Goal: Task Accomplishment & Management: Manage account settings

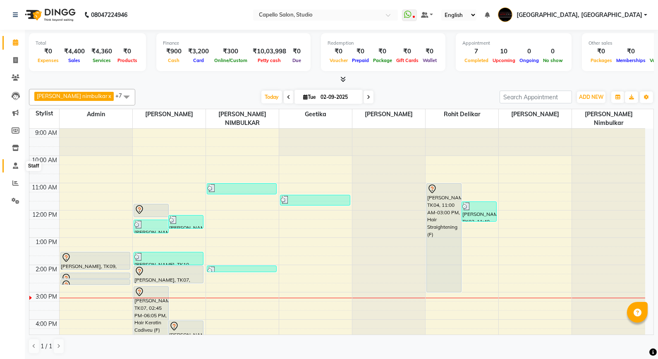
click at [13, 161] on span at bounding box center [15, 166] width 14 height 10
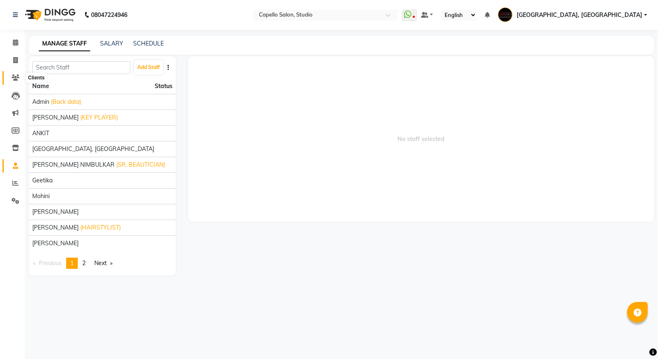
click at [12, 76] on icon at bounding box center [16, 77] width 8 height 6
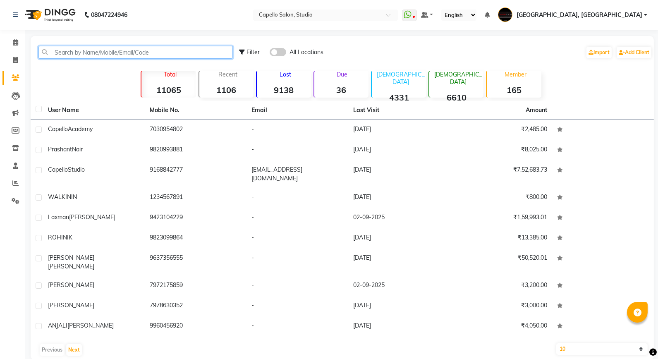
click at [84, 57] on input "text" at bounding box center [135, 52] width 194 height 13
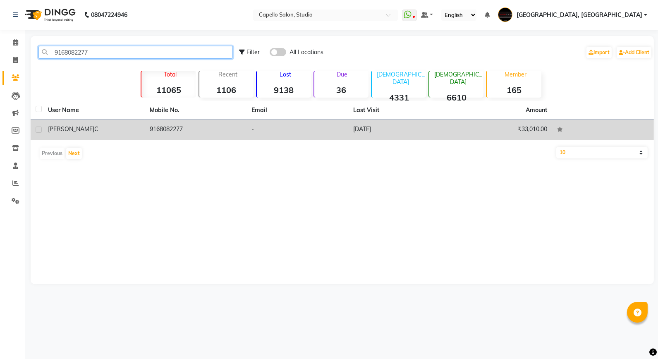
type input "9168082277"
click at [57, 125] on span "[PERSON_NAME]" at bounding box center [71, 128] width 46 height 7
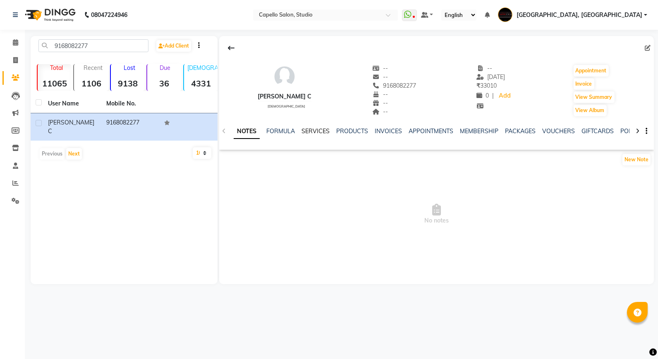
click at [304, 131] on link "SERVICES" at bounding box center [316, 130] width 28 height 7
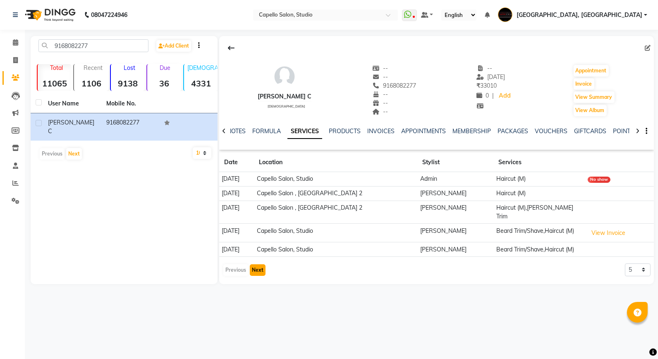
click at [256, 264] on button "Next" at bounding box center [258, 270] width 16 height 12
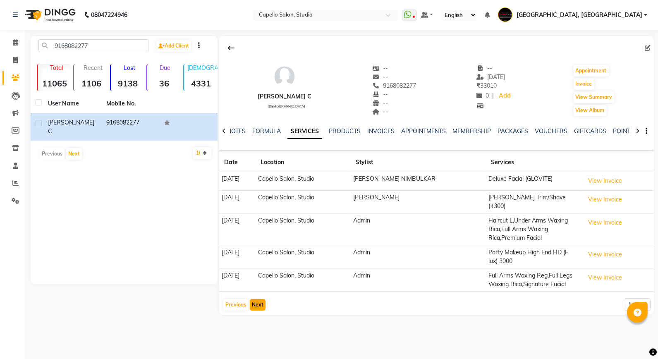
click at [259, 299] on button "Next" at bounding box center [258, 305] width 16 height 12
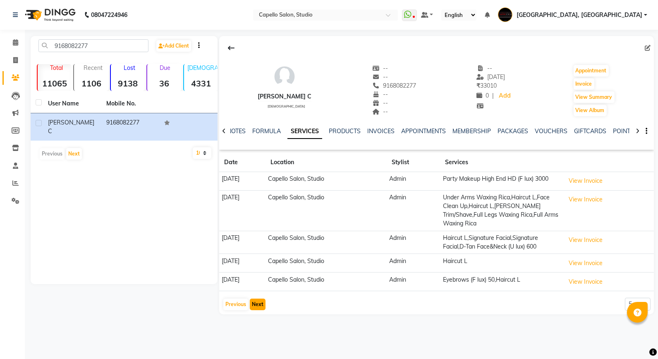
click at [259, 306] on button "Next" at bounding box center [258, 305] width 16 height 12
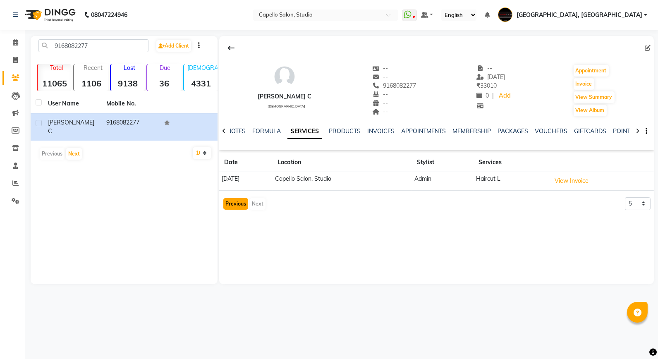
click at [234, 207] on button "Previous" at bounding box center [235, 204] width 25 height 12
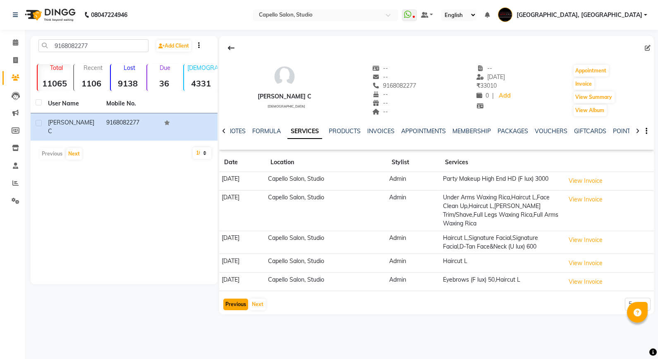
click at [234, 304] on button "Previous" at bounding box center [235, 305] width 25 height 12
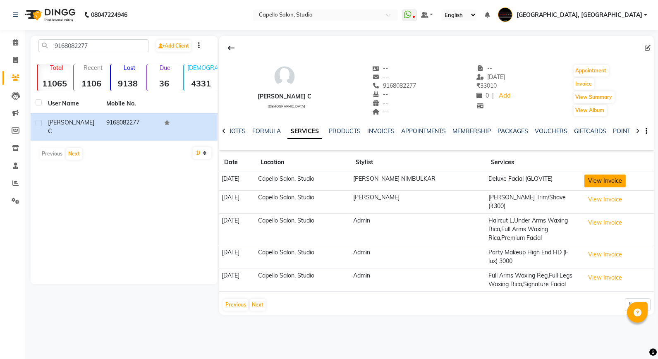
click at [598, 187] on button "View Invoice" at bounding box center [604, 181] width 41 height 13
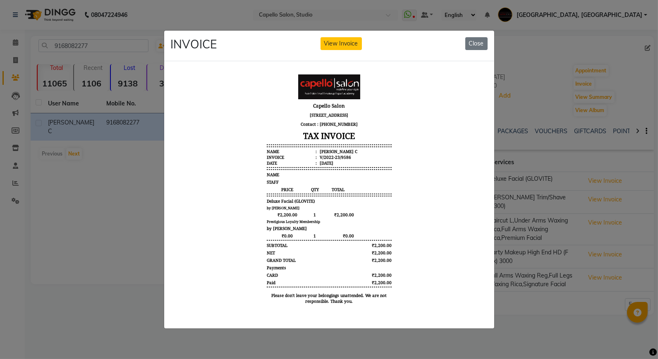
click at [281, 218] on span "₹2,200.00" at bounding box center [286, 215] width 41 height 6
click at [476, 43] on button "Close" at bounding box center [476, 43] width 22 height 13
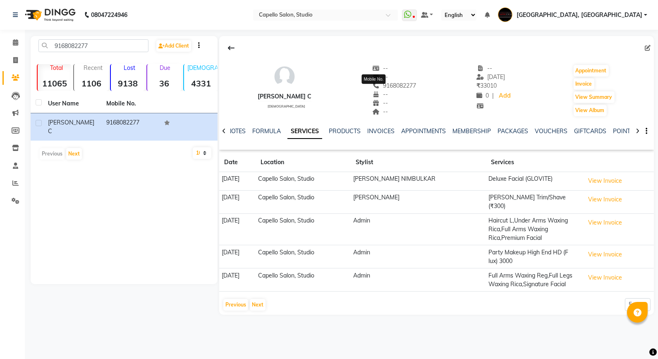
click at [377, 86] on span "9168082277" at bounding box center [394, 85] width 44 height 7
copy span "9168082277"
click at [462, 133] on link "MEMBERSHIP" at bounding box center [471, 130] width 38 height 7
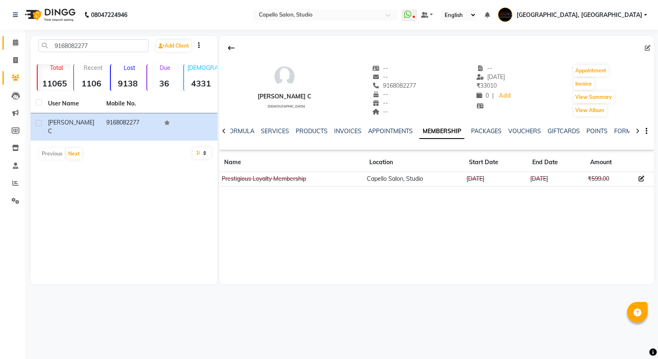
click at [10, 37] on link "Calendar" at bounding box center [12, 43] width 20 height 14
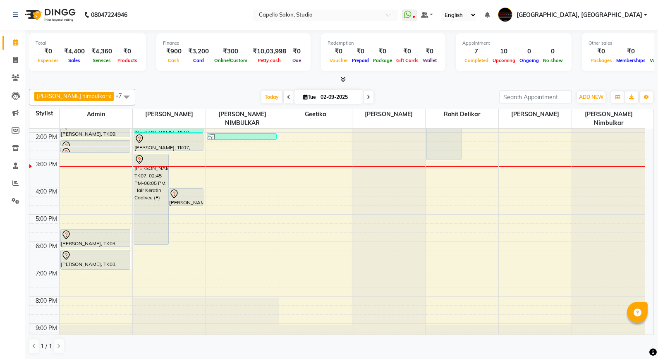
scroll to position [138, 0]
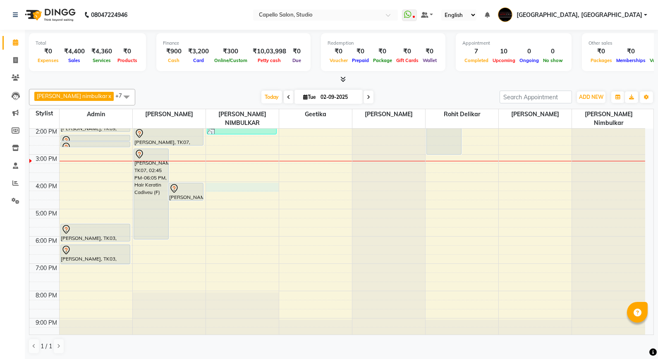
click at [227, 175] on div "9:00 AM 10:00 AM 11:00 AM 12:00 PM 1:00 PM 2:00 PM 3:00 PM 4:00 PM 5:00 PM 6:00…" at bounding box center [337, 168] width 616 height 354
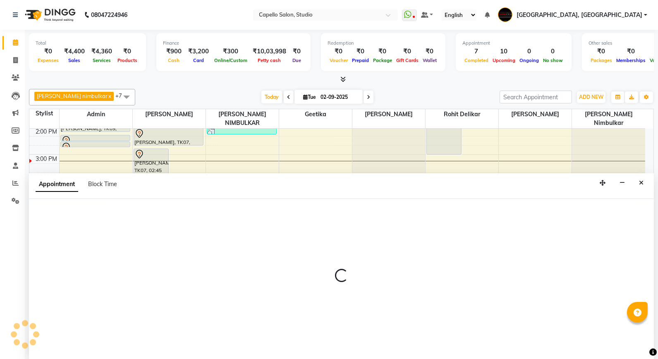
select select "14454"
select select "tentative"
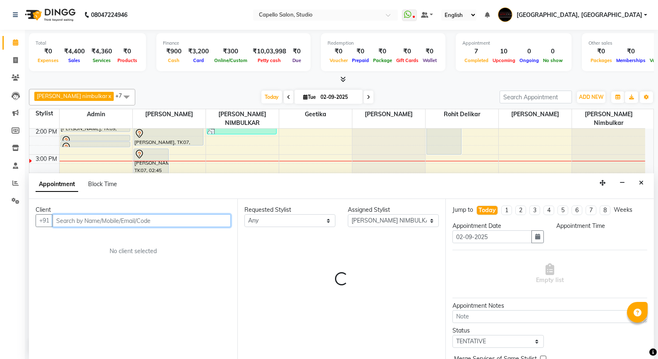
select select "960"
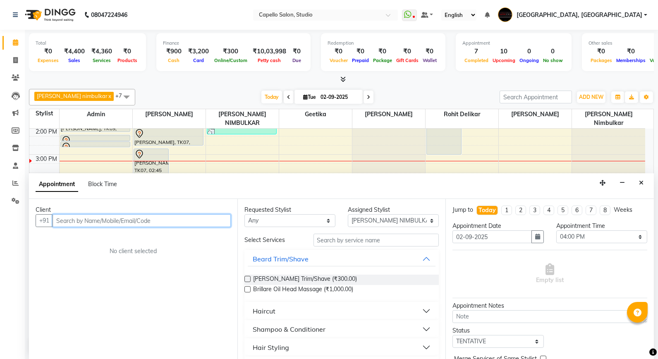
click at [154, 220] on input "text" at bounding box center [142, 220] width 178 height 13
drag, startPoint x: 155, startPoint y: 220, endPoint x: 97, endPoint y: 217, distance: 58.0
click at [95, 217] on input "text" at bounding box center [142, 220] width 178 height 13
paste input "9168082277"
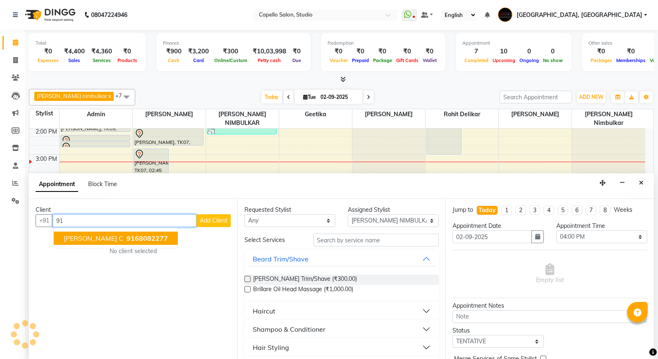
type input "9"
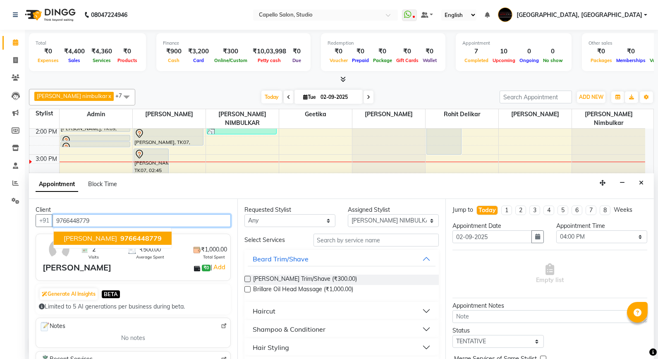
type input "9766448779"
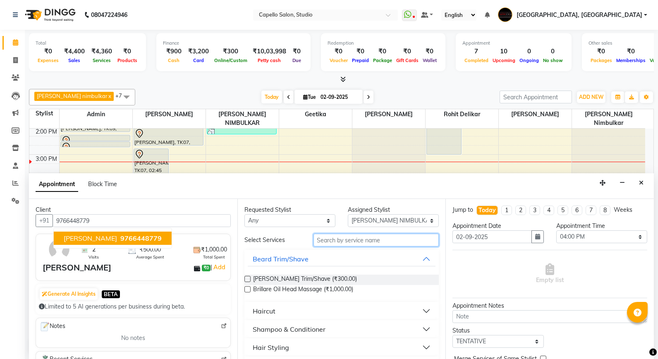
click at [353, 235] on input "text" at bounding box center [377, 240] width 126 height 13
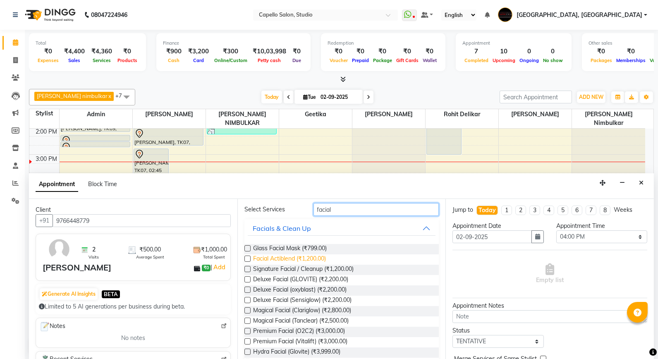
scroll to position [0, 0]
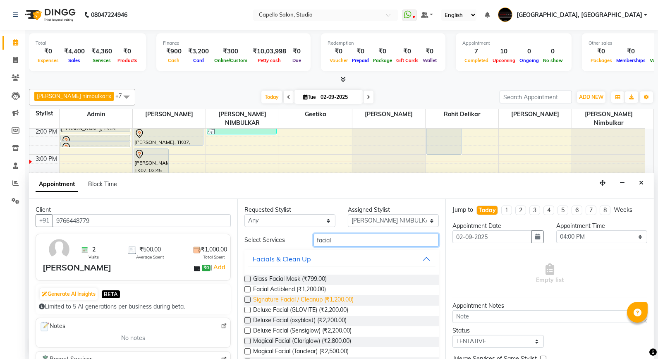
type input "facial"
click at [318, 302] on span "Signature Facial / Cleanup (₹1,200.00)" at bounding box center [303, 300] width 101 height 10
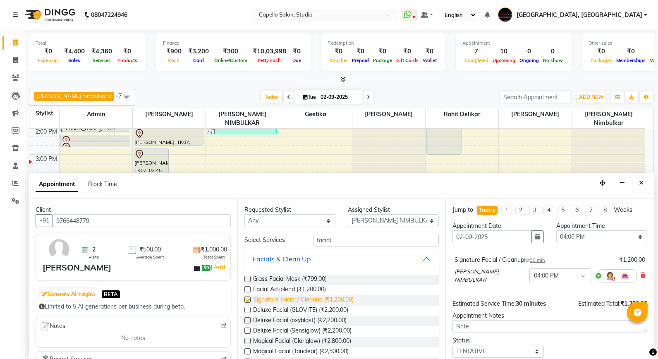
checkbox input "false"
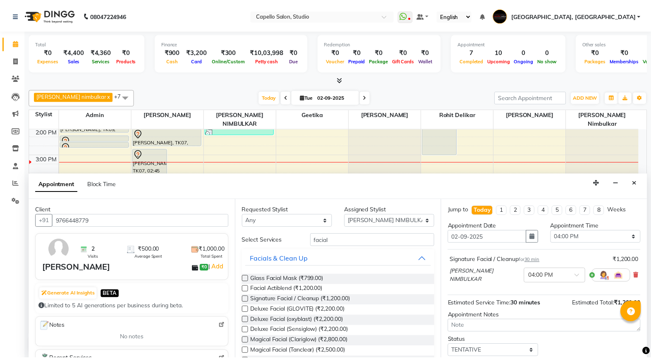
scroll to position [50, 0]
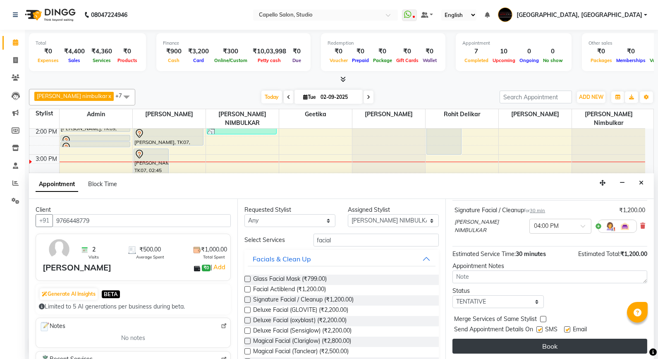
click at [554, 341] on button "Book" at bounding box center [549, 346] width 195 height 15
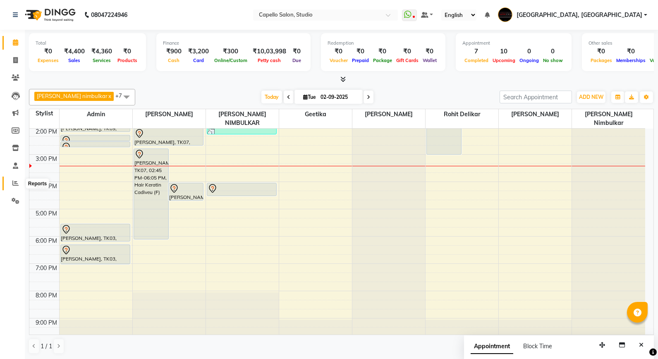
click at [9, 181] on span at bounding box center [15, 184] width 14 height 10
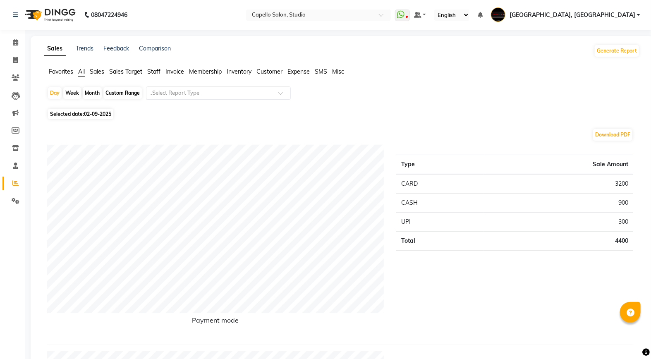
click at [182, 97] on div "Select Report Type ." at bounding box center [218, 92] width 145 height 13
click at [189, 95] on input "................." at bounding box center [210, 95] width 119 height 8
type input "."
click at [77, 114] on span "Selected date: 02-09-2025" at bounding box center [80, 114] width 65 height 10
select select "9"
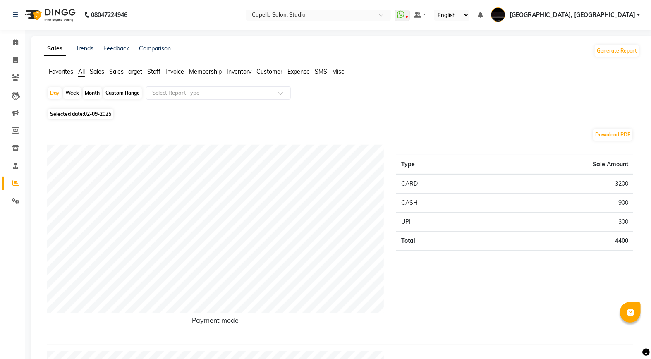
select select "2025"
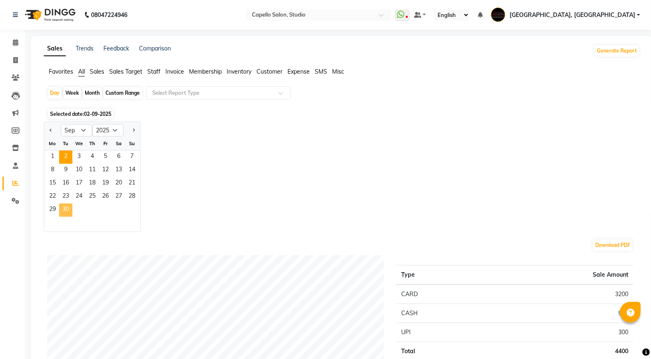
click at [65, 209] on span "30" at bounding box center [65, 209] width 13 height 13
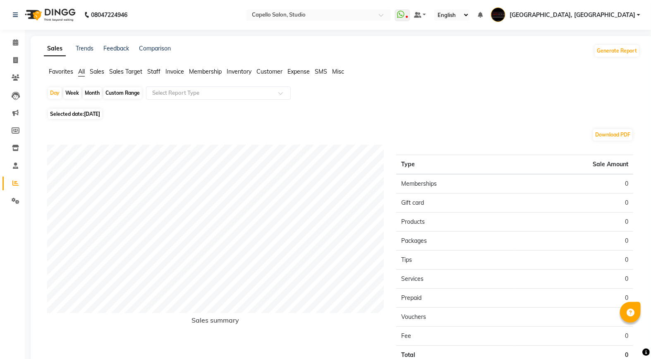
click at [77, 109] on span "Selected date: 30-09-2025" at bounding box center [75, 114] width 54 height 10
select select "9"
select select "2025"
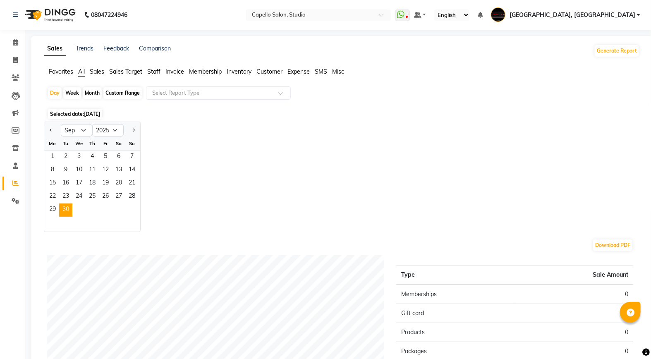
click at [228, 122] on div "Jan Feb Mar Apr May Jun Jul Aug Sep Oct Nov Dec 2015 2016 2017 2018 2019 2020 2…" at bounding box center [342, 177] width 596 height 110
click at [230, 96] on input "text" at bounding box center [210, 93] width 119 height 8
click at [9, 68] on li "Invoice" at bounding box center [12, 61] width 25 height 18
click at [14, 62] on icon at bounding box center [15, 60] width 5 height 6
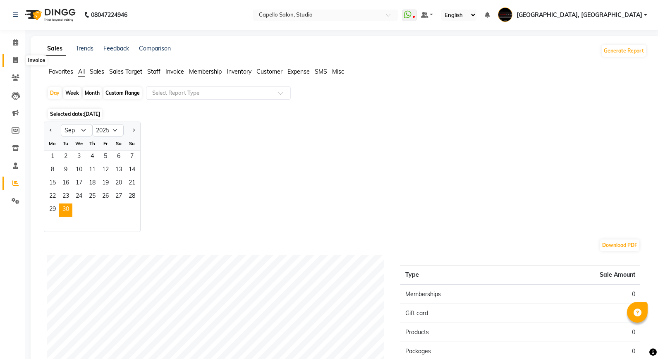
select select "service"
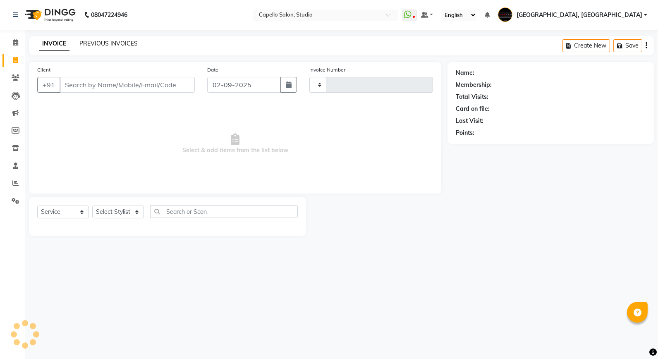
type input "3329"
select select "847"
click at [91, 42] on link "PREVIOUS INVOICES" at bounding box center [108, 43] width 58 height 7
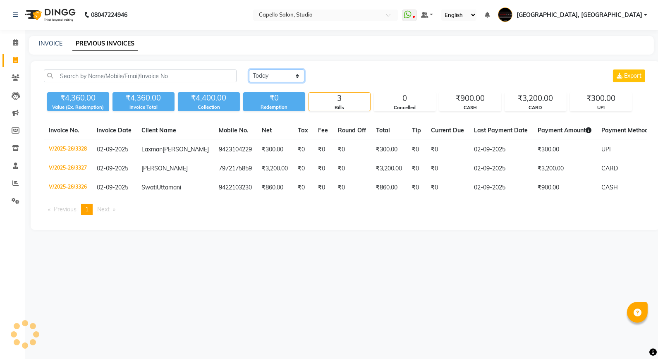
click at [274, 74] on select "[DATE] [DATE] Custom Range" at bounding box center [276, 75] width 55 height 13
click at [249, 69] on select "[DATE] [DATE] Custom Range" at bounding box center [276, 75] width 55 height 13
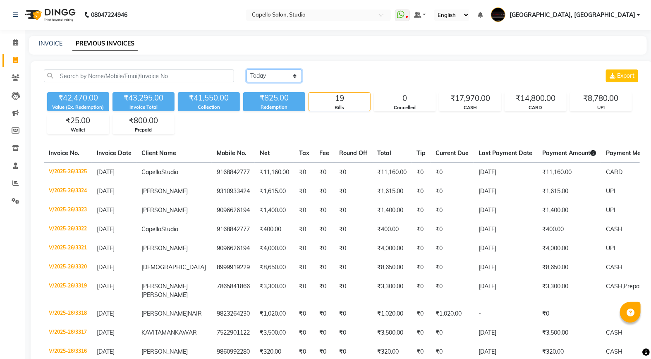
click at [288, 69] on select "[DATE] [DATE] Custom Range" at bounding box center [274, 75] width 55 height 13
select select "range"
click at [247, 69] on select "[DATE] [DATE] Custom Range" at bounding box center [274, 75] width 55 height 13
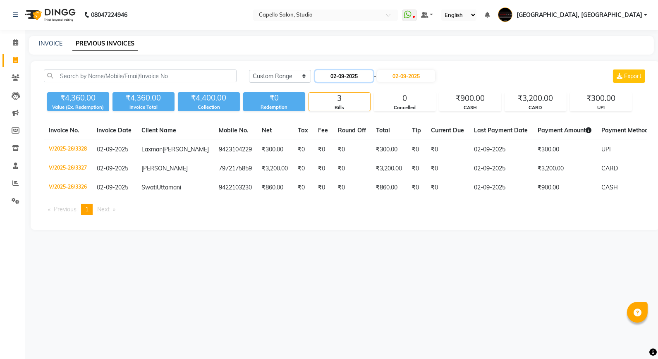
click at [354, 81] on input "02-09-2025" at bounding box center [344, 76] width 58 height 12
select select "9"
select select "2025"
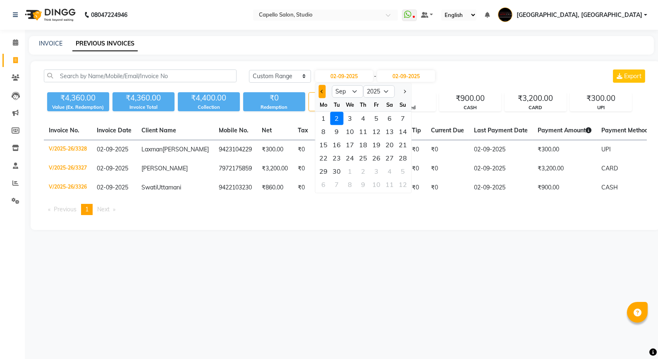
click at [321, 85] on button "Previous month" at bounding box center [321, 91] width 7 height 13
select select "8"
click at [399, 173] on div "31" at bounding box center [402, 171] width 13 height 13
type input "31-08-2025"
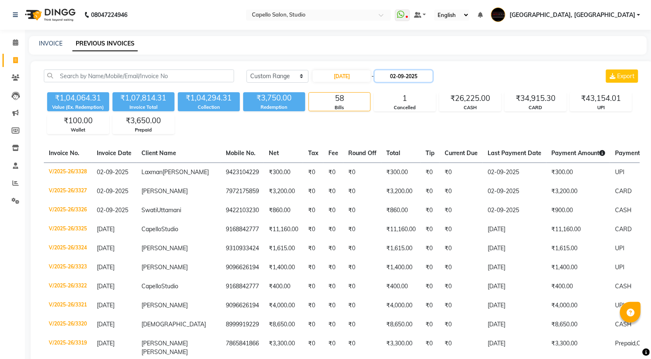
click at [424, 76] on input "02-09-2025" at bounding box center [404, 76] width 58 height 12
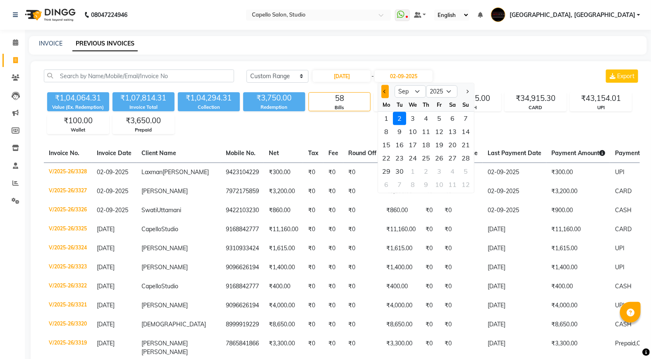
click at [383, 93] on button "Previous month" at bounding box center [385, 91] width 7 height 13
select select "8"
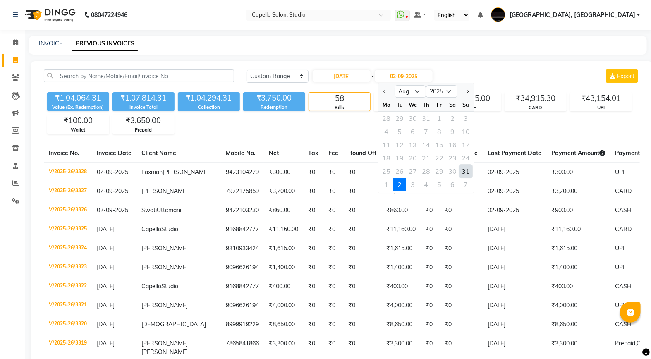
click at [466, 171] on div "31" at bounding box center [466, 171] width 13 height 13
type input "31-08-2025"
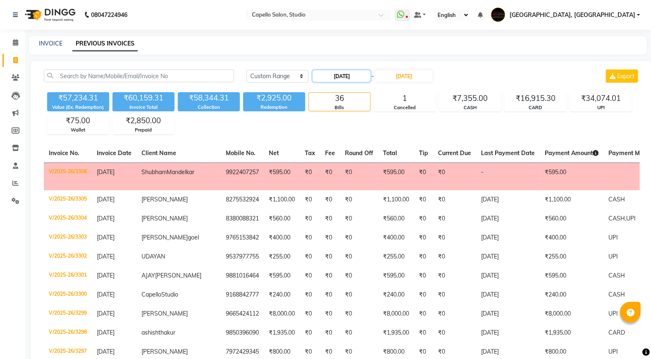
click at [348, 77] on input "31-08-2025" at bounding box center [342, 76] width 58 height 12
select select "8"
select select "2025"
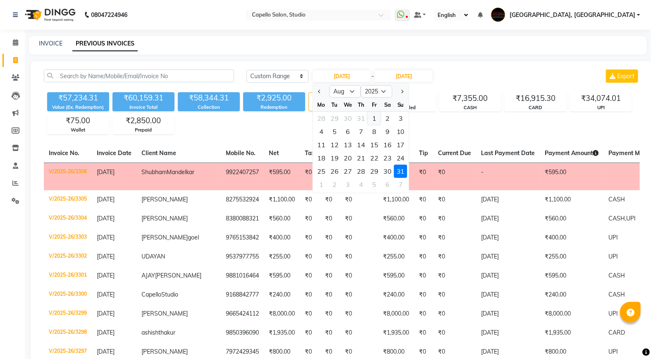
click at [371, 116] on div "1" at bounding box center [374, 118] width 13 height 13
type input "01-08-2025"
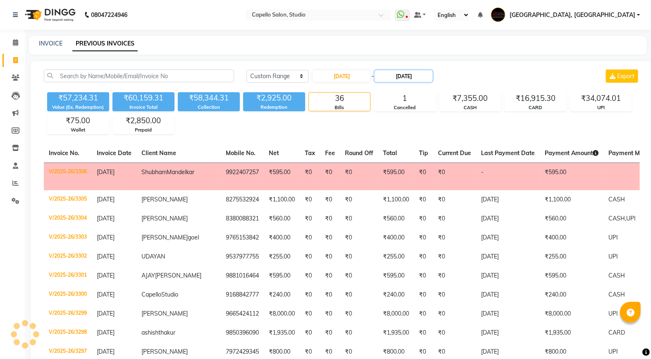
click at [396, 70] on input "31-08-2025" at bounding box center [404, 76] width 58 height 12
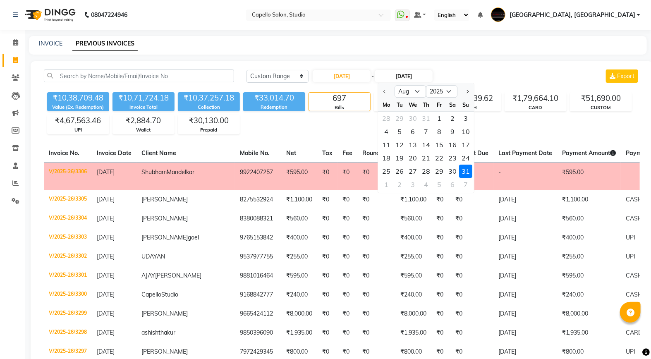
click at [396, 73] on input "31-08-2025" at bounding box center [404, 76] width 58 height 12
click at [467, 170] on div "31" at bounding box center [466, 171] width 13 height 13
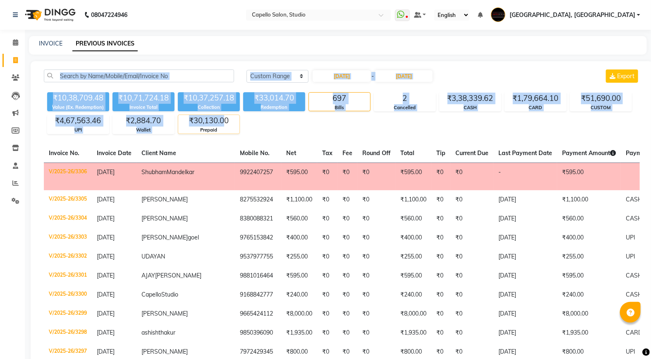
drag, startPoint x: 191, startPoint y: 116, endPoint x: 223, endPoint y: 117, distance: 31.4
click at [223, 117] on div "Today Yesterday Custom Range 01-08-2025 - 31-08-2025 Export ₹10,38,709.48 Value…" at bounding box center [342, 101] width 606 height 65
drag, startPoint x: 223, startPoint y: 117, endPoint x: 265, endPoint y: 119, distance: 42.7
click at [265, 119] on div "₹10,38,709.48 Value (Ex. Redemption) ₹10,71,724.18 Invoice Total ₹10,37,257.18 …" at bounding box center [342, 111] width 596 height 45
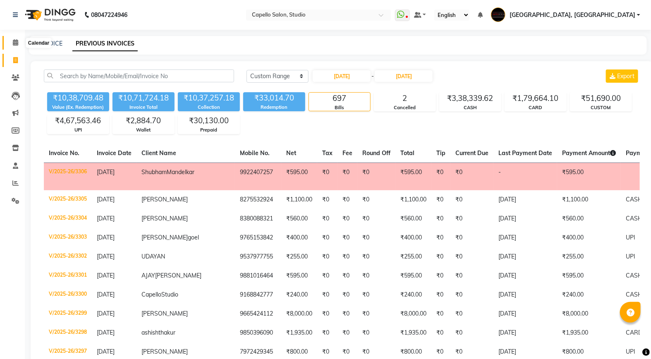
click at [15, 43] on icon at bounding box center [15, 42] width 5 height 6
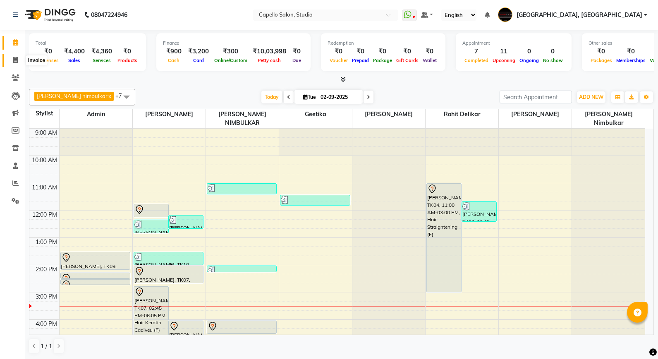
click at [19, 61] on span at bounding box center [15, 61] width 14 height 10
select select "service"
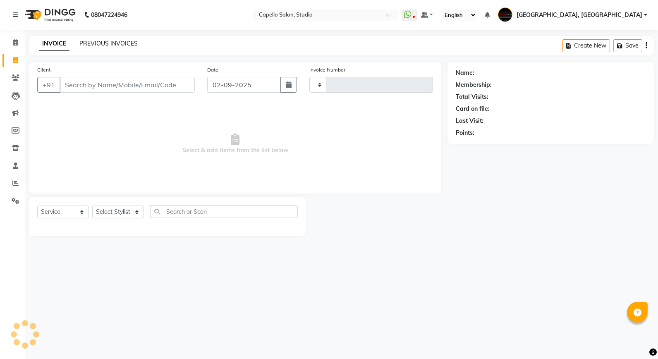
click at [125, 44] on link "PREVIOUS INVOICES" at bounding box center [108, 43] width 58 height 7
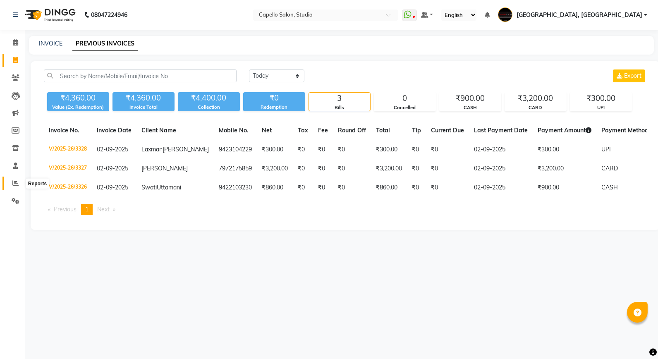
click at [11, 180] on span at bounding box center [15, 184] width 14 height 10
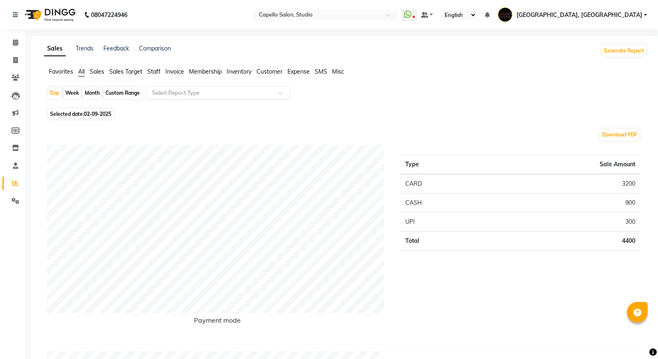
click at [175, 94] on input "text" at bounding box center [210, 93] width 119 height 8
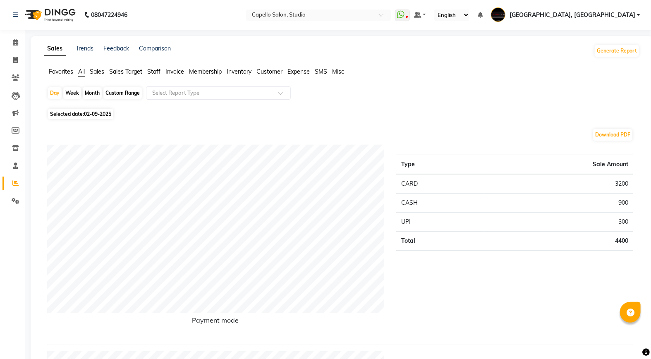
click at [57, 117] on span "Selected date: 02-09-2025" at bounding box center [80, 114] width 65 height 10
select select "9"
select select "2025"
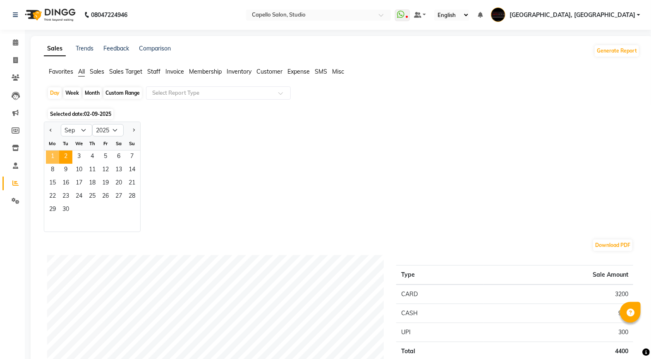
click at [48, 158] on span "1" at bounding box center [52, 157] width 13 height 13
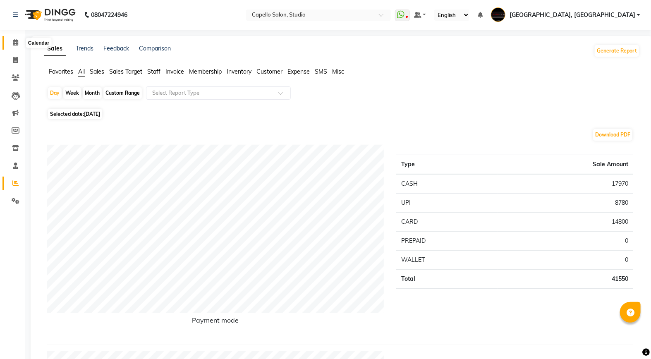
click at [14, 46] on span at bounding box center [15, 43] width 14 height 10
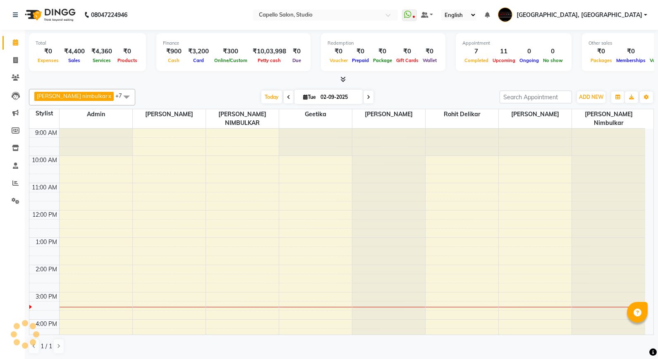
scroll to position [126, 0]
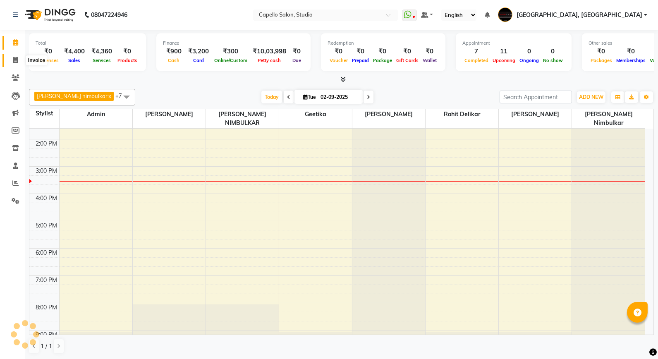
click at [19, 64] on span at bounding box center [15, 61] width 14 height 10
select select "service"
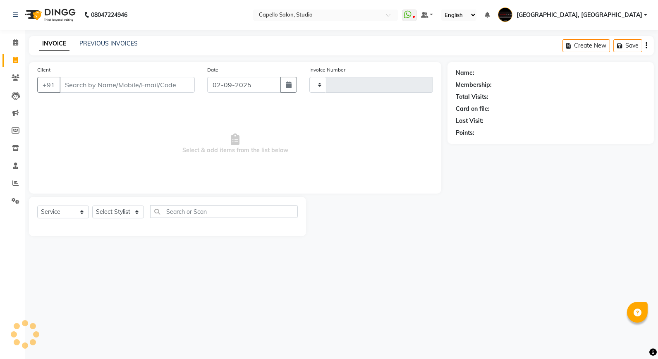
type input "3329"
select select "847"
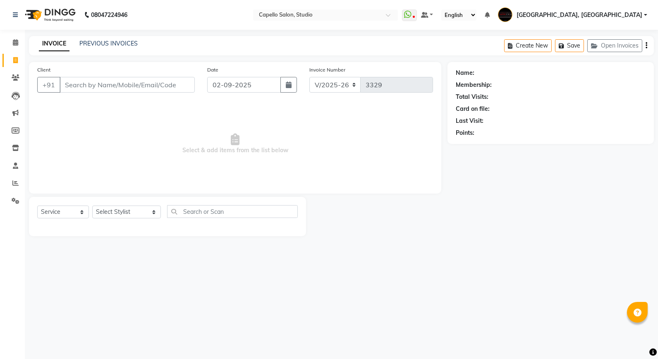
click at [415, 167] on span "Select & add items from the list below" at bounding box center [235, 144] width 396 height 83
click at [15, 45] on icon at bounding box center [15, 42] width 5 height 6
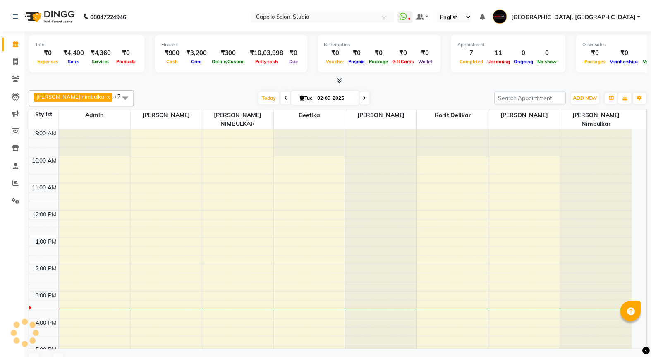
scroll to position [126, 0]
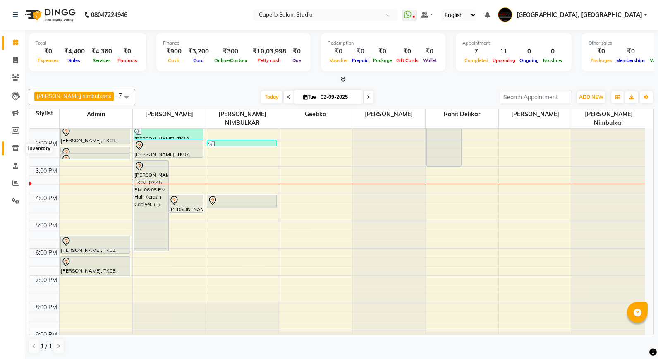
click at [19, 152] on span at bounding box center [15, 149] width 14 height 10
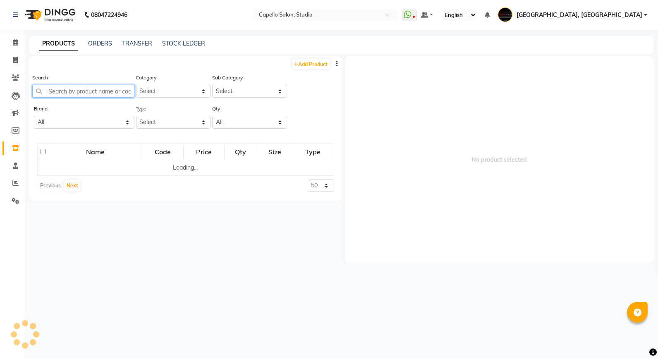
click at [72, 93] on input "text" at bounding box center [83, 91] width 102 height 13
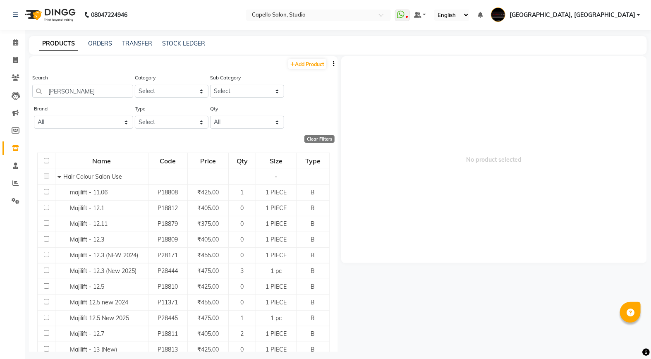
click at [71, 98] on div "Search maji" at bounding box center [82, 88] width 101 height 31
click at [72, 93] on input "maji" at bounding box center [82, 91] width 101 height 13
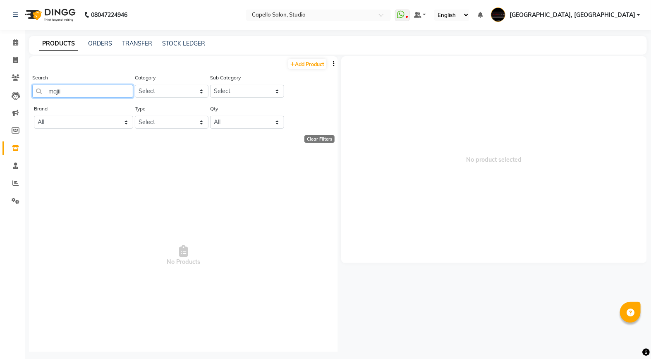
type input "maji"
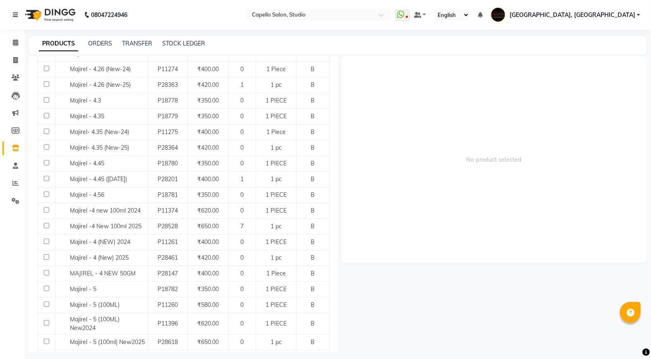
scroll to position [642, 0]
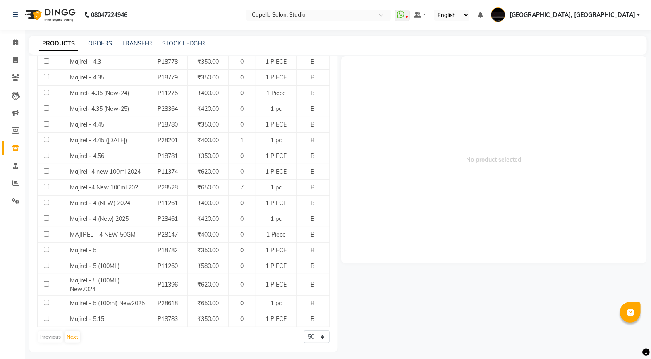
click at [57, 334] on div "Previous Next" at bounding box center [59, 336] width 44 height 13
click at [73, 342] on button "Next" at bounding box center [73, 337] width 16 height 12
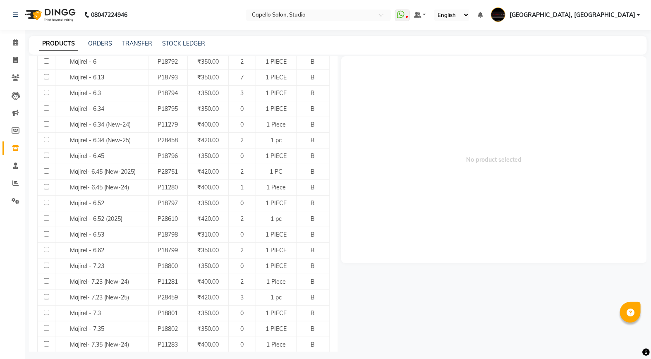
scroll to position [645, 0]
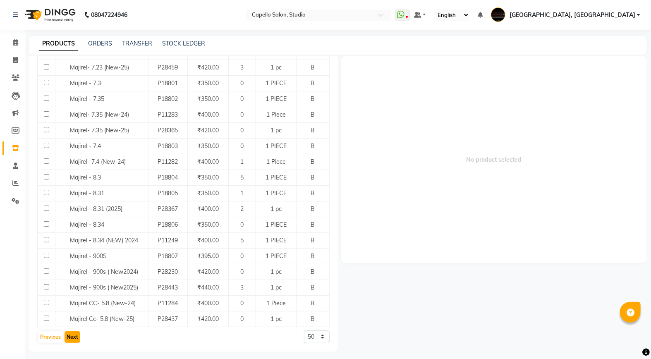
click at [77, 341] on button "Next" at bounding box center [73, 337] width 16 height 12
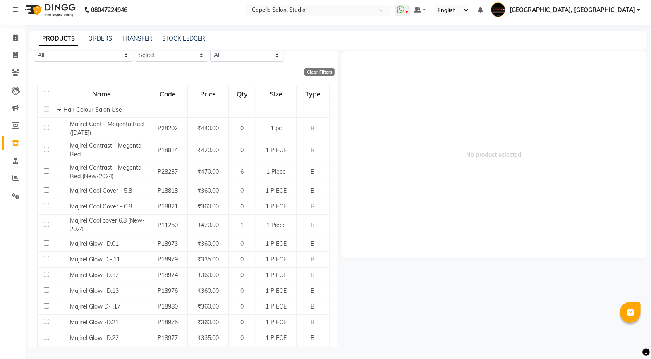
scroll to position [108, 0]
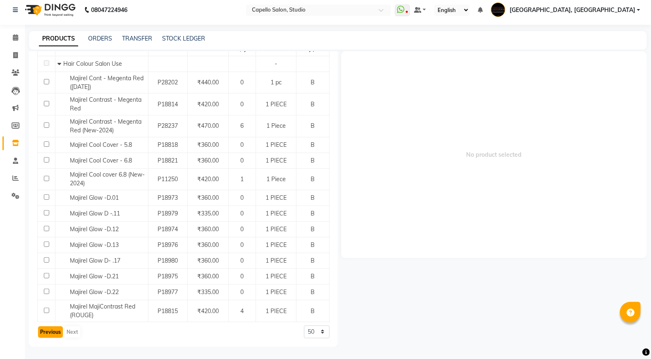
click at [43, 333] on button "Previous" at bounding box center [50, 332] width 25 height 12
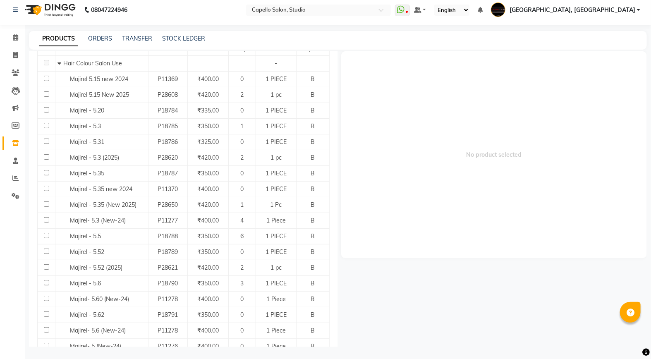
scroll to position [0, 0]
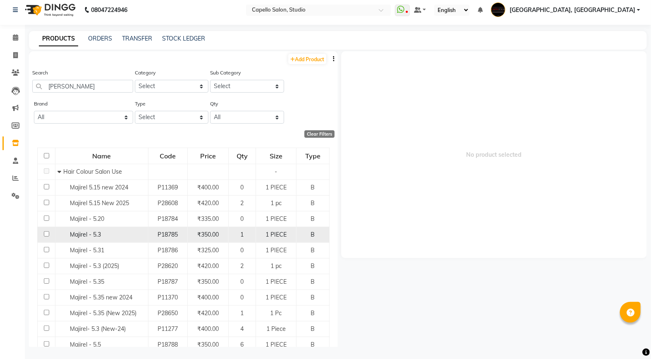
click at [89, 236] on span "Majirel - 5.3" at bounding box center [85, 234] width 31 height 7
select select
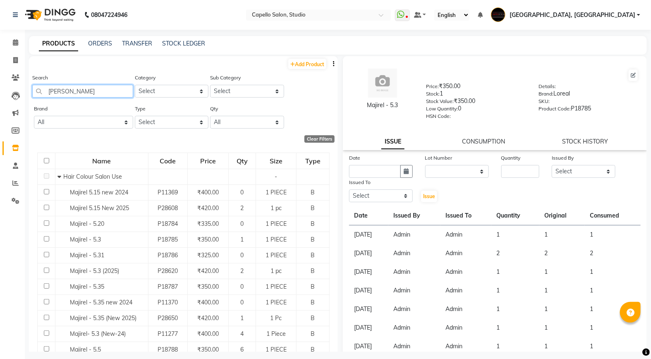
click at [76, 93] on input "maji" at bounding box center [82, 91] width 101 height 13
type input "m"
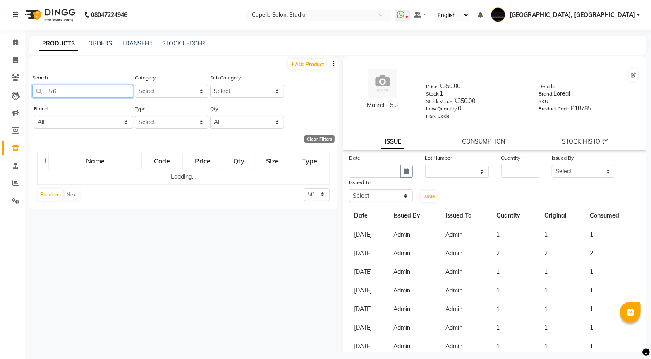
click at [76, 88] on input "5.6" at bounding box center [82, 91] width 101 height 13
type input "5"
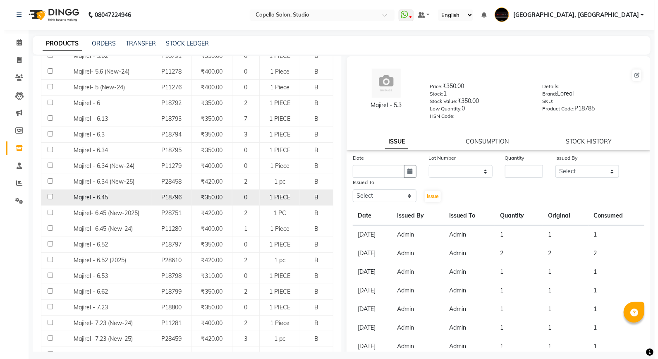
scroll to position [321, 0]
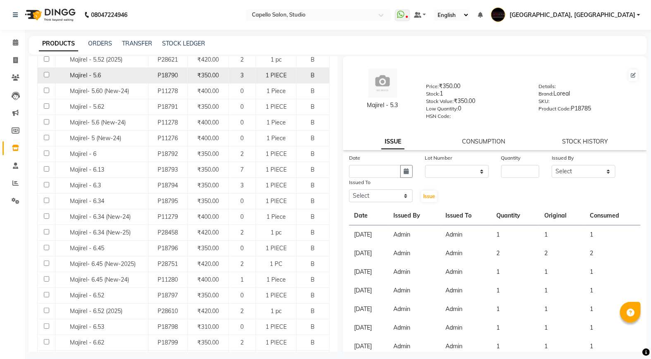
type input "maj"
click at [44, 74] on input "checkbox" at bounding box center [46, 74] width 5 height 5
checkbox input "true"
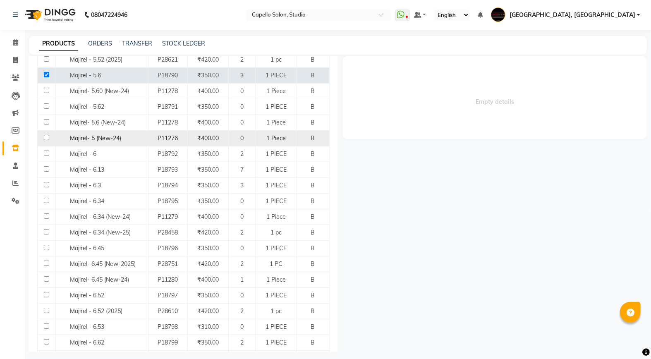
select select
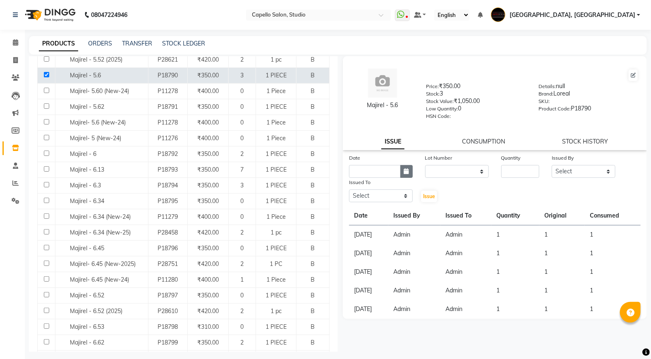
click at [403, 172] on button "button" at bounding box center [406, 171] width 12 height 13
select select "9"
select select "2025"
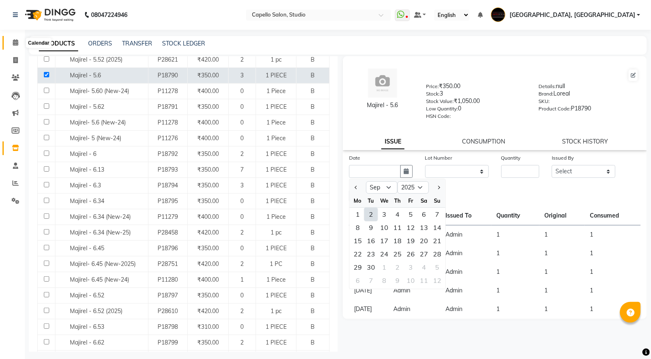
click at [14, 47] on span at bounding box center [15, 43] width 14 height 10
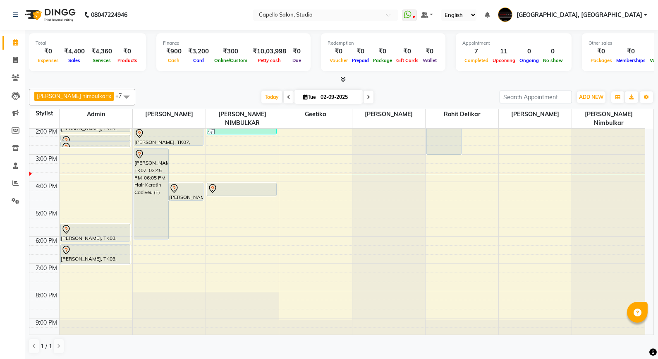
scroll to position [92, 0]
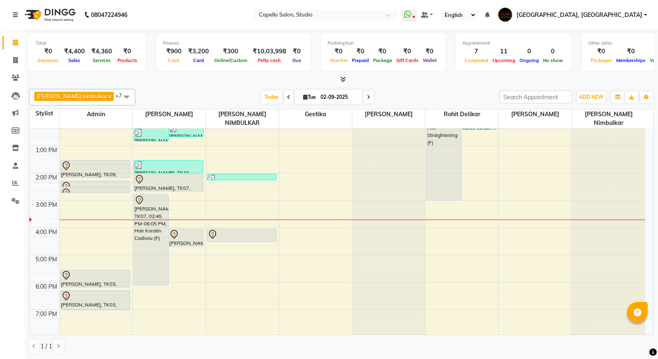
click at [75, 195] on div "9:00 AM 10:00 AM 11:00 AM 12:00 PM 1:00 PM 2:00 PM 3:00 PM 4:00 PM 5:00 PM 6:00…" at bounding box center [337, 214] width 616 height 354
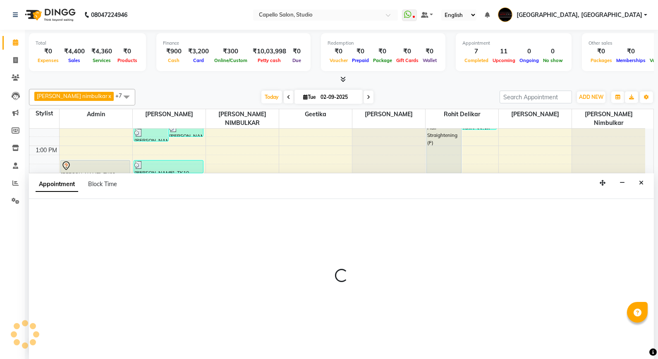
select select "14652"
select select "tentative"
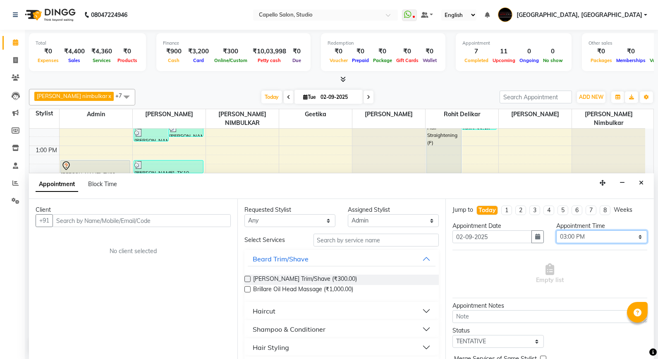
click at [582, 233] on select "Select 10:00 AM 10:15 AM 10:30 AM 10:45 AM 11:00 AM 11:15 AM 11:30 AM 11:45 AM …" at bounding box center [601, 236] width 91 height 13
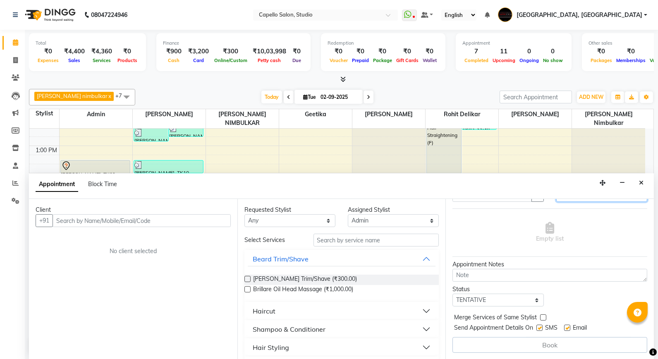
scroll to position [0, 0]
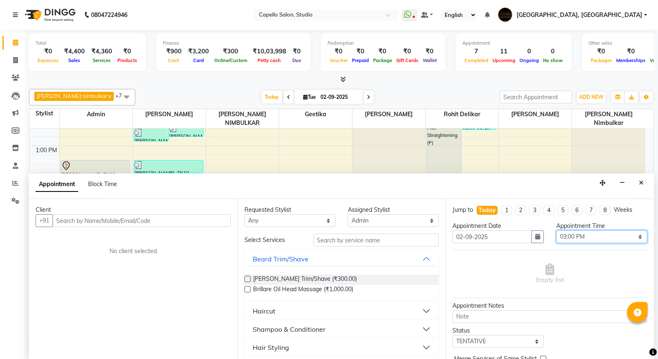
click at [583, 234] on select "Select 10:00 AM 10:15 AM 10:30 AM 10:45 AM 11:00 AM 11:15 AM 11:30 AM 11:45 AM …" at bounding box center [601, 236] width 91 height 13
select select "945"
click at [556, 230] on select "Select 10:00 AM 10:15 AM 10:30 AM 10:45 AM 11:00 AM 11:15 AM 11:30 AM 11:45 AM …" at bounding box center [601, 236] width 91 height 13
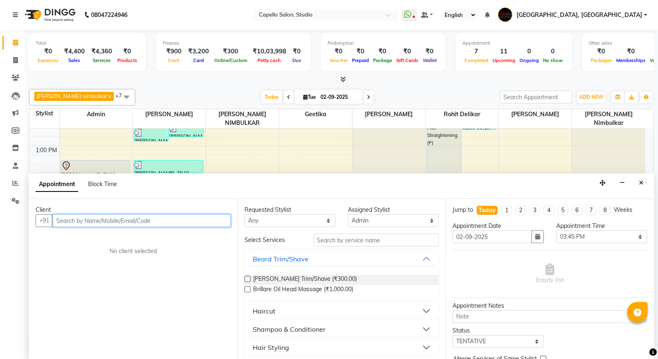
click at [95, 223] on input "text" at bounding box center [142, 220] width 178 height 13
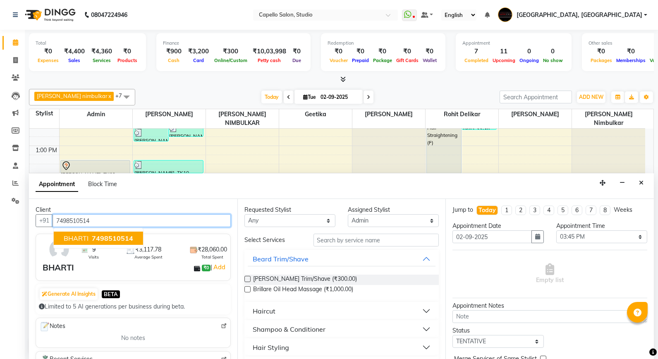
type input "7498510514"
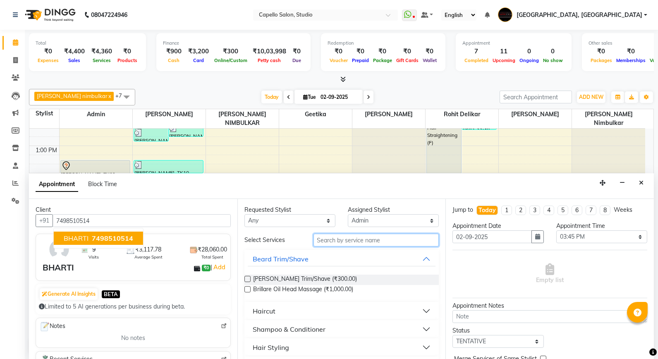
click at [360, 246] on input "text" at bounding box center [377, 240] width 126 height 13
click at [369, 242] on input "text" at bounding box center [377, 240] width 126 height 13
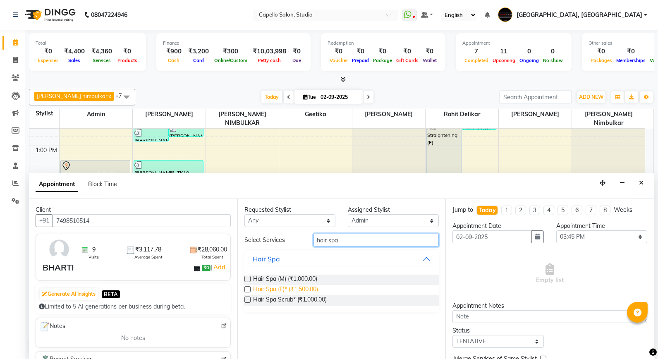
type input "hair spa"
click at [268, 287] on span "Hair Spa (F)* (₹1,500.00)" at bounding box center [285, 290] width 65 height 10
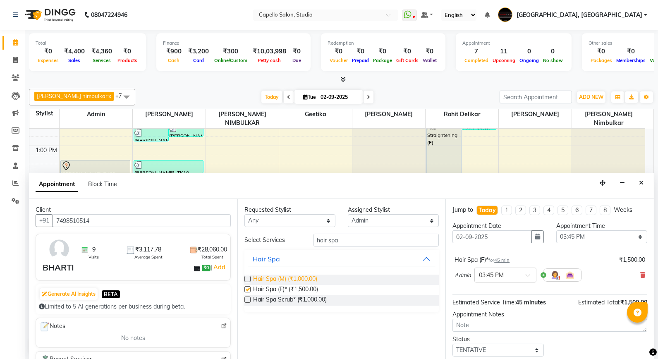
checkbox input "false"
drag, startPoint x: 342, startPoint y: 244, endPoint x: 192, endPoint y: 208, distance: 154.5
click at [192, 208] on div "Client +91 7498510514 9 Visits ₹3,117.78 Average Spent ₹28,060.00 Total Spent B…" at bounding box center [341, 279] width 625 height 160
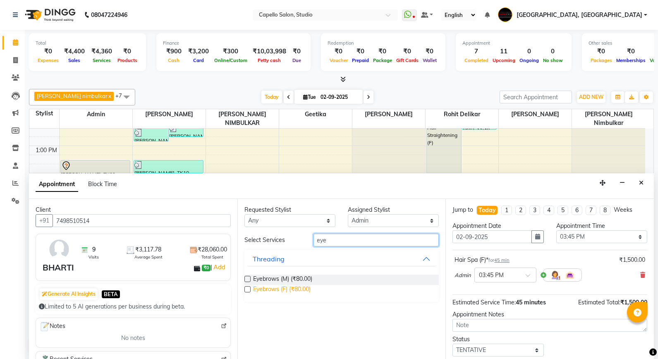
type input "eye"
click at [279, 294] on span "Eyebrows (F) (₹80.00)" at bounding box center [281, 290] width 57 height 10
checkbox input "false"
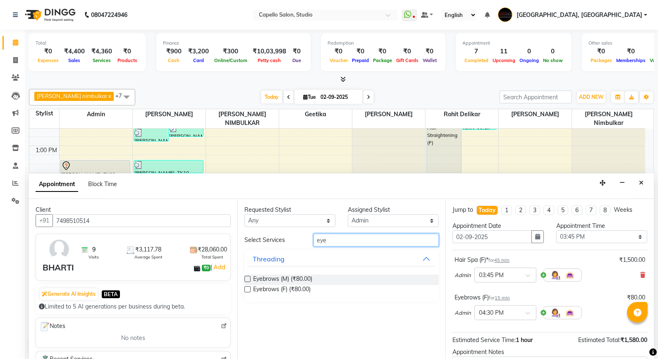
click at [336, 242] on input "eye" at bounding box center [377, 240] width 126 height 13
type input "e"
type input "upper"
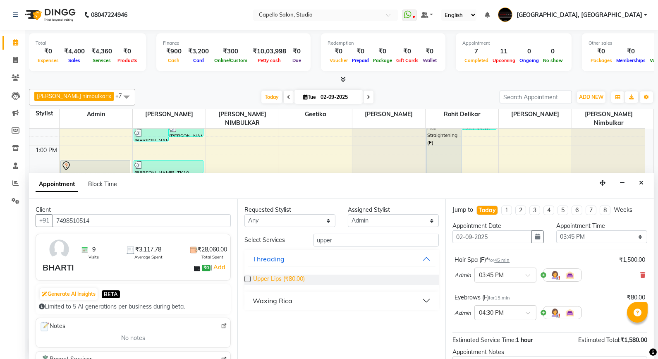
click at [290, 280] on span "Upper Lips (₹80.00)" at bounding box center [279, 280] width 52 height 10
checkbox input "false"
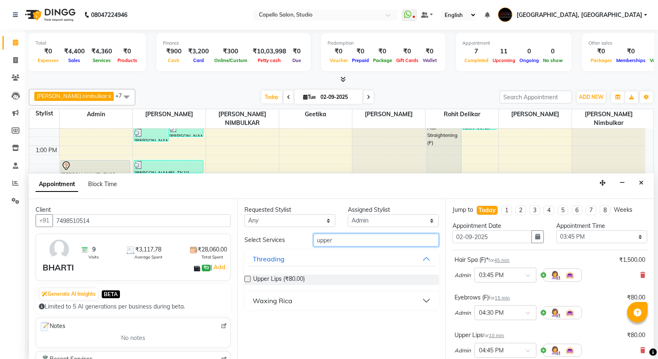
drag, startPoint x: 350, startPoint y: 240, endPoint x: 72, endPoint y: 179, distance: 284.6
click at [75, 180] on app-booking "Appointment Block Time Client +91 7498510514 9 Visits ₹3,117.78 Average Spent ₹…" at bounding box center [341, 266] width 625 height 186
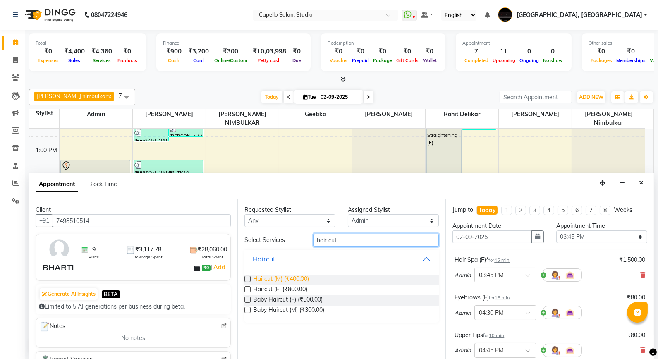
type input "hair cut"
click at [282, 282] on span "Haircut (M) (₹400.00)" at bounding box center [281, 280] width 56 height 10
checkbox input "false"
click at [367, 223] on select "Select Admin AMIT SHENDE ANKIT Capello Studio, Shivaji Nagar DIVYANI NIMBULKAR …" at bounding box center [393, 220] width 91 height 13
click at [348, 214] on select "Select Admin AMIT SHENDE ANKIT Capello Studio, Shivaji Nagar DIVYANI NIMBULKAR …" at bounding box center [393, 220] width 91 height 13
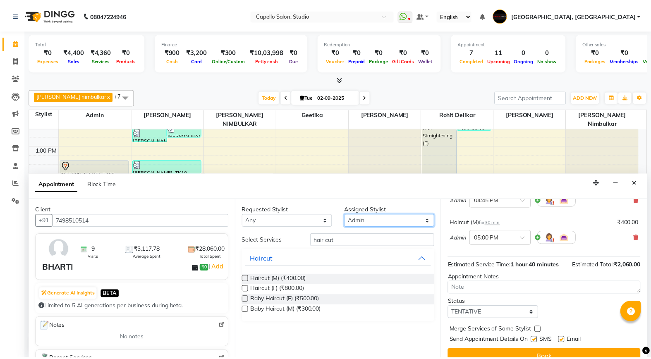
scroll to position [162, 0]
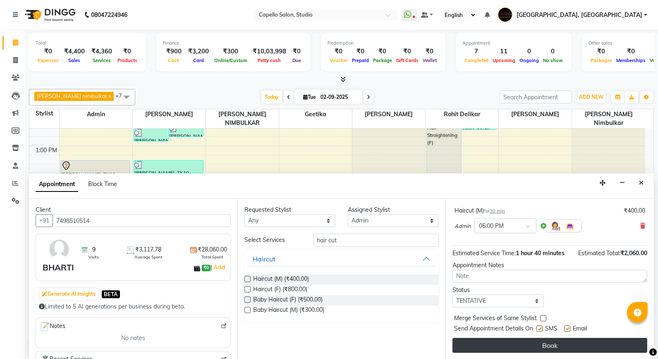
click at [527, 340] on button "Book" at bounding box center [549, 345] width 195 height 15
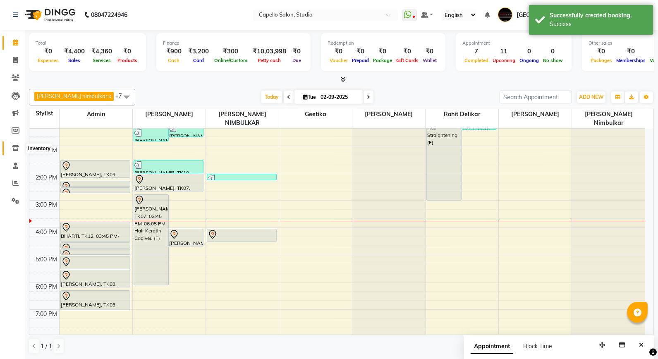
click at [14, 150] on icon at bounding box center [15, 148] width 7 height 6
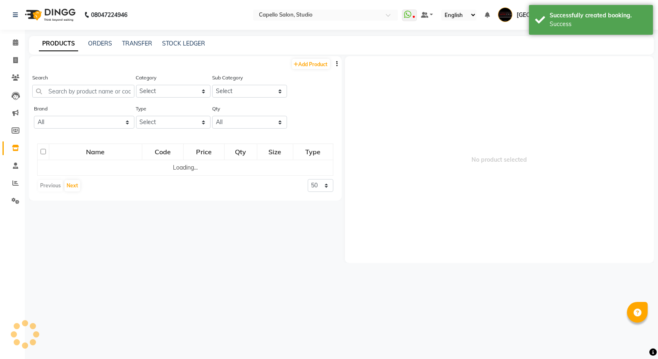
click at [54, 72] on div "Add Product Search Category Select Keramelon Skin Makeup Personal Care Applianc…" at bounding box center [185, 128] width 313 height 144
click at [65, 92] on input "text" at bounding box center [83, 91] width 102 height 13
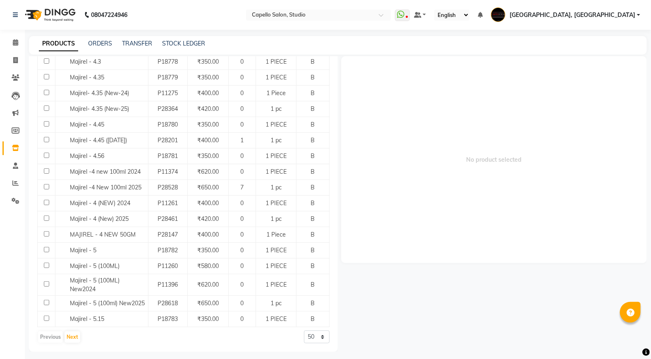
scroll to position [642, 0]
type input "maji"
click at [73, 336] on button "Next" at bounding box center [73, 337] width 16 height 12
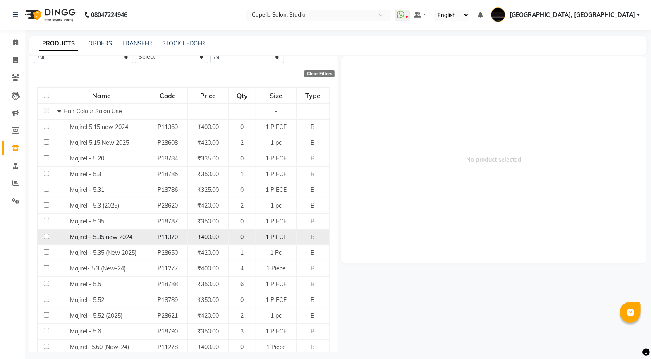
scroll to position [230, 0]
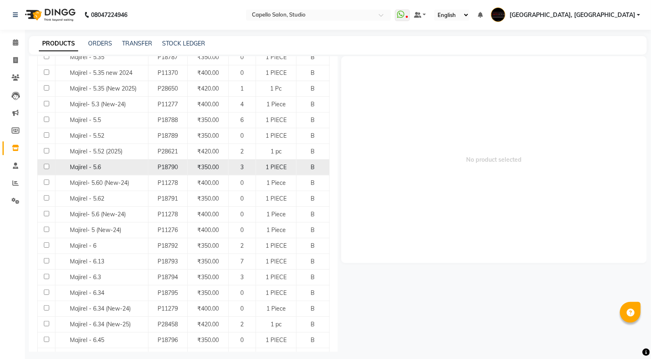
click at [44, 167] on input "checkbox" at bounding box center [46, 166] width 5 height 5
checkbox input "true"
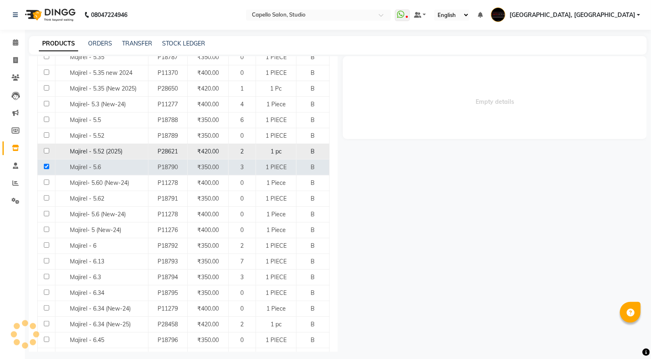
select select
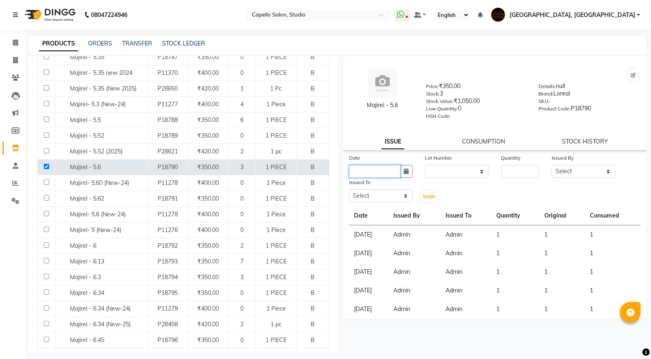
click at [373, 168] on input "text" at bounding box center [375, 171] width 52 height 13
select select "9"
select select "2025"
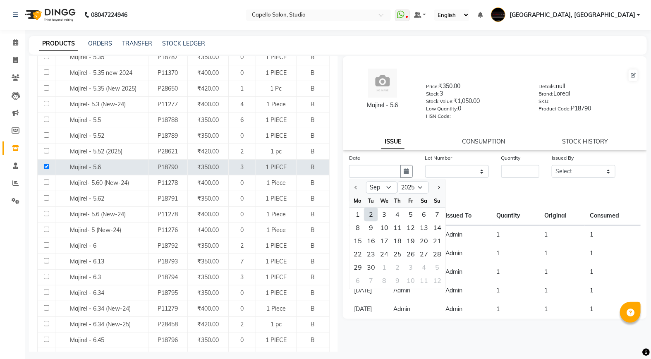
click at [373, 210] on div "2" at bounding box center [370, 214] width 13 height 13
type input "02-09-2025"
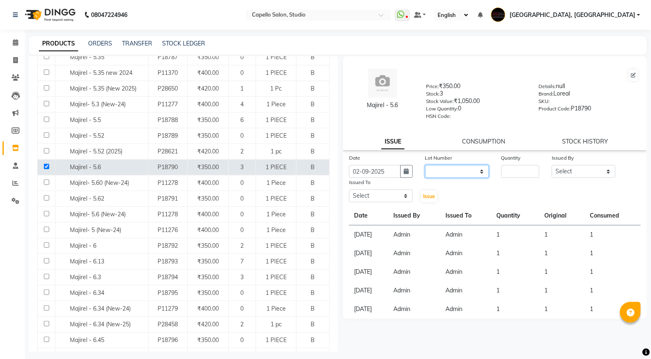
click at [435, 176] on select "None" at bounding box center [457, 171] width 64 height 13
select select "0: null"
click at [425, 165] on select "None" at bounding box center [457, 171] width 64 height 13
click at [517, 168] on input "number" at bounding box center [520, 171] width 38 height 13
type input "1"
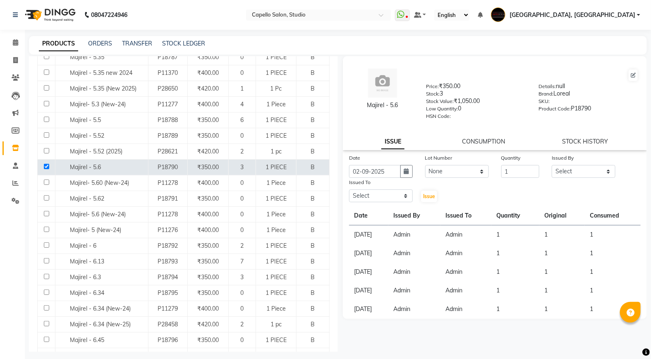
click at [576, 165] on div "Issued By" at bounding box center [584, 159] width 64 height 12
click at [571, 168] on select "Select Admin AMIT SHENDE ANKIT Capello Studio, Shivaji Nagar DIVYANI NIMBULKAR …" at bounding box center [584, 171] width 64 height 13
select select "90586"
click at [552, 165] on select "Select Admin AMIT SHENDE ANKIT Capello Studio, Shivaji Nagar DIVYANI NIMBULKAR …" at bounding box center [584, 171] width 64 height 13
click at [360, 202] on select "Select Admin AMIT SHENDE ANKIT Capello Studio, Shivaji Nagar DIVYANI NIMBULKAR …" at bounding box center [381, 195] width 64 height 13
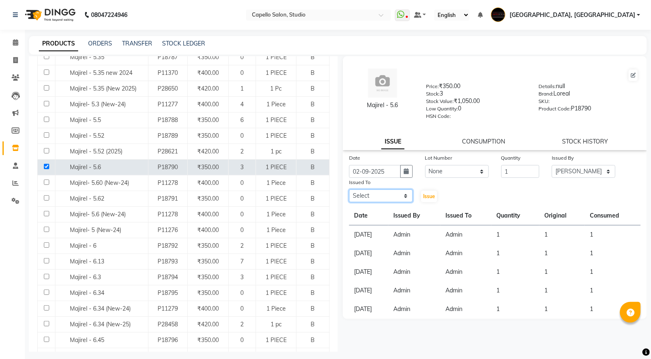
click at [361, 200] on select "Select Admin AMIT SHENDE ANKIT Capello Studio, Shivaji Nagar DIVYANI NIMBULKAR …" at bounding box center [381, 195] width 64 height 13
select select "90586"
click at [349, 190] on select "Select Admin AMIT SHENDE ANKIT Capello Studio, Shivaji Nagar DIVYANI NIMBULKAR …" at bounding box center [381, 195] width 64 height 13
click at [439, 192] on div "Issue" at bounding box center [431, 190] width 25 height 25
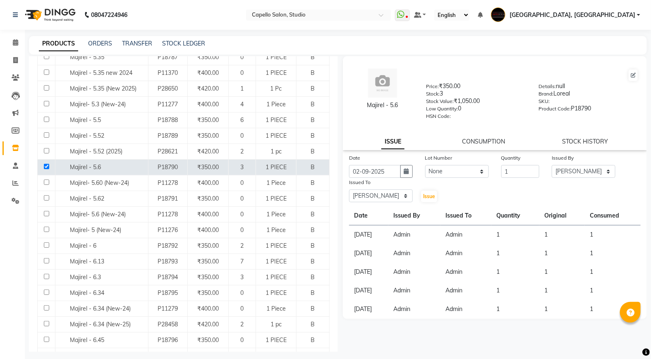
click at [423, 190] on div "Issue" at bounding box center [431, 190] width 25 height 25
click at [429, 199] on span "Issue" at bounding box center [429, 196] width 12 height 6
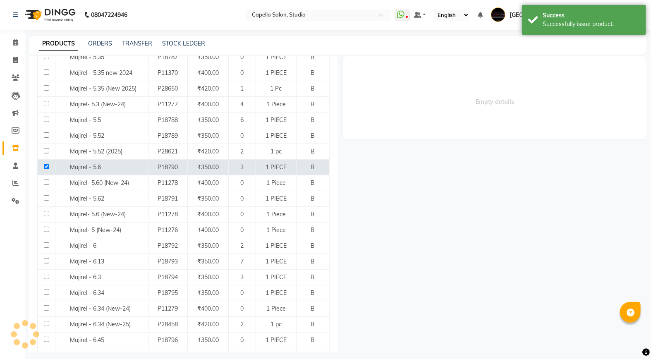
select select
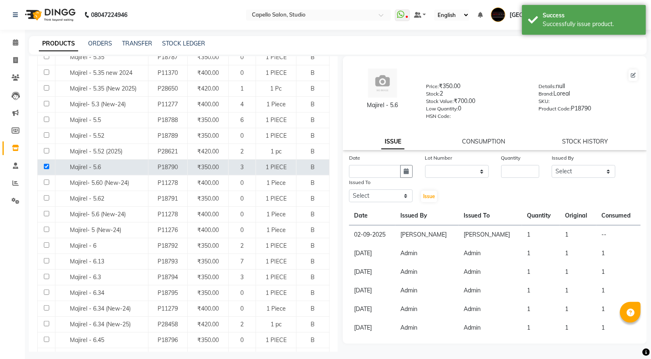
click at [482, 149] on div "Majirel - 5.6 Price: ₹350.00 Stock: 2 Stock Value: ₹700.00 Low Quantity: 0 HSN …" at bounding box center [495, 103] width 304 height 94
click at [482, 147] on div "Majirel - 5.6 Price: ₹350.00 Stock: 2 Stock Value: ₹700.00 Low Quantity: 0 HSN …" at bounding box center [495, 103] width 304 height 94
click at [481, 142] on link "CONSUMPTION" at bounding box center [483, 141] width 43 height 7
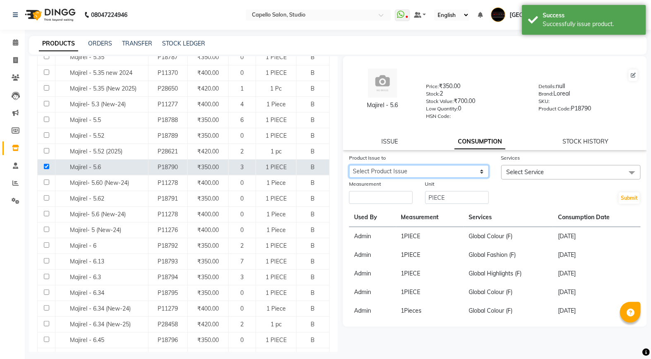
drag, startPoint x: 395, startPoint y: 170, endPoint x: 390, endPoint y: 175, distance: 7.3
click at [395, 170] on select "Select Product Issue 2025-09-02, Issued to: Tanushree Bansod, Balance: 1" at bounding box center [419, 171] width 140 height 13
select select "1200190"
click at [349, 165] on select "Select Product Issue 2025-09-02, Issued to: Tanushree Bansod, Balance: 1" at bounding box center [419, 171] width 140 height 13
click at [519, 174] on span "Select Service" at bounding box center [526, 171] width 38 height 7
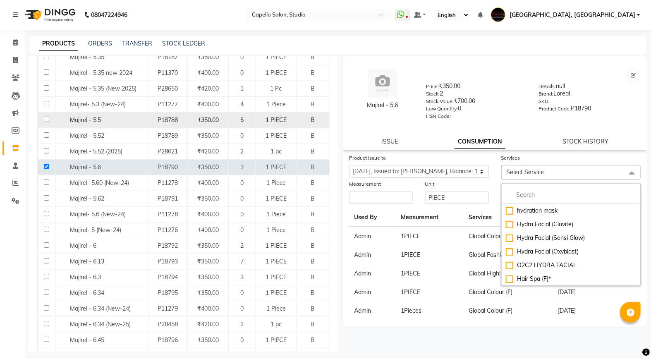
scroll to position [5, 0]
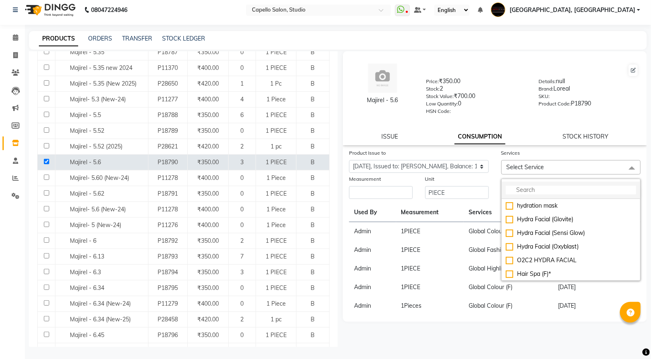
click at [572, 189] on input "multiselect-search" at bounding box center [571, 190] width 131 height 9
type input "h"
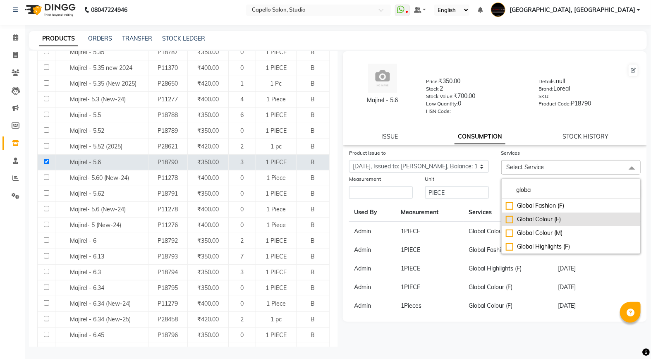
type input "globa"
click at [547, 220] on div "Global Colour (F)" at bounding box center [571, 219] width 131 height 9
checkbox input "true"
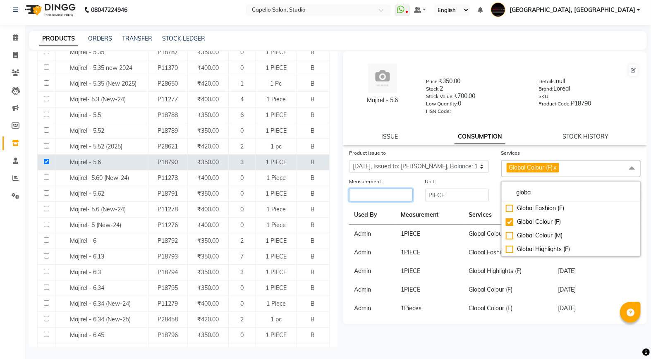
click at [379, 192] on input "number" at bounding box center [381, 195] width 64 height 13
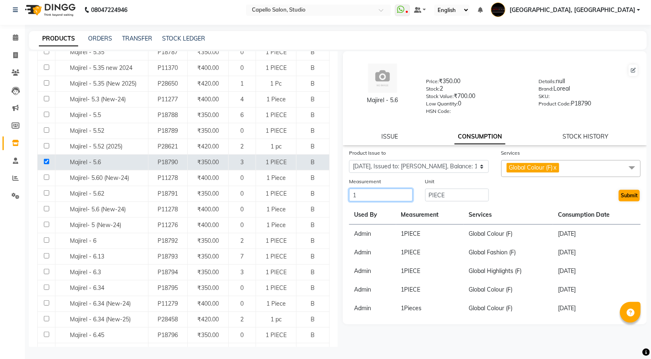
type input "1"
click at [627, 200] on button "Submit" at bounding box center [629, 196] width 21 height 12
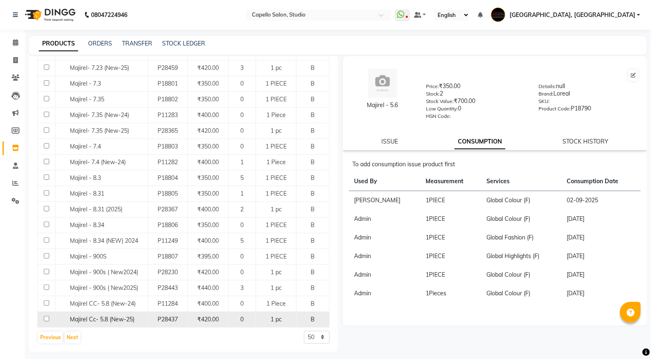
scroll to position [645, 0]
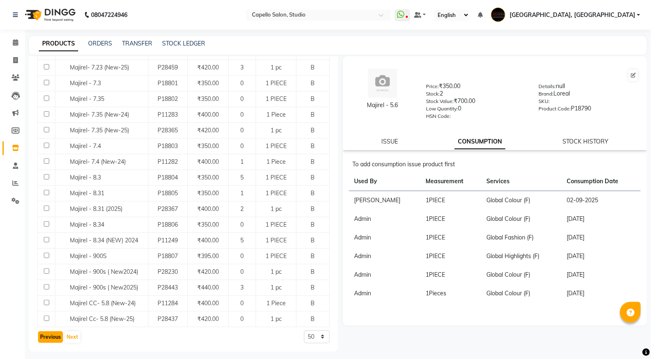
click at [47, 339] on button "Previous" at bounding box center [50, 337] width 25 height 12
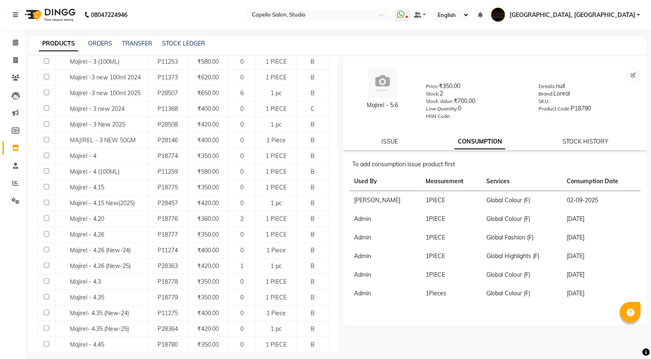
scroll to position [642, 0]
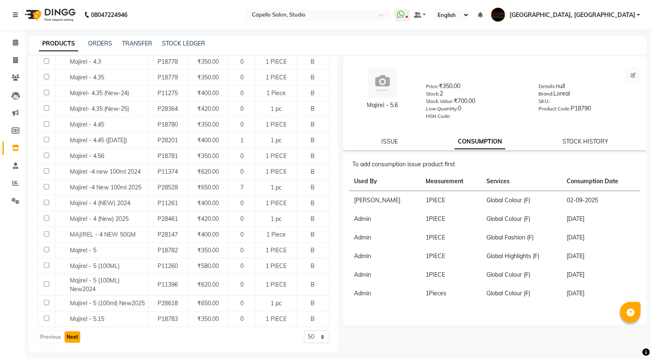
click at [72, 337] on button "Next" at bounding box center [73, 337] width 16 height 12
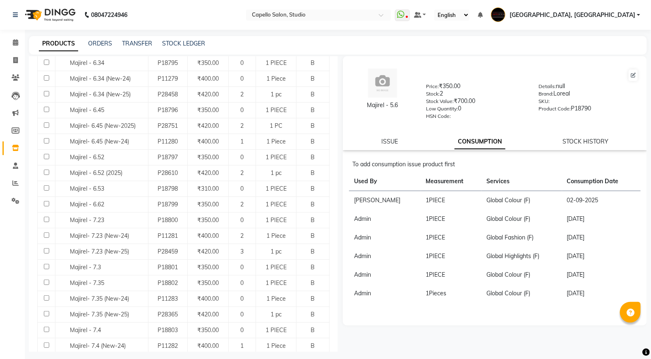
scroll to position [645, 0]
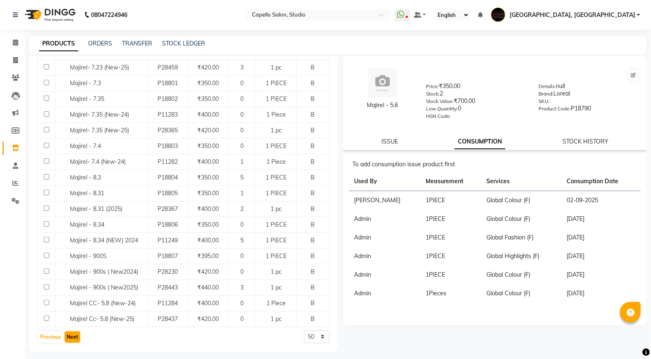
click at [67, 338] on button "Next" at bounding box center [73, 337] width 16 height 12
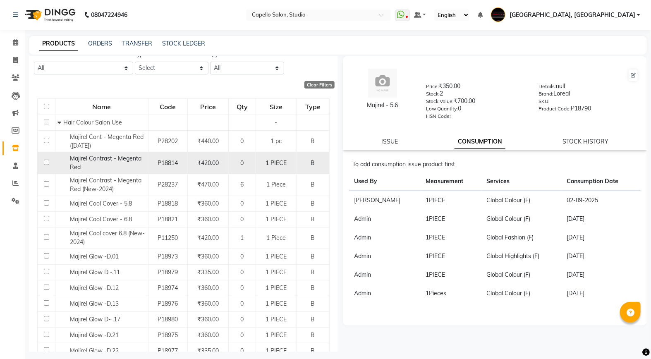
scroll to position [108, 0]
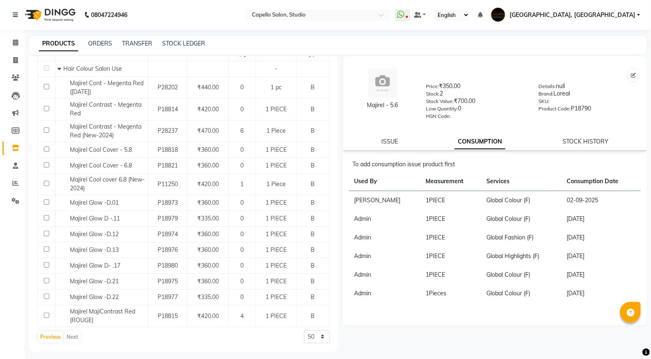
click at [50, 330] on div "Previous Next" at bounding box center [59, 336] width 44 height 13
click at [50, 339] on button "Previous" at bounding box center [50, 337] width 25 height 12
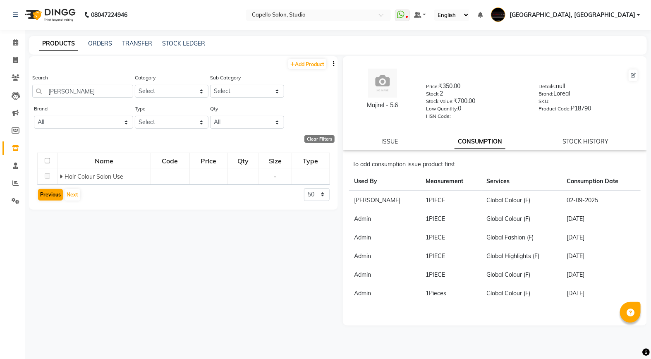
click at [50, 339] on div "Add Product Search maji Category Select Keramelon Skin Makeup Personal Care App…" at bounding box center [183, 204] width 309 height 296
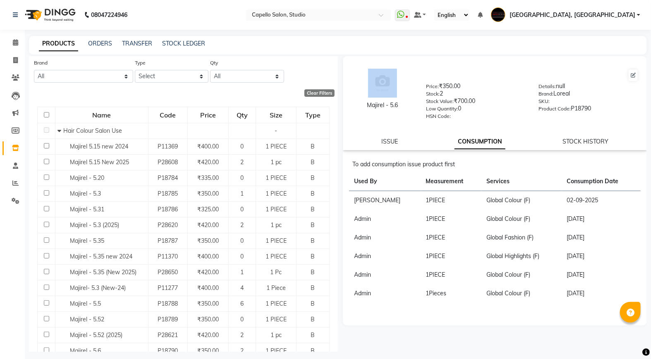
scroll to position [5, 0]
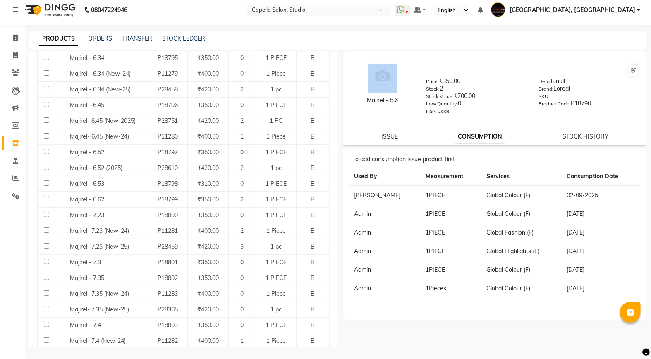
click at [87, 337] on span "Majirel- 7.4 (New-24)" at bounding box center [98, 340] width 56 height 7
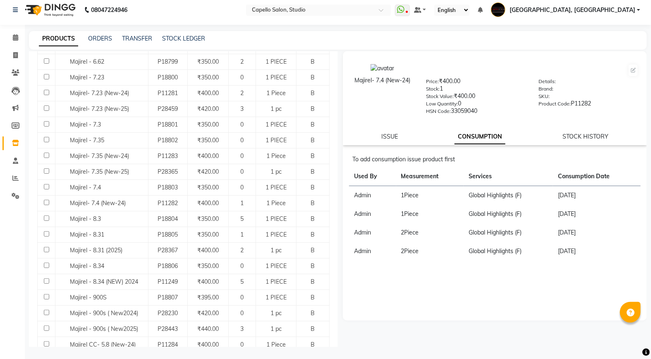
scroll to position [645, 0]
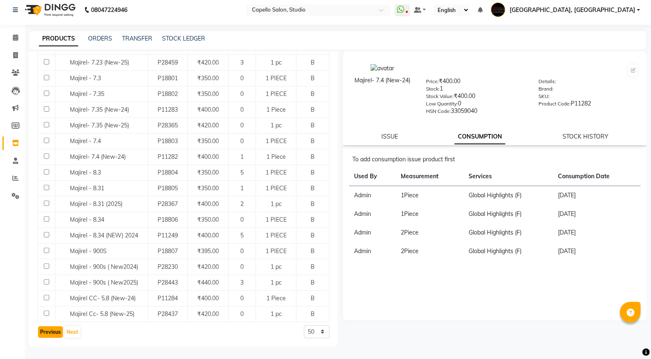
click at [45, 330] on button "Previous" at bounding box center [50, 332] width 25 height 12
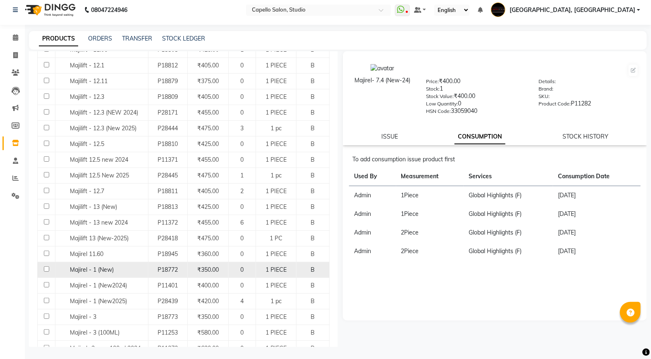
scroll to position [367, 0]
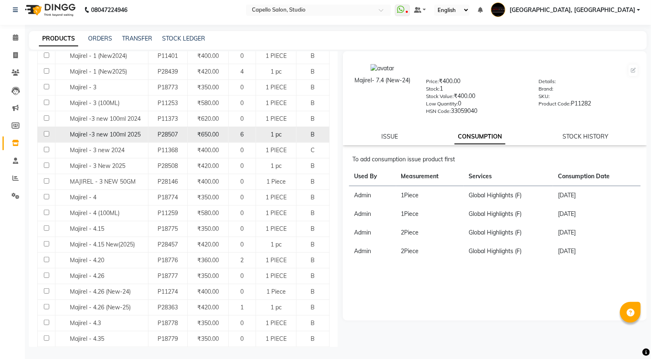
click at [106, 133] on span "Majirel -3 new 100ml 2025" at bounding box center [105, 134] width 71 height 7
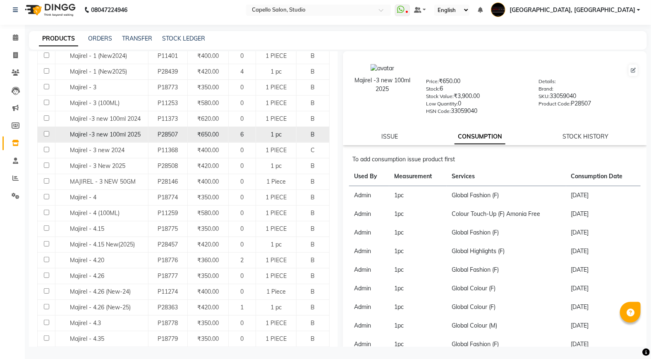
click at [45, 130] on td at bounding box center [47, 135] width 18 height 16
click at [45, 135] on input "checkbox" at bounding box center [46, 133] width 5 height 5
checkbox input "true"
click at [372, 132] on div "Majirel -3 new 100ml 2025 Price: ₹650.00 Stock: 6 Stock Value: ₹3,900.00 Low Qu…" at bounding box center [495, 98] width 304 height 94
click at [407, 146] on div "Majirel -3 new 100ml 2025 Price: ₹650.00 Stock: 6 Stock Value: ₹3,900.00 Low Qu…" at bounding box center [495, 223] width 304 height 345
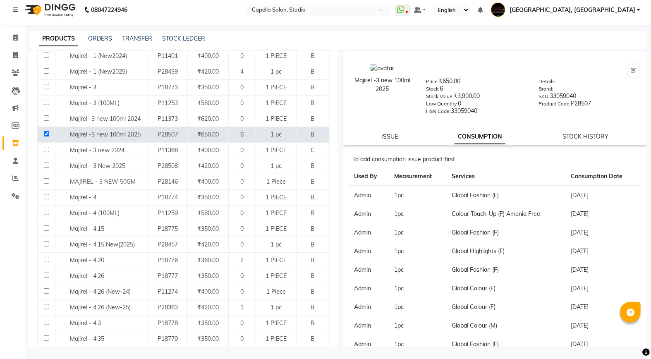
click at [382, 135] on link "ISSUE" at bounding box center [389, 136] width 17 height 7
select select
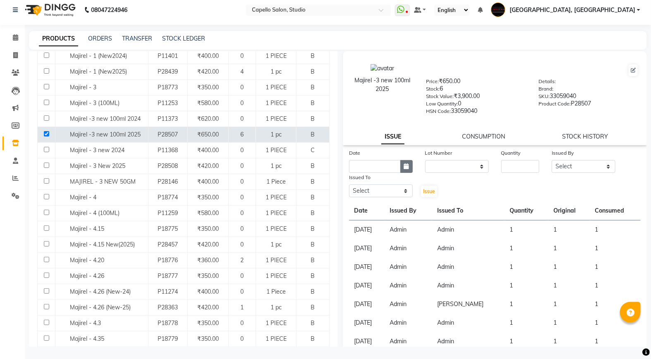
click at [403, 161] on button "button" at bounding box center [406, 166] width 12 height 13
select select "9"
select select "2025"
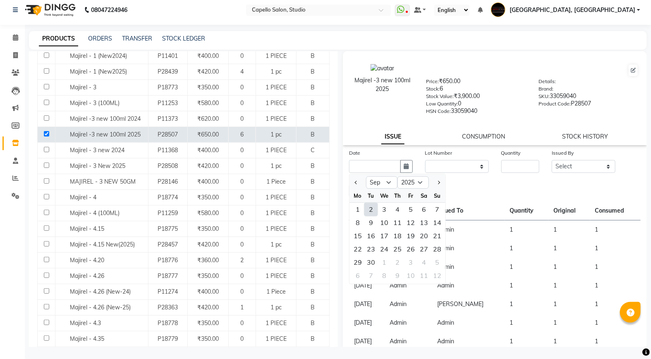
click at [374, 208] on div "2" at bounding box center [370, 209] width 13 height 13
type input "02-09-2025"
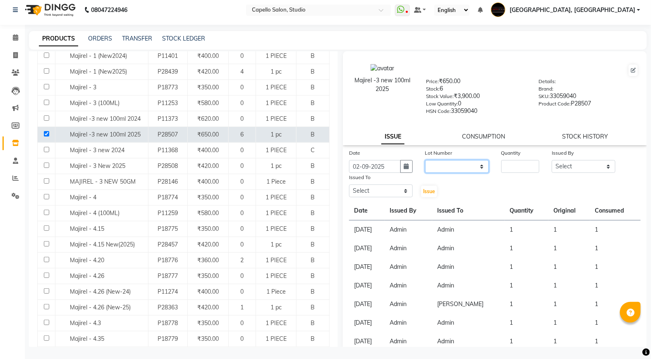
click at [436, 164] on select "None" at bounding box center [457, 166] width 64 height 13
select select "0: null"
click at [425, 160] on select "None" at bounding box center [457, 166] width 64 height 13
click at [516, 169] on input "number" at bounding box center [520, 166] width 38 height 13
type input "1"
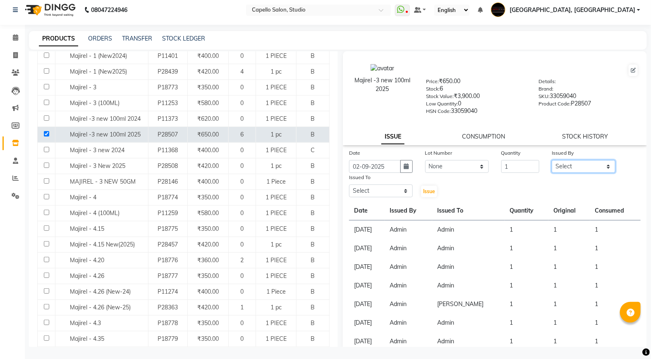
click at [566, 165] on select "Select Admin AMIT SHENDE ANKIT Capello Studio, Shivaji Nagar DIVYANI NIMBULKAR …" at bounding box center [584, 166] width 64 height 13
click at [552, 160] on select "Select Admin AMIT SHENDE ANKIT Capello Studio, Shivaji Nagar DIVYANI NIMBULKAR …" at bounding box center [584, 166] width 64 height 13
click at [552, 164] on select "Select Admin AMIT SHENDE ANKIT Capello Studio, Shivaji Nagar DIVYANI NIMBULKAR …" at bounding box center [584, 166] width 64 height 13
select select "90586"
click at [552, 160] on select "Select Admin AMIT SHENDE ANKIT Capello Studio, Shivaji Nagar DIVYANI NIMBULKAR …" at bounding box center [584, 166] width 64 height 13
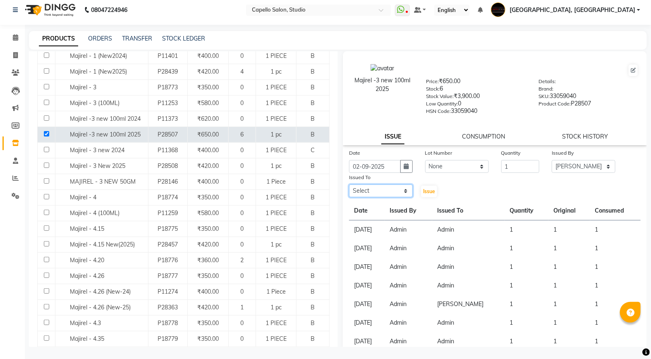
click at [377, 195] on select "Select Admin AMIT SHENDE ANKIT Capello Studio, Shivaji Nagar DIVYANI NIMBULKAR …" at bounding box center [381, 190] width 64 height 13
select select "90586"
click at [349, 185] on select "Select Admin AMIT SHENDE ANKIT Capello Studio, Shivaji Nagar DIVYANI NIMBULKAR …" at bounding box center [381, 190] width 64 height 13
click at [424, 193] on span "Issue" at bounding box center [429, 191] width 12 height 6
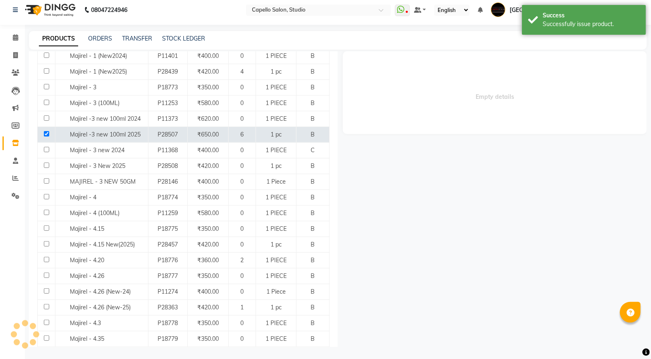
select select
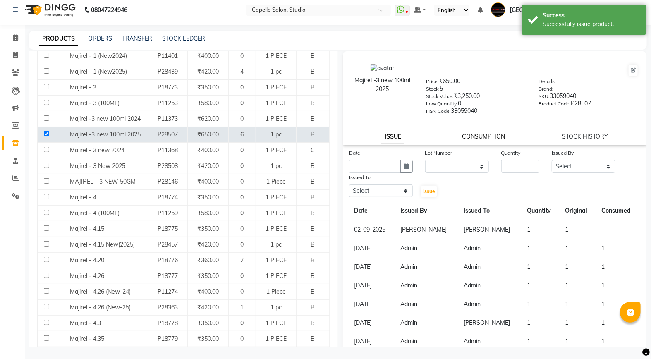
click at [472, 135] on link "CONSUMPTION" at bounding box center [483, 136] width 43 height 7
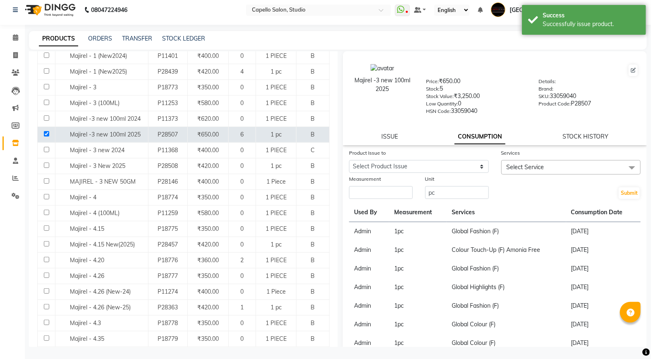
click at [404, 159] on div "Product Issue to" at bounding box center [419, 154] width 140 height 12
click at [407, 170] on select "Select Product Issue 2025-09-02, Issued to: Tanushree Bansod, Balance: 1" at bounding box center [419, 166] width 140 height 13
select select "1200194"
click at [349, 160] on select "Select Product Issue 2025-09-02, Issued to: Tanushree Bansod, Balance: 1" at bounding box center [419, 166] width 140 height 13
click at [533, 168] on span "Select Service" at bounding box center [526, 166] width 38 height 7
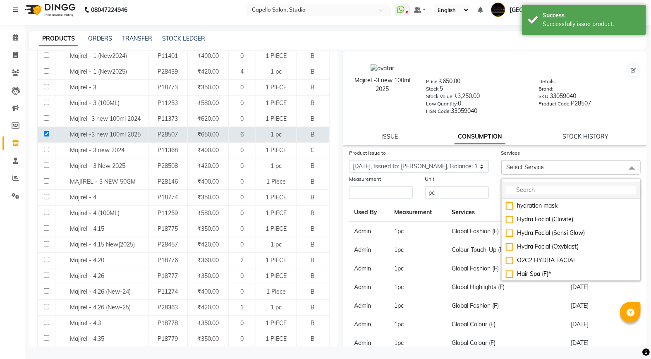
click at [525, 193] on input "multiselect-search" at bounding box center [571, 190] width 131 height 9
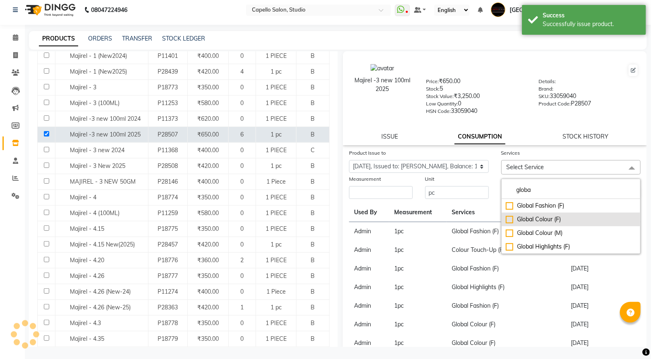
type input "globa"
click at [539, 219] on div "Global Colour (F)" at bounding box center [571, 219] width 131 height 9
checkbox input "true"
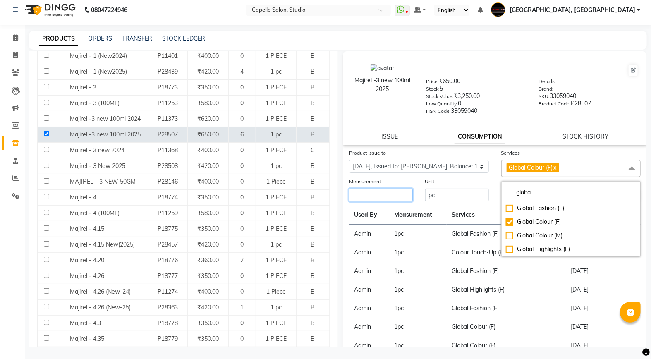
click at [374, 197] on input "number" at bounding box center [381, 195] width 64 height 13
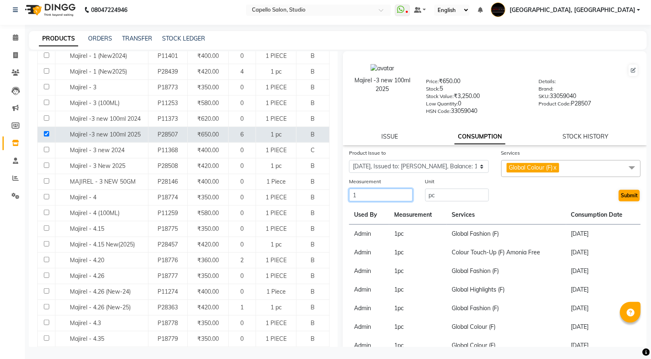
type input "1"
click at [620, 196] on button "Submit" at bounding box center [629, 196] width 21 height 12
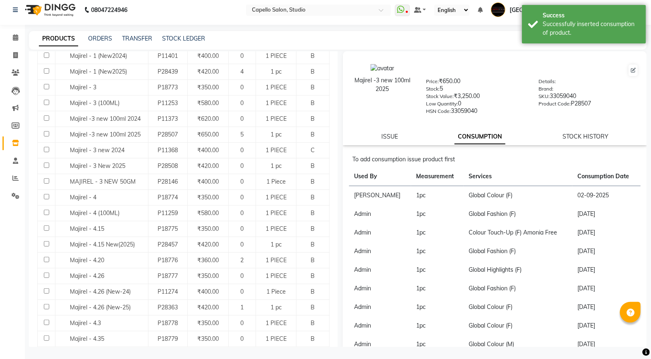
scroll to position [0, 0]
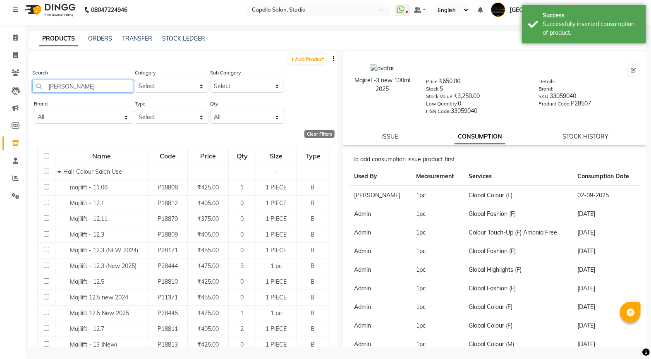
click at [77, 84] on input "maji" at bounding box center [82, 86] width 101 height 13
type input "m"
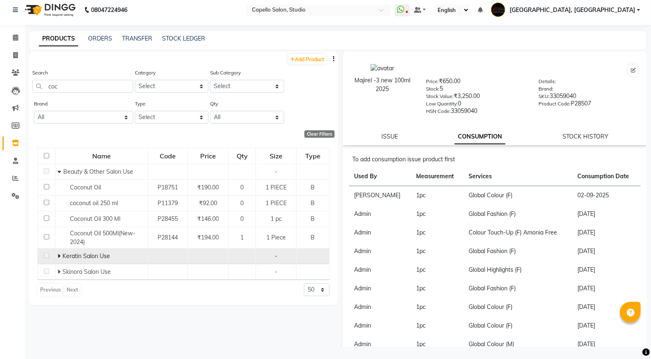
click at [59, 254] on icon at bounding box center [58, 256] width 3 height 6
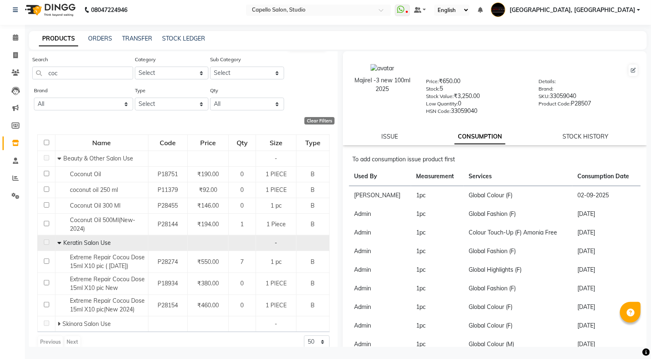
scroll to position [23, 0]
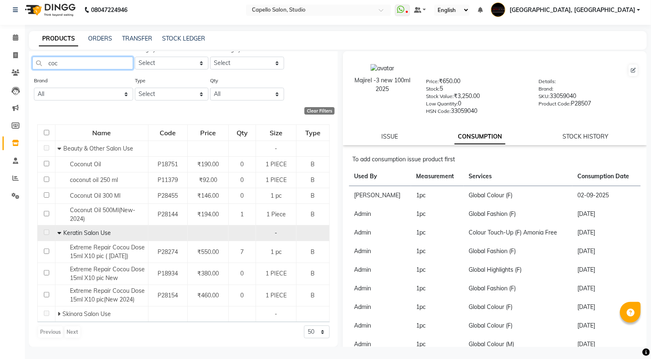
click at [63, 63] on input "coc" at bounding box center [82, 63] width 101 height 13
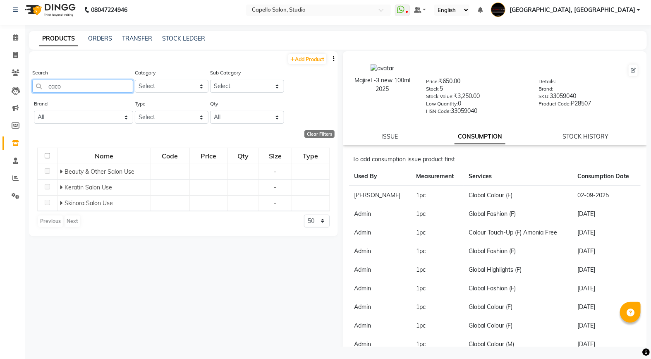
scroll to position [0, 0]
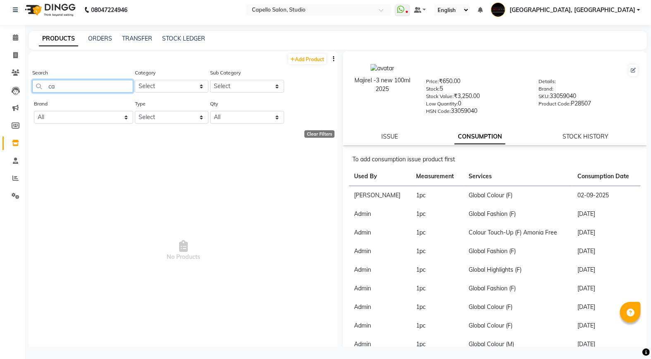
type input "c"
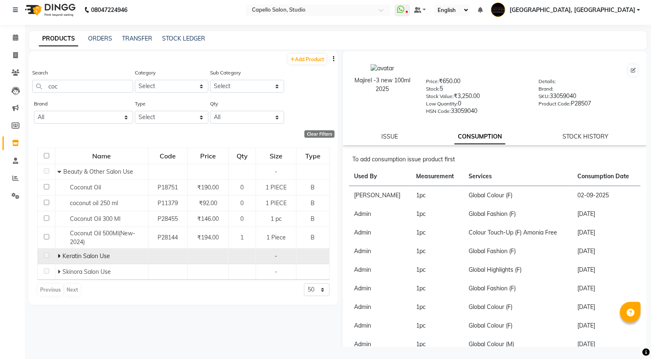
click at [59, 256] on icon at bounding box center [58, 256] width 3 height 6
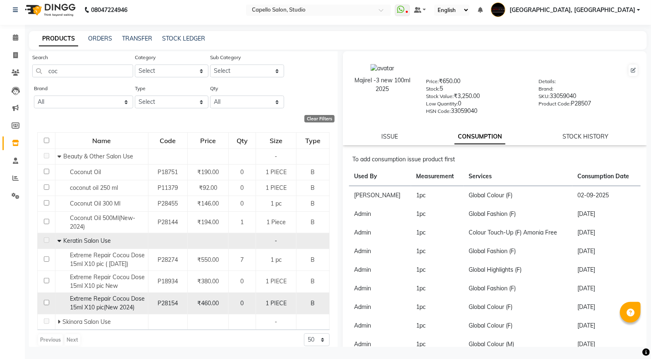
scroll to position [23, 0]
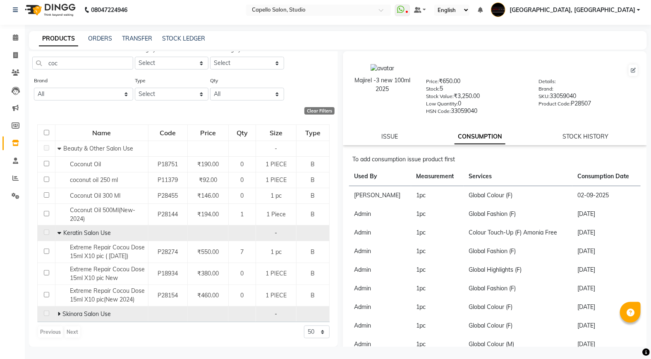
click at [61, 315] on span at bounding box center [59, 313] width 5 height 7
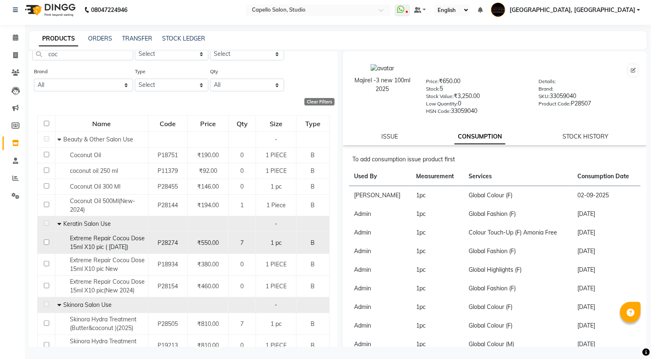
scroll to position [0, 0]
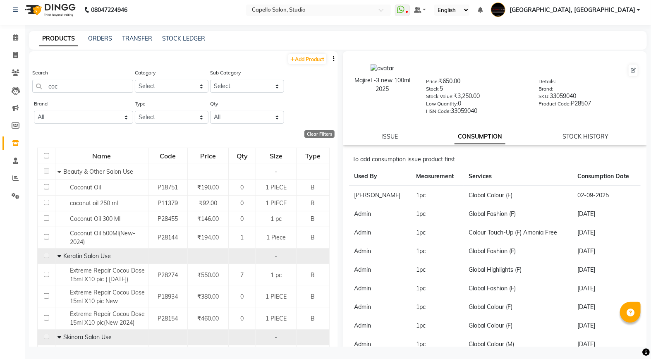
click at [69, 79] on div "Search coc" at bounding box center [82, 80] width 101 height 24
click at [78, 93] on div "Search coc" at bounding box center [82, 83] width 101 height 31
click at [81, 91] on input "coc" at bounding box center [82, 86] width 101 height 13
type input "c"
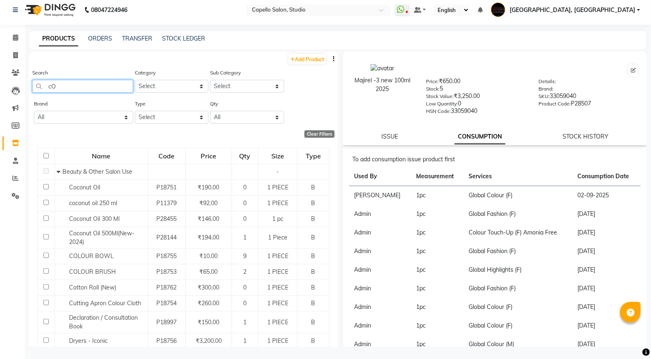
type input "c"
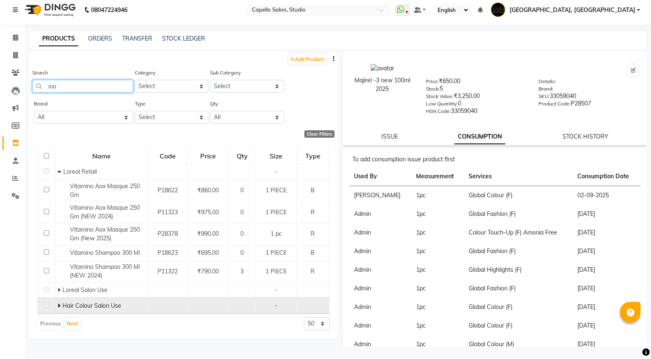
type input "ino"
click at [60, 307] on span at bounding box center [59, 305] width 5 height 7
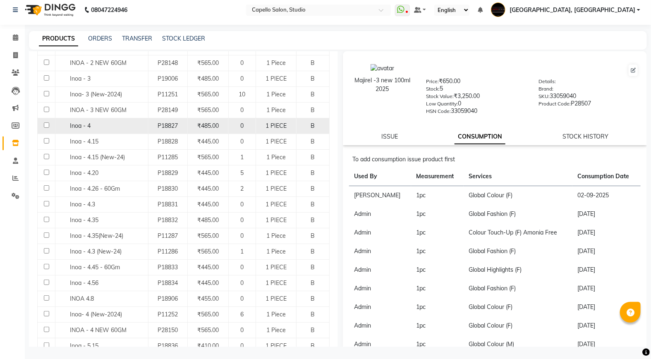
scroll to position [464, 0]
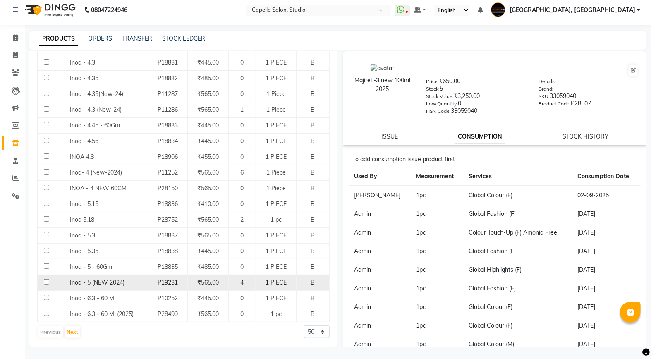
click at [45, 283] on input "checkbox" at bounding box center [46, 281] width 5 height 5
checkbox input "true"
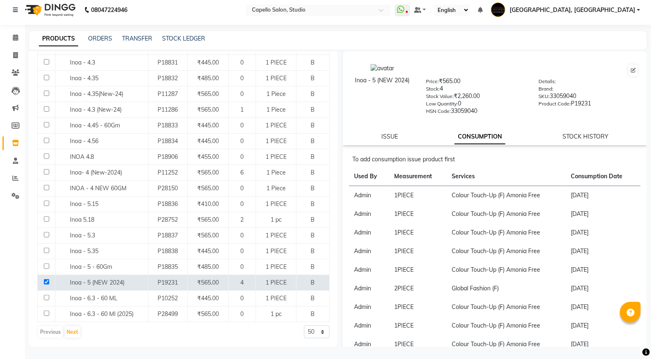
click at [385, 129] on div "Inoa - 5 (NEW 2024) Price: ₹565.00 Stock: 4 Stock Value: ₹2,260.00 Low Quantity…" at bounding box center [495, 98] width 304 height 94
click at [395, 136] on link "ISSUE" at bounding box center [389, 136] width 17 height 7
select select
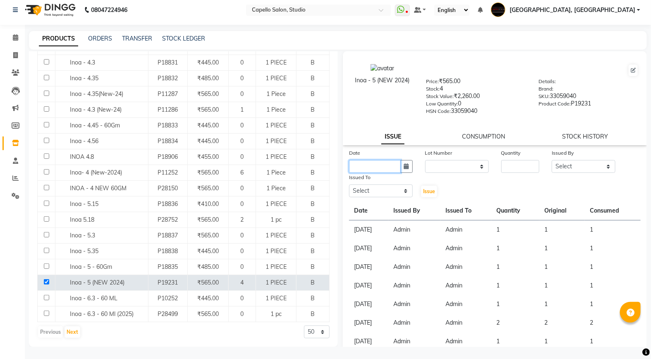
click at [387, 170] on input "text" at bounding box center [375, 166] width 52 height 13
select select "9"
select select "2025"
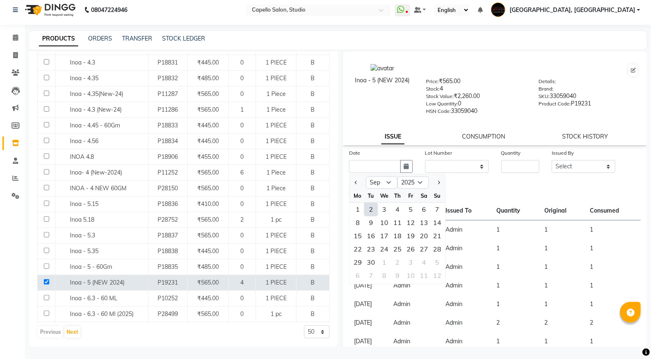
click at [375, 208] on div "2" at bounding box center [370, 209] width 13 height 13
type input "02-09-2025"
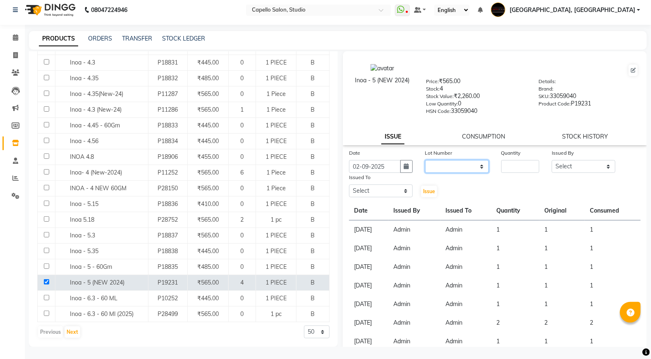
click at [453, 165] on select "None" at bounding box center [457, 166] width 64 height 13
select select "0: null"
click at [425, 160] on select "None" at bounding box center [457, 166] width 64 height 13
click at [521, 168] on input "number" at bounding box center [520, 166] width 38 height 13
type input "2"
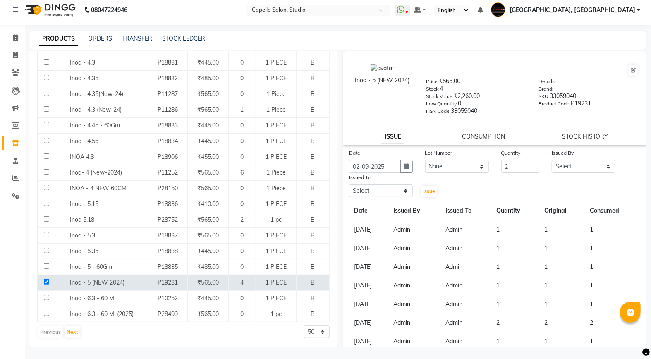
click at [546, 158] on div "Issued By Select Admin AMIT SHENDE ANKIT Capello Studio, Shivaji Nagar DIVYANI …" at bounding box center [584, 160] width 76 height 24
click at [563, 166] on select "Select Admin AMIT SHENDE ANKIT Capello Studio, Shivaji Nagar DIVYANI NIMBULKAR …" at bounding box center [584, 166] width 64 height 13
select select "90586"
click at [552, 160] on select "Select Admin AMIT SHENDE ANKIT Capello Studio, Shivaji Nagar DIVYANI NIMBULKAR …" at bounding box center [584, 166] width 64 height 13
click at [380, 187] on select "Select Admin AMIT SHENDE ANKIT Capello Studio, Shivaji Nagar DIVYANI NIMBULKAR …" at bounding box center [381, 190] width 64 height 13
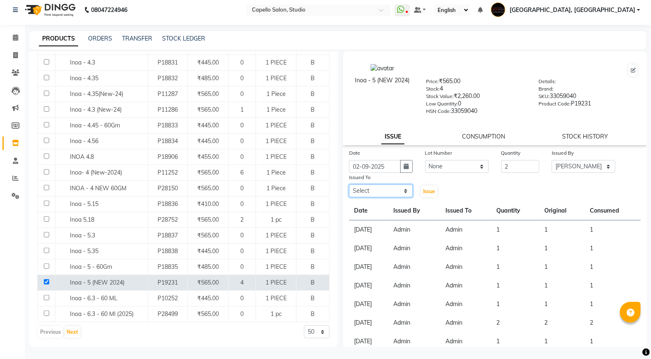
select select "90586"
click at [349, 185] on select "Select Admin AMIT SHENDE ANKIT Capello Studio, Shivaji Nagar DIVYANI NIMBULKAR …" at bounding box center [381, 190] width 64 height 13
click at [424, 197] on button "Issue" at bounding box center [429, 192] width 16 height 12
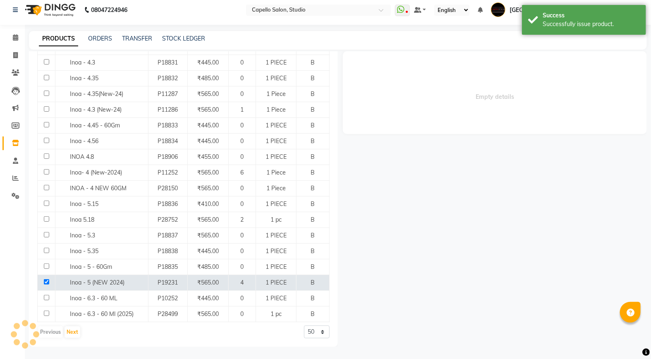
select select
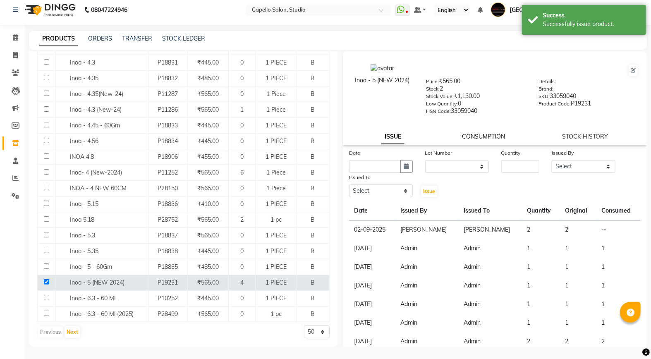
click at [465, 134] on link "CONSUMPTION" at bounding box center [483, 136] width 43 height 7
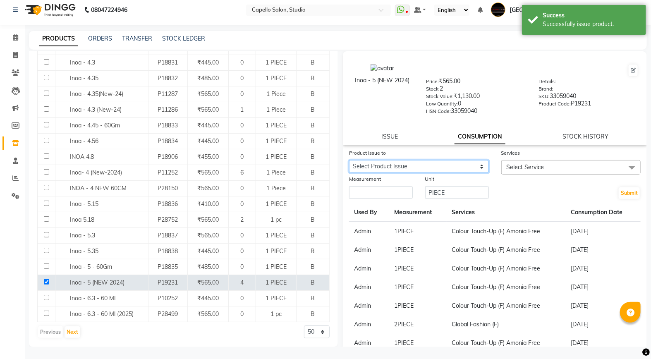
click at [443, 169] on select "Select Product Issue 2025-09-02, Issued to: Tanushree Bansod, Balance: 2" at bounding box center [419, 166] width 140 height 13
select select "1200201"
click at [349, 160] on select "Select Product Issue 2025-09-02, Issued to: Tanushree Bansod, Balance: 2" at bounding box center [419, 166] width 140 height 13
click at [507, 166] on span "Select Service" at bounding box center [526, 166] width 38 height 7
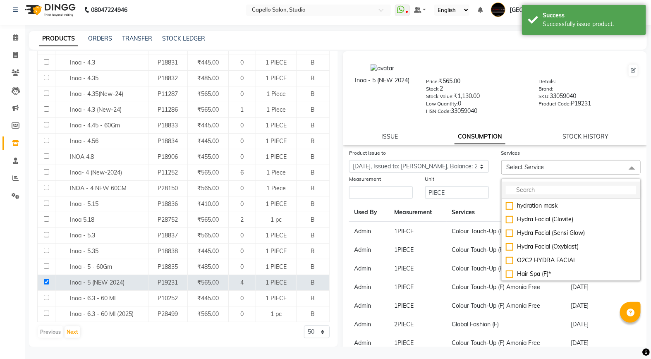
click at [535, 194] on input "multiselect-search" at bounding box center [571, 190] width 131 height 9
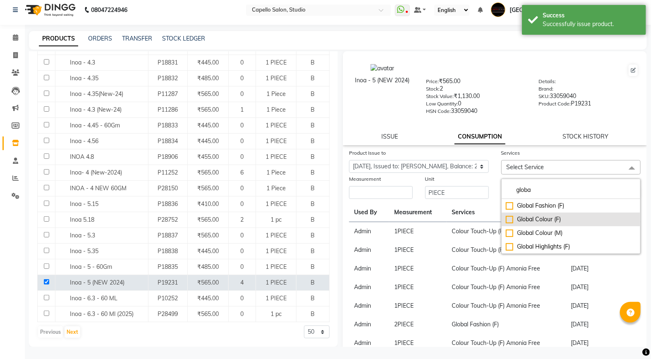
type input "globa"
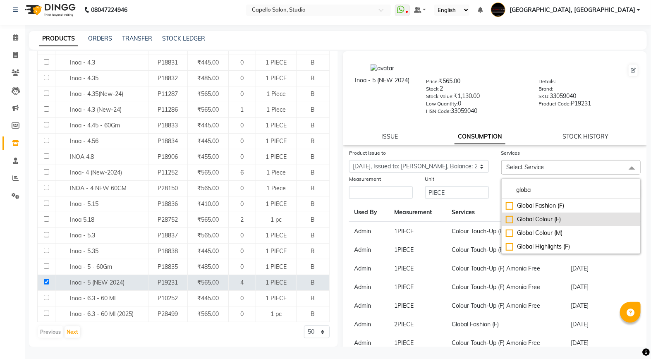
click at [540, 215] on li "Global Colour (F)" at bounding box center [571, 220] width 139 height 14
checkbox input "true"
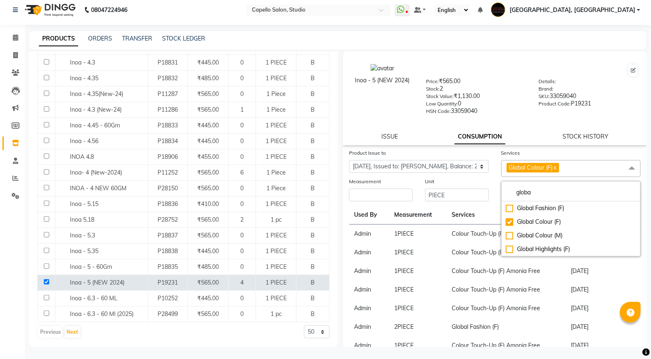
click at [364, 189] on div "Measurement" at bounding box center [381, 183] width 64 height 12
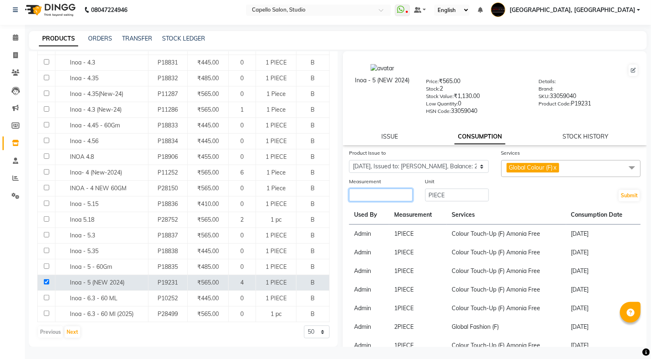
click at [362, 191] on input "number" at bounding box center [381, 195] width 64 height 13
type input "2"
click at [628, 191] on button "Submit" at bounding box center [629, 196] width 21 height 12
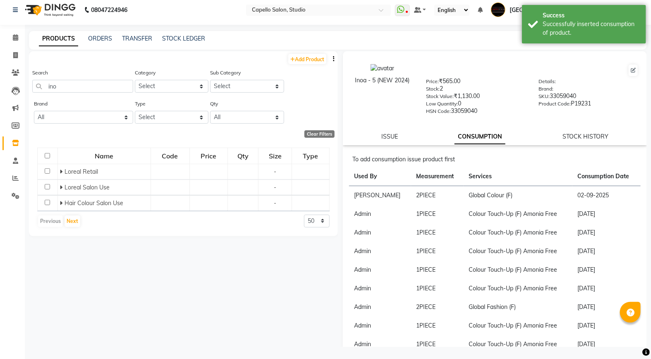
scroll to position [0, 0]
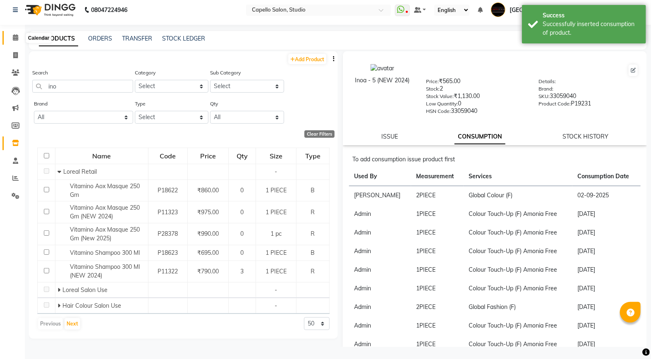
click at [14, 36] on icon at bounding box center [15, 37] width 5 height 6
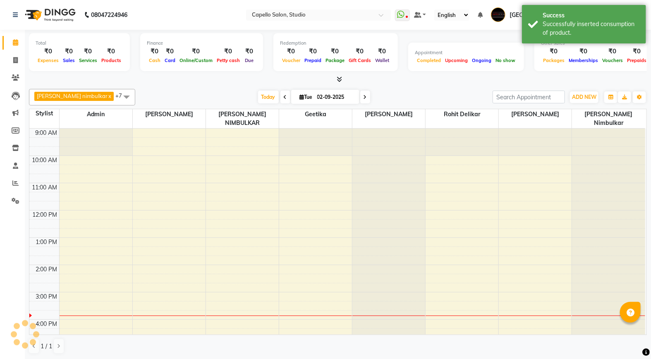
drag, startPoint x: 577, startPoint y: 28, endPoint x: 557, endPoint y: 30, distance: 20.4
click at [573, 26] on nav "08047224946 Select Location × Capello Salon, Studio WhatsApp Status ✕ Status: D…" at bounding box center [325, 15] width 651 height 30
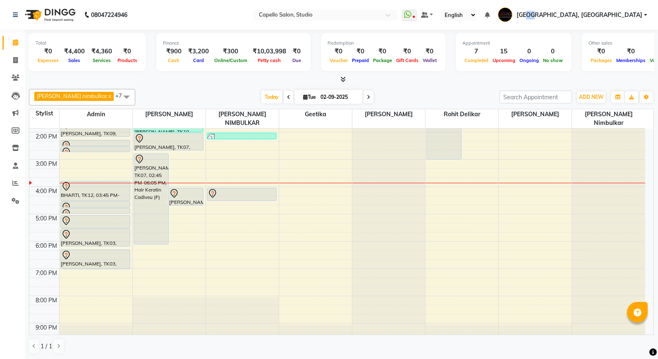
scroll to position [138, 0]
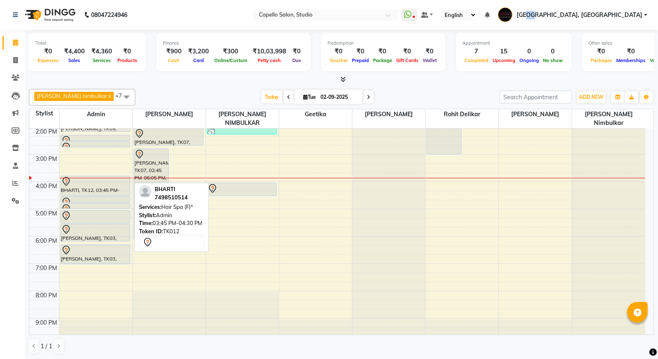
click at [100, 180] on div "BHARTI, TK12, 03:45 PM-04:30 PM, Hair Spa (F)*" at bounding box center [95, 185] width 69 height 19
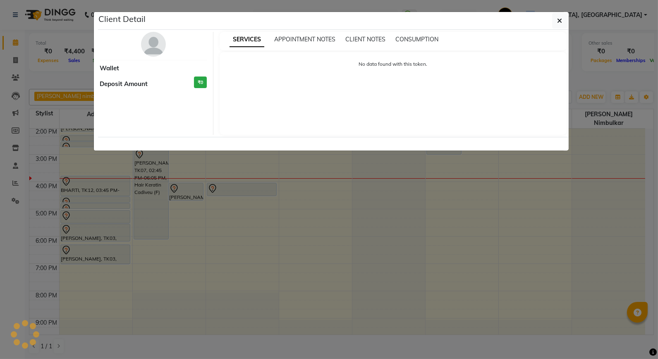
select select "7"
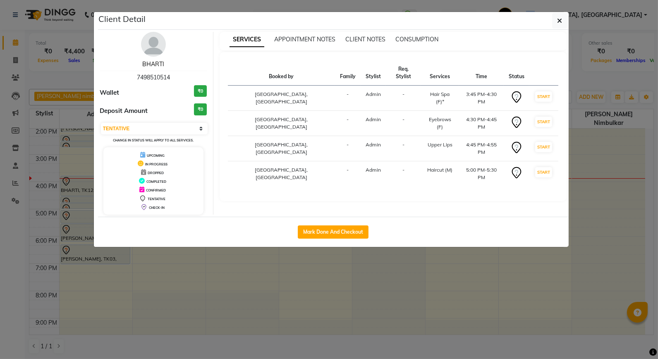
click at [148, 62] on link "BHARTI" at bounding box center [153, 63] width 22 height 7
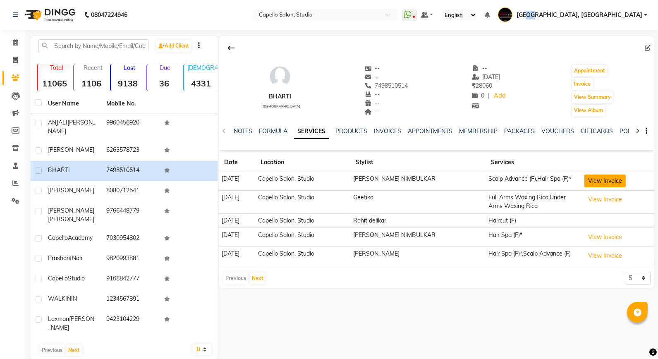
click at [613, 184] on button "View Invoice" at bounding box center [604, 181] width 41 height 13
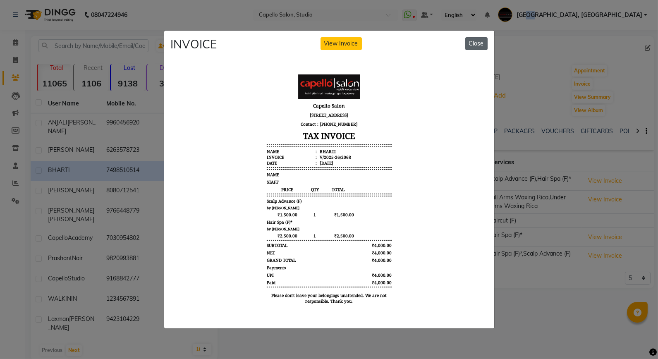
click at [472, 43] on button "Close" at bounding box center [476, 43] width 22 height 13
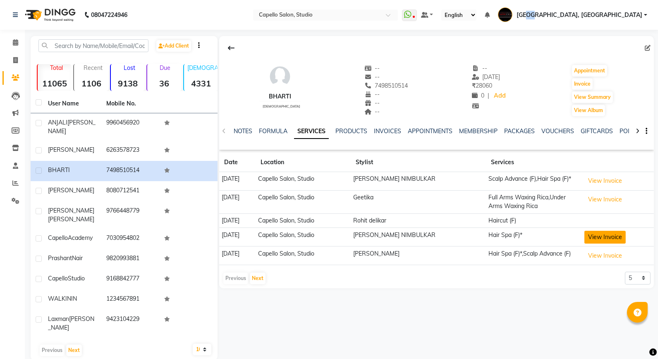
click at [605, 236] on button "View Invoice" at bounding box center [604, 237] width 41 height 13
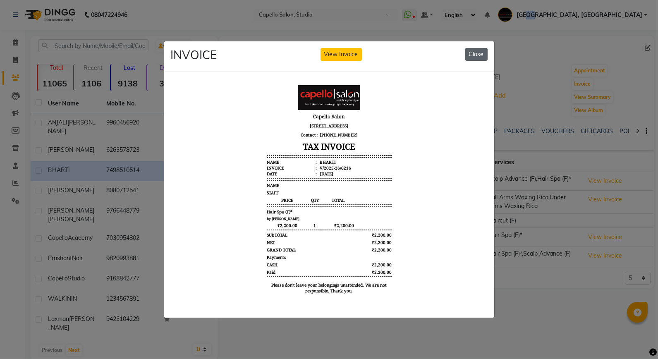
click at [478, 50] on button "Close" at bounding box center [476, 54] width 22 height 13
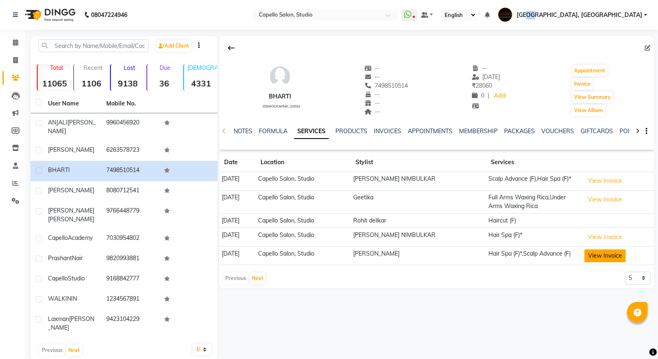
click at [593, 256] on button "View Invoice" at bounding box center [604, 255] width 41 height 13
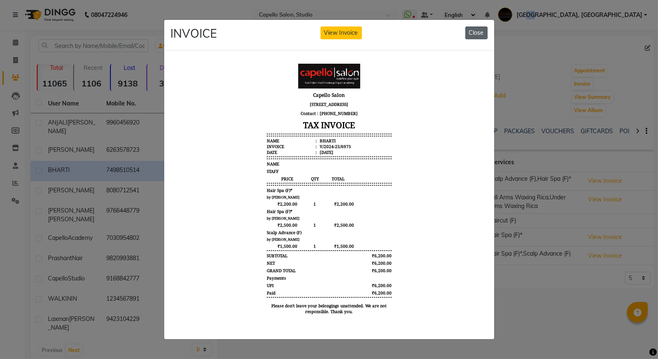
click at [476, 26] on button "Close" at bounding box center [476, 32] width 22 height 13
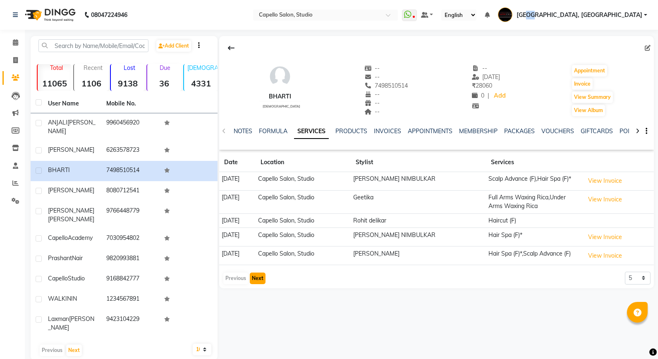
click at [251, 275] on button "Next" at bounding box center [258, 279] width 16 height 12
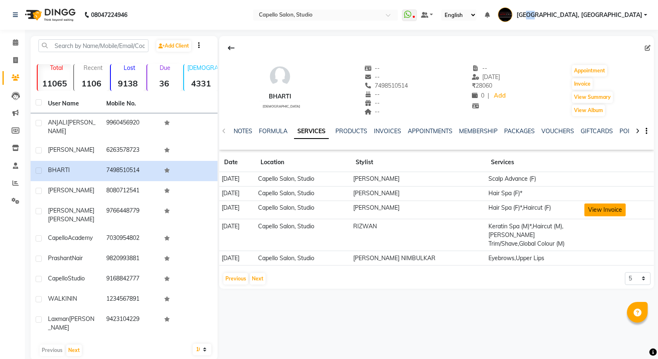
click at [611, 212] on button "View Invoice" at bounding box center [604, 209] width 41 height 13
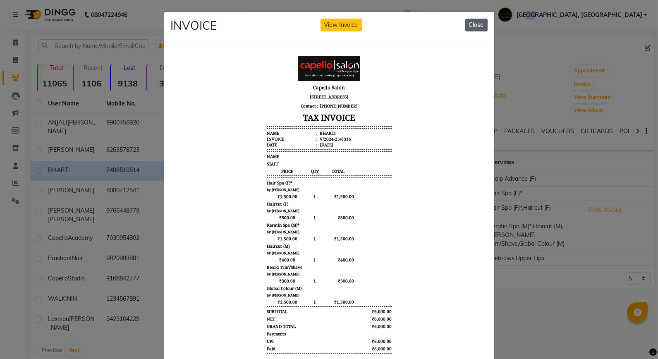
click at [467, 31] on button "Close" at bounding box center [476, 25] width 22 height 13
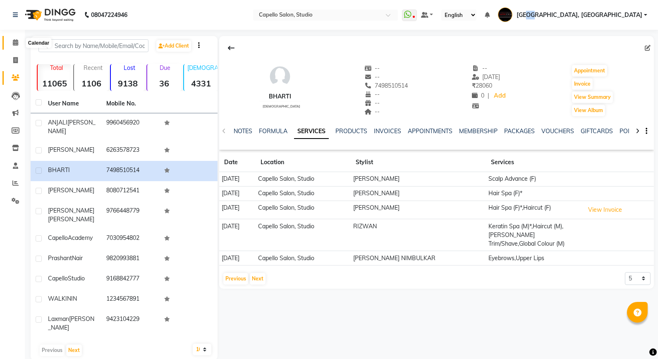
drag, startPoint x: 13, startPoint y: 44, endPoint x: 296, endPoint y: 14, distance: 284.9
click at [13, 44] on icon at bounding box center [15, 42] width 5 height 6
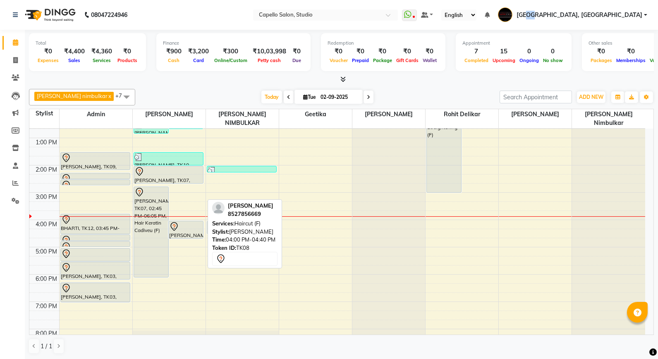
scroll to position [80, 0]
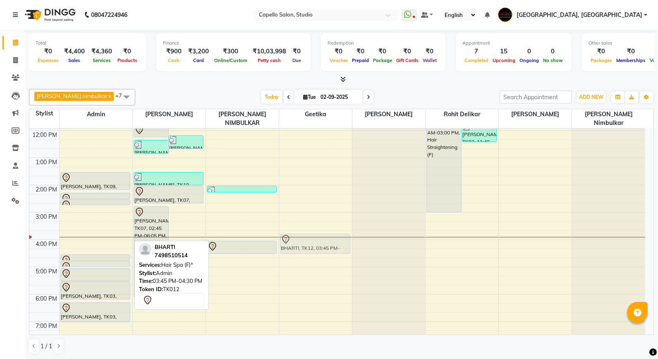
drag, startPoint x: 89, startPoint y: 235, endPoint x: 285, endPoint y: 237, distance: 195.2
click at [285, 237] on tr "ruchi, TK09, 01:30 PM-02:10 PM, Colour Touch-Up (F) ruchi, TK09, 02:15 PM-02:30…" at bounding box center [337, 226] width 616 height 354
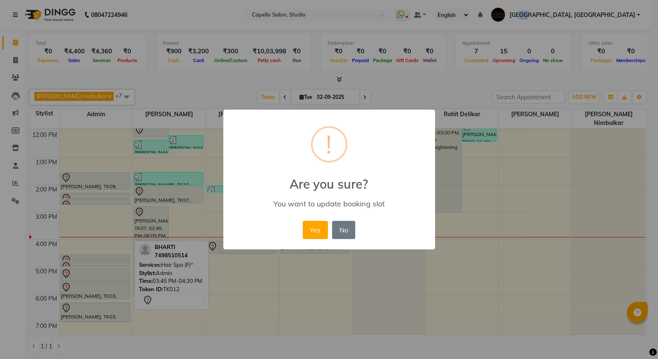
drag, startPoint x: 313, startPoint y: 233, endPoint x: 247, endPoint y: 215, distance: 68.5
click at [308, 232] on button "Yes" at bounding box center [315, 230] width 25 height 18
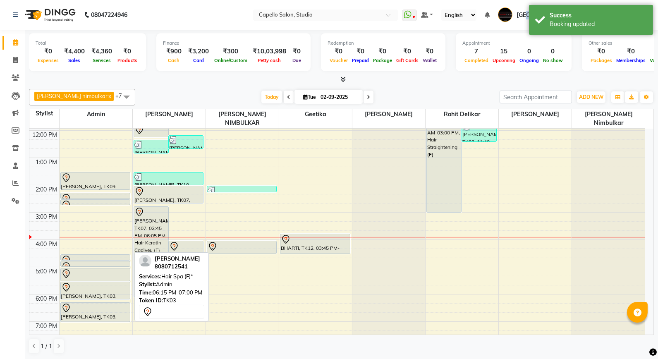
scroll to position [141, 0]
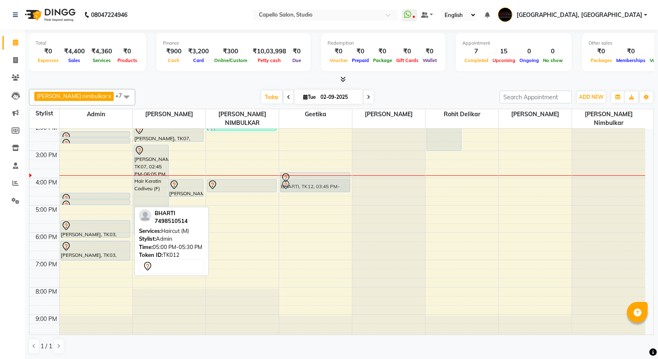
drag, startPoint x: 103, startPoint y: 207, endPoint x: 321, endPoint y: 181, distance: 218.7
click at [321, 181] on tr "ruchi, TK09, 01:30 PM-02:10 PM, Colour Touch-Up (F) ruchi, TK09, 02:15 PM-02:30…" at bounding box center [337, 164] width 616 height 354
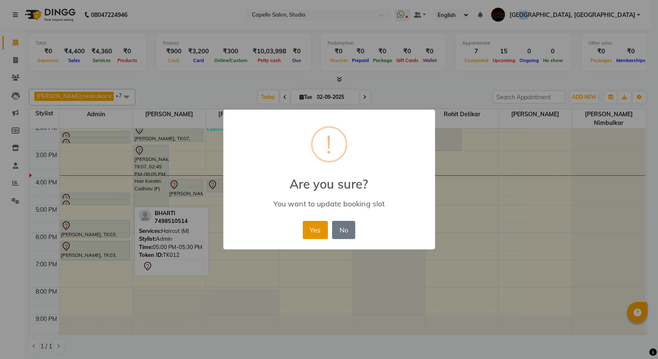
click at [307, 236] on button "Yes" at bounding box center [315, 230] width 25 height 18
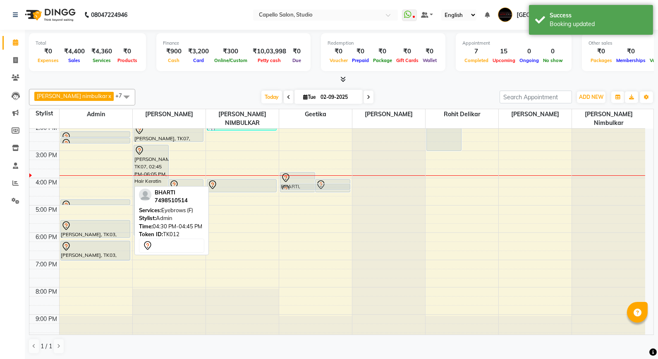
drag, startPoint x: 108, startPoint y: 186, endPoint x: 306, endPoint y: 173, distance: 199.0
click at [306, 173] on tr "ruchi, TK09, 01:30 PM-02:10 PM, Colour Touch-Up (F) ruchi, TK09, 02:15 PM-02:30…" at bounding box center [337, 164] width 616 height 354
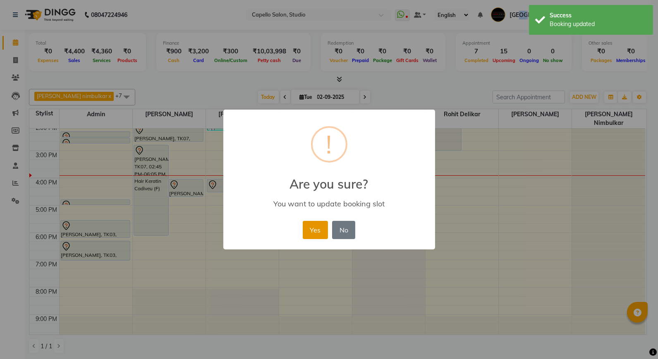
click at [327, 231] on button "Yes" at bounding box center [315, 230] width 25 height 18
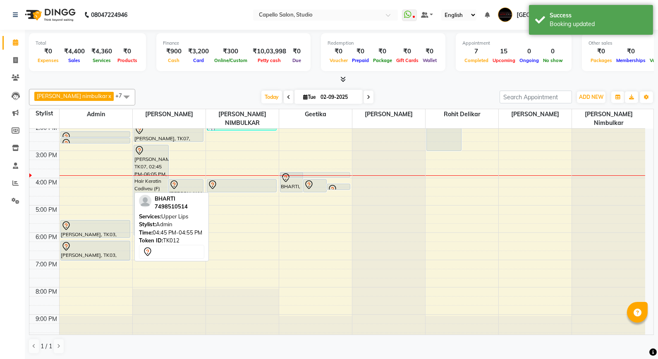
drag, startPoint x: 113, startPoint y: 193, endPoint x: 311, endPoint y: 168, distance: 198.9
click at [311, 168] on tr "ruchi, TK09, 01:30 PM-02:10 PM, Colour Touch-Up (F) ruchi, TK09, 02:15 PM-02:30…" at bounding box center [337, 164] width 616 height 354
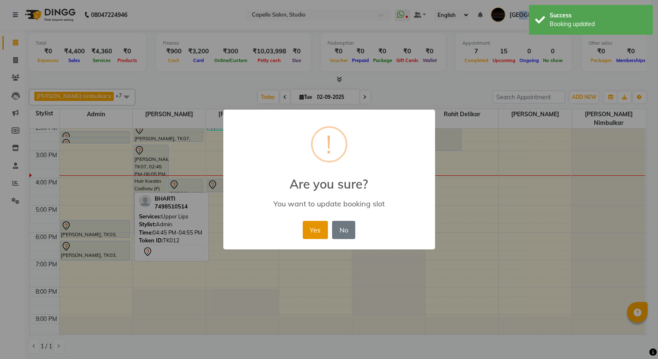
click at [317, 227] on button "Yes" at bounding box center [315, 230] width 25 height 18
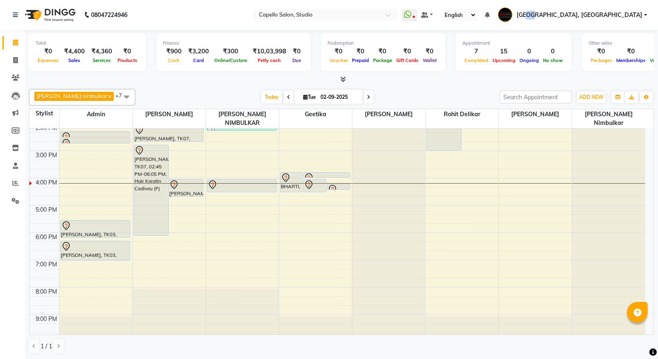
click at [208, 269] on div "9:00 AM 10:00 AM 11:00 AM 12:00 PM 1:00 PM 2:00 PM 3:00 PM 4:00 PM 5:00 PM 6:00…" at bounding box center [337, 164] width 616 height 354
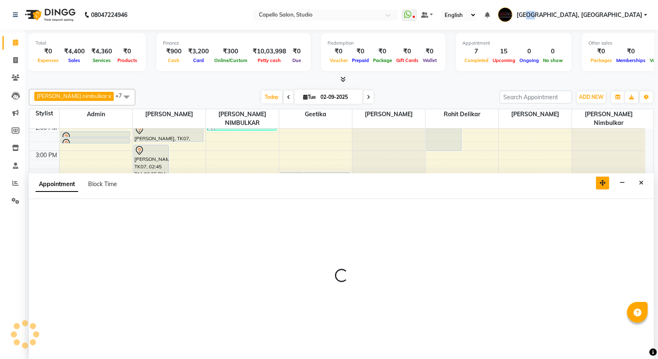
select select "14454"
select select "1155"
select select "tentative"
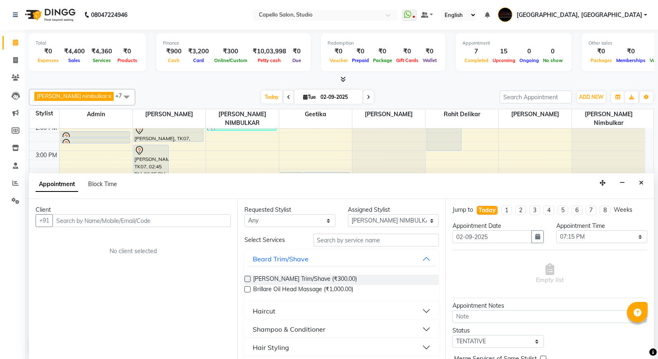
click at [642, 182] on icon "Close" at bounding box center [641, 183] width 5 height 6
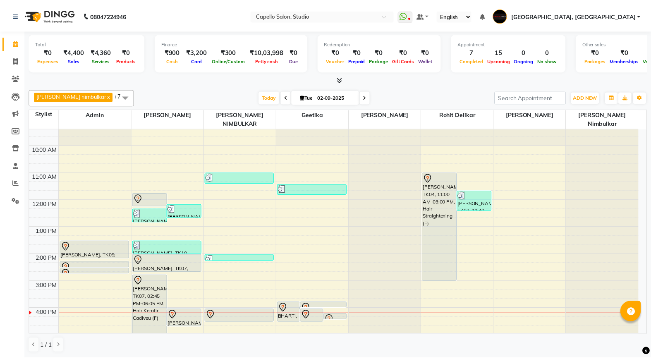
scroll to position [3, 0]
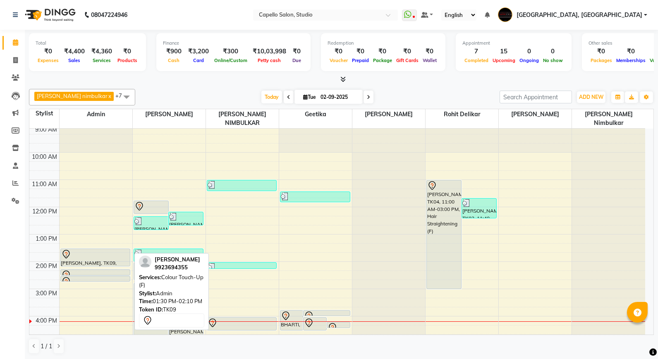
click at [79, 249] on div at bounding box center [95, 254] width 69 height 10
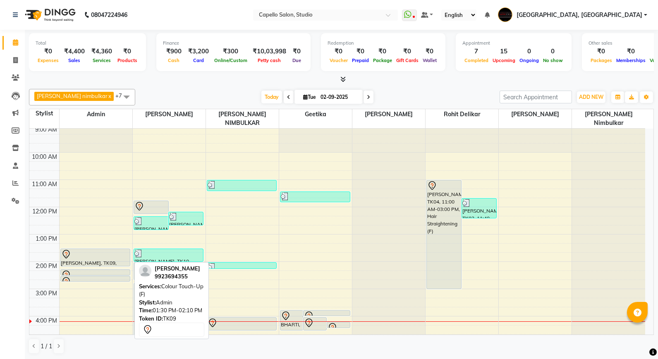
click at [110, 253] on div "[PERSON_NAME], TK09, 01:30 PM-02:10 PM, Colour Touch-Up (F)" at bounding box center [95, 257] width 69 height 17
select select "7"
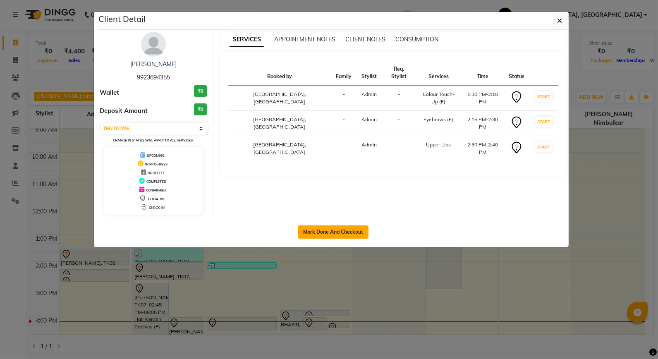
click at [338, 234] on button "Mark Done And Checkout" at bounding box center [333, 231] width 71 height 13
select select "service"
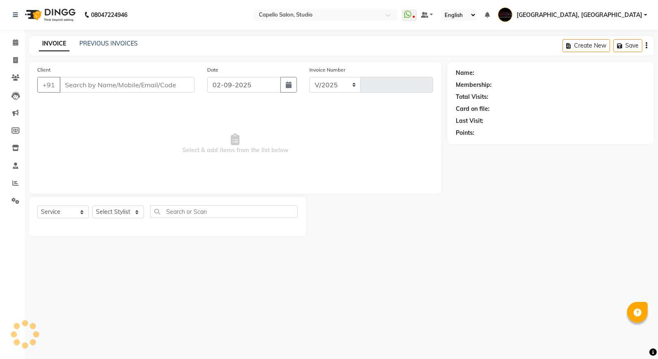
select select "847"
type input "3329"
type input "9923694355"
select select "14652"
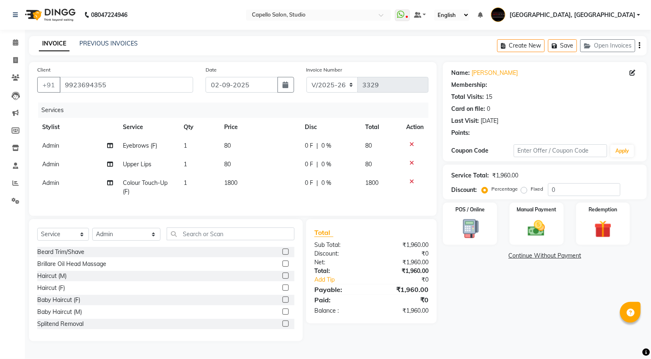
select select "1: Object"
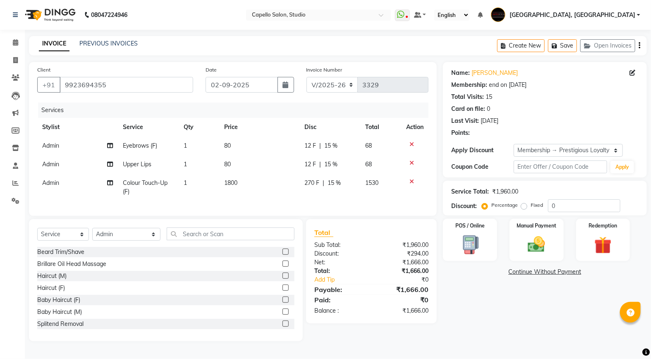
type input "15"
click at [147, 180] on span "Colour Touch-Up (F)" at bounding box center [145, 187] width 45 height 16
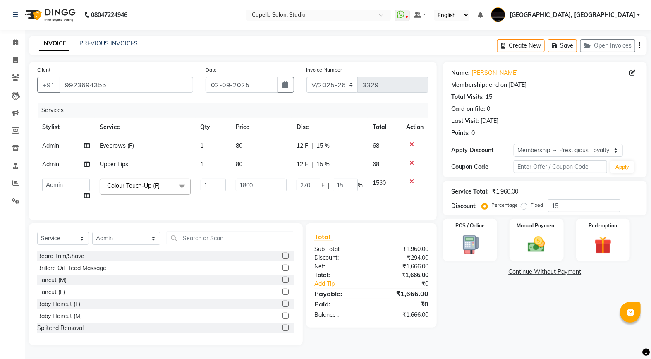
click at [150, 184] on span "Colour Touch-Up (F)" at bounding box center [133, 185] width 53 height 7
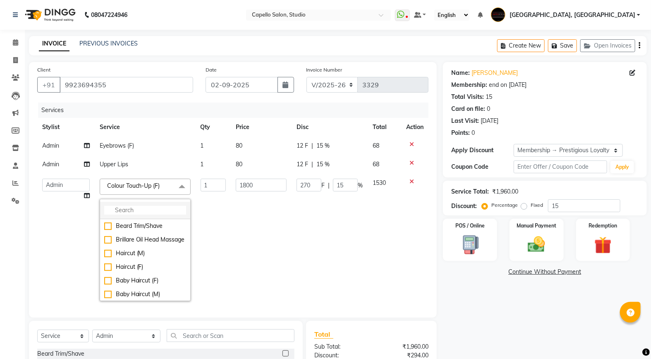
click at [134, 214] on input "multiselect-search" at bounding box center [145, 210] width 82 height 9
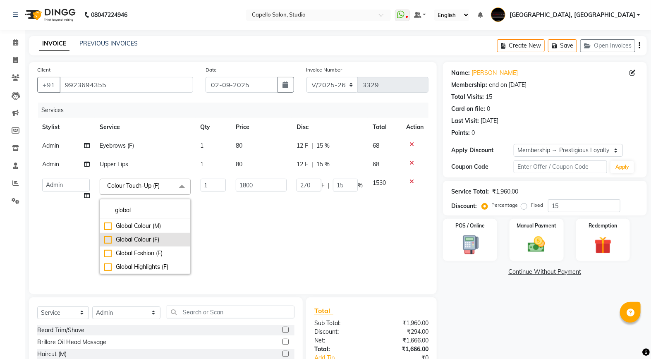
type input "global"
click at [129, 239] on div "Global Colour (F)" at bounding box center [145, 239] width 82 height 9
checkbox input "true"
type input "4000"
type input "600"
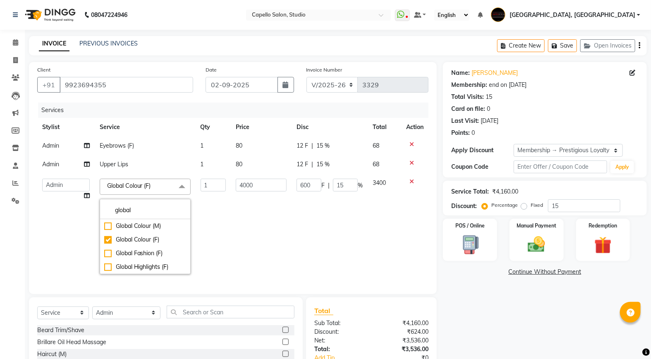
click at [482, 314] on div "Name: Ruchi Membership: end on 19-06-2026 Total Visits: 15 Card on file: 0 Last…" at bounding box center [548, 240] width 210 height 357
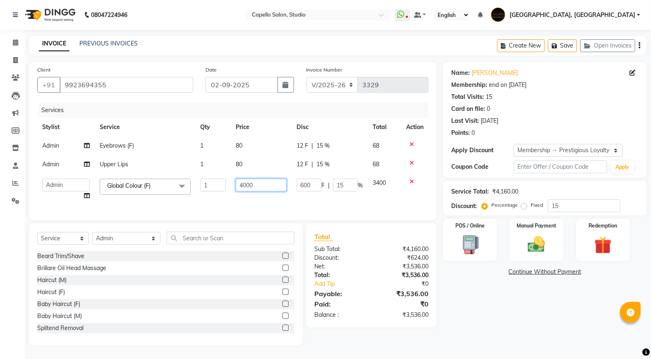
click at [259, 188] on input "4000" at bounding box center [261, 185] width 51 height 13
click at [241, 184] on input "4000" at bounding box center [261, 185] width 51 height 13
type input "6000"
click at [505, 299] on div "Name: Ruchi Membership: end on 19-06-2026 Total Visits: 15 Card on file: 0 Last…" at bounding box center [548, 203] width 210 height 283
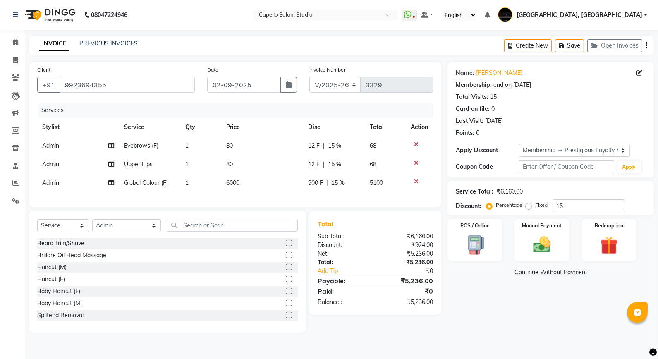
click at [333, 183] on span "15 %" at bounding box center [337, 183] width 13 height 9
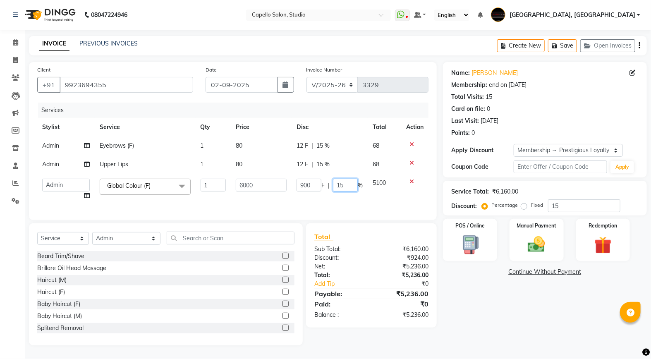
click at [342, 187] on input "15" at bounding box center [345, 185] width 25 height 13
type input "1"
type input "00"
click at [465, 285] on div "Name: Ruchi Membership: end on 19-06-2026 Total Visits: 15 Card on file: 0 Last…" at bounding box center [548, 203] width 210 height 283
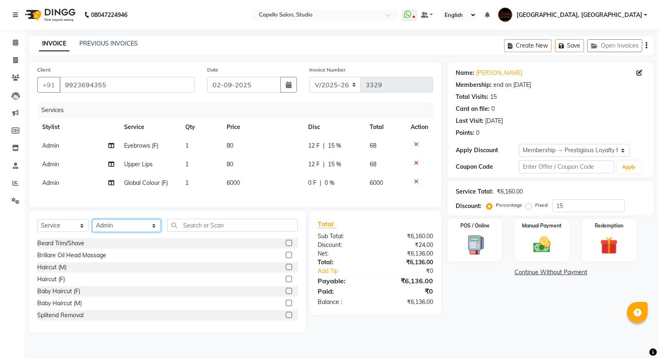
click at [109, 232] on select "Select Stylist Admin [PERSON_NAME] [PERSON_NAME] Studio, [PERSON_NAME] [PERSON_…" at bounding box center [126, 225] width 69 height 13
select select "45271"
click at [92, 226] on select "Select Stylist Admin [PERSON_NAME] [PERSON_NAME] Studio, [PERSON_NAME] [PERSON_…" at bounding box center [126, 225] width 69 height 13
click at [184, 232] on input "text" at bounding box center [232, 225] width 131 height 13
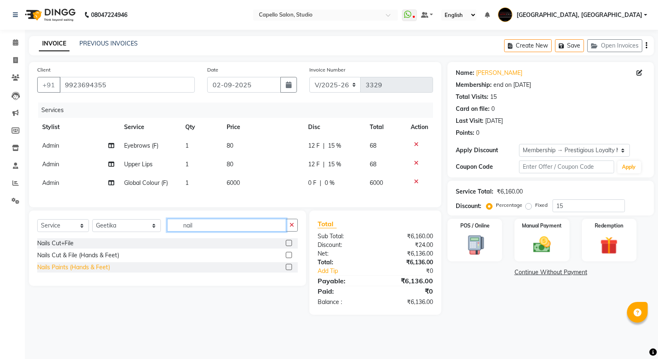
type input "nail"
click at [94, 272] on div "Nails Paints (Hands & Feet)" at bounding box center [73, 267] width 73 height 9
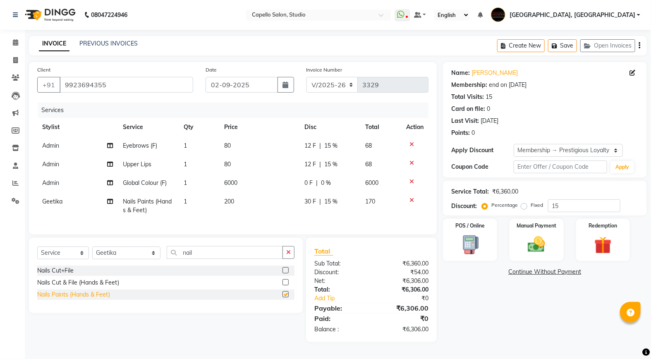
checkbox input "false"
click at [502, 328] on div "Name: Ruchi Membership: end on 19-06-2026 Total Visits: 15 Card on file: 0 Last…" at bounding box center [548, 202] width 210 height 280
click at [212, 259] on input "nail" at bounding box center [225, 252] width 116 height 13
click at [105, 257] on select "Select Stylist Admin [PERSON_NAME] [PERSON_NAME] Studio, [PERSON_NAME] [PERSON_…" at bounding box center [126, 253] width 68 height 13
select select "52930"
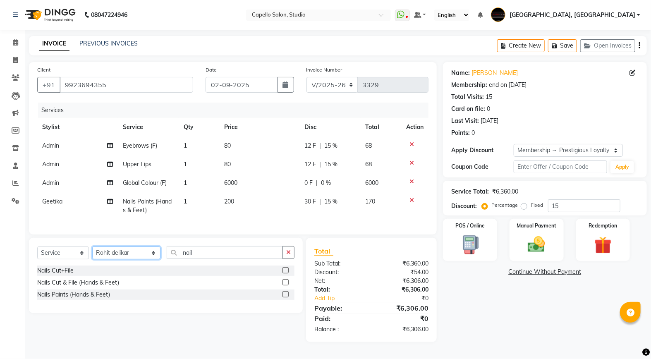
click at [92, 254] on select "Select Stylist Admin [PERSON_NAME] [PERSON_NAME] Studio, [PERSON_NAME] [PERSON_…" at bounding box center [126, 253] width 68 height 13
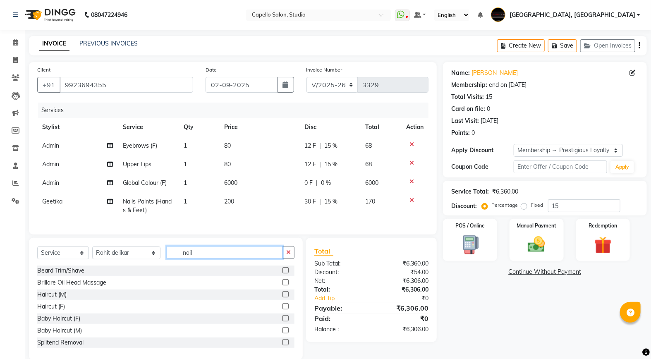
click at [212, 259] on input "nail" at bounding box center [225, 252] width 116 height 13
click at [48, 142] on span "Admin" at bounding box center [50, 145] width 17 height 7
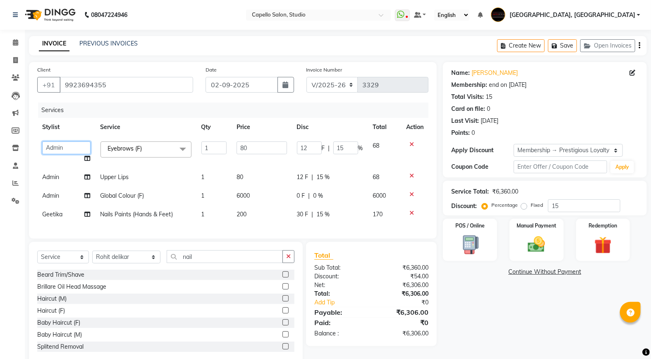
click at [57, 141] on select "Admin AMIT SHENDE ANKIT Capello Studio, Shivaji Nagar DIVYANI NIMBULKAR Geetika…" at bounding box center [66, 147] width 48 height 13
select select "14454"
click at [60, 177] on td "Admin" at bounding box center [66, 177] width 58 height 19
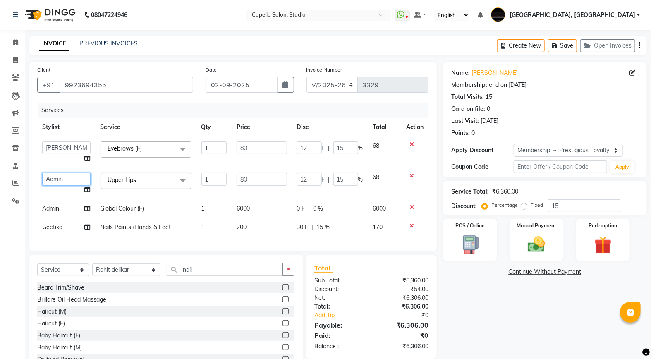
click at [60, 177] on select "Admin AMIT SHENDE ANKIT Capello Studio, Shivaji Nagar DIVYANI NIMBULKAR Geetika…" at bounding box center [66, 179] width 48 height 13
select select "14454"
click at [45, 211] on span "Admin" at bounding box center [50, 208] width 17 height 7
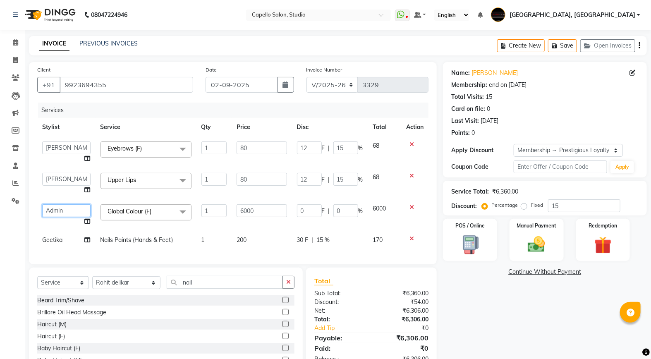
click at [60, 213] on select "Admin AMIT SHENDE ANKIT Capello Studio, Shivaji Nagar DIVYANI NIMBULKAR Geetika…" at bounding box center [66, 210] width 48 height 13
select select "36848"
drag, startPoint x: 71, startPoint y: 206, endPoint x: 67, endPoint y: 209, distance: 5.0
click at [71, 206] on select "Admin AMIT SHENDE ANKIT Capello Studio, Shivaji Nagar DIVYANI NIMBULKAR Geetika…" at bounding box center [66, 210] width 48 height 13
select select "52930"
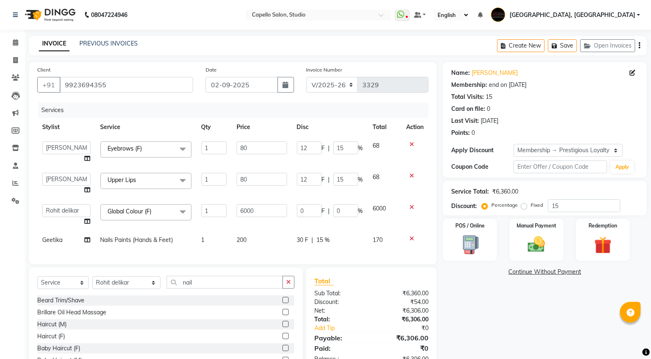
scroll to position [50, 0]
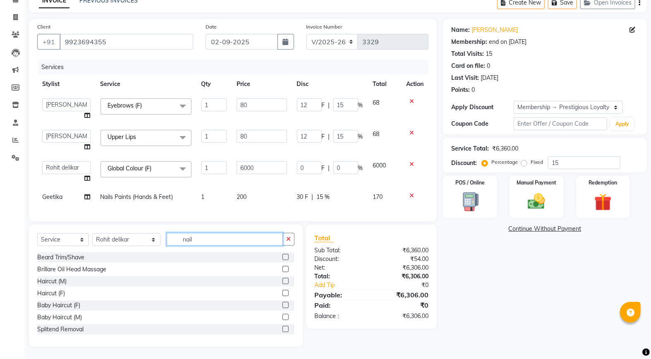
click at [196, 244] on input "nail" at bounding box center [225, 239] width 116 height 13
click at [493, 290] on div "Name: Ruchi Membership: end on 19-06-2026 Total Visits: 15 Card on file: 0 Last…" at bounding box center [548, 183] width 210 height 328
click at [532, 191] on img at bounding box center [536, 201] width 29 height 21
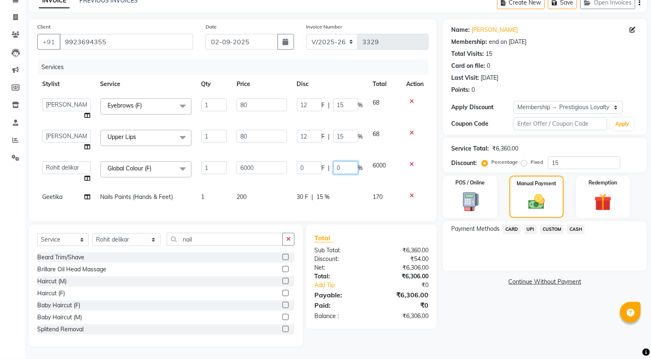
click at [350, 161] on input "0" at bounding box center [345, 167] width 25 height 13
drag, startPoint x: 417, startPoint y: 256, endPoint x: 417, endPoint y: 275, distance: 18.2
click at [417, 256] on div "₹54.00" at bounding box center [402, 259] width 63 height 9
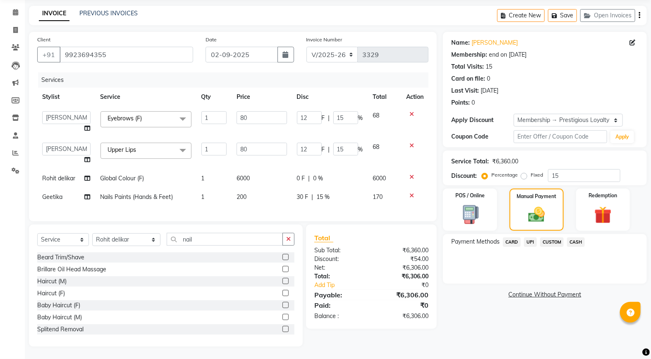
scroll to position [36, 0]
click at [304, 115] on input "12" at bounding box center [309, 117] width 25 height 13
click at [312, 113] on input "12" at bounding box center [309, 117] width 25 height 13
type input "1"
type input "15"
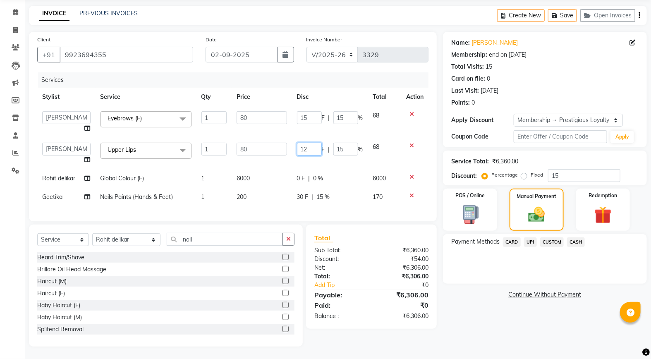
click at [320, 143] on input "12" at bounding box center [309, 149] width 25 height 13
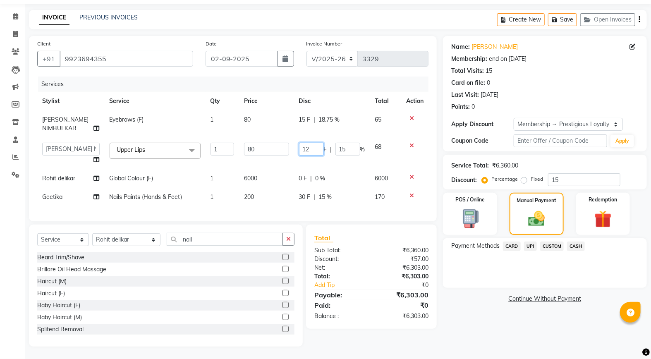
scroll to position [32, 0]
click at [310, 143] on input "12" at bounding box center [311, 149] width 25 height 13
type input "1"
type input "15"
click at [487, 292] on div "Name: Ruchi Membership: end on 19-06-2026 Total Visits: 15 Card on file: 0 Last…" at bounding box center [548, 191] width 210 height 311
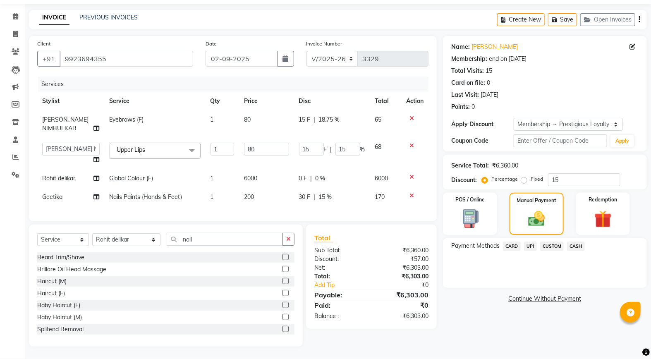
scroll to position [19, 0]
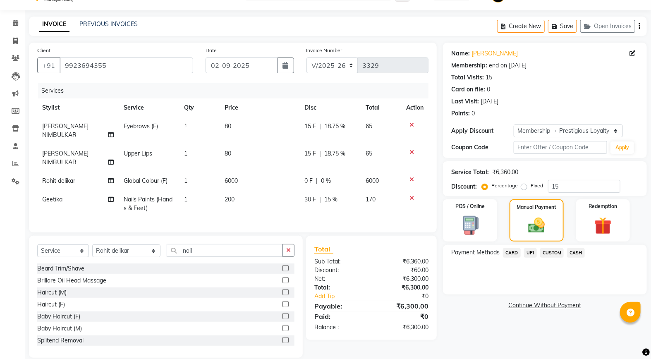
click at [576, 255] on span "CASH" at bounding box center [576, 253] width 18 height 10
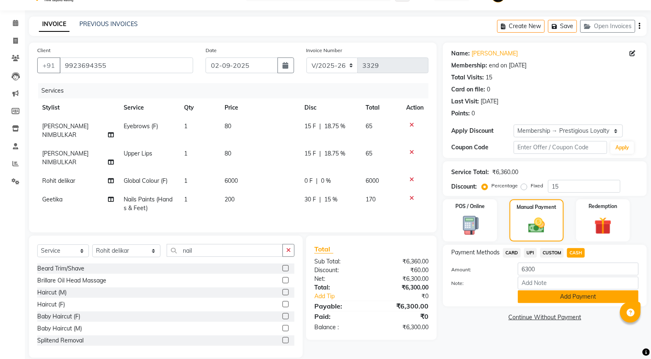
click at [549, 300] on button "Add Payment" at bounding box center [578, 296] width 121 height 13
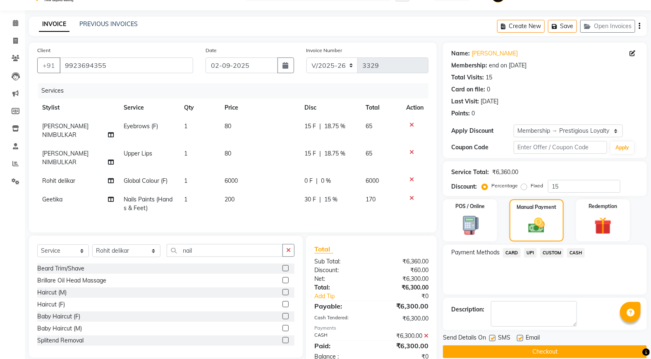
scroll to position [31, 0]
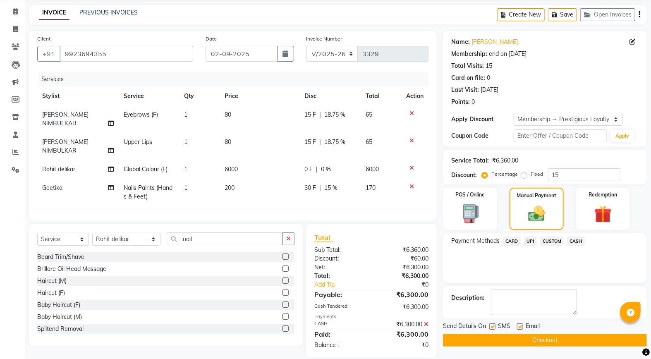
click at [544, 335] on button "Checkout" at bounding box center [545, 340] width 204 height 13
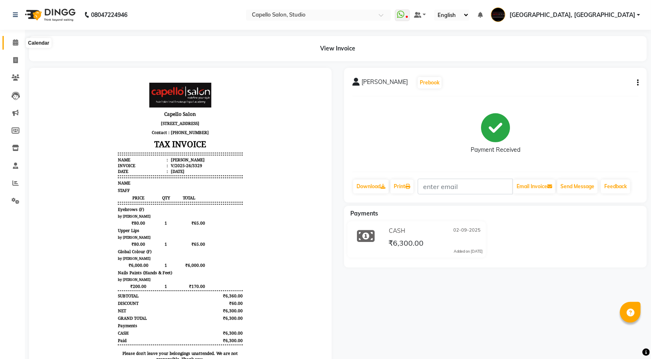
click at [19, 41] on span at bounding box center [15, 43] width 14 height 10
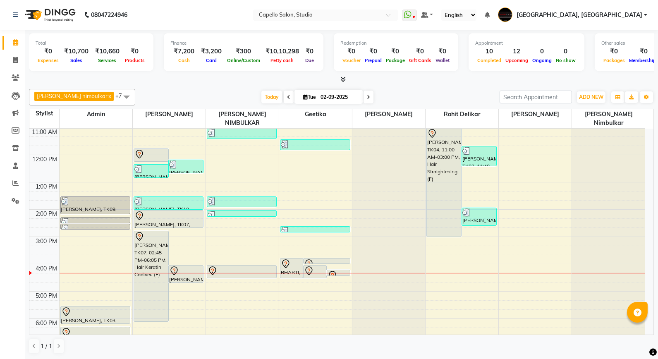
scroll to position [50, 0]
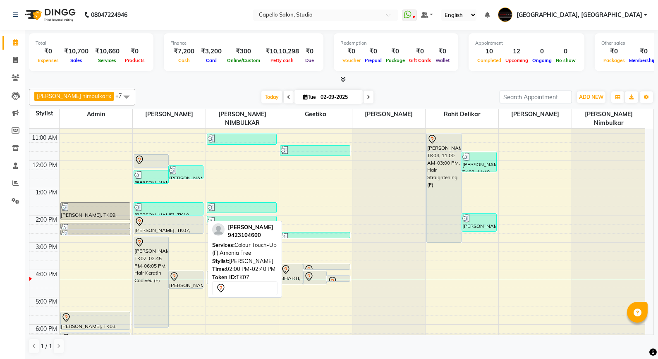
click at [157, 217] on div at bounding box center [168, 222] width 69 height 10
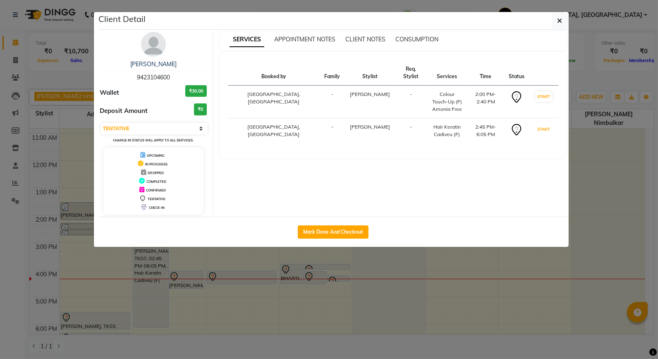
drag, startPoint x: 539, startPoint y: 121, endPoint x: 542, endPoint y: 111, distance: 10.9
click at [539, 124] on button "START" at bounding box center [543, 129] width 17 height 10
click at [544, 99] on button "START" at bounding box center [543, 96] width 17 height 10
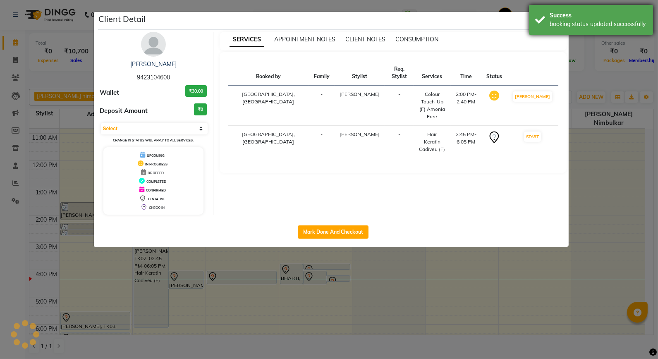
click at [559, 26] on div "booking status updated successfully" at bounding box center [598, 24] width 97 height 9
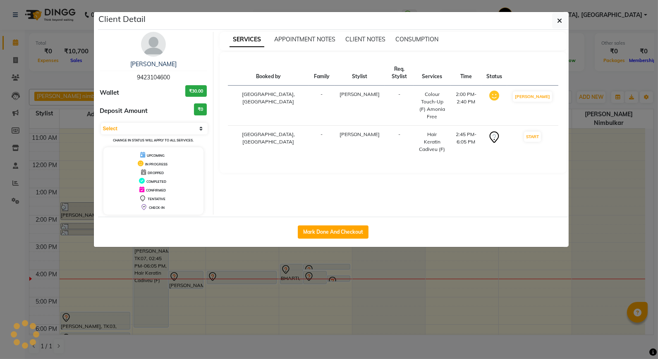
select select "1"
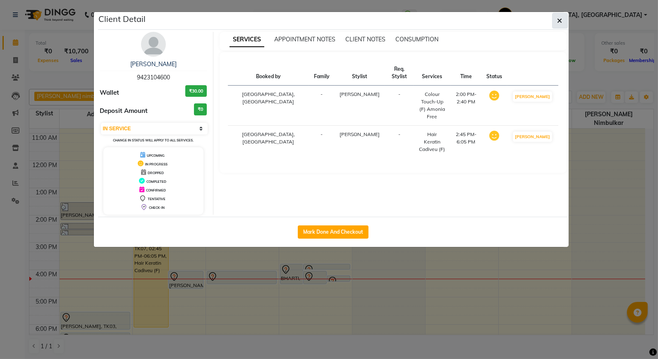
drag, startPoint x: 561, startPoint y: 26, endPoint x: 558, endPoint y: 22, distance: 5.0
click at [558, 22] on icon "button" at bounding box center [560, 20] width 5 height 7
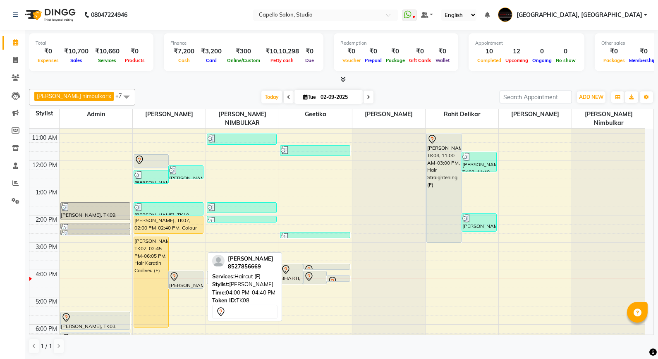
click at [183, 272] on div at bounding box center [186, 277] width 34 height 10
select select "7"
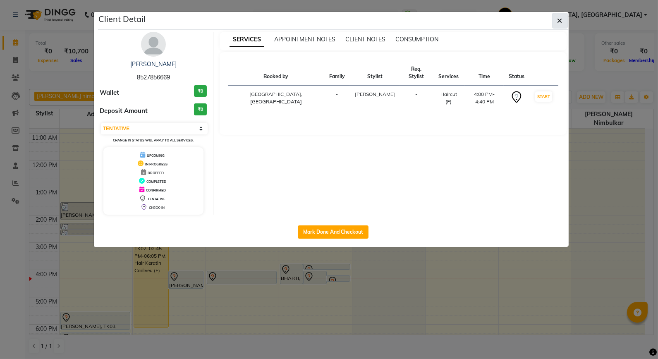
click at [558, 18] on icon "button" at bounding box center [560, 20] width 5 height 7
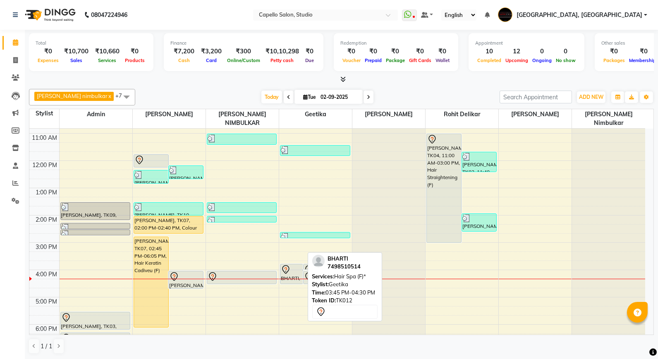
click at [292, 265] on div at bounding box center [292, 270] width 22 height 10
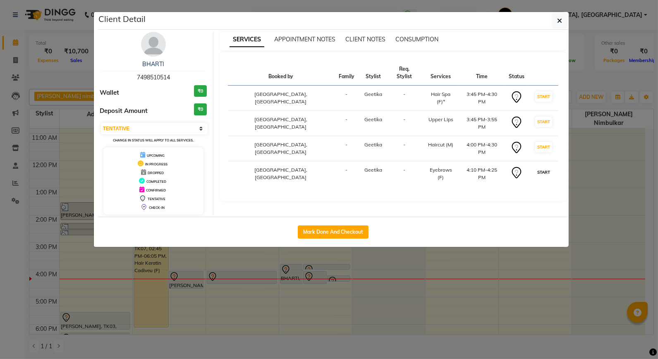
click at [541, 167] on button "START" at bounding box center [543, 172] width 17 height 10
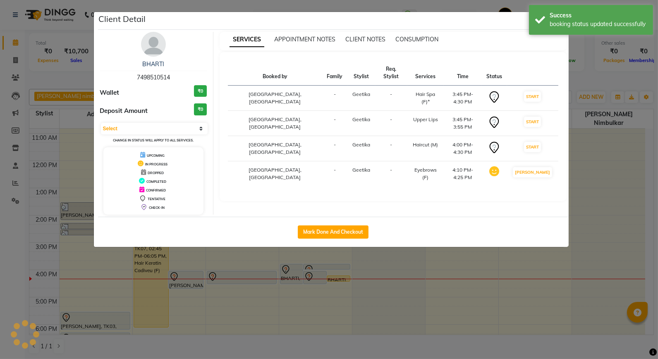
click at [536, 118] on td "START" at bounding box center [532, 123] width 51 height 25
click at [541, 93] on button "START" at bounding box center [532, 96] width 17 height 10
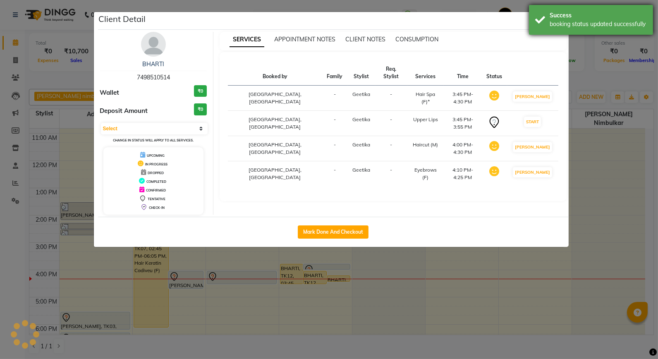
click at [543, 31] on div "Success booking status updated successfully" at bounding box center [591, 20] width 124 height 30
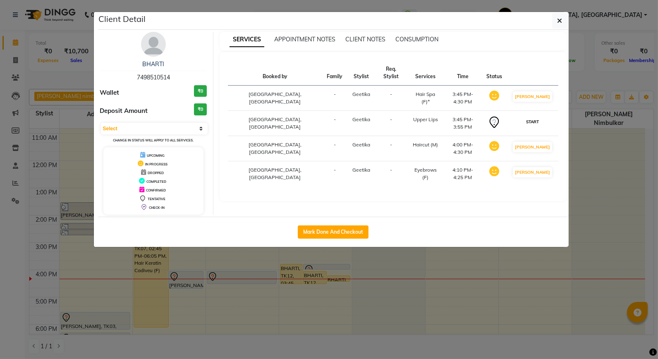
click at [541, 117] on button "START" at bounding box center [532, 122] width 17 height 10
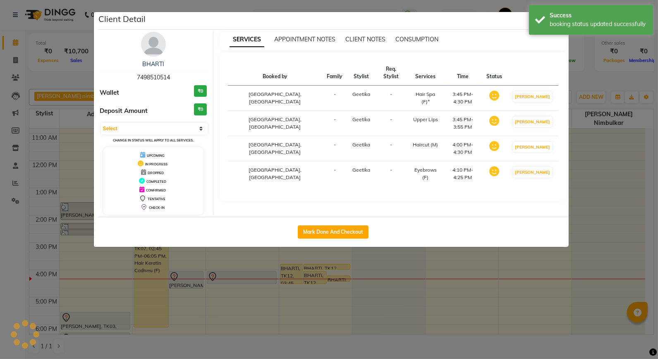
select select "1"
click at [556, 22] on div "booking status updated successfully" at bounding box center [598, 24] width 97 height 9
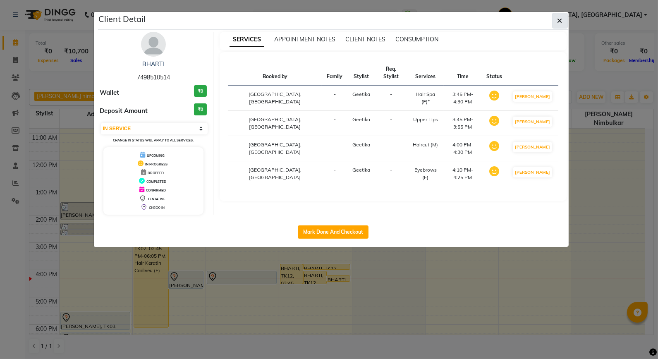
click at [560, 17] on span "button" at bounding box center [560, 21] width 5 height 8
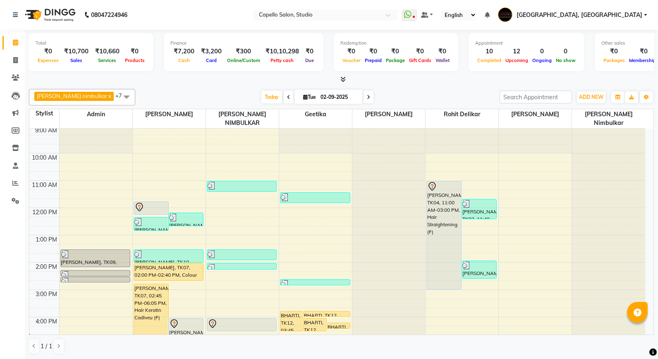
scroll to position [0, 0]
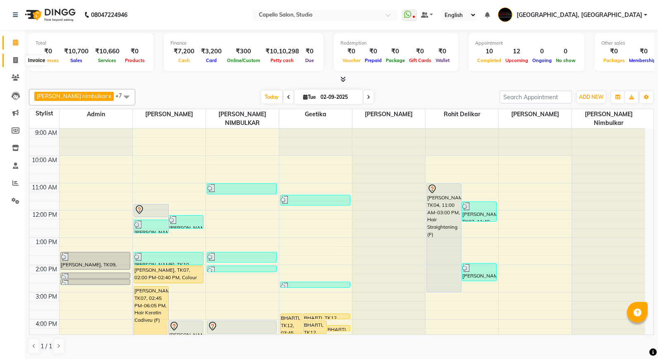
click at [17, 59] on icon at bounding box center [15, 60] width 5 height 6
select select "service"
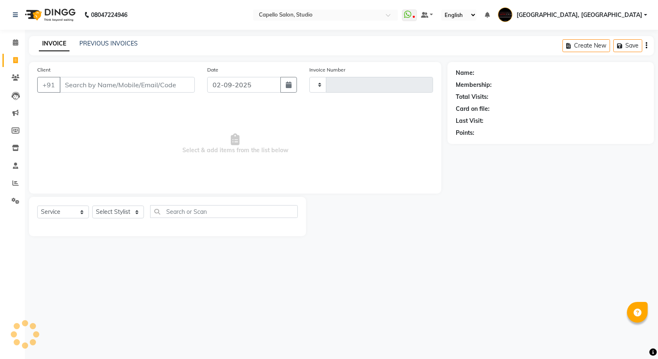
type input "3330"
select select "847"
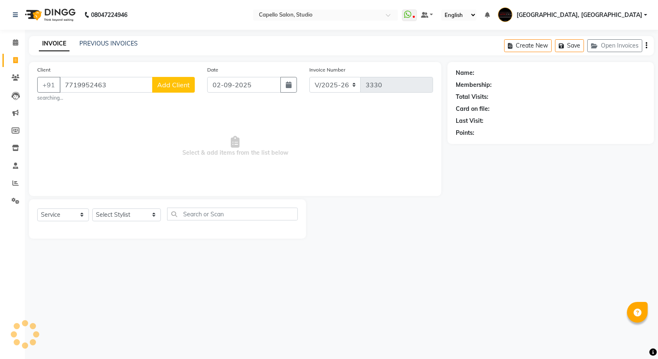
type input "7719952463"
click at [177, 84] on span "Add Client" at bounding box center [173, 85] width 33 height 8
select select "22"
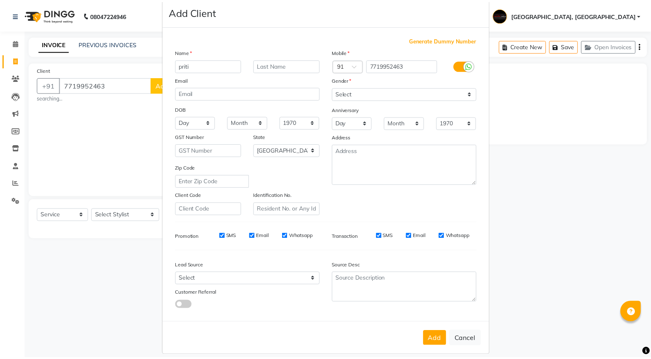
scroll to position [23, 0]
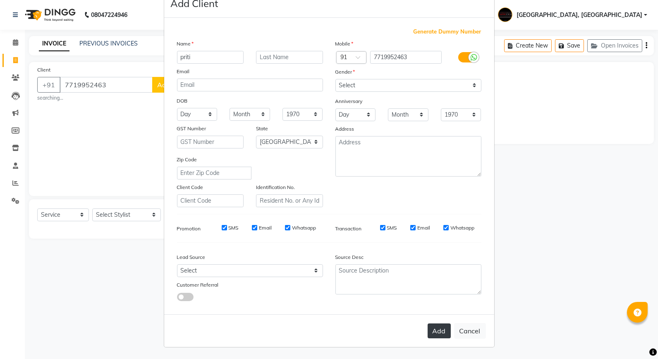
type input "priti"
click at [437, 335] on button "Add" at bounding box center [439, 330] width 23 height 15
click at [435, 333] on button "Add" at bounding box center [439, 330] width 23 height 15
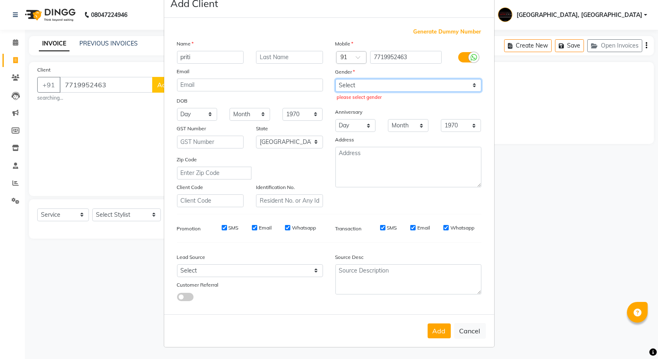
click at [358, 89] on select "Select Male Female Other Prefer Not To Say" at bounding box center [408, 85] width 146 height 13
select select "female"
click at [335, 79] on select "Select Male Female Other Prefer Not To Say" at bounding box center [408, 85] width 146 height 13
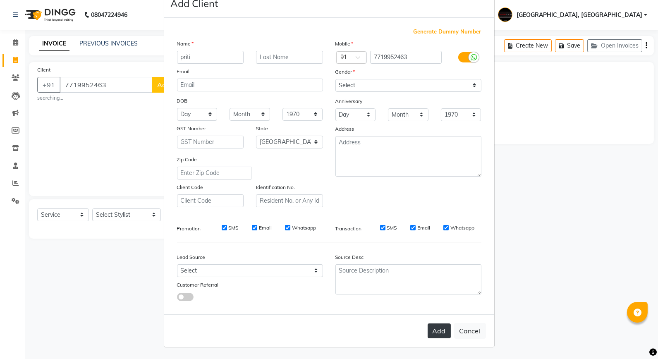
click at [443, 327] on button "Add" at bounding box center [439, 330] width 23 height 15
select select
select select "null"
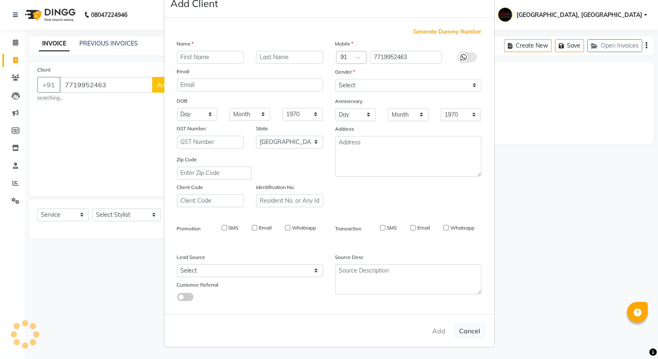
select select
checkbox input "false"
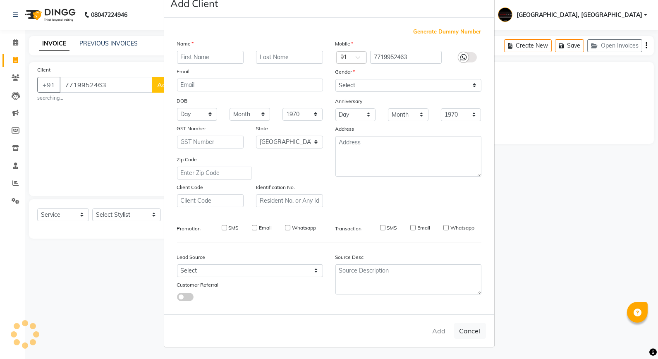
checkbox input "false"
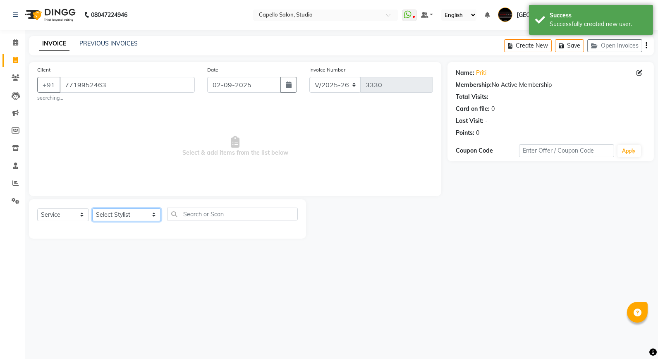
click at [117, 213] on select "Select Stylist Admin [PERSON_NAME] [PERSON_NAME] Studio, [PERSON_NAME] [PERSON_…" at bounding box center [126, 214] width 69 height 13
click at [195, 215] on input "text" at bounding box center [232, 214] width 131 height 13
type input "kera"
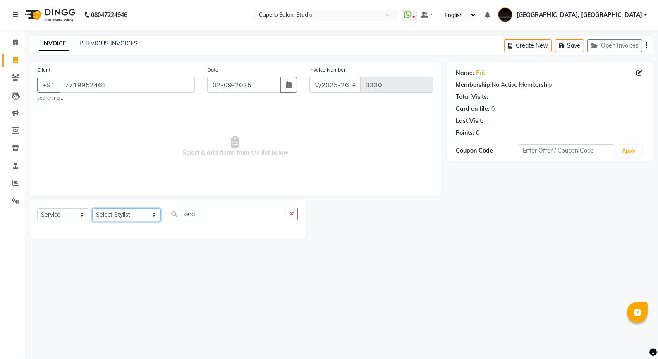
click at [120, 214] on select "Select Stylist Admin [PERSON_NAME] [PERSON_NAME] Studio, [PERSON_NAME] [PERSON_…" at bounding box center [126, 214] width 69 height 13
select select "52930"
click at [92, 208] on select "Select Stylist Admin [PERSON_NAME] [PERSON_NAME] Studio, [PERSON_NAME] [PERSON_…" at bounding box center [126, 214] width 69 height 13
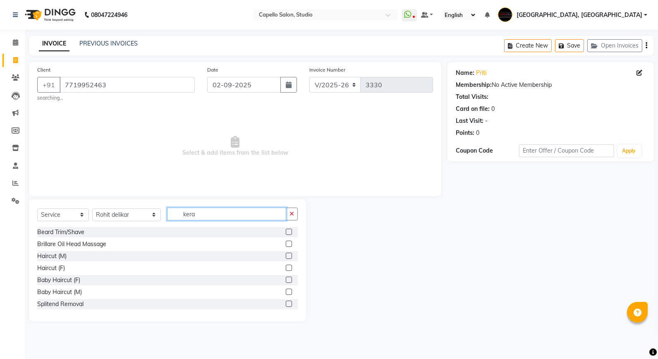
click at [184, 220] on input "kera" at bounding box center [226, 214] width 119 height 13
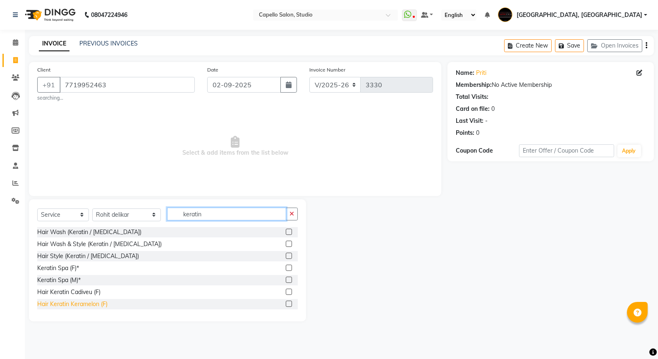
type input "keratin"
click at [89, 305] on div "Hair Keratin Keramelon (F)" at bounding box center [72, 304] width 70 height 9
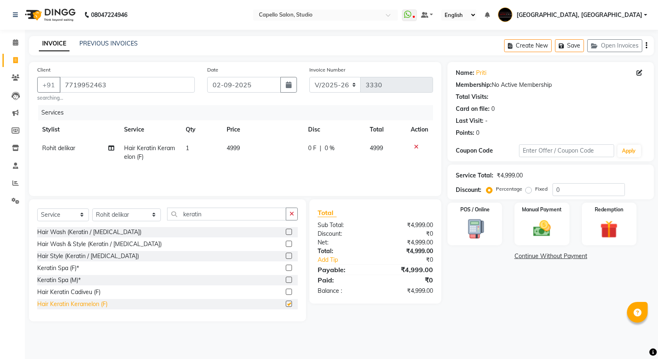
checkbox input "false"
drag, startPoint x: 203, startPoint y: 216, endPoint x: 93, endPoint y: 212, distance: 110.9
click at [93, 212] on div "Select Service Product Membership Package Voucher Prepaid Gift Card Select Styl…" at bounding box center [167, 217] width 261 height 19
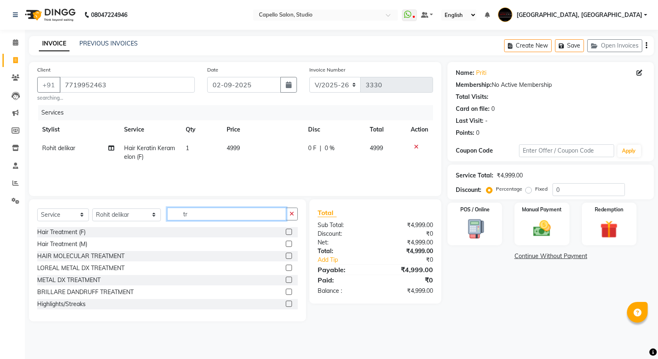
type input "t"
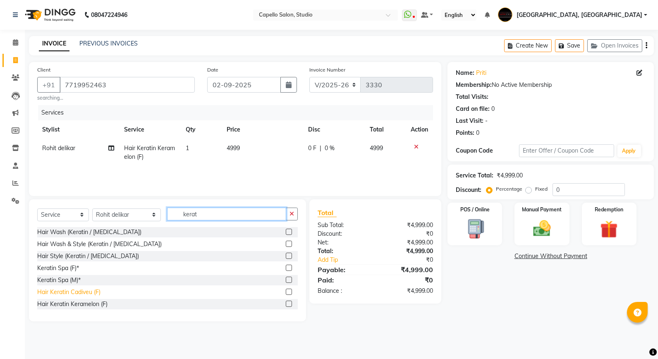
type input "kerat"
click at [83, 292] on div "Hair Keratin Cadiveu (F)" at bounding box center [68, 292] width 63 height 9
checkbox input "false"
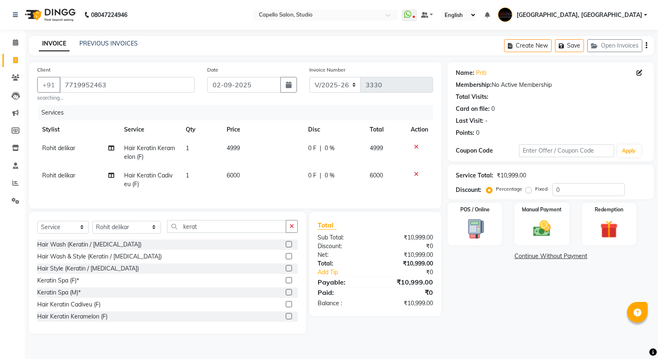
drag, startPoint x: 414, startPoint y: 145, endPoint x: 410, endPoint y: 146, distance: 4.6
click at [414, 144] on icon at bounding box center [416, 147] width 5 height 6
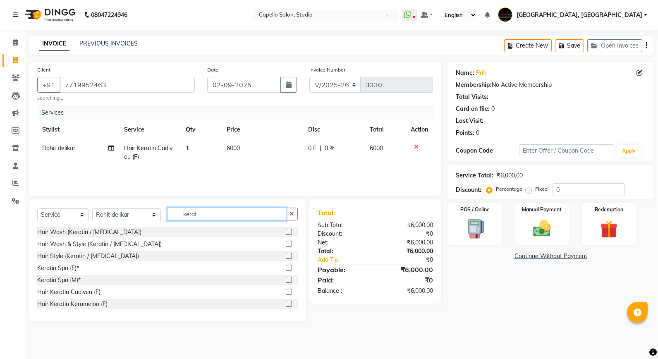
click at [210, 214] on input "kerat" at bounding box center [226, 214] width 119 height 13
type input "k"
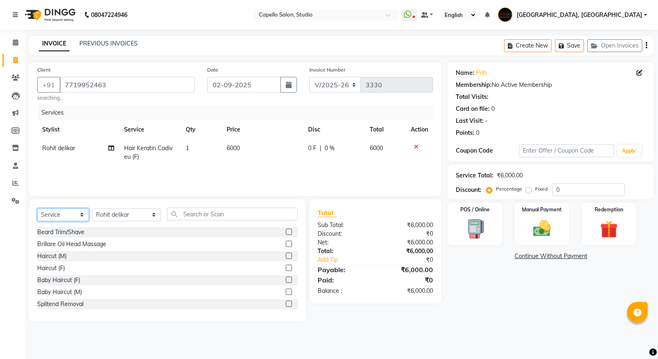
drag, startPoint x: 40, startPoint y: 218, endPoint x: 49, endPoint y: 214, distance: 9.8
click at [40, 218] on select "Select Service Product Membership Package Voucher Prepaid Gift Card" at bounding box center [63, 214] width 52 height 13
click at [49, 214] on select "Select Service Product Membership Package Voucher Prepaid Gift Card" at bounding box center [63, 214] width 52 height 13
click at [58, 201] on div "Select Service Product Membership Package Voucher Prepaid Gift Card Select Styl…" at bounding box center [167, 260] width 277 height 122
click at [45, 210] on select "Select Service Product Membership Package Voucher Prepaid Gift Card" at bounding box center [63, 214] width 52 height 13
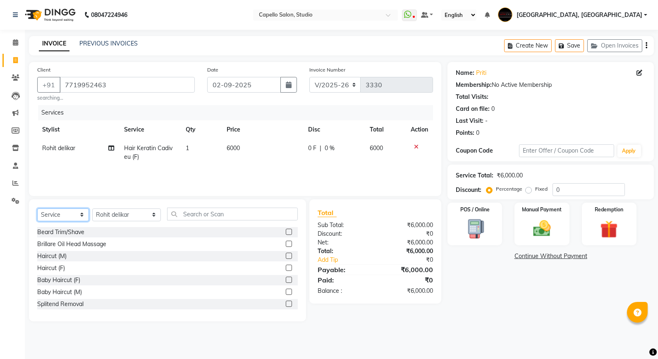
select select "product"
click at [37, 208] on select "Select Service Product Membership Package Voucher Prepaid Gift Card" at bounding box center [63, 214] width 52 height 13
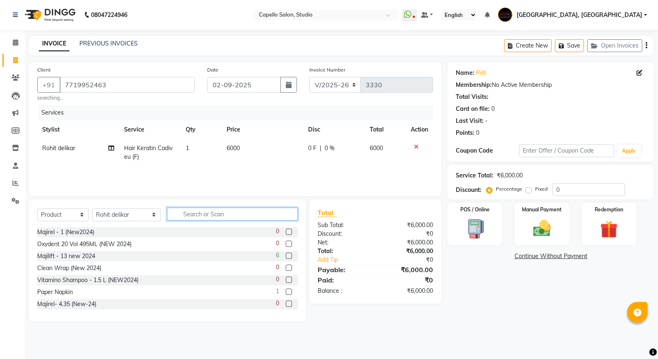
click at [185, 215] on input "text" at bounding box center [232, 214] width 131 height 13
click at [227, 151] on span "6000" at bounding box center [233, 147] width 13 height 7
select select "52930"
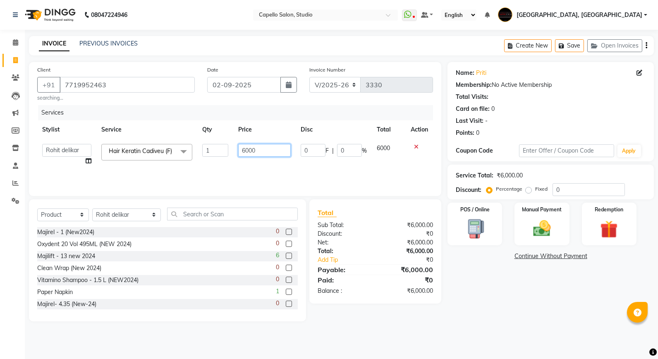
click at [246, 147] on input "6000" at bounding box center [264, 150] width 53 height 13
type input "5000"
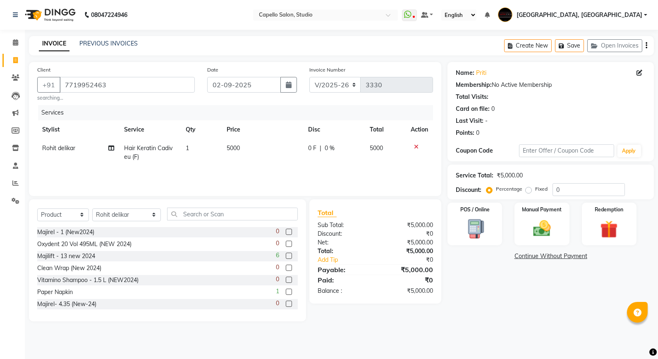
click at [353, 328] on main "INVOICE PREVIOUS INVOICES Create New Save Open Invoices Client +91 7719952463 s…" at bounding box center [341, 185] width 633 height 298
click at [194, 218] on input "text" at bounding box center [232, 214] width 131 height 13
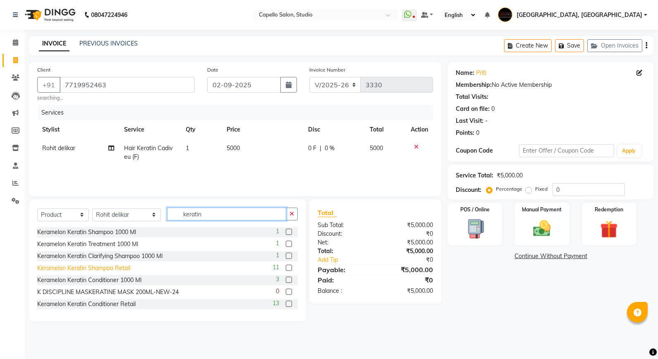
type input "keratin"
click at [117, 270] on div "Keramelon Keratin Shampoo Retail" at bounding box center [83, 268] width 93 height 9
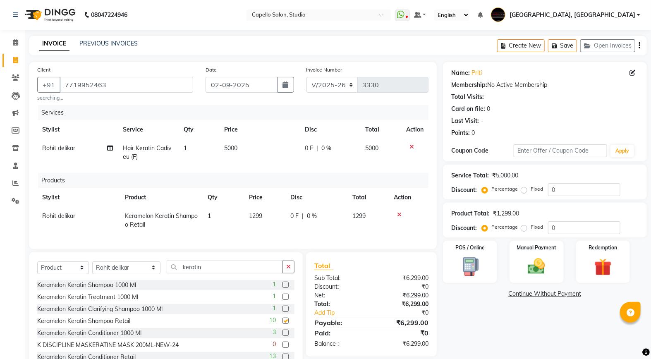
checkbox input "false"
click at [196, 271] on input "keratin" at bounding box center [225, 267] width 116 height 13
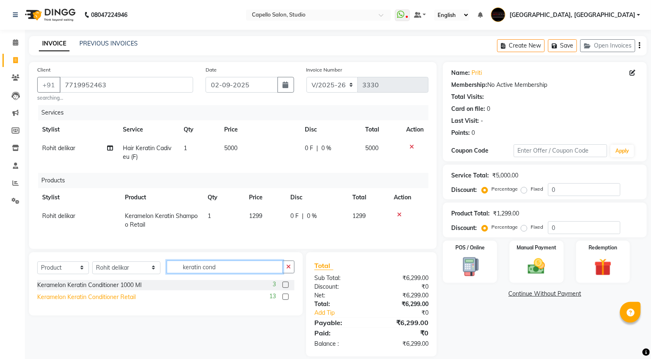
type input "keratin cond"
click at [80, 302] on div "Keramelon Keratin Conditioner Retail" at bounding box center [86, 297] width 98 height 9
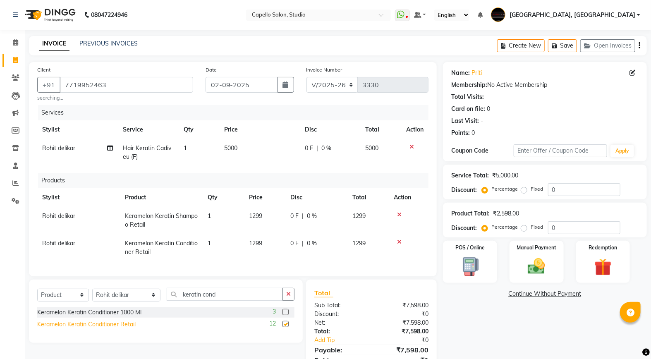
checkbox input "false"
click at [203, 299] on input "keratin cond" at bounding box center [225, 294] width 116 height 13
type input "k"
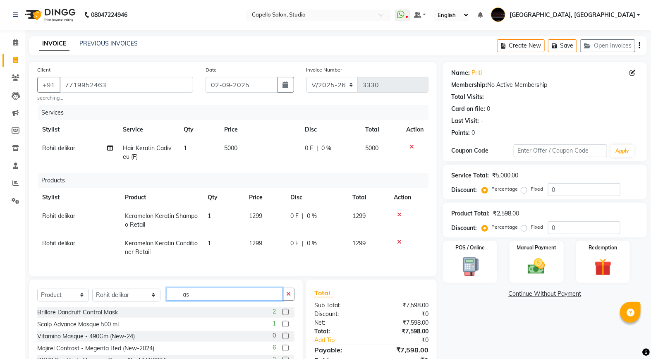
scroll to position [62, 0]
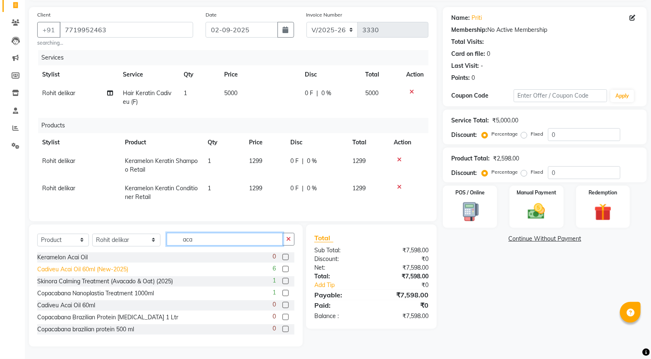
type input "aca"
click at [92, 267] on div "Cadiveu Acai Oil 60ml (New-2025)" at bounding box center [82, 269] width 91 height 9
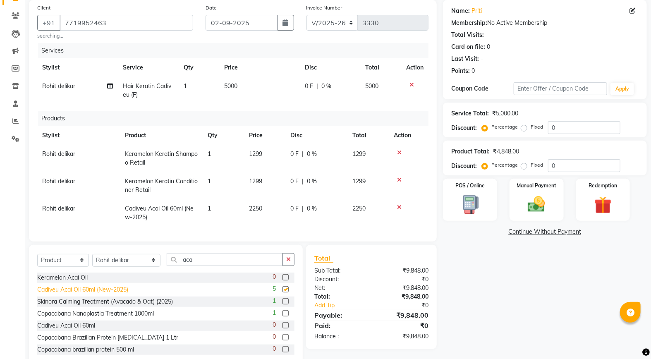
checkbox input "false"
click at [515, 278] on div "Name: Priti Membership: No Active Membership Total Visits: Card on file: 0 Last…" at bounding box center [548, 183] width 210 height 367
click at [526, 214] on img at bounding box center [536, 204] width 29 height 21
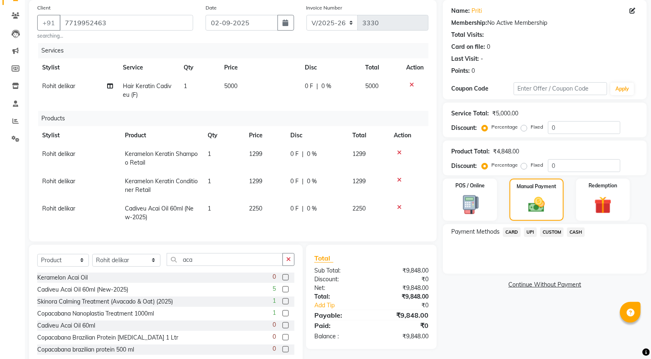
click at [569, 230] on span "CASH" at bounding box center [576, 232] width 18 height 10
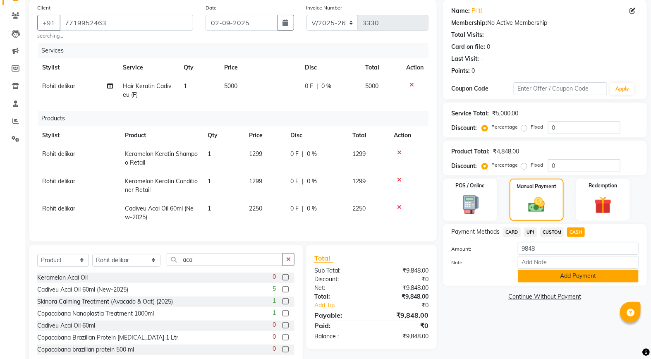
click at [578, 282] on button "Add Payment" at bounding box center [578, 276] width 121 height 13
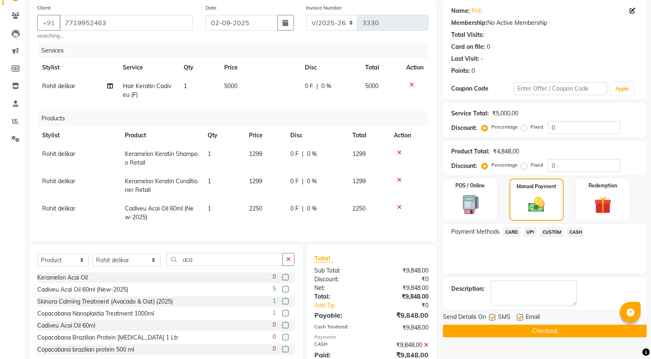
scroll to position [101, 0]
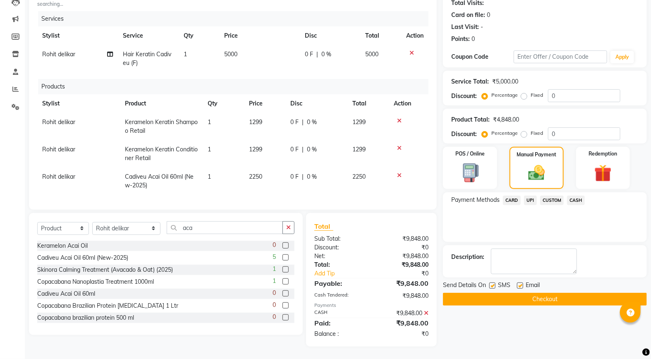
click at [473, 293] on button "Checkout" at bounding box center [545, 299] width 204 height 13
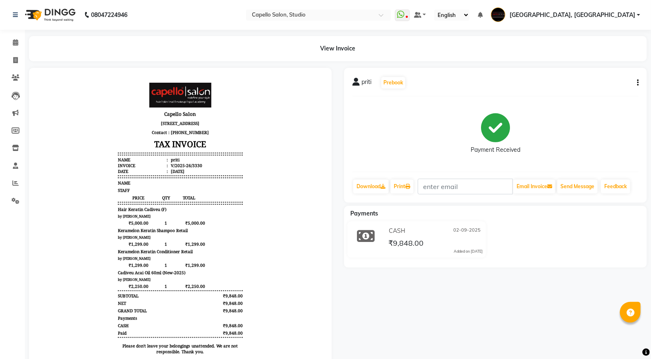
click at [53, 14] on img at bounding box center [49, 14] width 57 height 23
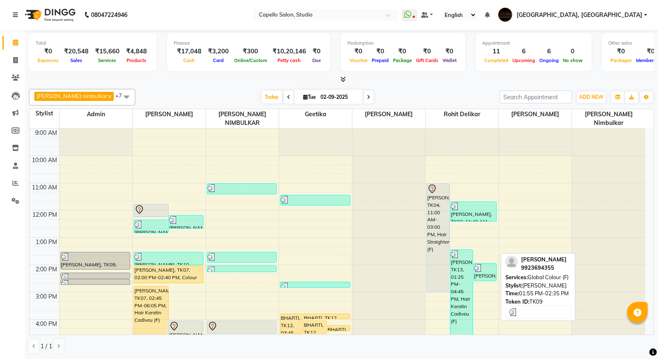
click at [488, 269] on div "[PERSON_NAME], TK09, 01:55 PM-02:35 PM, Global Colour (F)" at bounding box center [485, 271] width 23 height 17
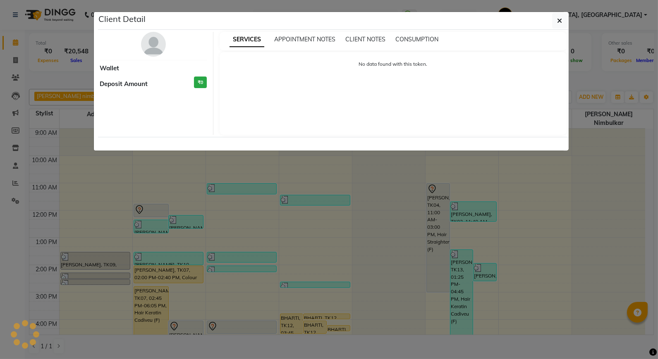
select select "3"
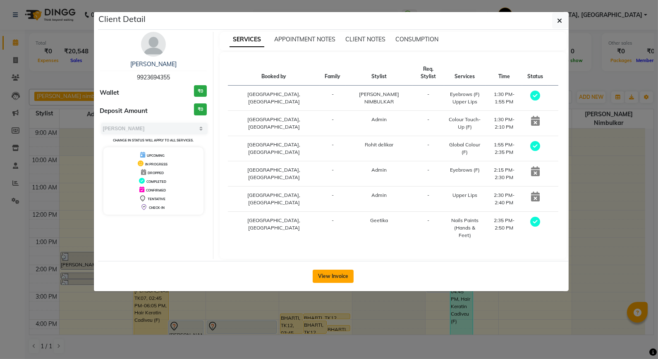
click at [336, 270] on button "View Invoice" at bounding box center [333, 276] width 41 height 13
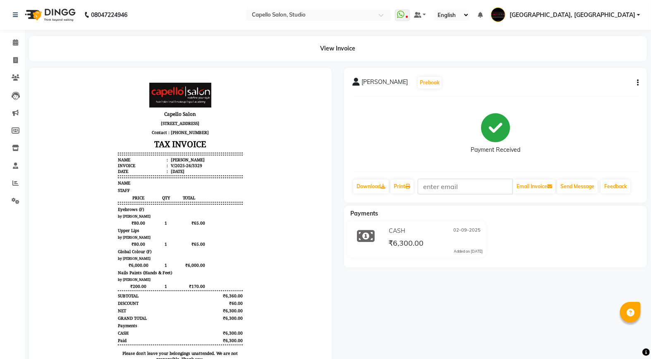
click at [58, 14] on img at bounding box center [49, 14] width 57 height 23
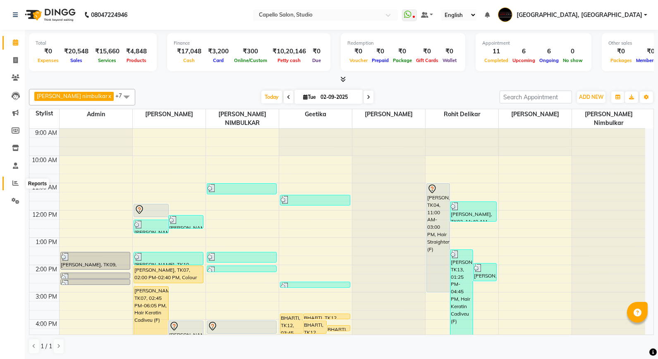
click at [20, 187] on span at bounding box center [15, 184] width 14 height 10
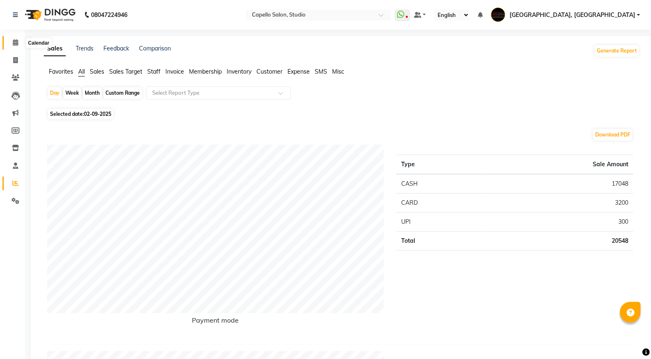
drag, startPoint x: 11, startPoint y: 40, endPoint x: 16, endPoint y: 43, distance: 5.7
click at [11, 40] on span at bounding box center [15, 43] width 14 height 10
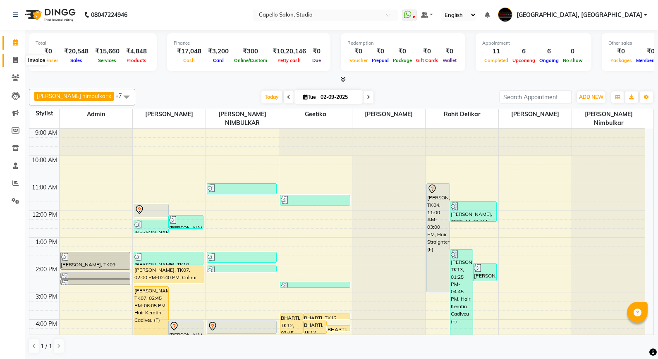
click at [16, 63] on icon at bounding box center [15, 60] width 5 height 6
select select "service"
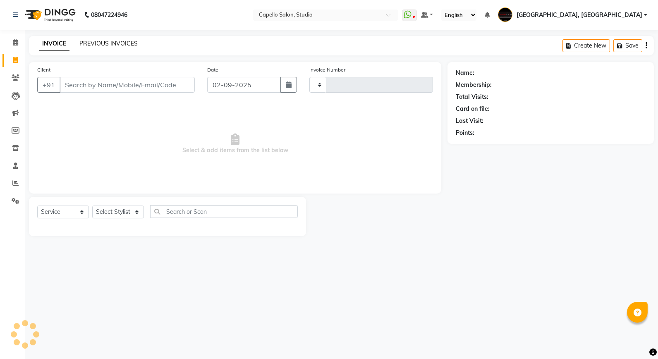
type input "3331"
select select "847"
click at [93, 44] on link "PREVIOUS INVOICES" at bounding box center [108, 43] width 58 height 7
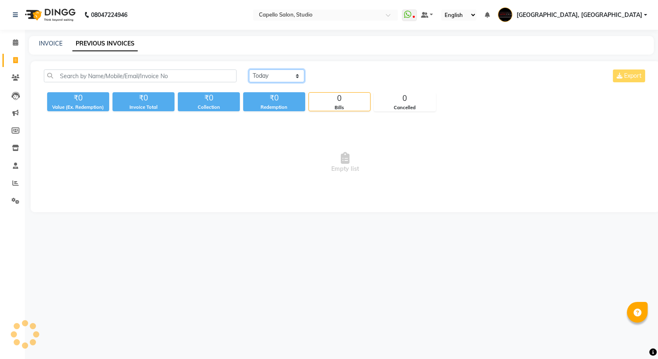
click at [251, 72] on select "[DATE] [DATE] Custom Range" at bounding box center [276, 75] width 55 height 13
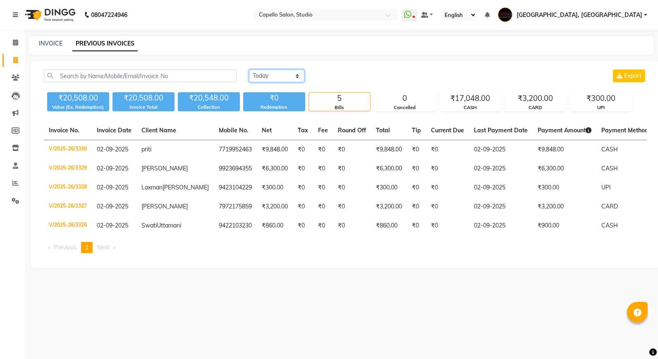
select select "range"
click at [249, 69] on select "[DATE] [DATE] Custom Range" at bounding box center [276, 75] width 55 height 13
click at [12, 41] on span at bounding box center [15, 43] width 14 height 10
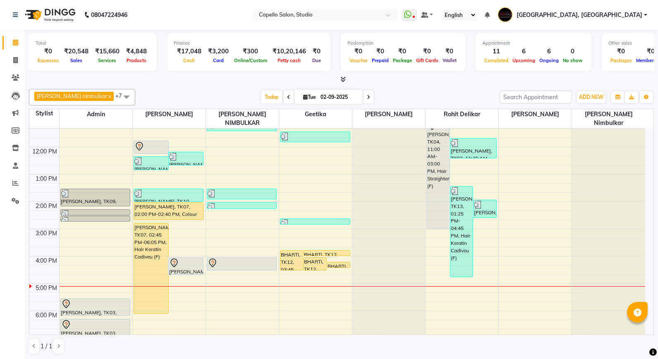
scroll to position [50, 0]
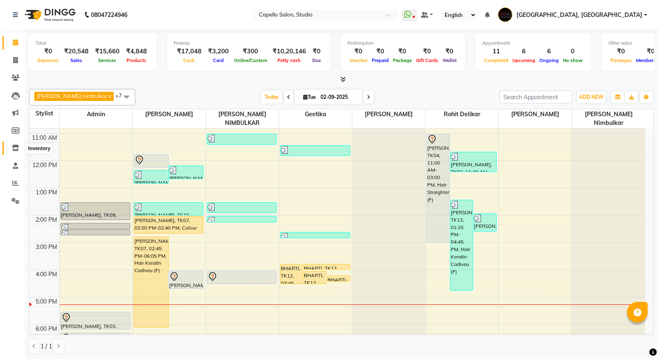
click at [15, 151] on icon at bounding box center [15, 148] width 7 height 6
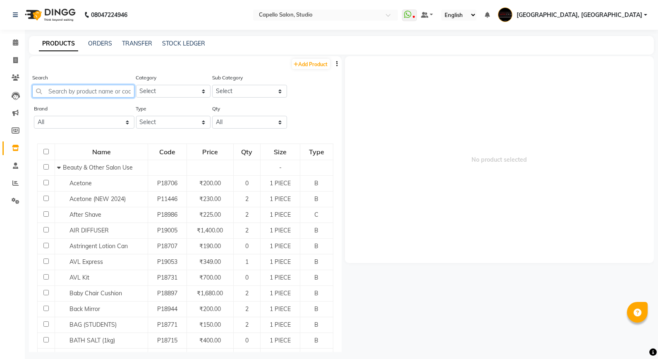
click at [80, 86] on input "text" at bounding box center [83, 91] width 102 height 13
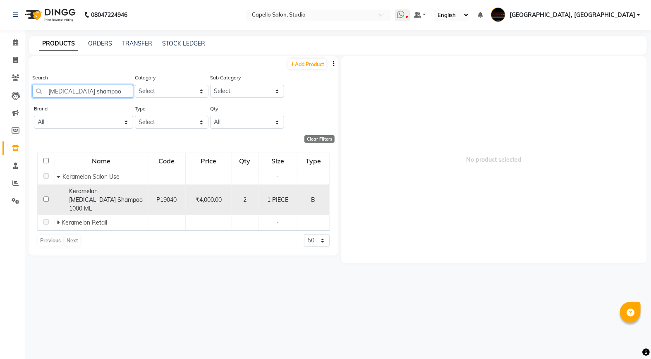
type input "botox shampoo"
click at [47, 196] on input "checkbox" at bounding box center [45, 198] width 5 height 5
checkbox input "true"
select select
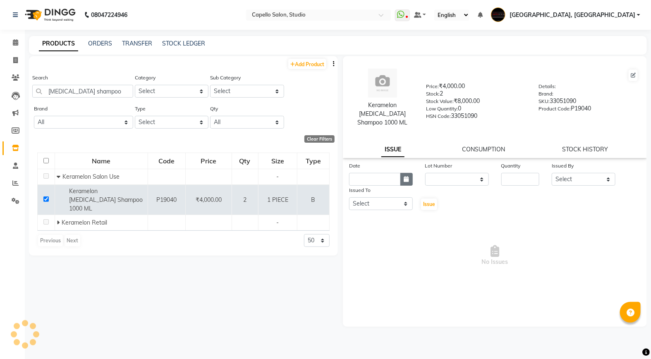
click at [406, 176] on icon "button" at bounding box center [406, 179] width 5 height 6
select select "9"
select select "2025"
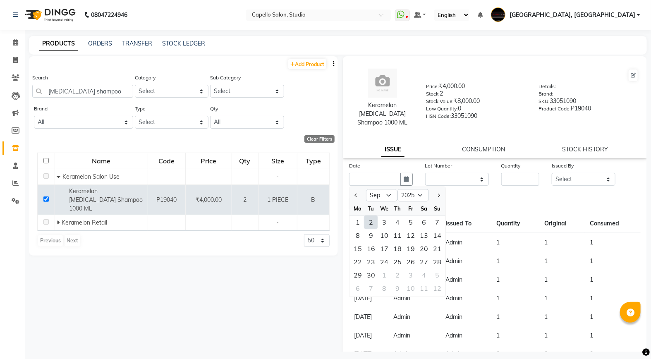
click at [371, 215] on div "2" at bounding box center [370, 221] width 13 height 13
type input "02-09-2025"
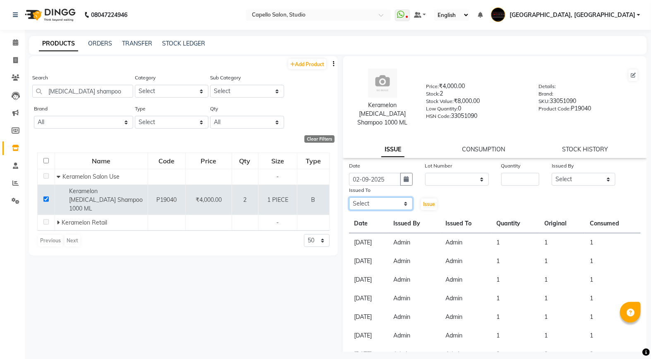
click at [385, 197] on select "Select Admin AMIT SHENDE ANKIT Capello Studio, Shivaji Nagar DIVYANI NIMBULKAR …" at bounding box center [381, 203] width 64 height 13
click at [349, 197] on select "Select Admin AMIT SHENDE ANKIT Capello Studio, Shivaji Nagar DIVYANI NIMBULKAR …" at bounding box center [381, 203] width 64 height 13
click at [376, 197] on select "Select Admin AMIT SHENDE ANKIT Capello Studio, Shivaji Nagar DIVYANI NIMBULKAR …" at bounding box center [381, 203] width 64 height 13
select select "14652"
click at [349, 197] on select "Select Admin AMIT SHENDE ANKIT Capello Studio, Shivaji Nagar DIVYANI NIMBULKAR …" at bounding box center [381, 203] width 64 height 13
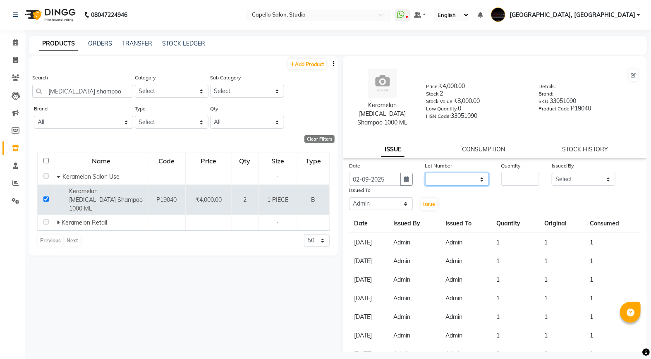
click at [450, 175] on select "None" at bounding box center [457, 179] width 64 height 13
select select "0: null"
click at [425, 173] on select "None" at bounding box center [457, 179] width 64 height 13
click at [527, 186] on div "Date 02-09-2025 Lot Number None Quantity Issued By Select Admin AMIT SHENDE ANK…" at bounding box center [495, 186] width 304 height 50
click at [517, 175] on input "number" at bounding box center [520, 179] width 38 height 13
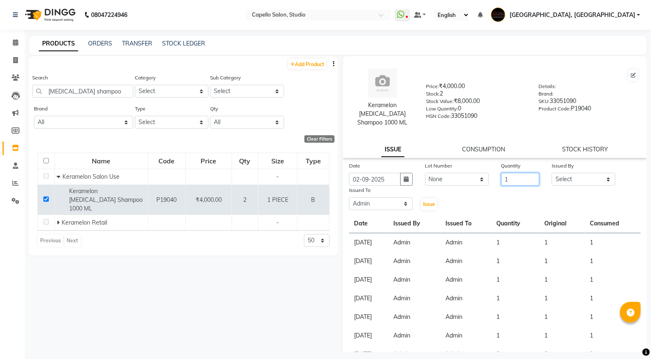
type input "1"
drag, startPoint x: 566, startPoint y: 172, endPoint x: 566, endPoint y: 179, distance: 6.6
click at [566, 173] on select "Select Admin AMIT SHENDE ANKIT Capello Studio, Shivaji Nagar DIVYANI NIMBULKAR …" at bounding box center [584, 179] width 64 height 13
select select "14652"
click at [552, 173] on select "Select Admin AMIT SHENDE ANKIT Capello Studio, Shivaji Nagar DIVYANI NIMBULKAR …" at bounding box center [584, 179] width 64 height 13
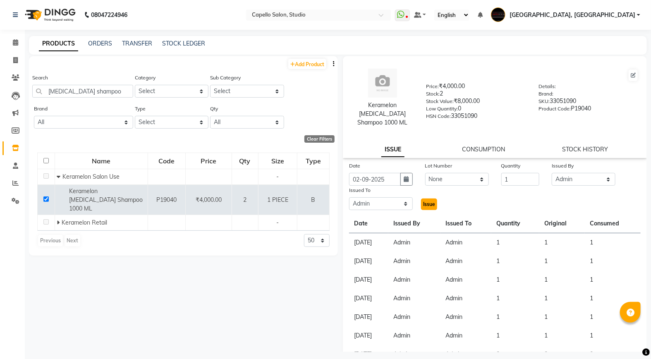
click at [434, 199] on button "Issue" at bounding box center [429, 205] width 16 height 12
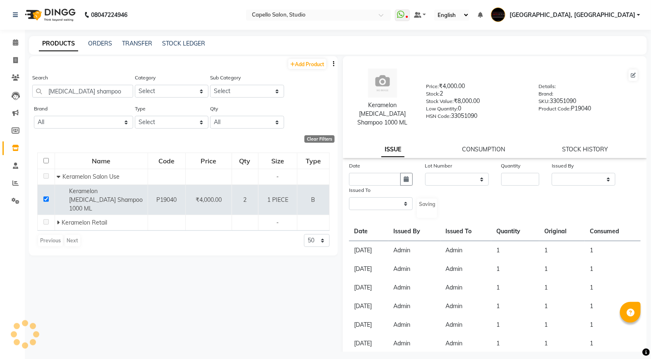
select select
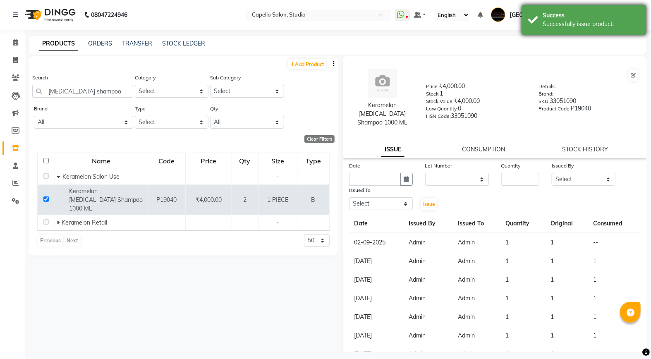
click at [560, 21] on div "Success Successfully issue product." at bounding box center [584, 20] width 124 height 30
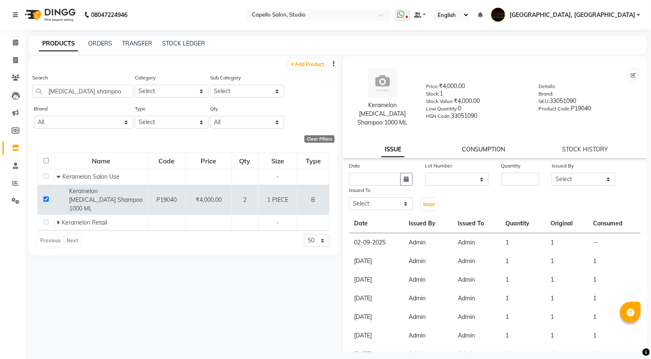
click at [481, 146] on link "CONSUMPTION" at bounding box center [483, 149] width 43 height 7
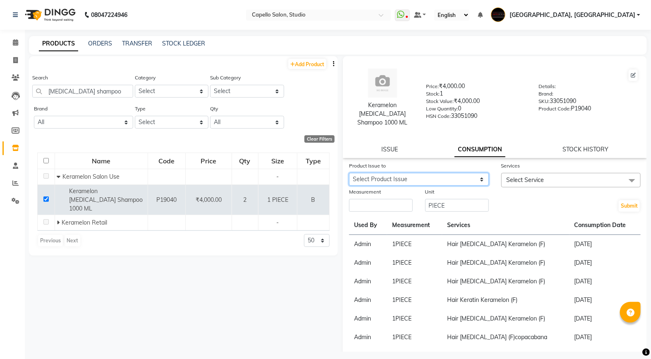
drag, startPoint x: 432, startPoint y: 170, endPoint x: 424, endPoint y: 178, distance: 12.0
click at [431, 173] on select "Select Product Issue 2025-09-02, Issued to: Admin, Balance: 1" at bounding box center [419, 179] width 140 height 13
select select "1200488"
click at [349, 173] on select "Select Product Issue 2025-09-02, Issued to: Admin, Balance: 1" at bounding box center [419, 179] width 140 height 13
click at [402, 199] on input "number" at bounding box center [381, 205] width 64 height 13
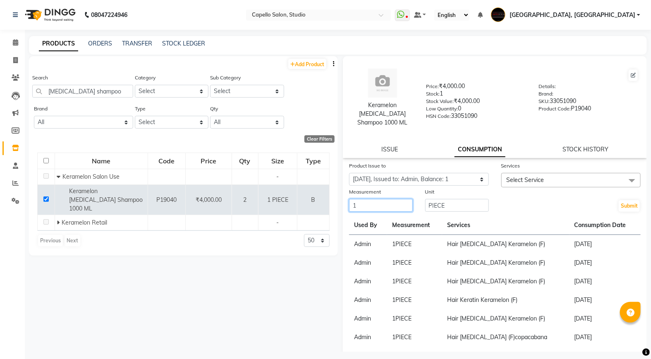
type input "1"
click at [513, 176] on span "Select Service" at bounding box center [526, 179] width 38 height 7
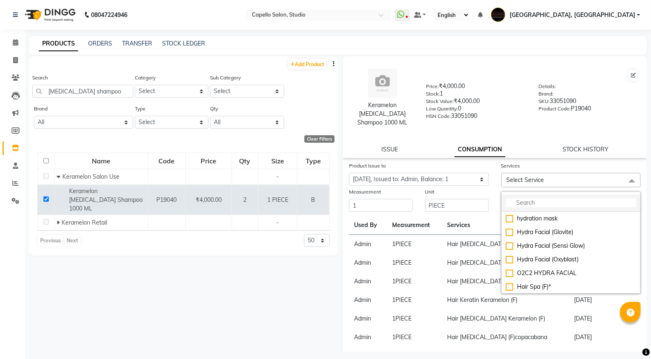
click at [515, 199] on input "multiselect-search" at bounding box center [571, 203] width 131 height 9
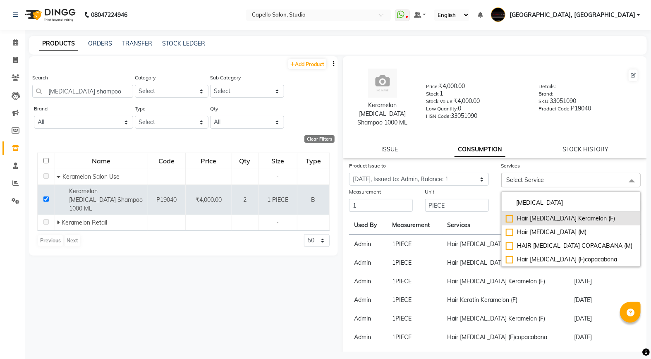
type input "botox"
click at [547, 214] on div "Hair [MEDICAL_DATA] Keramelon (F)" at bounding box center [571, 218] width 131 height 9
checkbox input "true"
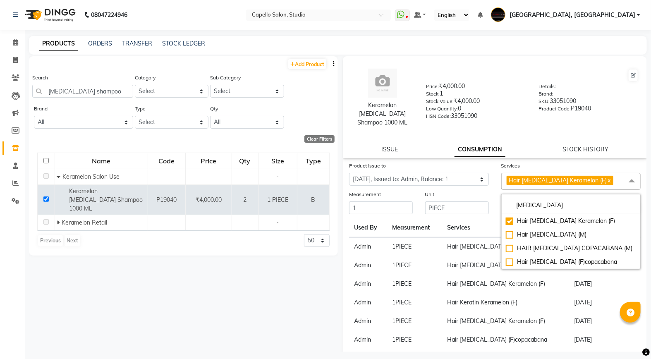
click at [452, 226] on th "Services" at bounding box center [505, 227] width 127 height 19
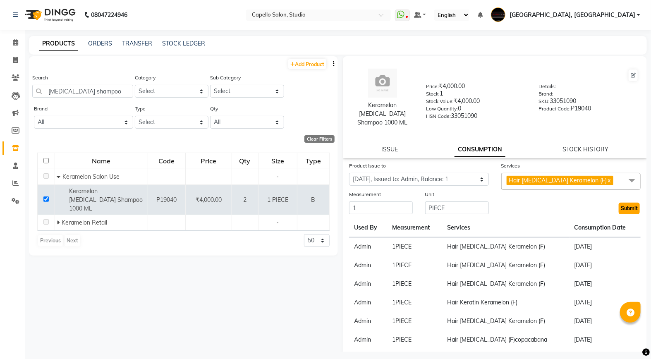
click at [626, 206] on button "Submit" at bounding box center [629, 209] width 21 height 12
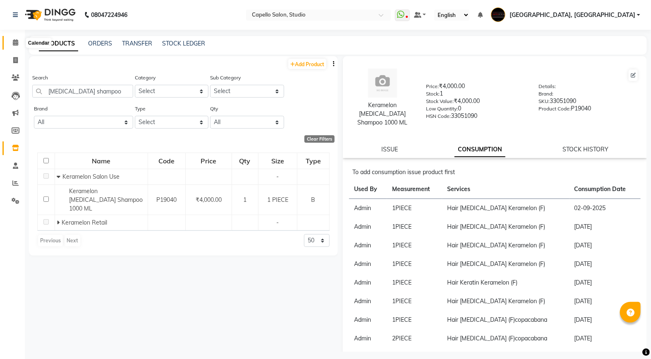
click at [13, 41] on icon at bounding box center [15, 42] width 5 height 6
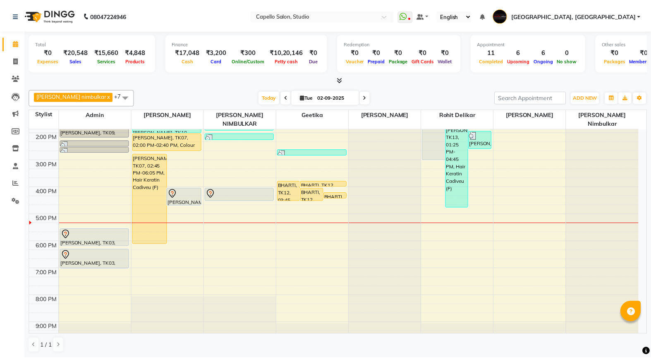
scroll to position [138, 0]
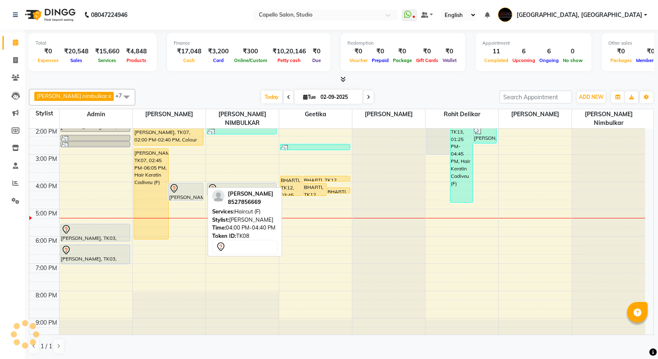
click at [187, 186] on div "[PERSON_NAME], TK08, 04:00 PM-04:40 PM, Haircut (F)" at bounding box center [186, 191] width 34 height 17
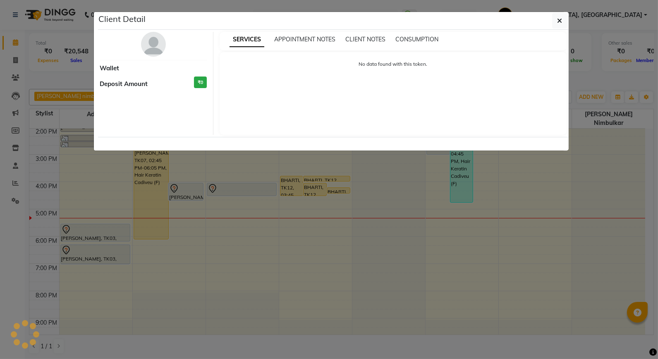
select select "7"
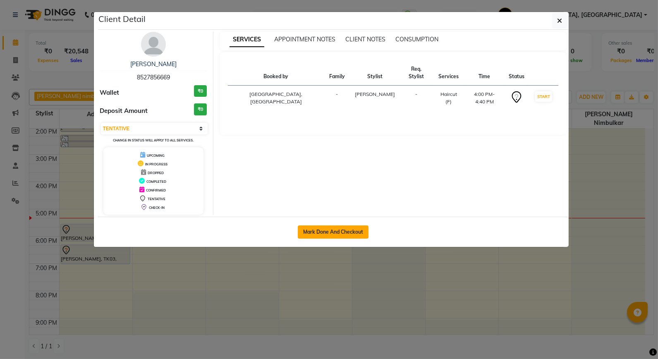
click at [320, 232] on button "Mark Done And Checkout" at bounding box center [333, 231] width 71 height 13
select select "service"
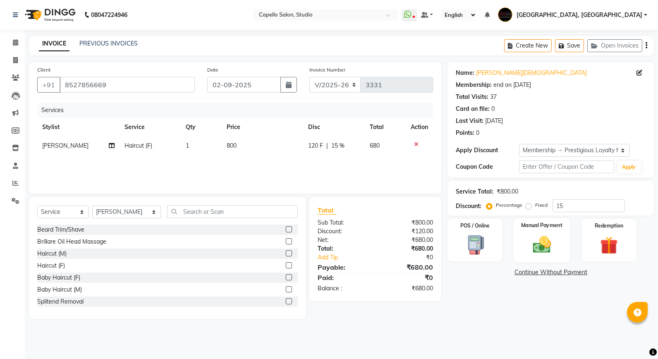
click at [553, 244] on img at bounding box center [542, 244] width 30 height 21
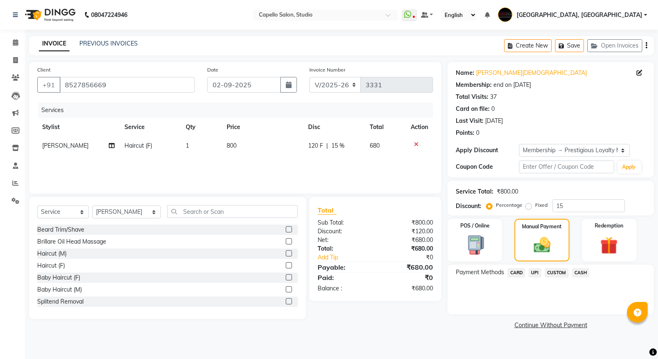
click at [519, 273] on span "CARD" at bounding box center [517, 273] width 18 height 10
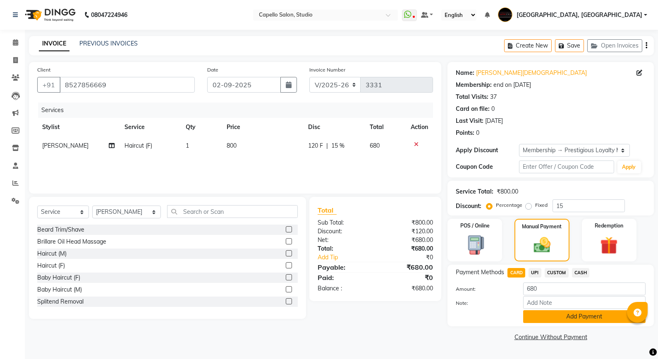
click at [544, 319] on button "Add Payment" at bounding box center [584, 316] width 122 height 13
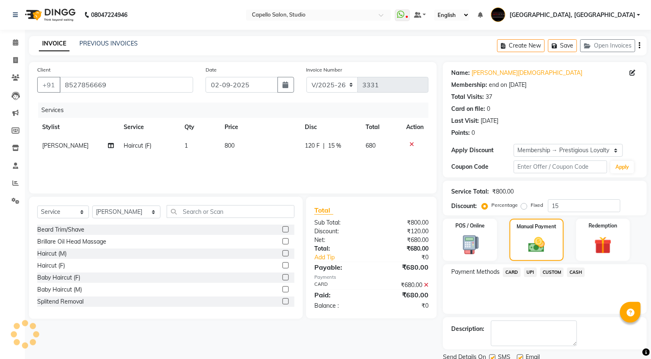
scroll to position [31, 0]
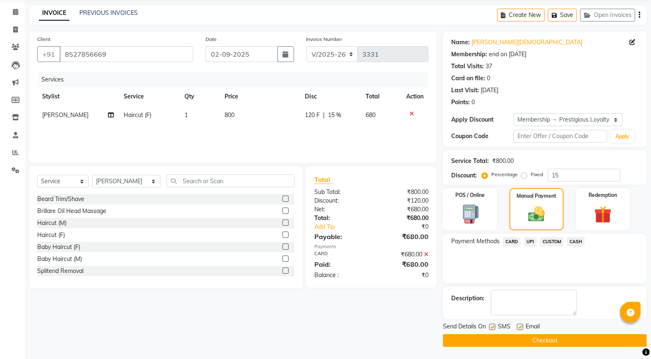
drag, startPoint x: 499, startPoint y: 339, endPoint x: 478, endPoint y: 333, distance: 22.1
click at [499, 339] on button "Checkout" at bounding box center [545, 340] width 204 height 13
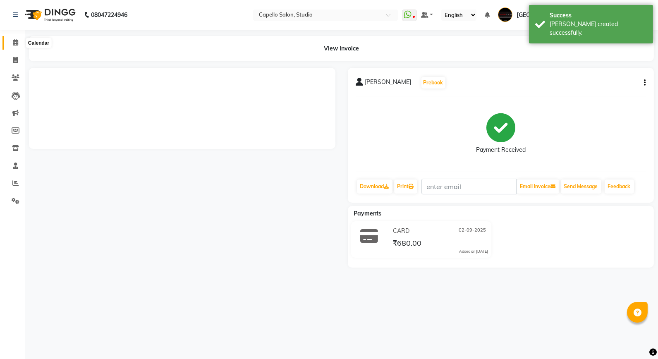
click at [13, 45] on icon at bounding box center [15, 42] width 5 height 6
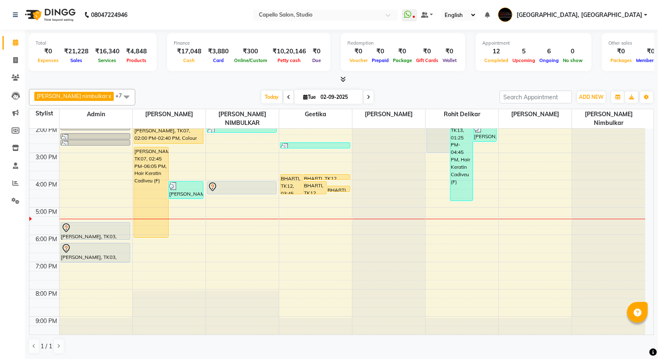
scroll to position [141, 0]
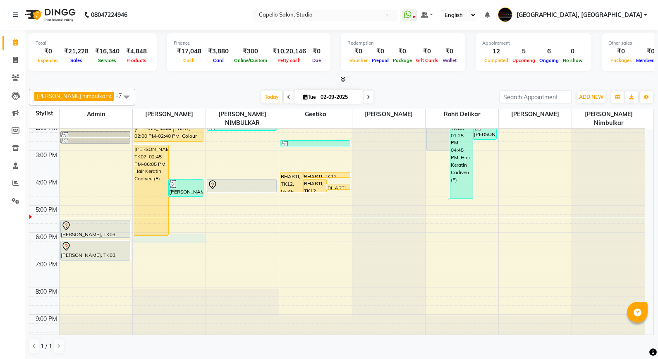
click at [135, 230] on div "9:00 AM 10:00 AM 11:00 AM 12:00 PM 1:00 PM 2:00 PM 3:00 PM 4:00 PM 5:00 PM 6:00…" at bounding box center [337, 164] width 616 height 354
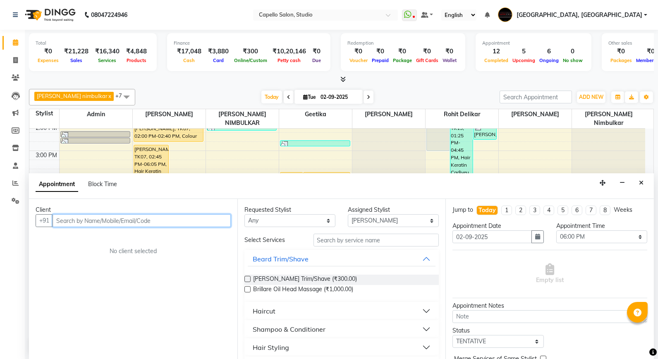
click at [92, 225] on input "text" at bounding box center [142, 220] width 178 height 13
click at [77, 218] on input "text" at bounding box center [142, 220] width 178 height 13
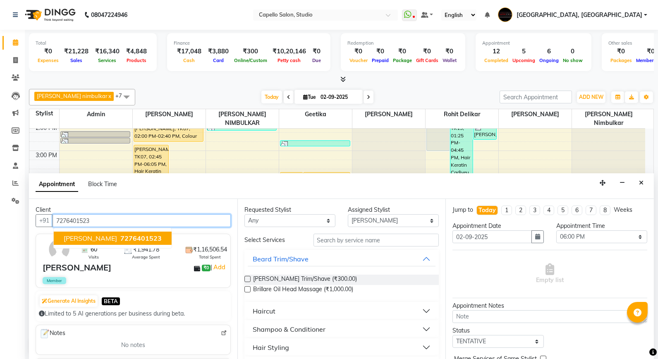
click at [80, 237] on span "Omkar Joshi" at bounding box center [90, 238] width 53 height 8
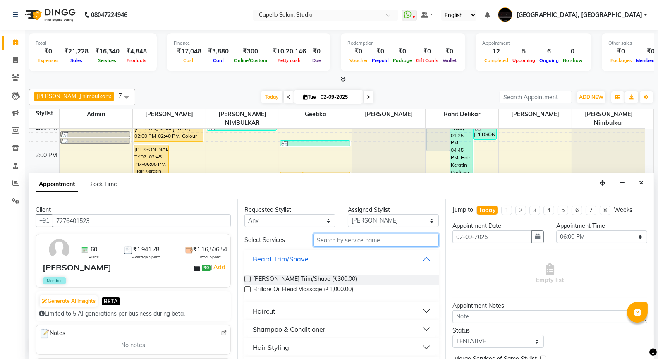
click at [342, 241] on input "text" at bounding box center [377, 240] width 126 height 13
click at [303, 277] on span "Beard Trim/Shave (₹300.00)" at bounding box center [305, 280] width 104 height 10
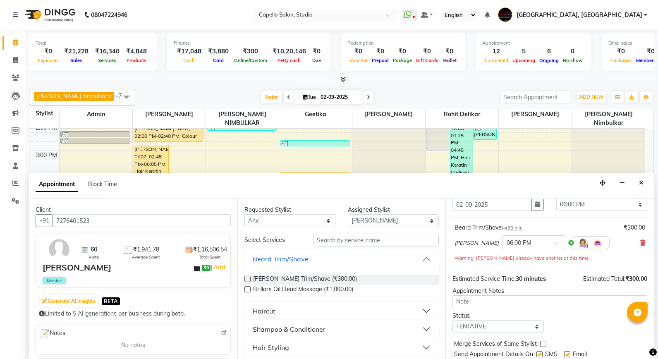
scroll to position [58, 0]
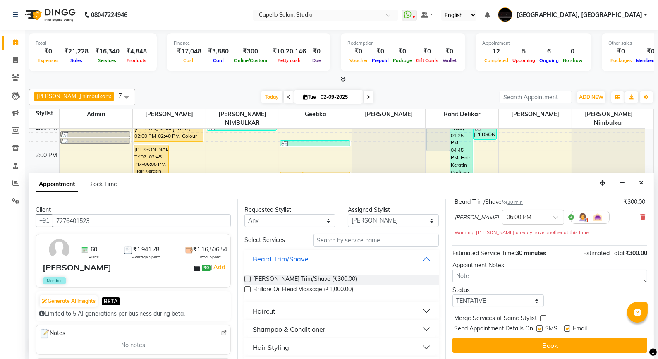
click at [508, 342] on button "Book" at bounding box center [549, 345] width 195 height 15
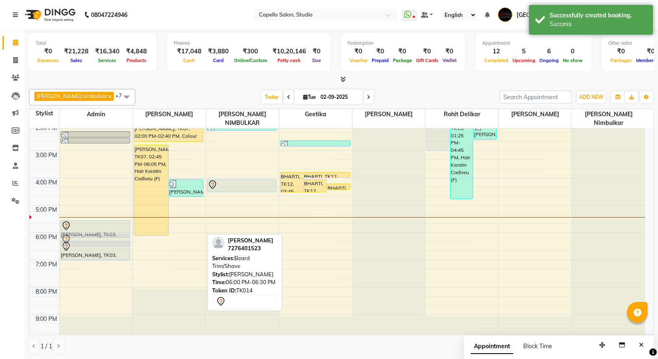
drag, startPoint x: 180, startPoint y: 230, endPoint x: 105, endPoint y: 233, distance: 75.0
click at [105, 233] on tr "ruchi, TK09, 01:30 PM-02:10 PM, Colour Touch-Up (F) ruchi, TK09, 02:15 PM-02:30…" at bounding box center [337, 164] width 616 height 354
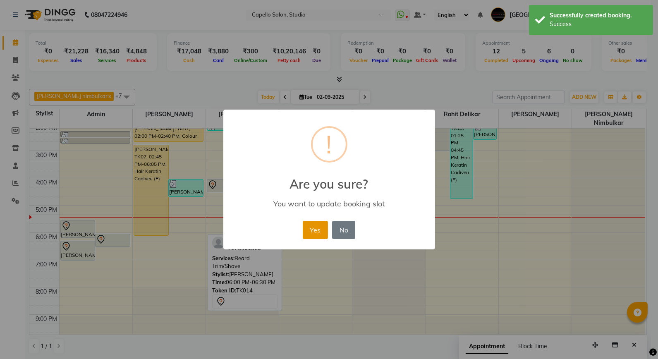
click at [308, 232] on button "Yes" at bounding box center [315, 230] width 25 height 18
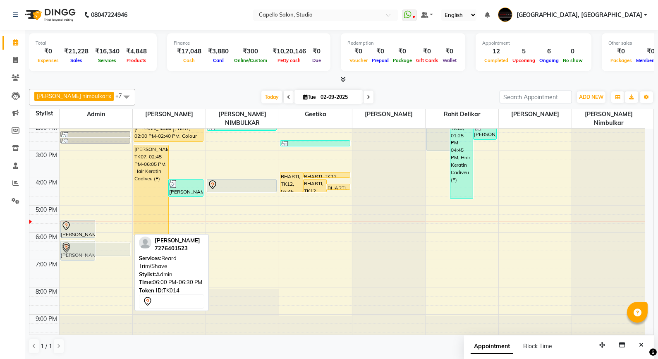
drag, startPoint x: 108, startPoint y: 234, endPoint x: 104, endPoint y: 243, distance: 9.7
click at [104, 243] on div "RAJVI, TK03, 05:30 PM-06:10 PM, Haircut (F) Omkar Joshi, TK14, 06:00 PM-06:30 P…" at bounding box center [96, 164] width 73 height 354
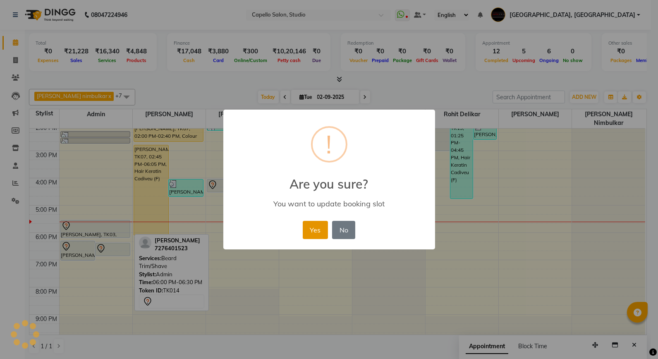
click at [312, 233] on button "Yes" at bounding box center [315, 230] width 25 height 18
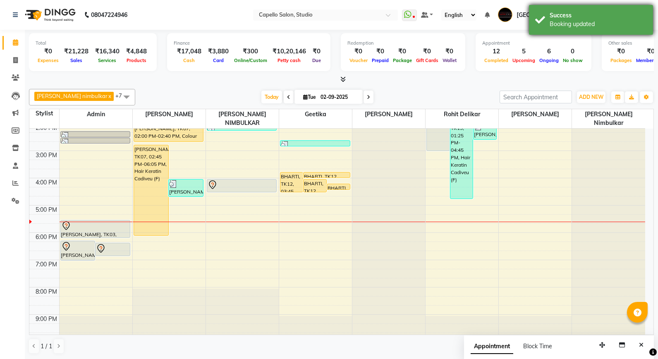
click at [576, 19] on div "Success" at bounding box center [598, 15] width 97 height 9
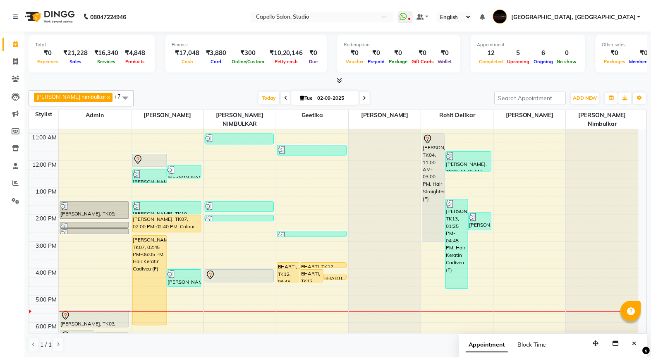
scroll to position [50, 0]
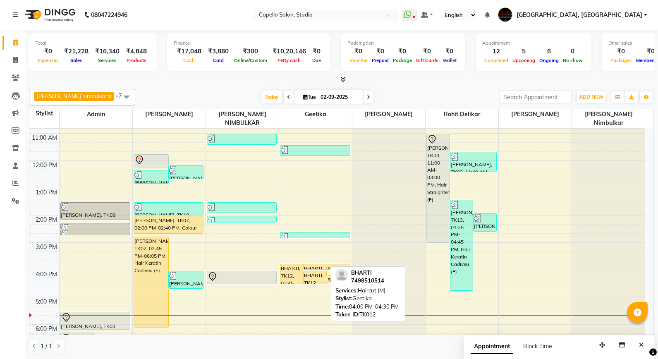
click at [316, 271] on div "BHARTI, TK12, 04:00 PM-04:30 PM, Haircut (M)" at bounding box center [315, 277] width 23 height 12
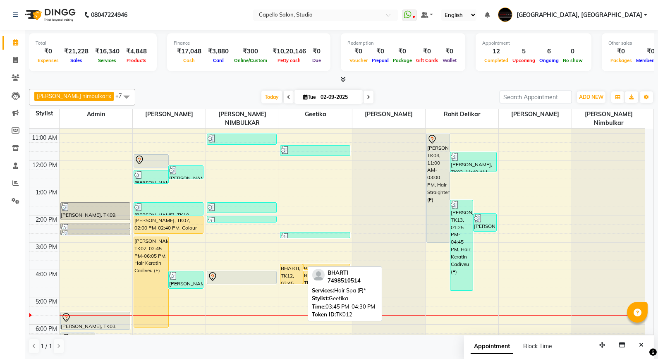
click at [294, 264] on div "BHARTI, TK12, 03:45 PM-04:30 PM, Hair Spa (F)*" at bounding box center [291, 273] width 23 height 19
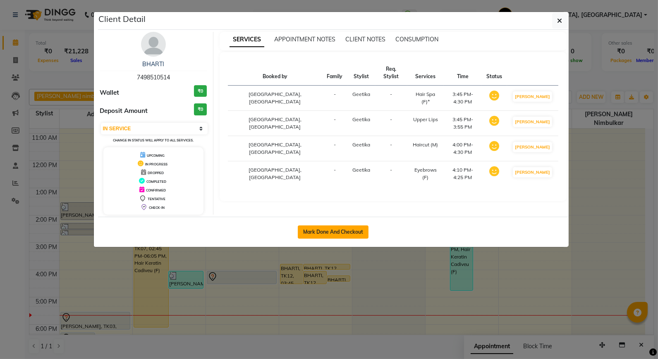
click at [351, 235] on button "Mark Done And Checkout" at bounding box center [333, 231] width 71 height 13
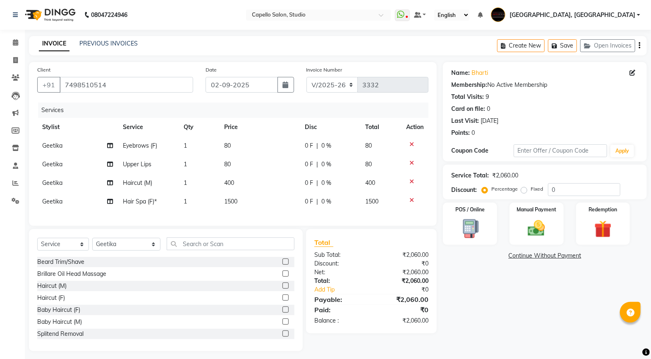
click at [138, 149] on span "Eyebrows (F)" at bounding box center [140, 145] width 34 height 7
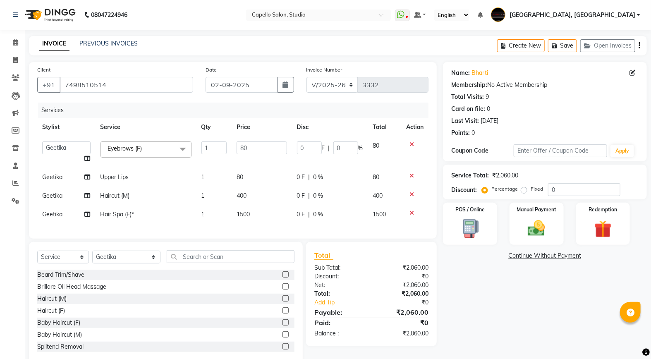
click at [60, 176] on span "Geetika" at bounding box center [52, 176] width 20 height 7
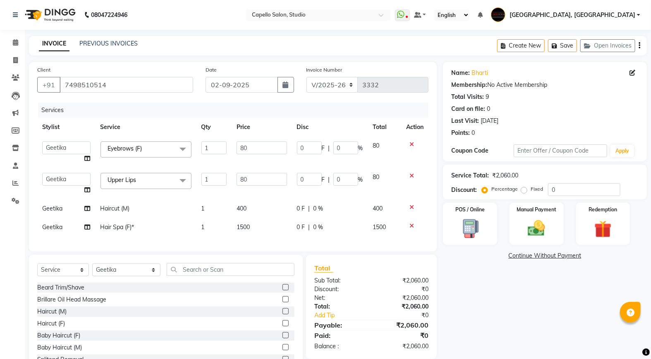
click at [113, 227] on span "Hair Spa (F)*" at bounding box center [118, 226] width 34 height 7
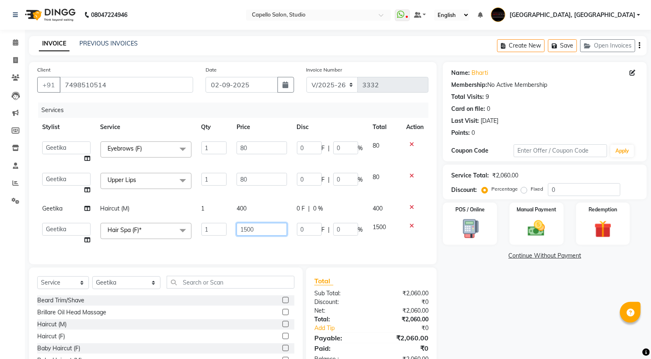
click at [247, 223] on input "1500" at bounding box center [262, 229] width 50 height 13
click at [246, 223] on input "1500" at bounding box center [262, 229] width 50 height 13
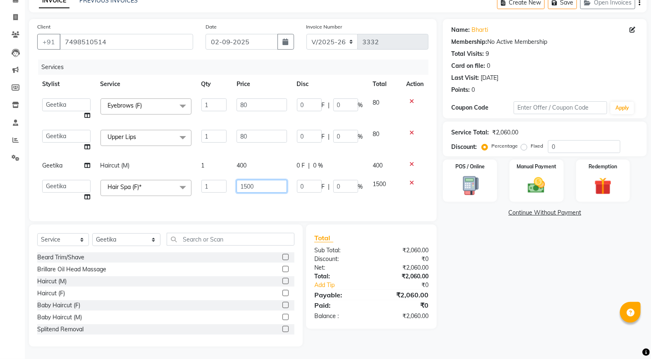
click at [246, 182] on input "1500" at bounding box center [262, 186] width 50 height 13
click at [411, 156] on tbody "Admin AMIT SHENDE ANKIT Capello Studio, Shivaji Nagar DIVYANI NIMBULKAR Geetika…" at bounding box center [232, 149] width 391 height 113
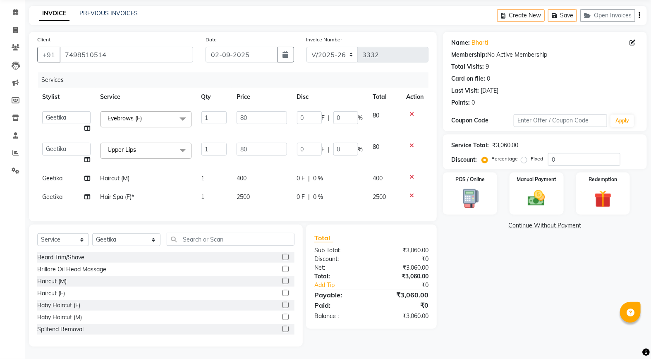
scroll to position [36, 0]
click at [108, 240] on select "Select Stylist Admin [PERSON_NAME] [PERSON_NAME] Studio, [PERSON_NAME] [PERSON_…" at bounding box center [126, 239] width 68 height 13
click at [177, 241] on input "text" at bounding box center [231, 239] width 128 height 13
click at [410, 174] on icon at bounding box center [411, 177] width 5 height 6
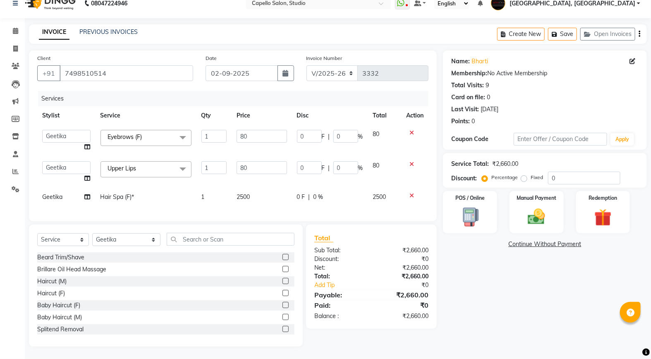
scroll to position [18, 0]
click at [193, 241] on input "text" at bounding box center [231, 239] width 128 height 13
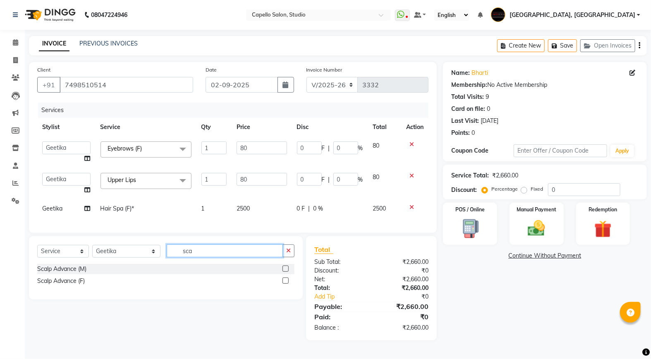
scroll to position [0, 0]
click at [287, 284] on label at bounding box center [285, 281] width 6 height 6
click at [287, 284] on input "checkbox" at bounding box center [284, 280] width 5 height 5
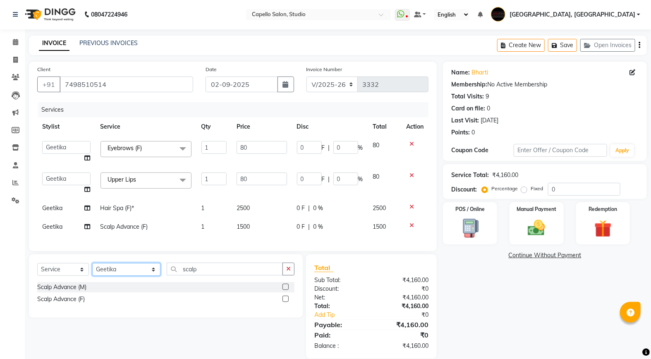
click at [122, 276] on select "Select Stylist Admin [PERSON_NAME] [PERSON_NAME] Studio, [PERSON_NAME] [PERSON_…" at bounding box center [126, 269] width 68 height 13
click at [92, 270] on select "Select Stylist Admin [PERSON_NAME] [PERSON_NAME] Studio, [PERSON_NAME] [PERSON_…" at bounding box center [126, 269] width 68 height 13
drag, startPoint x: 184, startPoint y: 276, endPoint x: 156, endPoint y: 286, distance: 29.0
click at [156, 282] on div "Select Service Product Membership Package Voucher Prepaid Gift Card Select Styl…" at bounding box center [165, 272] width 257 height 19
click at [285, 290] on label at bounding box center [285, 287] width 6 height 6
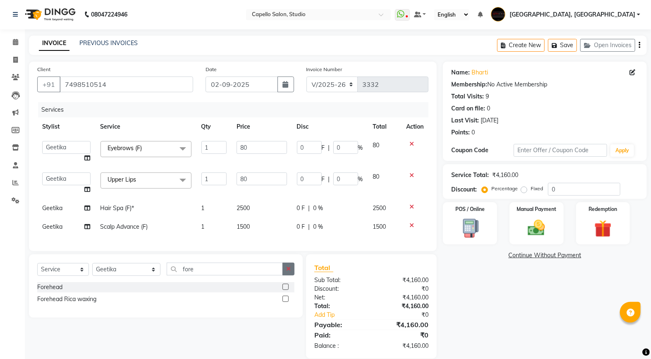
click at [285, 290] on input "checkbox" at bounding box center [284, 287] width 5 height 5
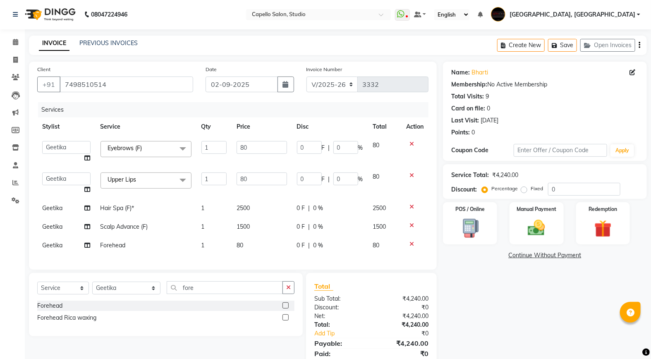
scroll to position [38, 0]
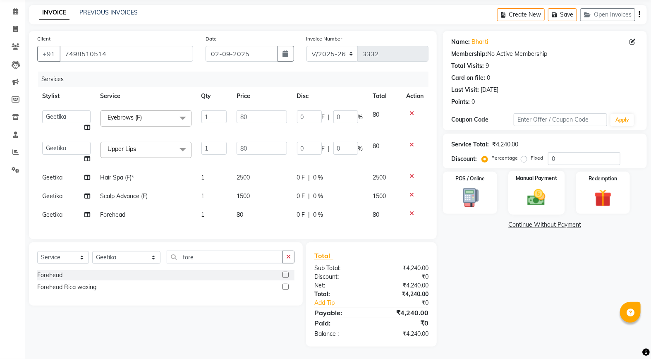
click at [543, 200] on img at bounding box center [536, 197] width 29 height 21
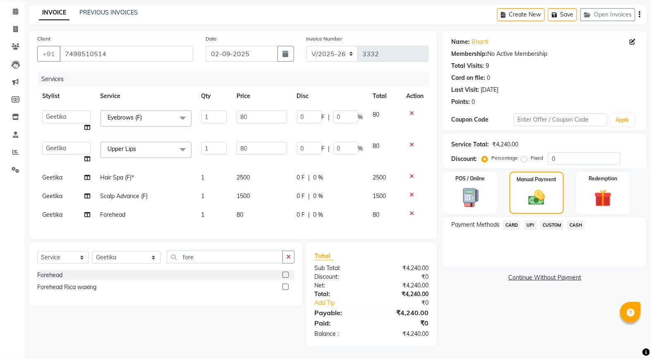
click at [534, 220] on span "UPI" at bounding box center [530, 225] width 13 height 10
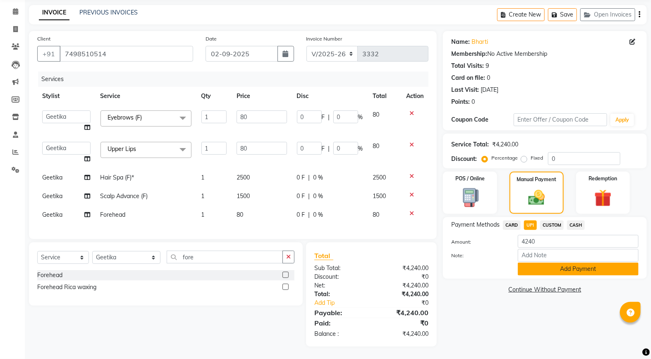
click at [525, 264] on button "Add Payment" at bounding box center [578, 269] width 121 height 13
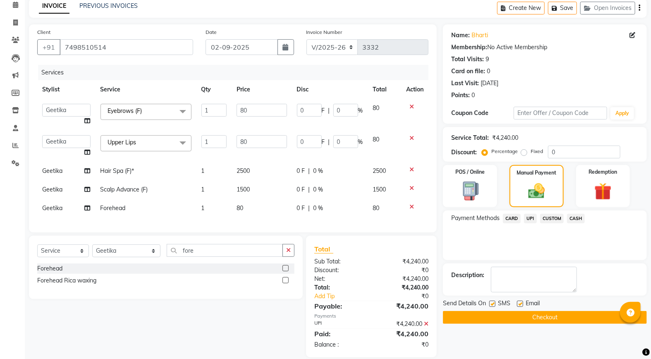
scroll to position [55, 0]
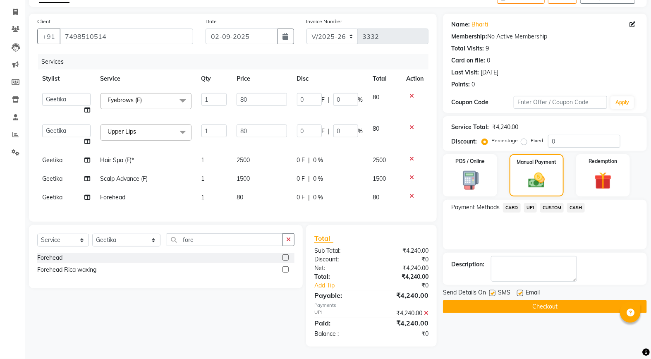
click at [469, 300] on button "Checkout" at bounding box center [545, 306] width 204 height 13
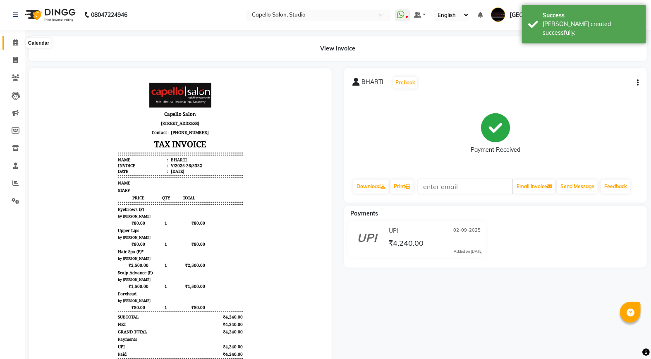
click at [19, 46] on span at bounding box center [15, 43] width 14 height 10
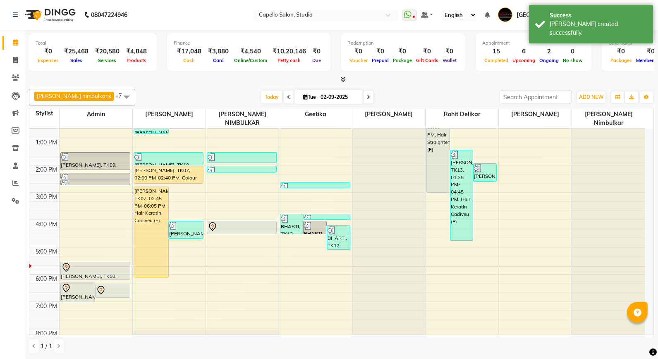
scroll to position [141, 0]
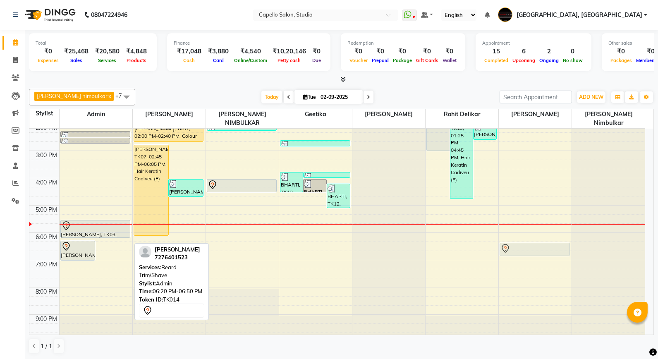
drag, startPoint x: 117, startPoint y: 241, endPoint x: 527, endPoint y: 241, distance: 409.1
click at [527, 241] on tr "RAJVI, TK03, 06:15 PM-07:00 PM, Hair Spa (F)* Omkar Joshi, TK14, 06:20 PM-06:50…" at bounding box center [337, 164] width 616 height 354
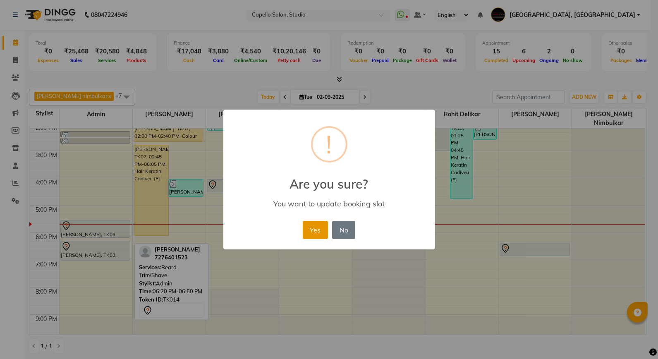
click at [320, 223] on button "Yes" at bounding box center [315, 230] width 25 height 18
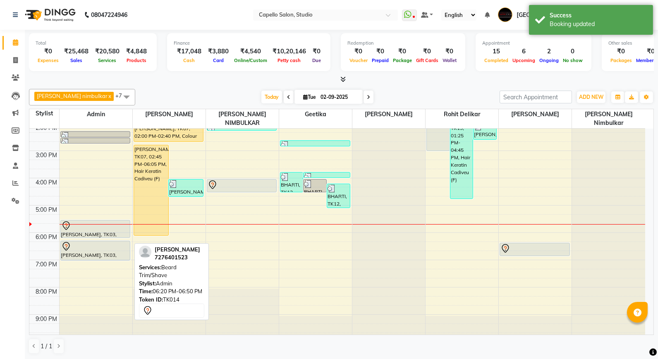
click at [464, 219] on div "9:00 AM 10:00 AM 11:00 AM 12:00 PM 1:00 PM 2:00 PM 3:00 PM 4:00 PM 5:00 PM 6:00…" at bounding box center [337, 164] width 616 height 354
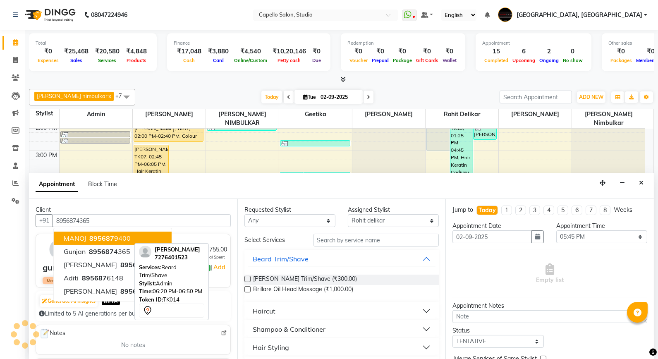
click at [12, 270] on div "Calendar Invoice Clients Leads Marketing Members Inventory Staff Reports Settin…" at bounding box center [56, 185] width 112 height 323
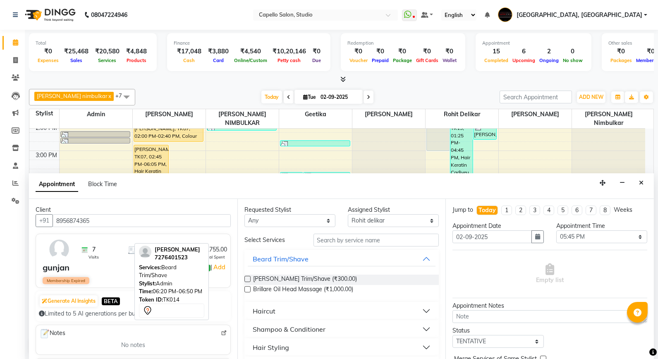
click at [363, 242] on input "text" at bounding box center [377, 240] width 126 height 13
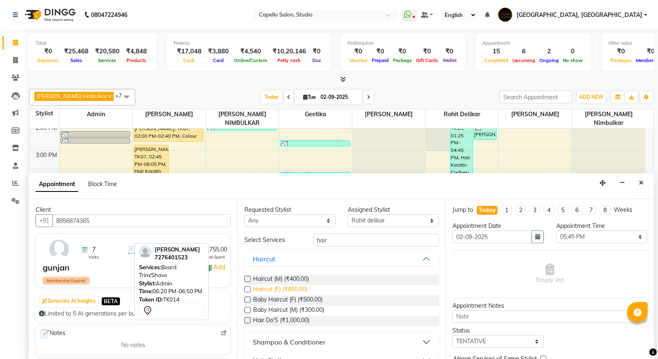
click at [292, 290] on span "Haircut (F) (₹800.00)" at bounding box center [280, 290] width 54 height 10
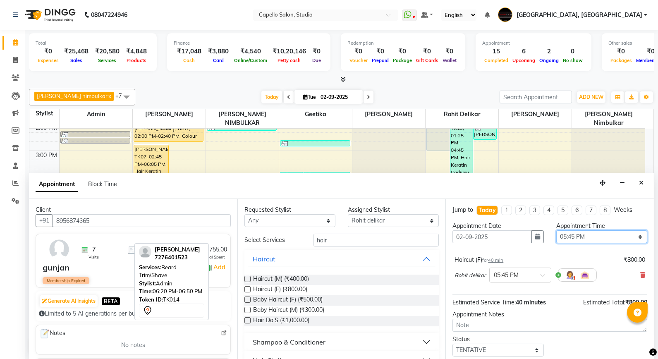
click at [592, 234] on select "Select 10:00 AM 10:15 AM 10:30 AM 10:45 AM 11:00 AM 11:15 AM 11:30 AM 11:45 AM …" at bounding box center [601, 236] width 91 height 13
click at [556, 230] on select "Select 10:00 AM 10:15 AM 10:30 AM 10:45 AM 11:00 AM 11:15 AM 11:30 AM 11:45 AM …" at bounding box center [601, 236] width 91 height 13
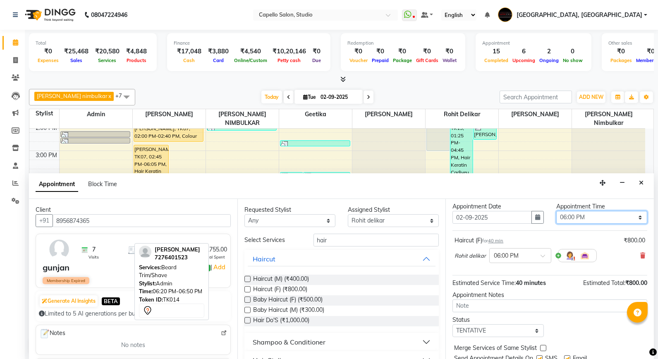
scroll to position [50, 0]
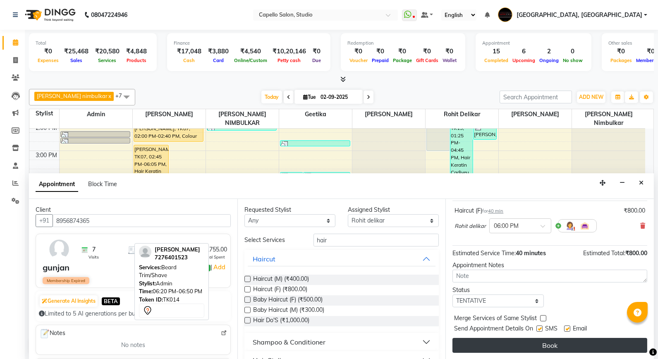
click at [545, 338] on button "Book" at bounding box center [549, 345] width 195 height 15
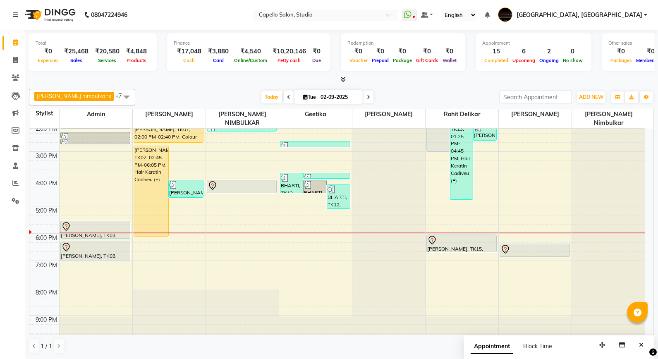
scroll to position [141, 0]
click at [90, 254] on div "9:00 AM 10:00 AM 11:00 AM 12:00 PM 1:00 PM 2:00 PM 3:00 PM 4:00 PM 5:00 PM 6:00…" at bounding box center [337, 164] width 616 height 354
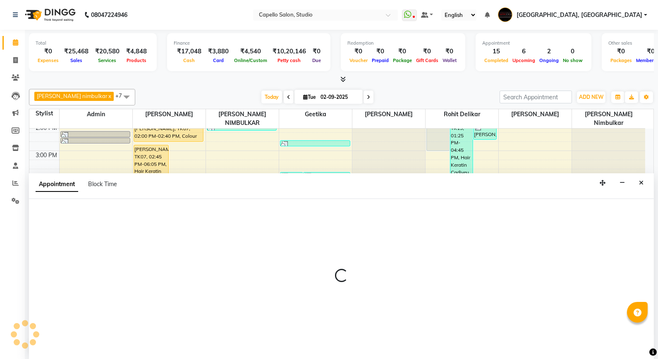
click at [103, 238] on div at bounding box center [341, 279] width 625 height 160
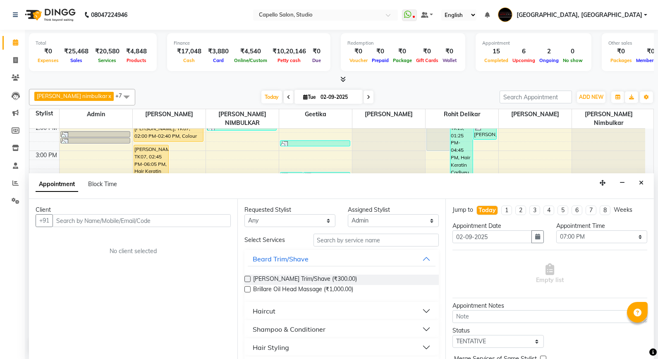
click at [0, 247] on html "08047224946 Select Location × Capello Salon, Studio WhatsApp Status ✕ Status: D…" at bounding box center [329, 179] width 658 height 359
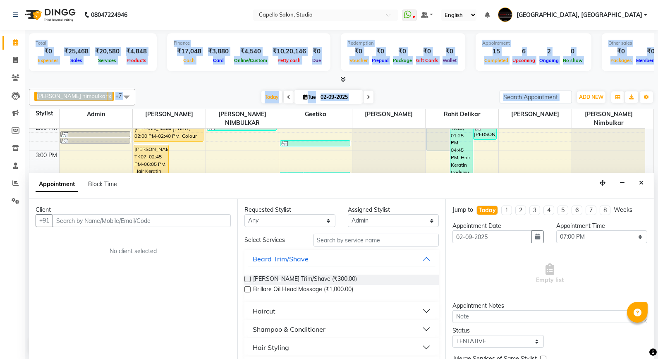
click at [218, 152] on div "9:00 AM 10:00 AM 11:00 AM 12:00 PM 1:00 PM 2:00 PM 3:00 PM 4:00 PM 5:00 PM 6:00…" at bounding box center [337, 164] width 616 height 354
click at [643, 189] on button "Close" at bounding box center [641, 183] width 12 height 13
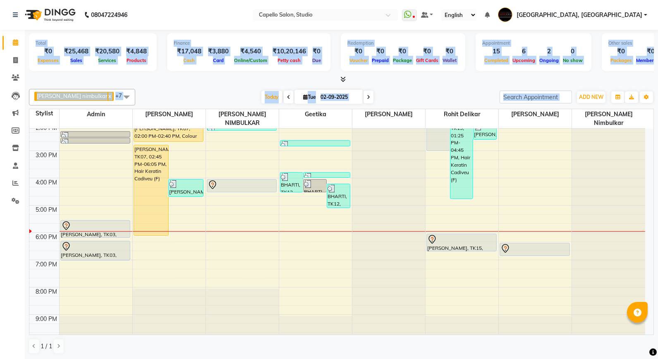
scroll to position [0, 0]
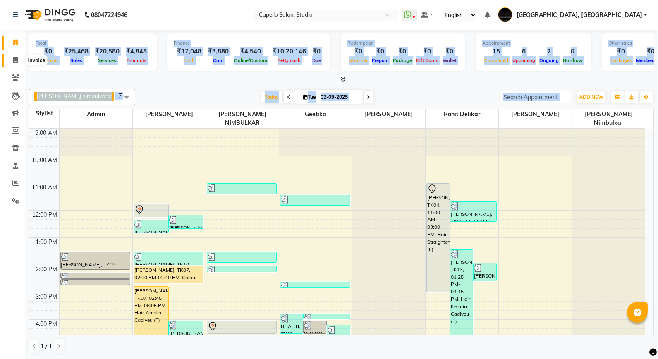
click at [18, 58] on span at bounding box center [15, 61] width 14 height 10
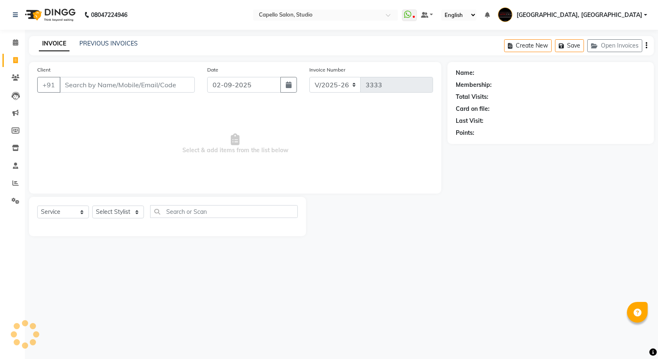
click at [15, 56] on span at bounding box center [15, 61] width 14 height 10
click at [16, 39] on span at bounding box center [15, 43] width 14 height 10
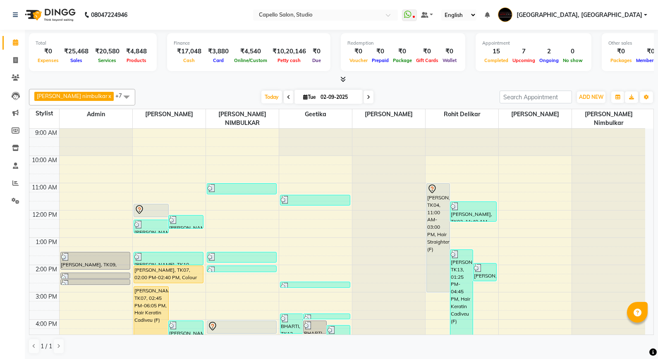
scroll to position [92, 0]
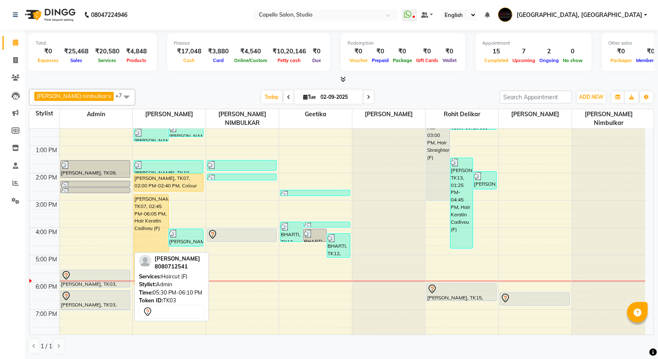
click at [89, 271] on div at bounding box center [95, 276] width 69 height 10
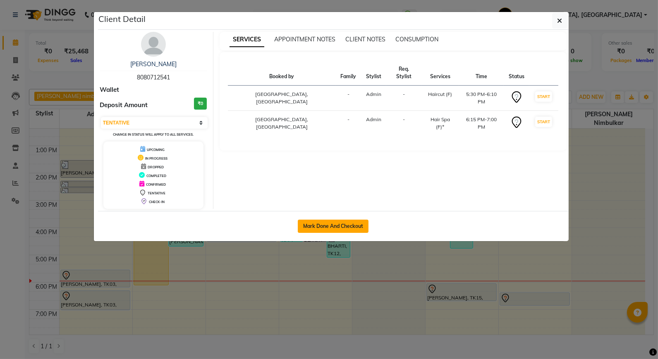
click at [331, 226] on button "Mark Done And Checkout" at bounding box center [333, 226] width 71 height 13
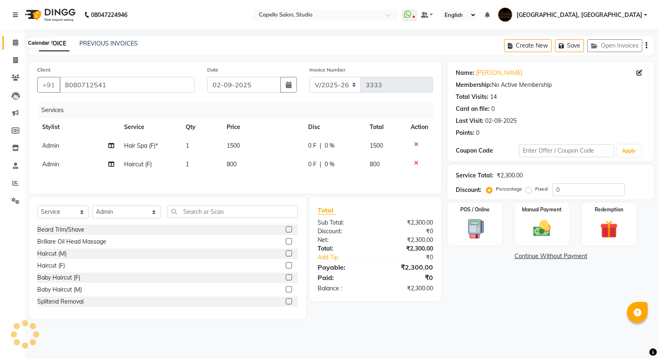
click at [14, 47] on span at bounding box center [15, 43] width 14 height 10
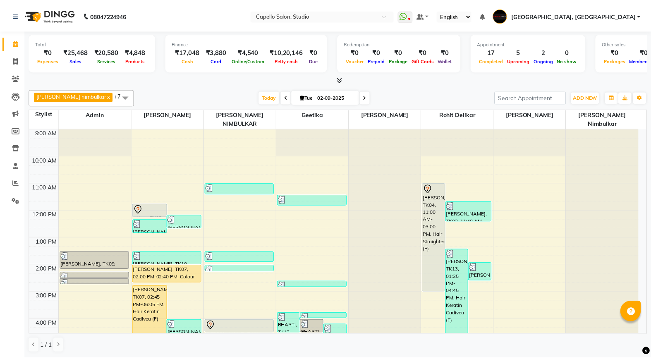
scroll to position [46, 0]
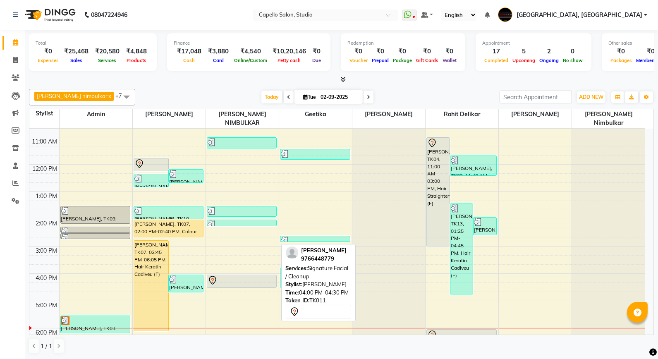
click at [243, 275] on div at bounding box center [242, 280] width 69 height 10
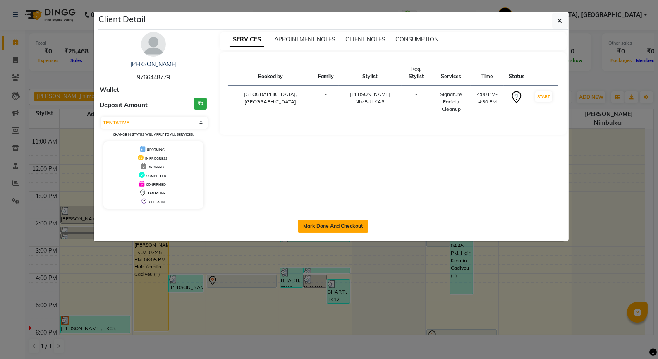
click at [303, 231] on button "Mark Done And Checkout" at bounding box center [333, 226] width 71 height 13
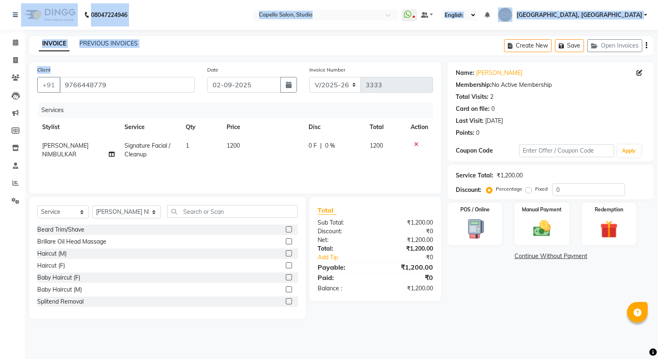
drag, startPoint x: 37, startPoint y: 0, endPoint x: 54, endPoint y: 94, distance: 95.7
click at [53, 92] on app-home "08047224946 Select Location × Capello Salon, Studio WhatsApp Status ✕ Status: D…" at bounding box center [329, 165] width 658 height 331
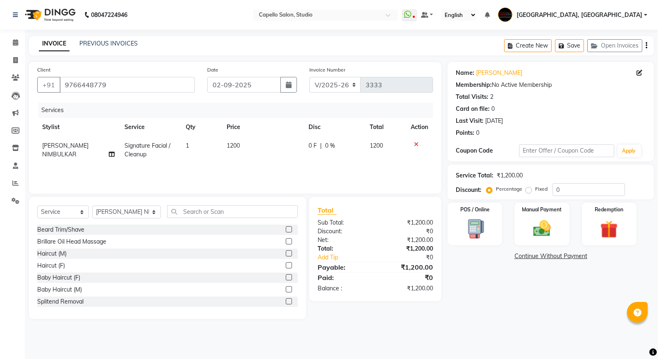
click at [457, 297] on div "Name: Amit Singh Membership: No Active Membership Total Visits: 2 Card on file:…" at bounding box center [554, 190] width 213 height 257
click at [57, 108] on div "Services" at bounding box center [238, 110] width 401 height 15
click at [59, 215] on select "Select Service Product Membership Package Voucher Prepaid Gift Card" at bounding box center [63, 212] width 52 height 13
click at [37, 206] on select "Select Service Product Membership Package Voucher Prepaid Gift Card" at bounding box center [63, 212] width 52 height 13
click at [187, 215] on input "text" at bounding box center [232, 211] width 131 height 13
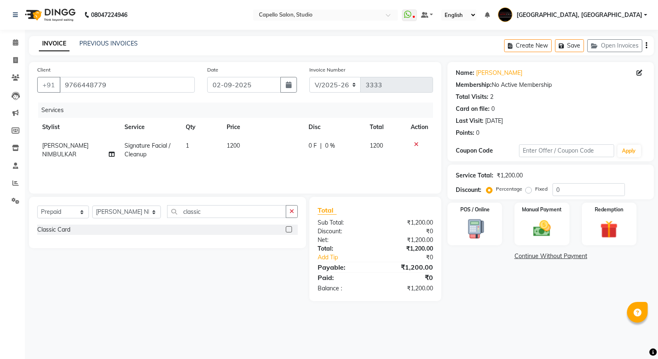
click at [98, 232] on div "Classic Card" at bounding box center [167, 230] width 261 height 10
click at [101, 229] on div "Classic Card" at bounding box center [167, 230] width 261 height 10
click at [291, 228] on label at bounding box center [289, 229] width 6 height 6
click at [291, 228] on input "checkbox" at bounding box center [288, 229] width 5 height 5
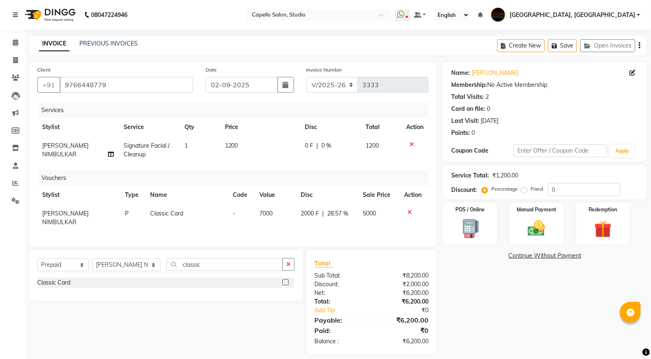
click at [411, 146] on icon at bounding box center [411, 144] width 5 height 6
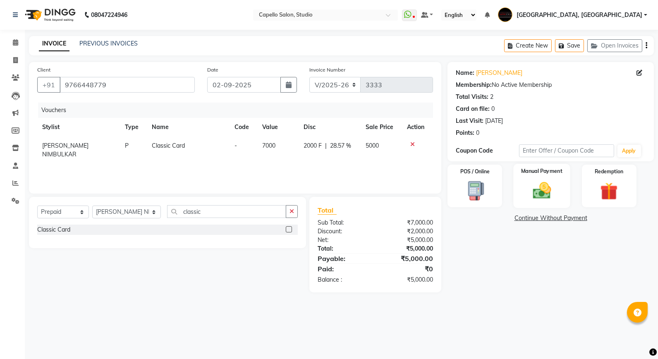
click at [542, 184] on img at bounding box center [542, 190] width 30 height 21
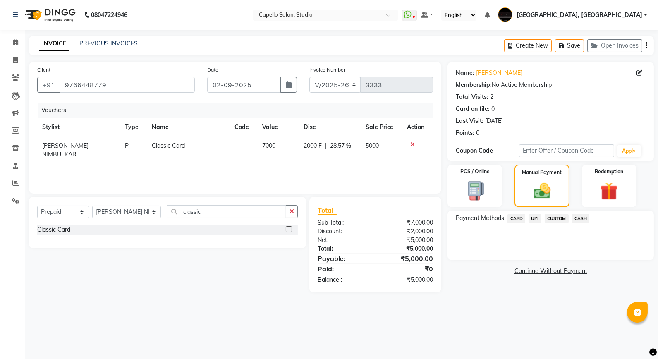
click at [510, 218] on span "CARD" at bounding box center [517, 219] width 18 height 10
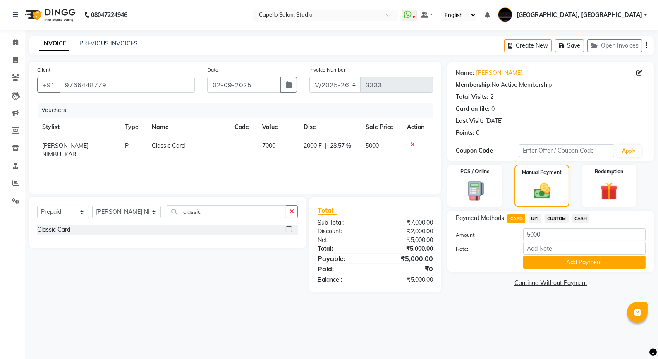
click at [76, 146] on span "[PERSON_NAME] NIMBULKAR" at bounding box center [65, 150] width 46 height 16
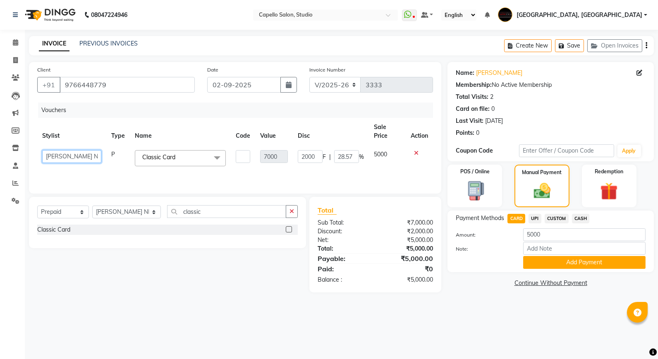
click at [92, 150] on select "Admin AMIT SHENDE ANKIT Capello Studio, Shivaji Nagar DIVYANI NIMBULKAR Geetika…" at bounding box center [71, 156] width 59 height 13
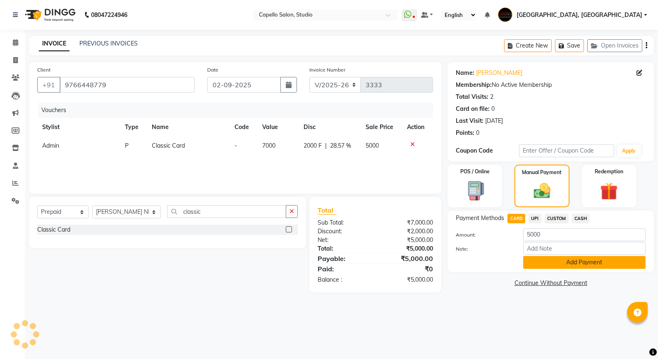
click at [590, 266] on button "Add Payment" at bounding box center [584, 262] width 122 height 13
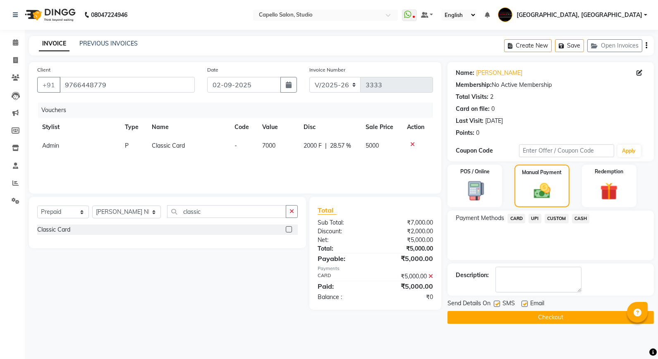
click at [548, 315] on button "Checkout" at bounding box center [551, 317] width 206 height 13
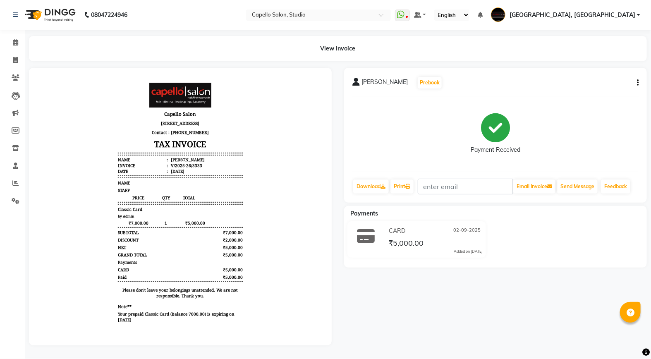
click at [371, 76] on div "AMIT SINGH Prebook" at bounding box center [397, 82] width 90 height 13
click at [352, 81] on div "AMIT SINGH Prebook Payment Received Download Print Email Invoice Send Message F…" at bounding box center [495, 135] width 303 height 135
click at [357, 84] on icon at bounding box center [355, 82] width 7 height 8
click at [634, 84] on button "button" at bounding box center [636, 83] width 5 height 9
click at [605, 108] on div "Payment Received" at bounding box center [495, 134] width 286 height 62
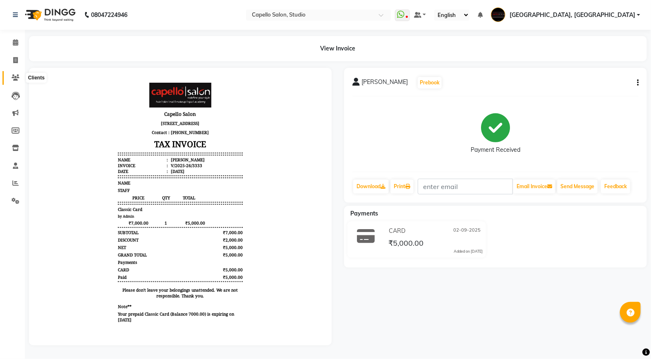
click at [14, 77] on icon at bounding box center [16, 77] width 8 height 6
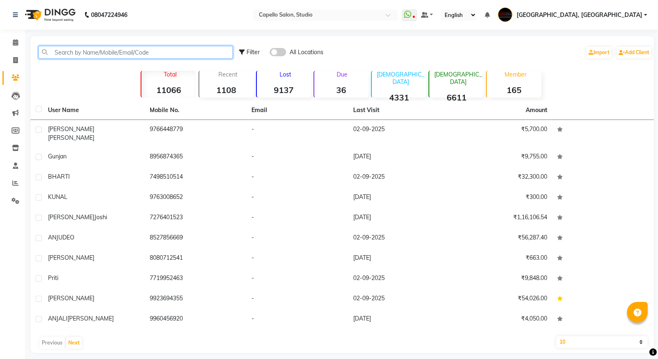
click at [64, 49] on input "text" at bounding box center [135, 52] width 194 height 13
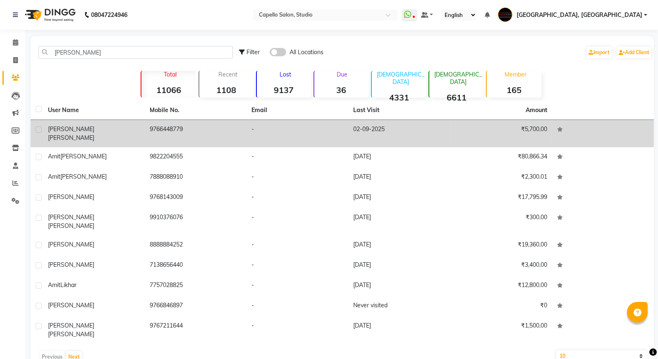
click at [64, 134] on span "[PERSON_NAME]" at bounding box center [71, 137] width 46 height 7
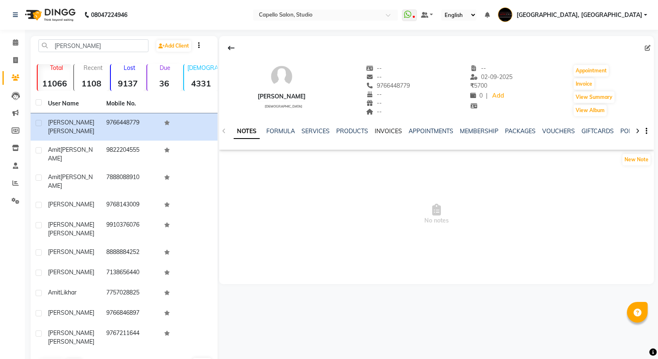
click at [382, 131] on link "INVOICES" at bounding box center [388, 130] width 27 height 7
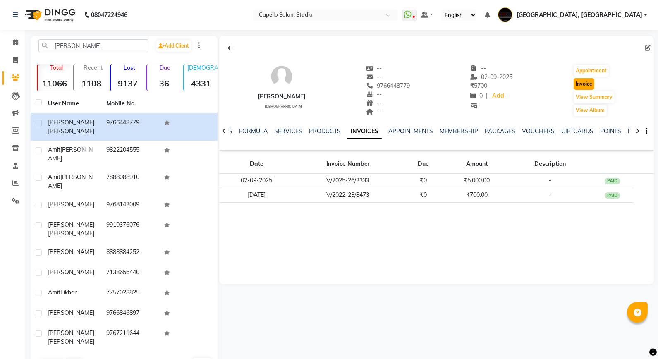
click at [580, 83] on button "Invoice" at bounding box center [584, 84] width 21 height 12
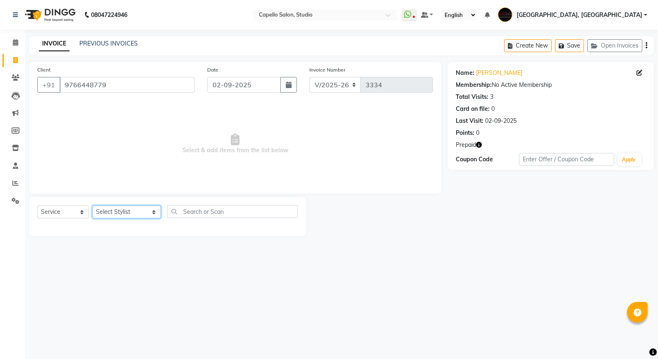
click at [112, 210] on select "Select Stylist Admin [PERSON_NAME] [PERSON_NAME] Studio, [PERSON_NAME] [PERSON_…" at bounding box center [126, 212] width 69 height 13
click at [92, 206] on select "Select Stylist Admin [PERSON_NAME] [PERSON_NAME] Studio, [PERSON_NAME] [PERSON_…" at bounding box center [126, 212] width 69 height 13
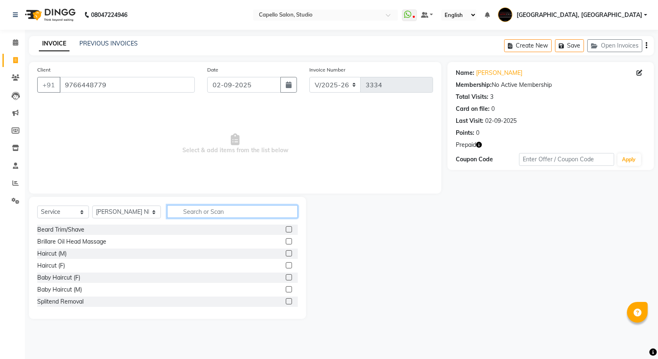
click at [199, 218] on input "text" at bounding box center [232, 211] width 131 height 13
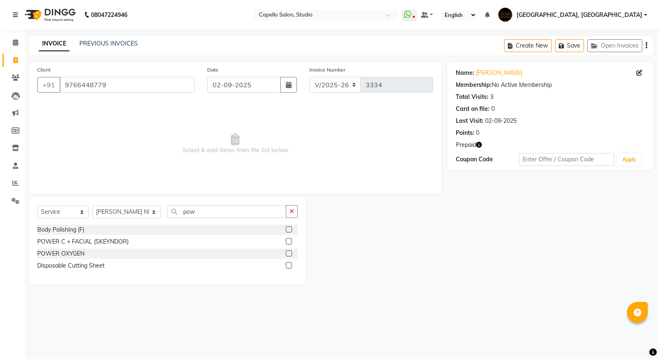
select select "847"
select select "service"
select select "14454"
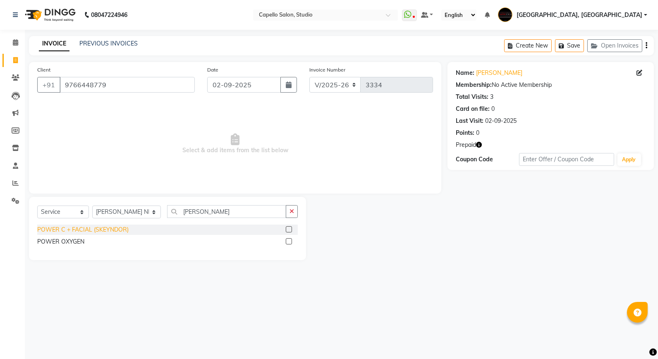
type input "[PERSON_NAME]"
click at [103, 232] on div "POWER C + FACIAL (SKEYNDOR)" at bounding box center [82, 229] width 91 height 9
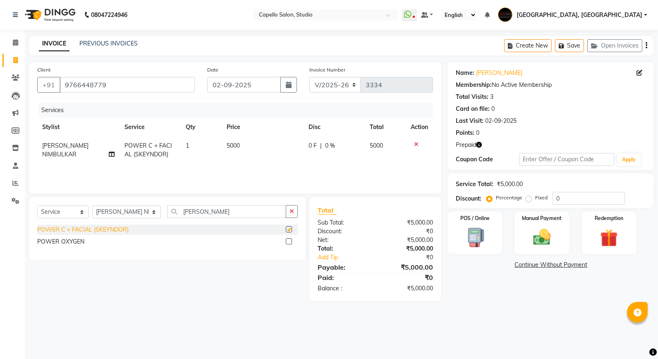
checkbox input "false"
click at [603, 237] on img at bounding box center [609, 238] width 30 height 23
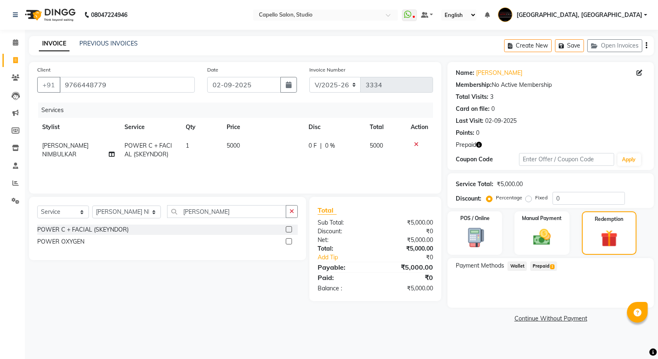
click at [541, 267] on span "Prepaid 1" at bounding box center [543, 266] width 27 height 10
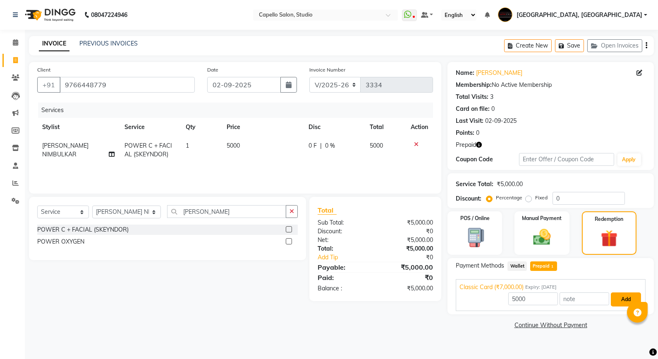
click at [619, 292] on button "Add" at bounding box center [626, 299] width 30 height 14
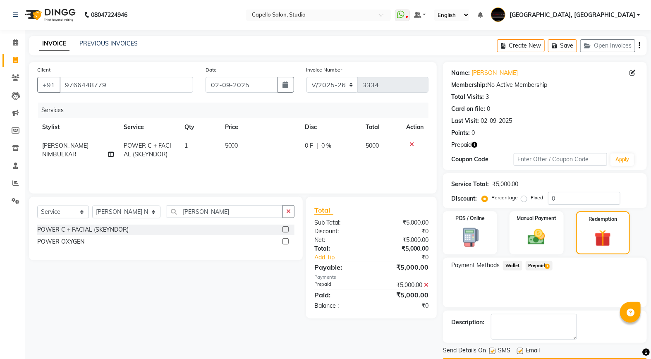
scroll to position [23, 0]
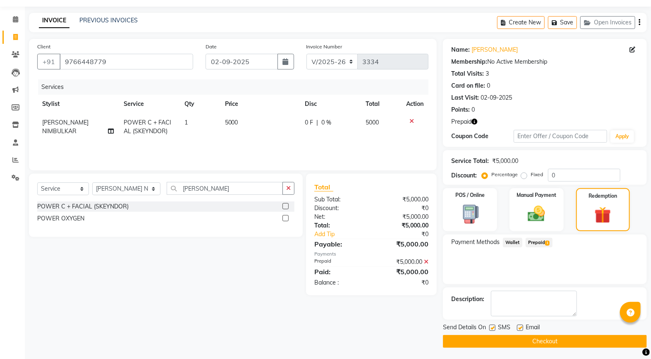
click at [536, 341] on button "Checkout" at bounding box center [545, 341] width 204 height 13
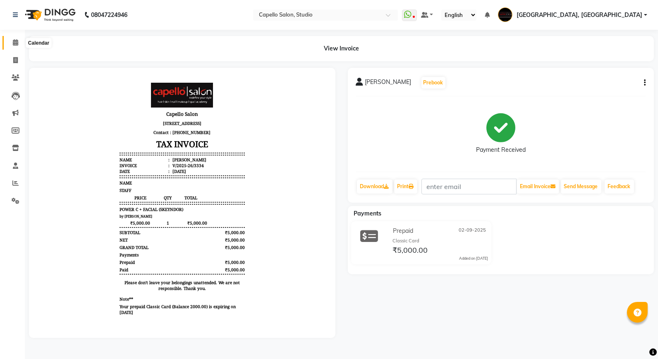
click at [10, 46] on span at bounding box center [15, 43] width 14 height 10
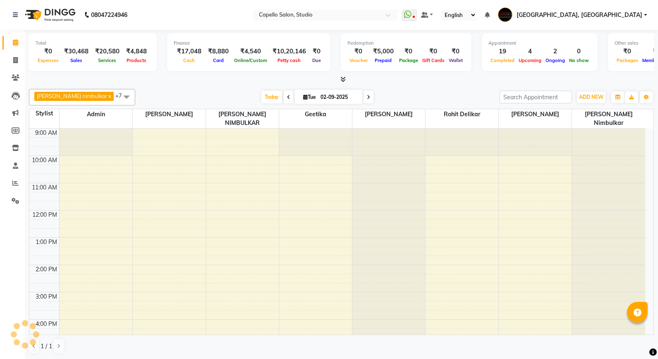
scroll to position [126, 0]
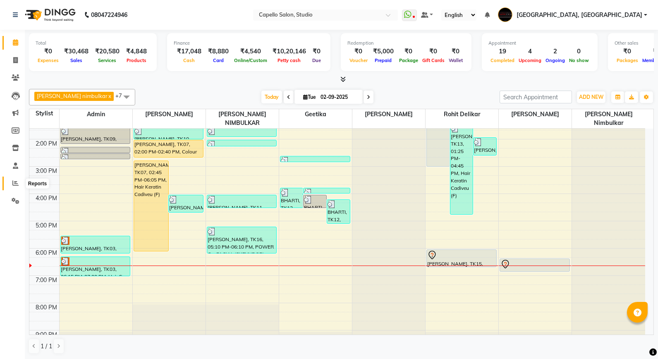
click at [16, 186] on icon at bounding box center [15, 183] width 6 height 6
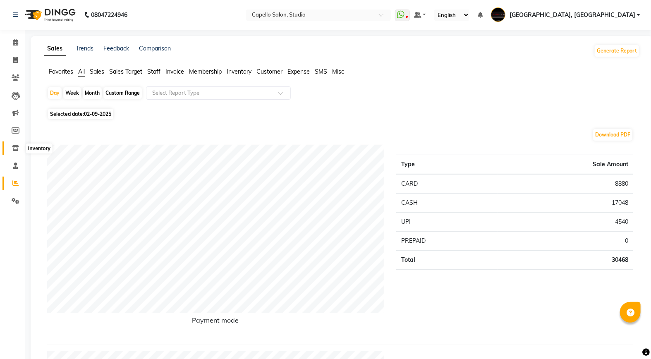
click at [19, 151] on span at bounding box center [15, 149] width 14 height 10
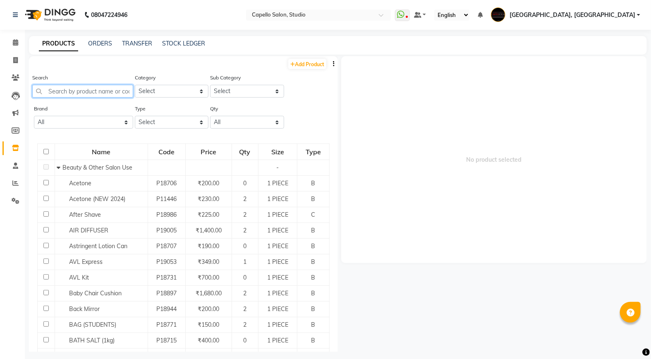
click at [56, 93] on input "text" at bounding box center [82, 91] width 101 height 13
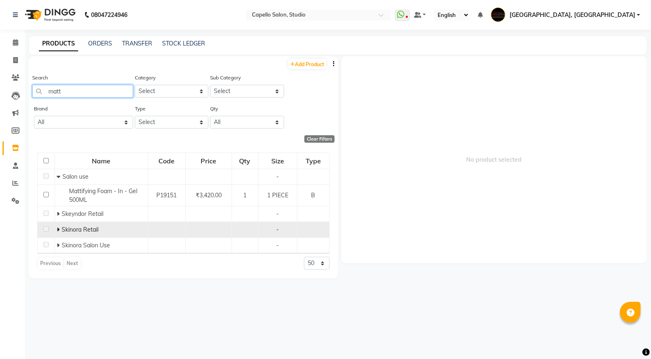
type input "matt"
click at [59, 232] on icon at bounding box center [58, 230] width 3 height 6
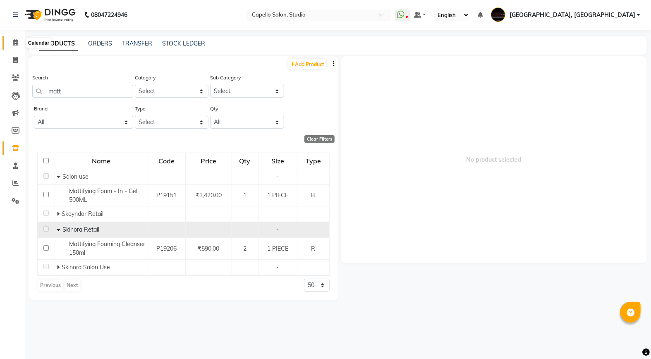
click at [19, 40] on span at bounding box center [15, 43] width 14 height 10
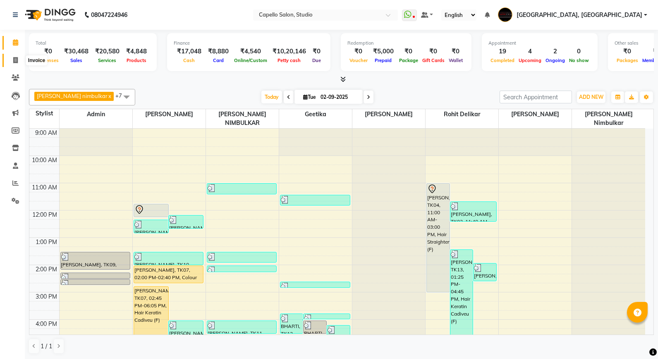
click at [18, 60] on span at bounding box center [15, 61] width 14 height 10
select select "service"
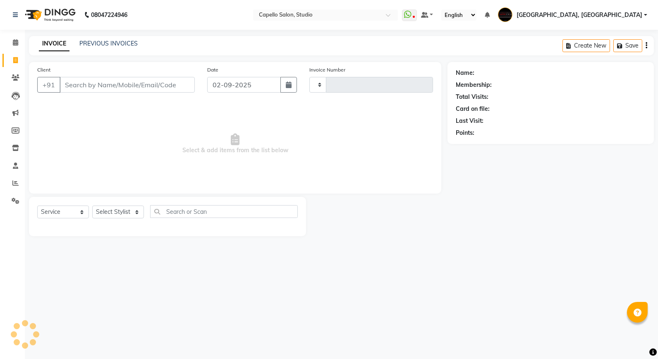
type input "3335"
select select "847"
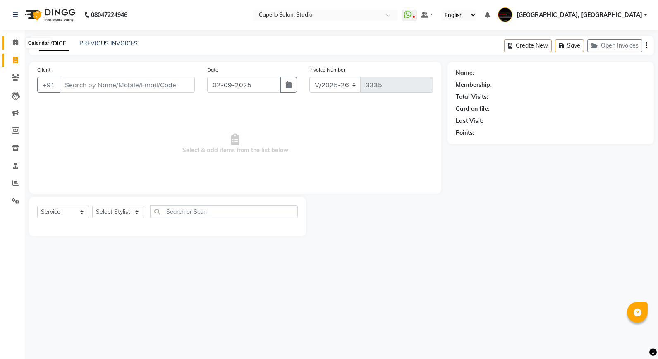
click at [11, 44] on span at bounding box center [15, 43] width 14 height 10
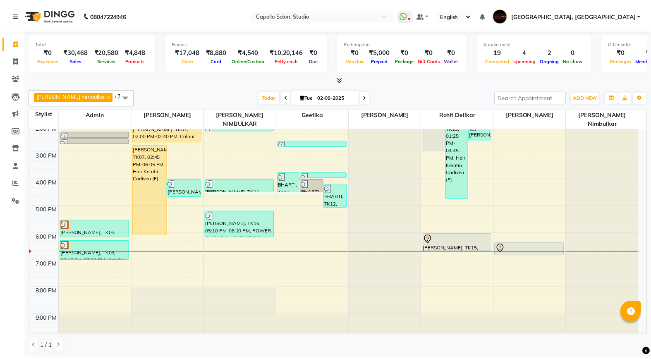
scroll to position [50, 0]
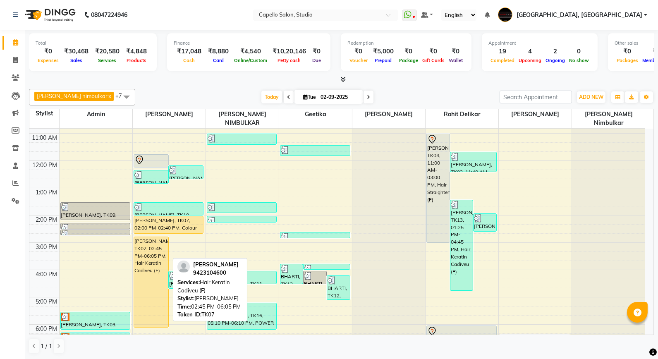
click at [151, 279] on div "[PERSON_NAME], TK07, 02:45 PM-06:05 PM, Hair Keratin Cadiveu (F)" at bounding box center [151, 282] width 34 height 90
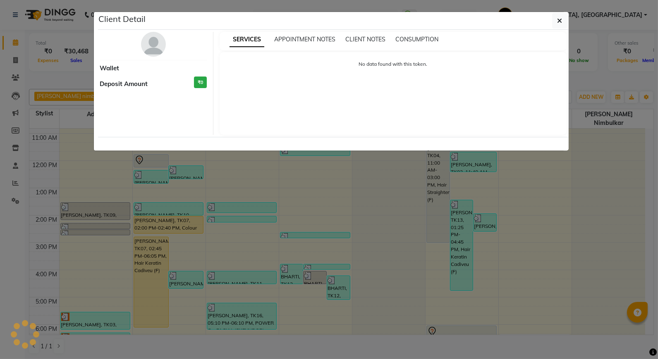
select select "1"
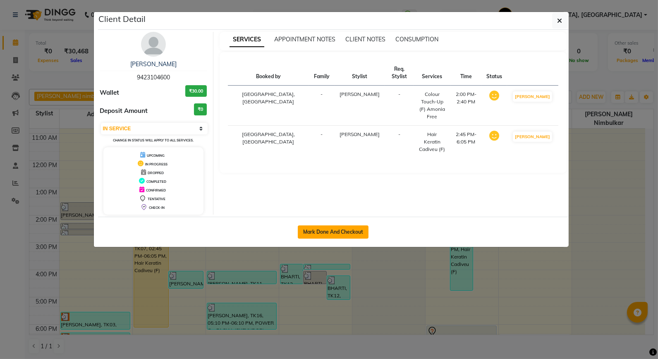
click at [322, 228] on button "Mark Done And Checkout" at bounding box center [333, 231] width 71 height 13
select select "service"
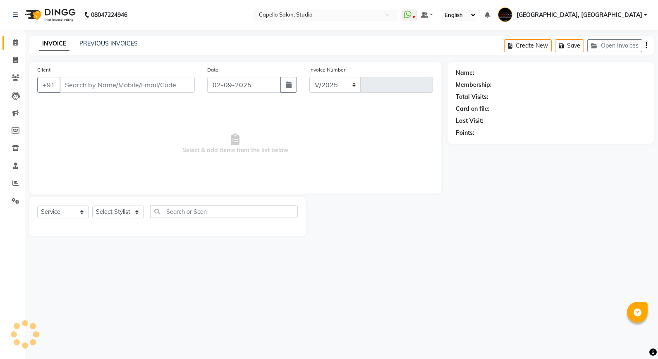
select select "847"
type input "3335"
type input "9423104600"
select select "14445"
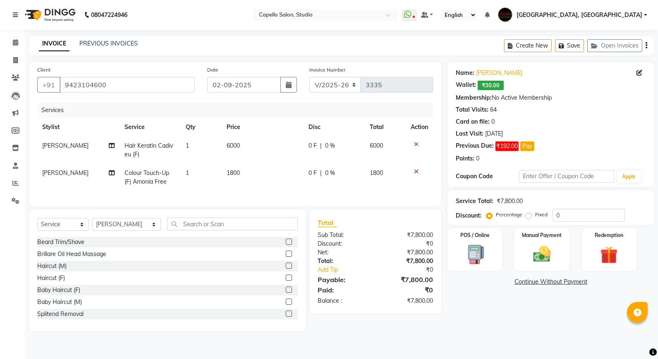
click at [212, 223] on div "Select Service Product Membership Package Voucher Prepaid Gift Card Select Styl…" at bounding box center [167, 270] width 277 height 122
click at [207, 230] on input "text" at bounding box center [232, 224] width 131 height 13
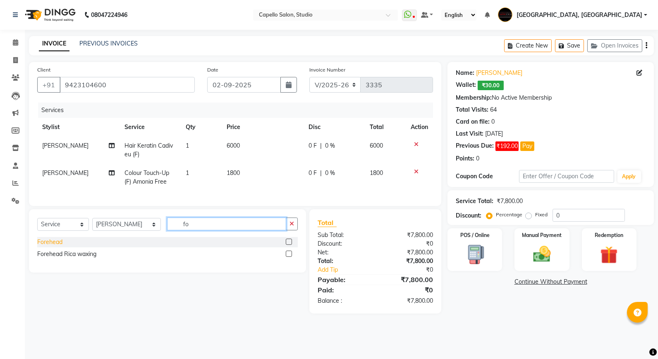
type input "fo"
click at [50, 247] on div "Forehead" at bounding box center [49, 242] width 25 height 9
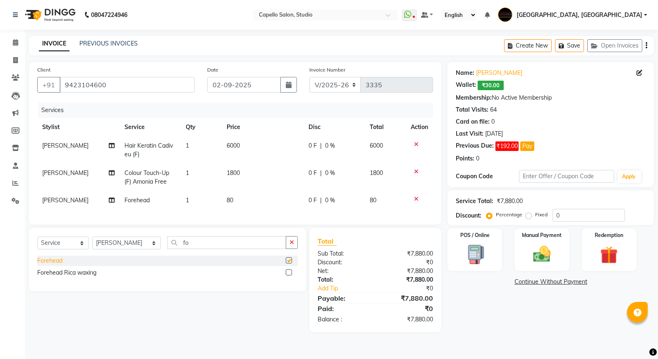
checkbox input "false"
click at [188, 249] on input "fo" at bounding box center [226, 242] width 119 height 13
type input "f"
type input "eye"
click at [56, 277] on div "Eyebrows (F)" at bounding box center [54, 272] width 34 height 9
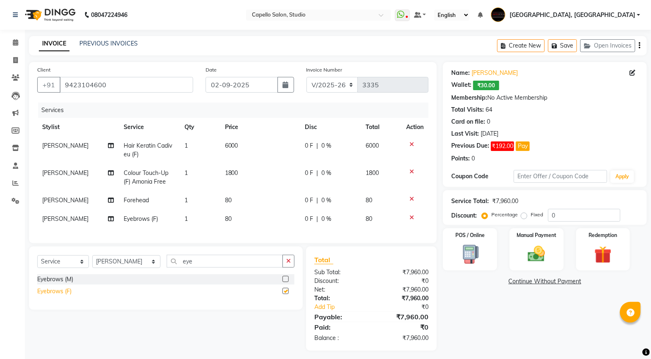
checkbox input "false"
click at [233, 143] on span "6000" at bounding box center [231, 145] width 13 height 7
select select "14445"
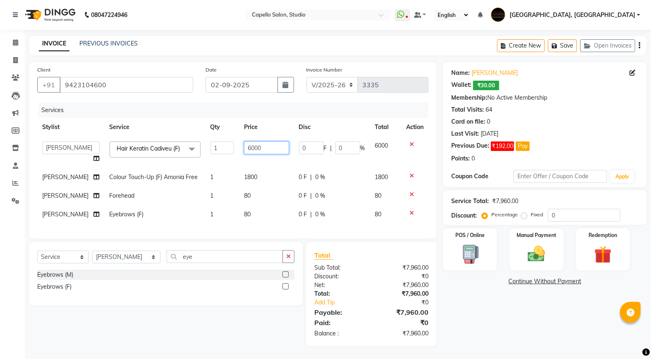
click at [260, 152] on input "6000" at bounding box center [266, 147] width 45 height 13
type input "6"
type input "5000"
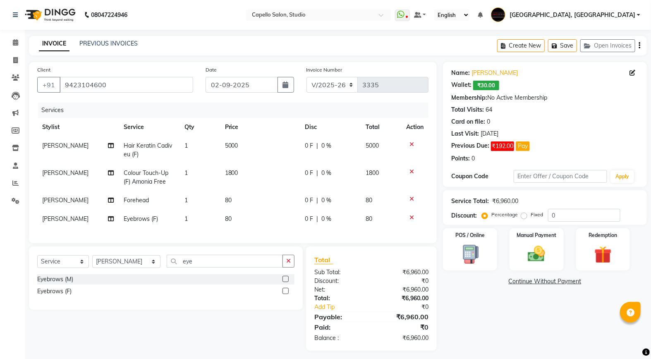
click at [247, 187] on td "1800" at bounding box center [260, 177] width 80 height 27
select select "14445"
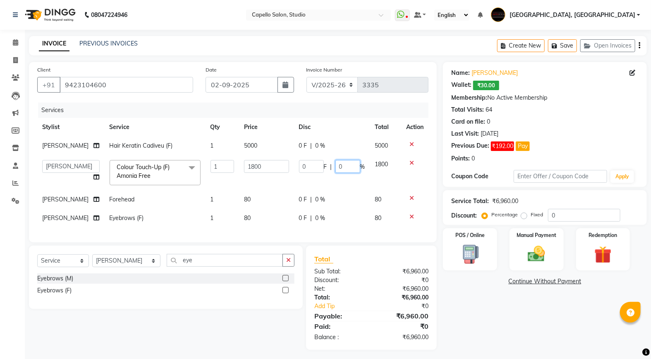
click at [350, 170] on input "0" at bounding box center [347, 166] width 25 height 13
type input "20"
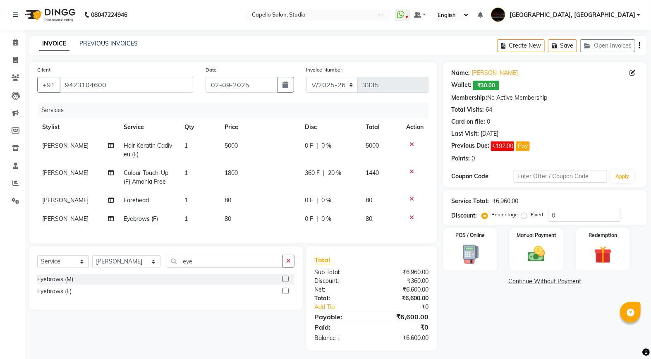
click at [324, 196] on div "0 F | 0 %" at bounding box center [330, 200] width 51 height 9
select select "14445"
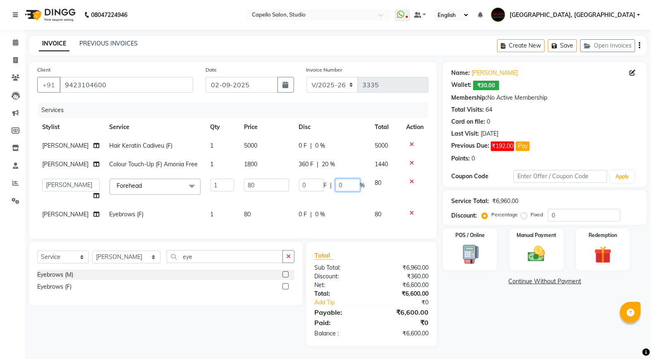
click at [350, 185] on input "0" at bounding box center [347, 185] width 25 height 13
type input "20"
click at [321, 215] on span "0 %" at bounding box center [321, 214] width 10 height 9
select select "14445"
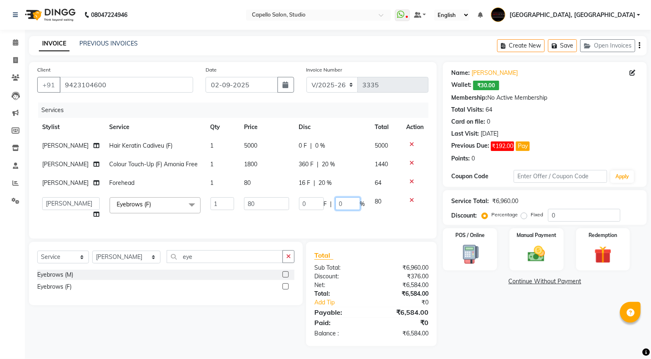
click at [346, 206] on input "0" at bounding box center [347, 203] width 25 height 13
type input "20"
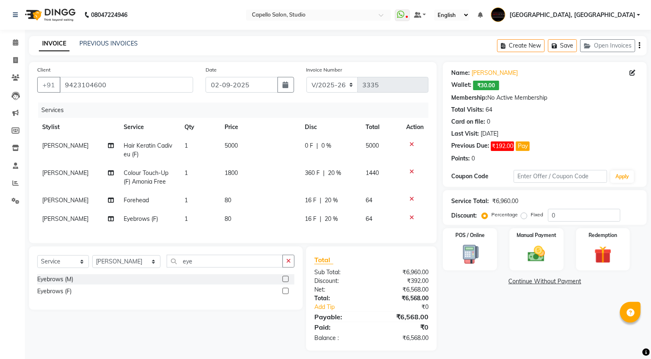
click at [267, 220] on td "80" at bounding box center [260, 219] width 80 height 19
select select "14445"
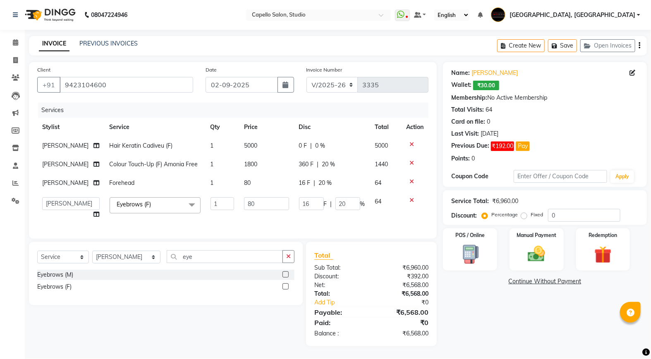
click at [61, 183] on span "[PERSON_NAME]" at bounding box center [65, 182] width 46 height 7
select select "14445"
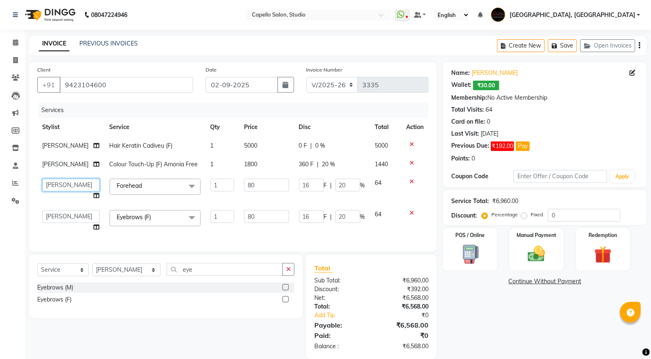
click at [63, 184] on select "Admin AMIT SHENDE ANKIT Capello Studio, Shivaji Nagar DIVYANI NIMBULKAR Geetika…" at bounding box center [70, 185] width 57 height 13
select select "14454"
click at [67, 221] on select "Admin AMIT SHENDE ANKIT Capello Studio, Shivaji Nagar DIVYANI NIMBULKAR Geetika…" at bounding box center [70, 216] width 57 height 13
select select "14454"
click at [501, 254] on div "POS / Online Manual Payment Redemption" at bounding box center [545, 249] width 216 height 42
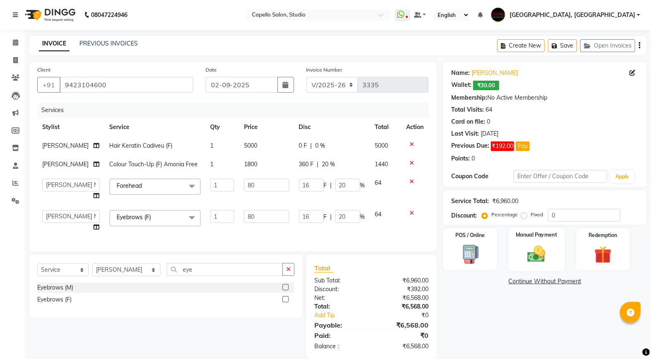
click at [526, 254] on img at bounding box center [536, 254] width 29 height 21
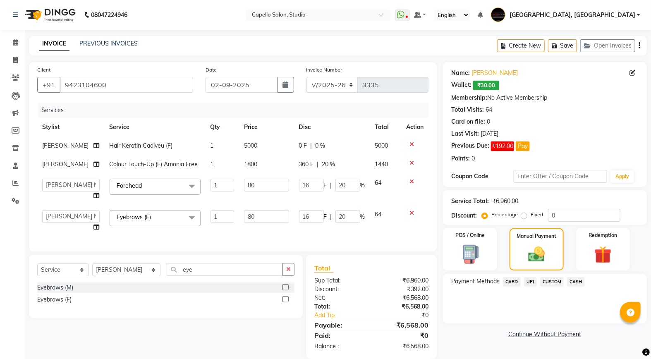
scroll to position [19, 0]
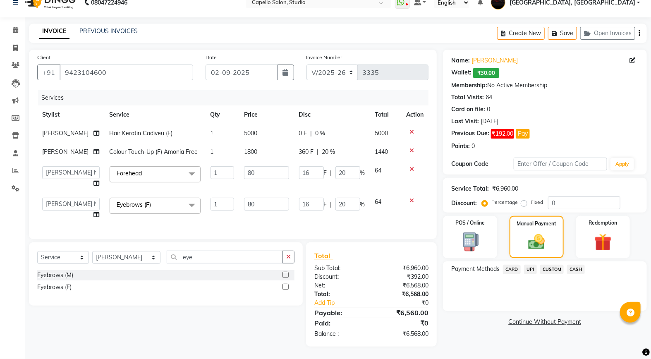
click at [520, 265] on span "CARD" at bounding box center [512, 270] width 18 height 10
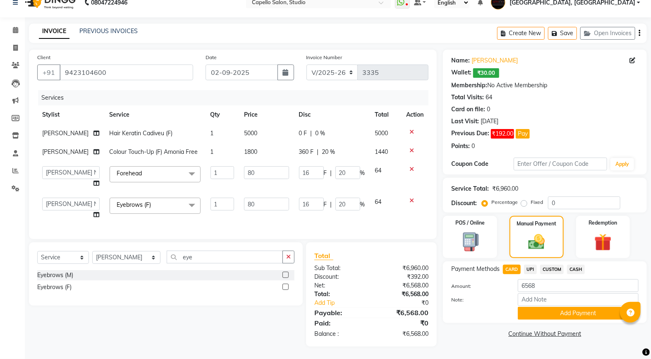
click at [534, 265] on span "UPI" at bounding box center [530, 270] width 13 height 10
click at [61, 259] on select "Select Service Product Membership Package Voucher Prepaid Gift Card" at bounding box center [63, 257] width 52 height 13
select select "product"
click at [37, 252] on select "Select Service Product Membership Package Voucher Prepaid Gift Card" at bounding box center [63, 257] width 52 height 13
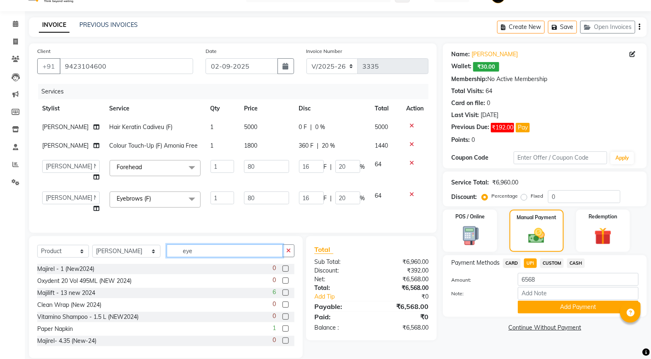
click at [197, 257] on input "eye" at bounding box center [225, 250] width 116 height 13
type input "e"
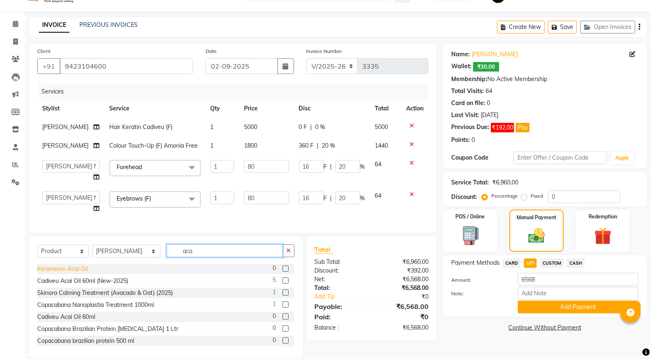
type input "aca"
click at [57, 273] on div "Keramelon Acai Oil" at bounding box center [62, 269] width 50 height 9
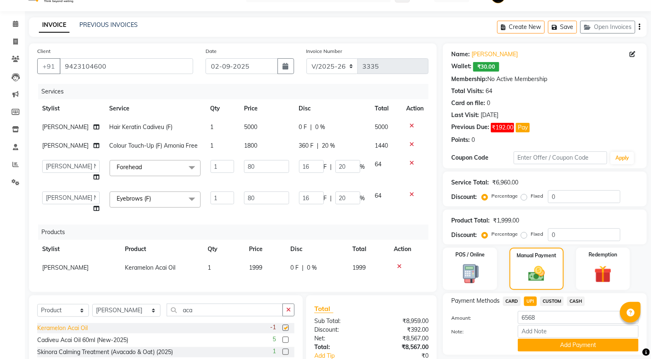
checkbox input "false"
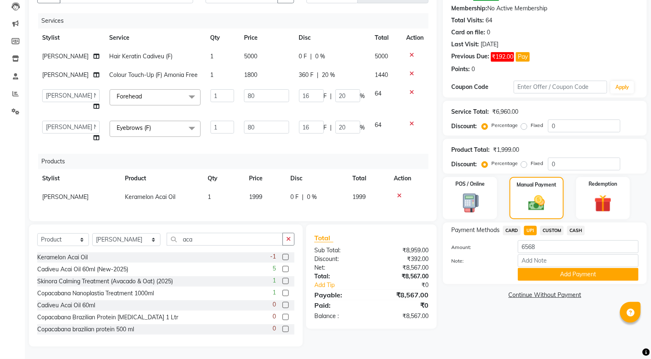
click at [398, 193] on icon at bounding box center [399, 196] width 5 height 6
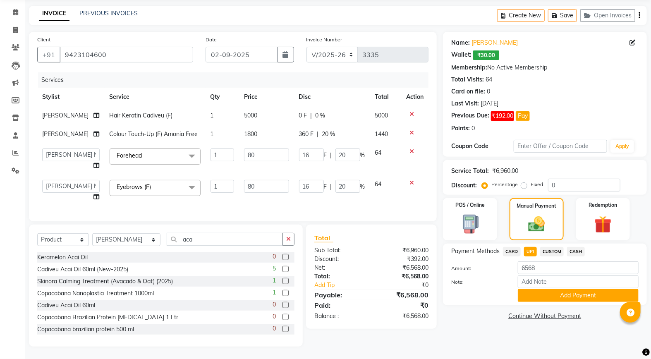
scroll to position [36, 0]
click at [80, 304] on div "Cadiveu Acai Oil 60ml" at bounding box center [66, 305] width 58 height 9
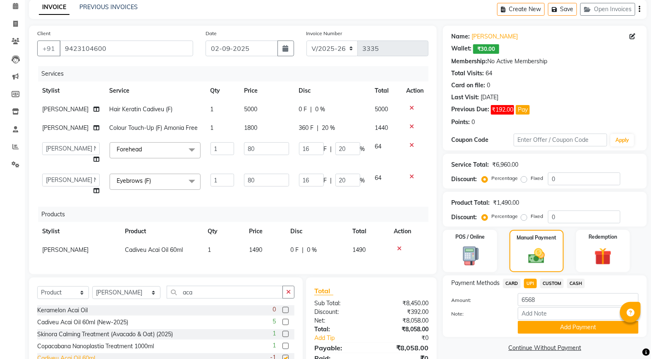
checkbox input "false"
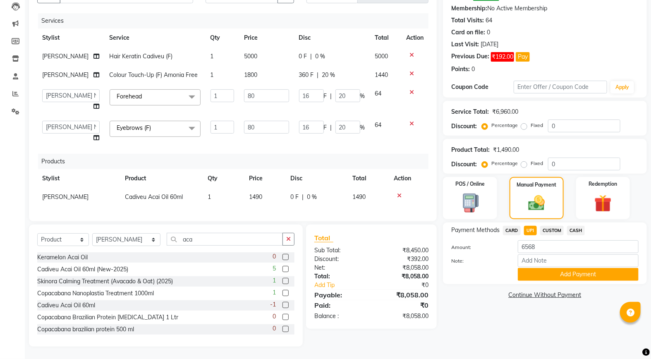
click at [397, 193] on icon at bounding box center [399, 196] width 5 height 6
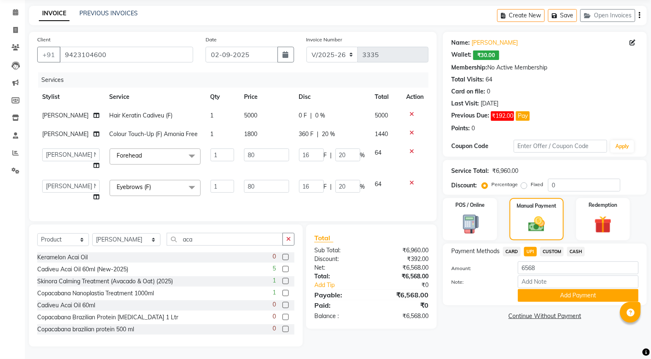
scroll to position [36, 0]
click at [186, 243] on input "aca" at bounding box center [225, 239] width 116 height 13
type input "a"
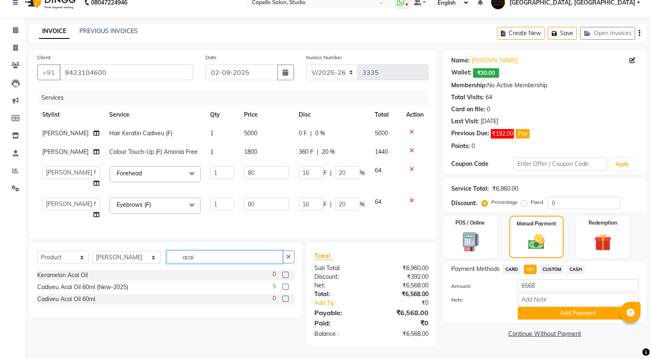
scroll to position [19, 0]
type input "acai oil"
click at [284, 287] on label at bounding box center [285, 287] width 6 height 6
click at [284, 287] on input "checkbox" at bounding box center [284, 287] width 5 height 5
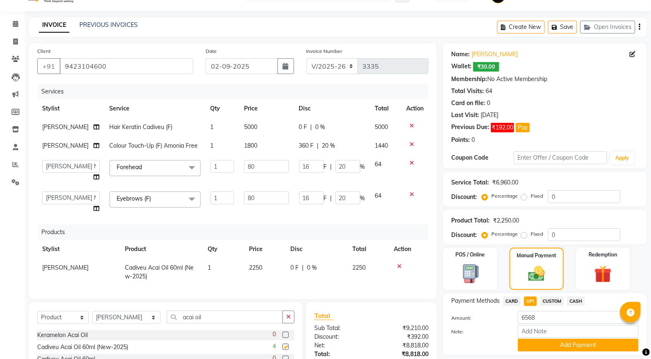
checkbox input "false"
click at [313, 266] on span "0 %" at bounding box center [312, 267] width 10 height 9
select select "14445"
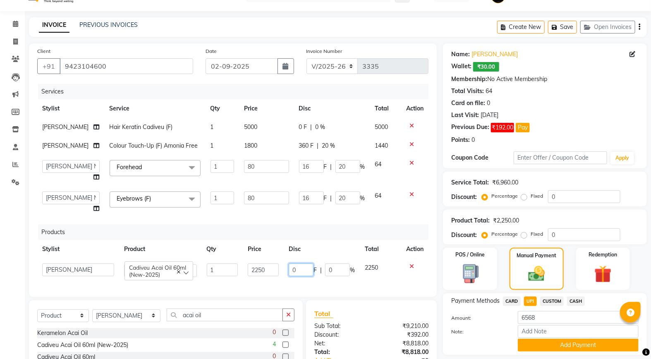
click at [299, 271] on input "0" at bounding box center [301, 269] width 25 height 13
type input "70"
click at [285, 283] on div "Services Stylist Service Qty Price Disc Total Action AMIT SHENDE Hair Keratin C…" at bounding box center [232, 186] width 391 height 205
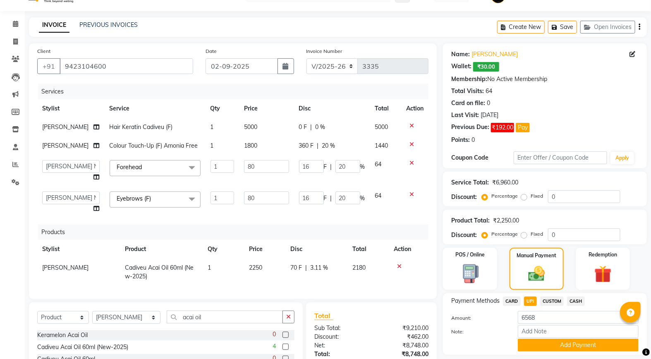
scroll to position [79, 0]
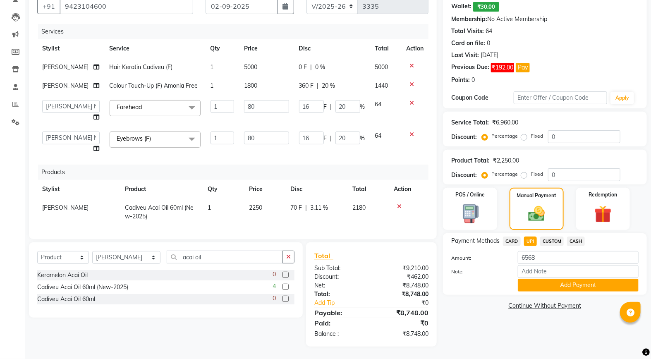
click at [575, 239] on span "CASH" at bounding box center [576, 242] width 18 height 10
click at [529, 237] on span "UPI" at bounding box center [530, 242] width 13 height 10
click at [546, 259] on input "8748" at bounding box center [578, 257] width 121 height 13
type input "8"
type input "6568"
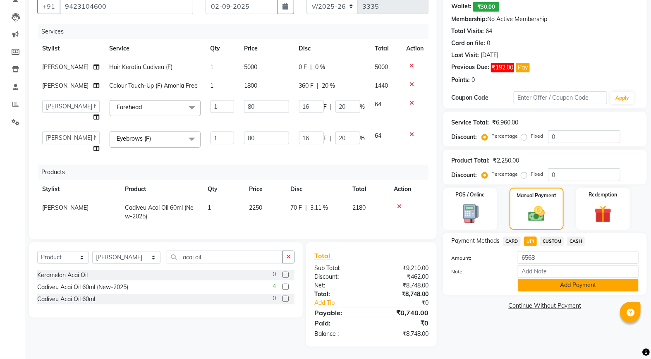
click at [556, 291] on button "Add Payment" at bounding box center [578, 285] width 121 height 13
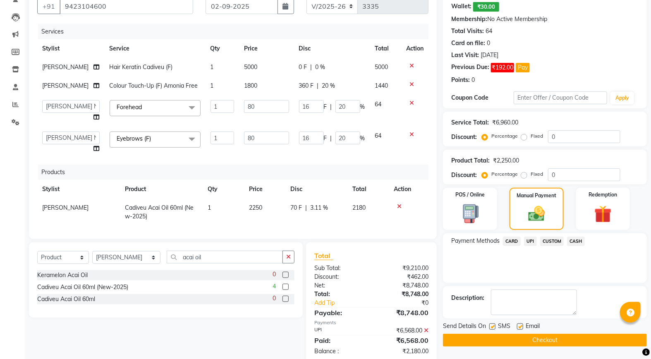
click at [577, 242] on span "CASH" at bounding box center [576, 242] width 18 height 10
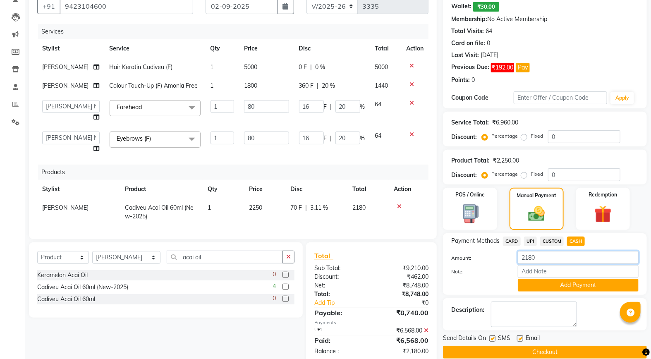
click at [547, 258] on input "2180" at bounding box center [578, 257] width 121 height 13
click at [557, 284] on button "Add Payment" at bounding box center [578, 285] width 121 height 13
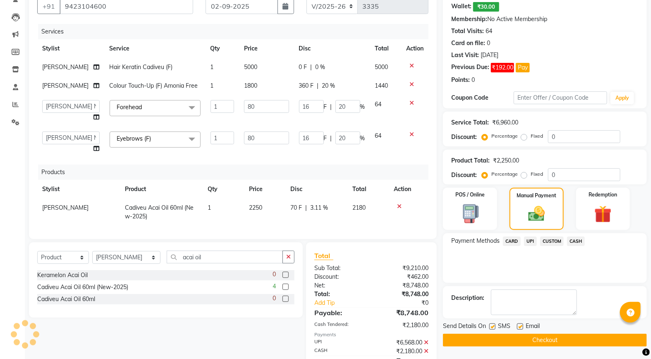
scroll to position [116, 0]
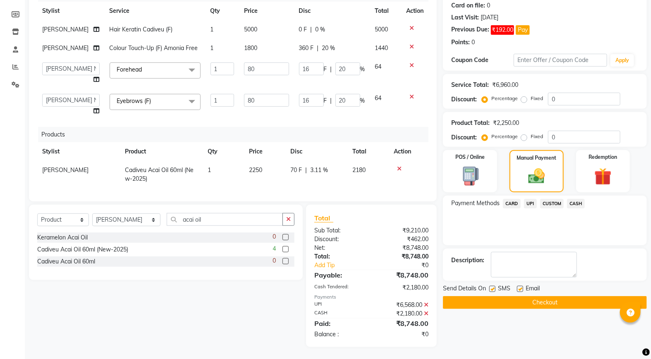
click at [543, 304] on button "Checkout" at bounding box center [545, 302] width 204 height 13
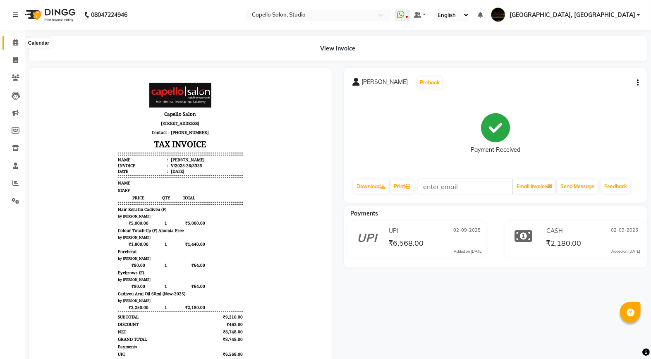
click at [15, 46] on span at bounding box center [15, 43] width 14 height 10
click at [15, 39] on span at bounding box center [15, 43] width 14 height 10
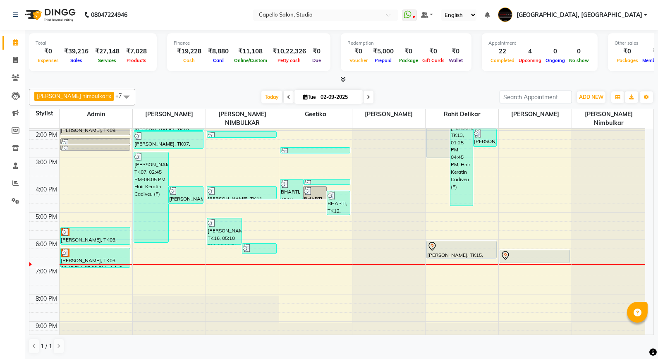
scroll to position [141, 0]
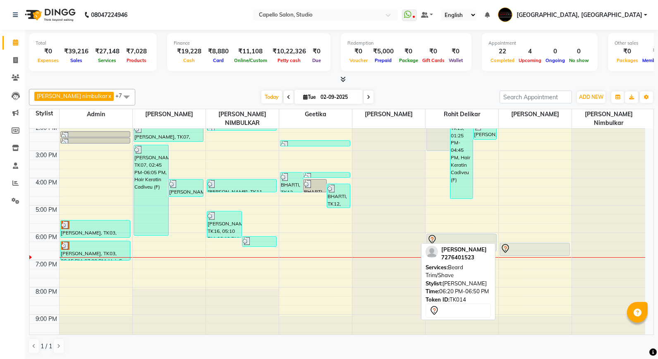
click at [536, 244] on div at bounding box center [534, 249] width 69 height 10
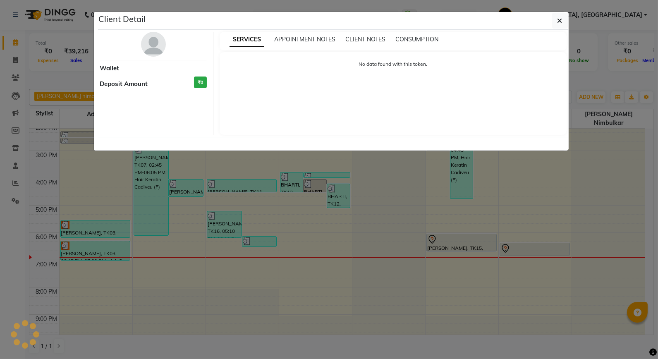
select select "7"
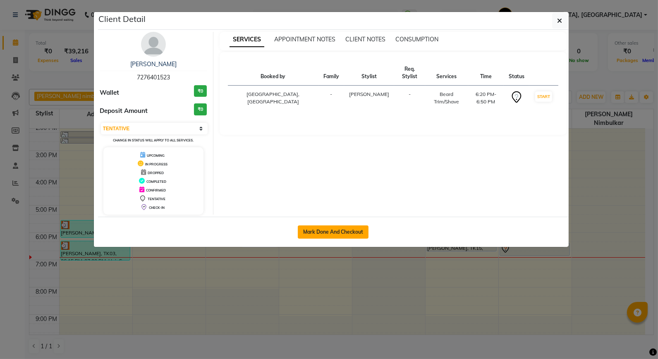
click at [363, 231] on button "Mark Done And Checkout" at bounding box center [333, 231] width 71 height 13
select select "service"
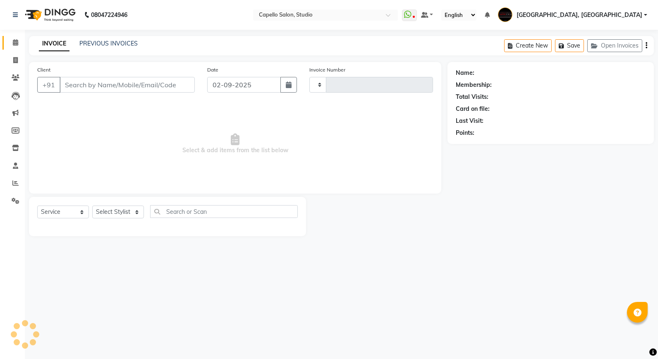
type input "3336"
select select "847"
type input "7276401523"
select select "36848"
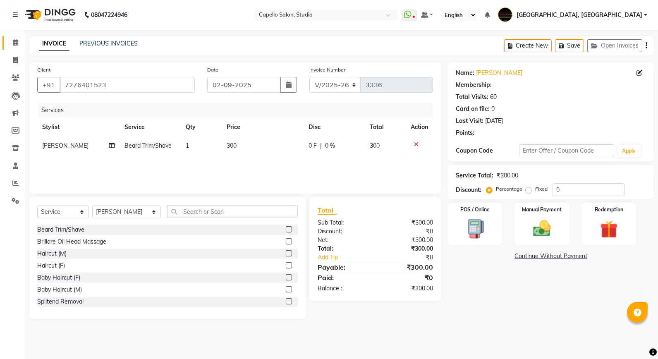
select select "1: Object"
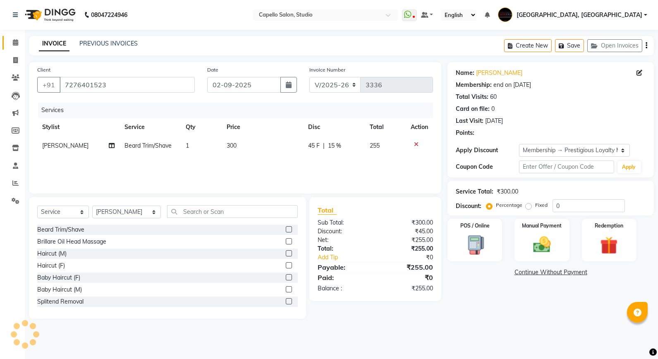
type input "15"
click at [77, 207] on select "Select Service Product Membership Package Voucher Prepaid Gift Card" at bounding box center [63, 212] width 52 height 13
select select "product"
click at [37, 206] on select "Select Service Product Membership Package Voucher Prepaid Gift Card" at bounding box center [63, 212] width 52 height 13
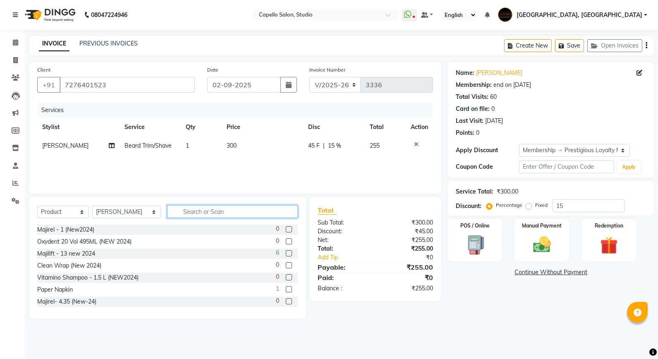
click at [243, 209] on input "text" at bounding box center [232, 211] width 131 height 13
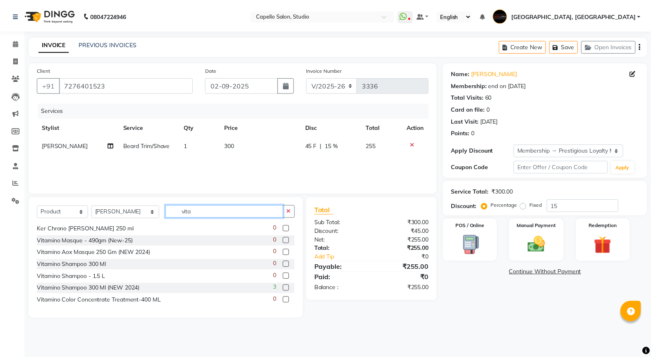
scroll to position [92, 0]
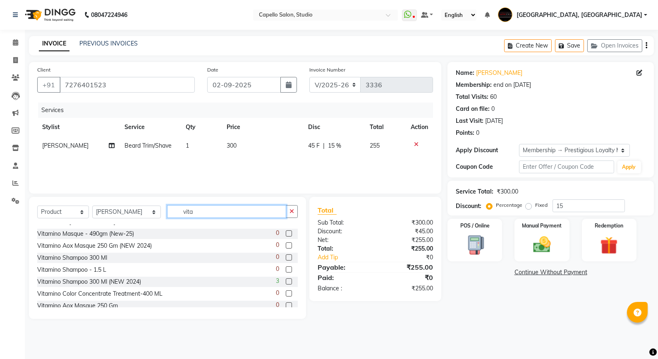
type input "vita"
click at [286, 280] on label at bounding box center [289, 281] width 6 height 6
click at [286, 280] on input "checkbox" at bounding box center [288, 281] width 5 height 5
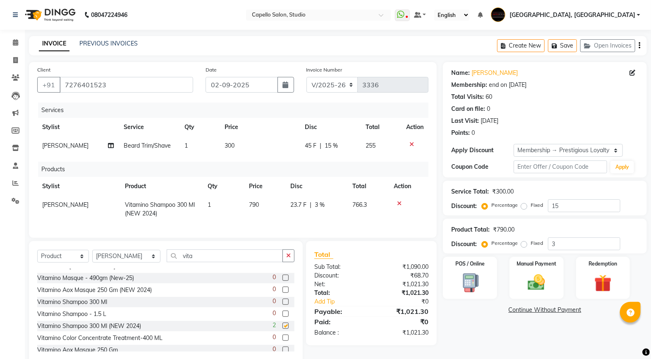
checkbox input "false"
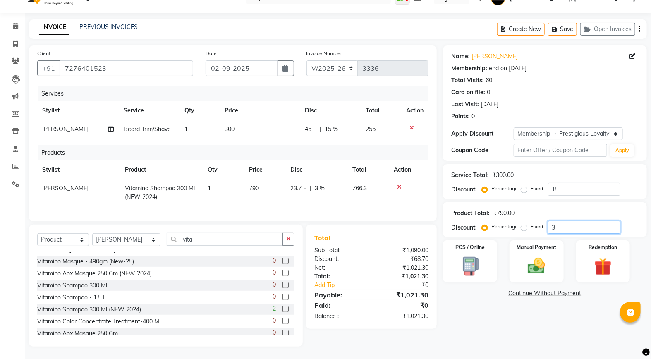
click at [563, 223] on input "3" at bounding box center [584, 227] width 72 height 13
click at [468, 311] on div "Name: Omkar Joshi Membership: end on 30-09-2025 Total Visits: 60 Card on file: …" at bounding box center [548, 195] width 210 height 301
click at [539, 256] on img at bounding box center [536, 266] width 29 height 21
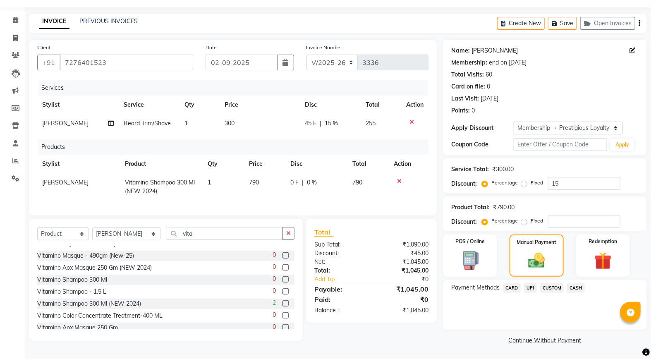
click at [490, 53] on link "Omkar Joshi" at bounding box center [495, 50] width 46 height 9
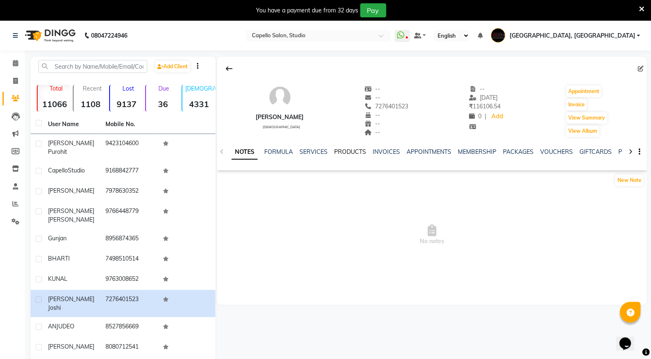
click at [342, 152] on link "PRODUCTS" at bounding box center [350, 151] width 32 height 7
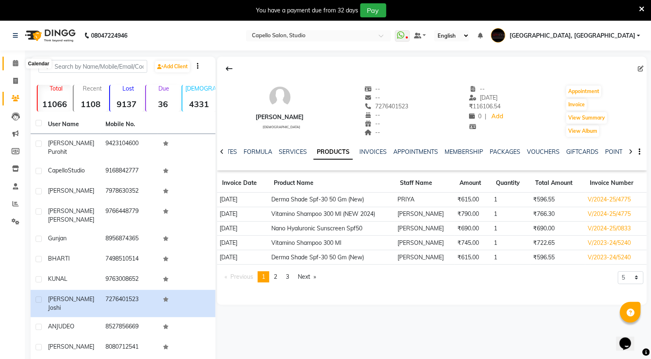
click at [18, 68] on span at bounding box center [15, 64] width 14 height 10
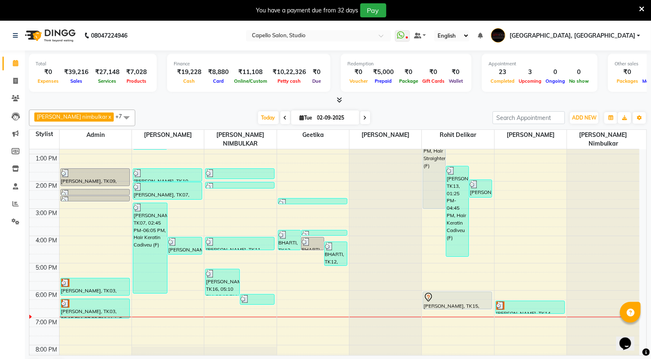
scroll to position [138, 0]
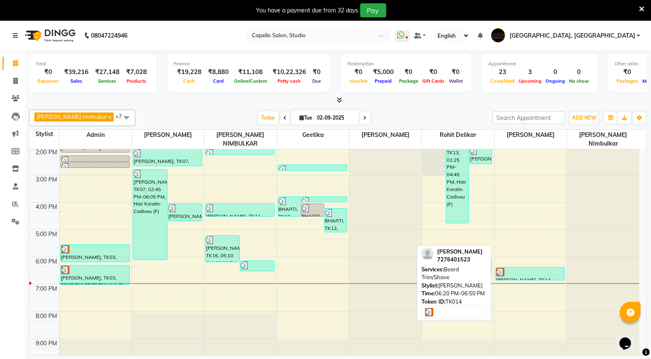
click at [504, 268] on img at bounding box center [500, 272] width 8 height 8
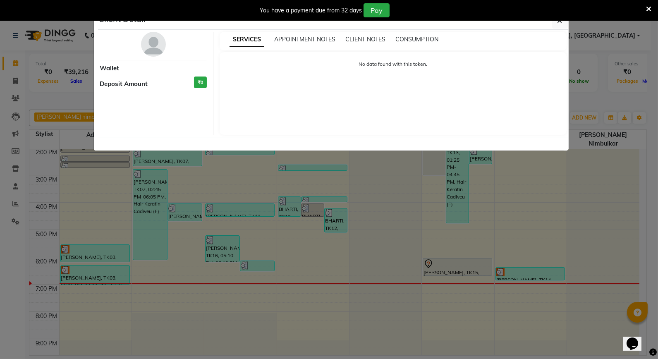
select select "3"
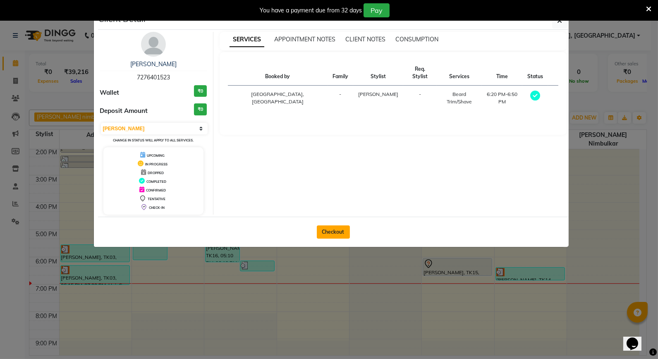
click at [340, 232] on button "Checkout" at bounding box center [333, 231] width 33 height 13
select select "service"
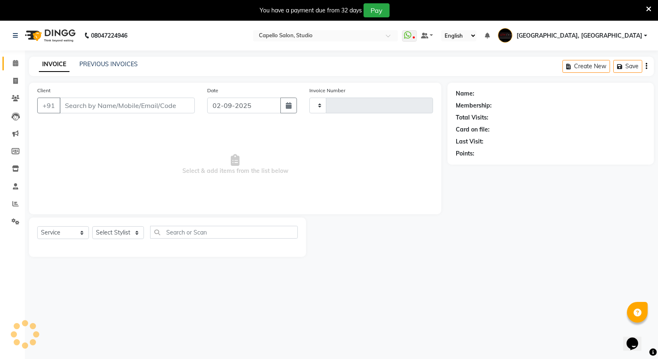
type input "3336"
select select "847"
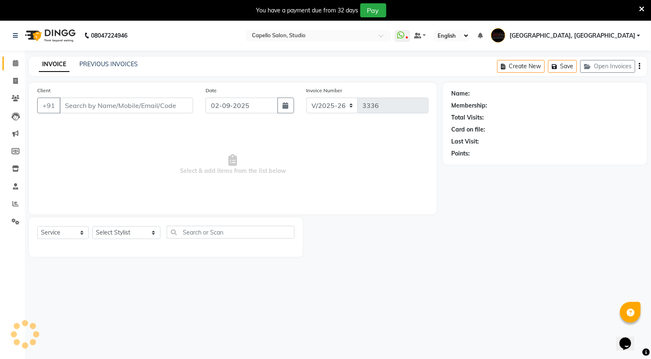
type input "7276401523"
select select "36848"
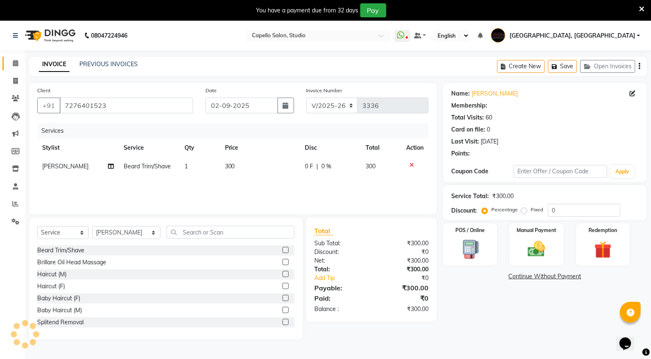
select select "1: Object"
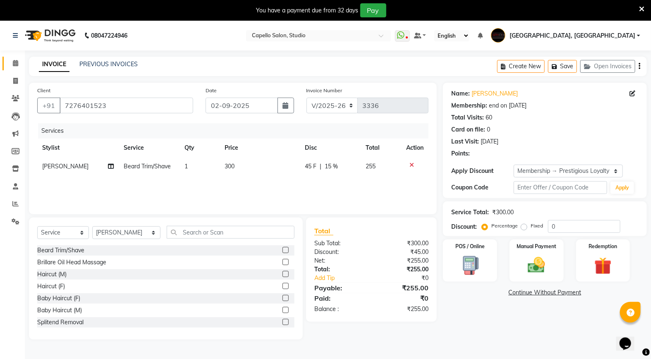
type input "15"
click at [65, 237] on select "Select Service Product Membership Package Voucher Prepaid Gift Card" at bounding box center [63, 232] width 52 height 13
select select "product"
click at [37, 227] on select "Select Service Product Membership Package Voucher Prepaid Gift Card" at bounding box center [63, 232] width 52 height 13
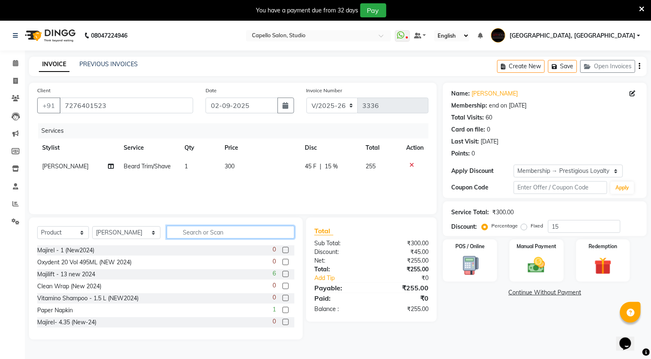
click at [203, 232] on input "text" at bounding box center [231, 232] width 128 height 13
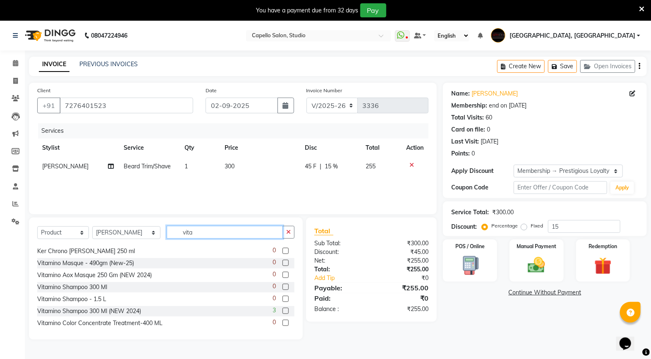
scroll to position [92, 0]
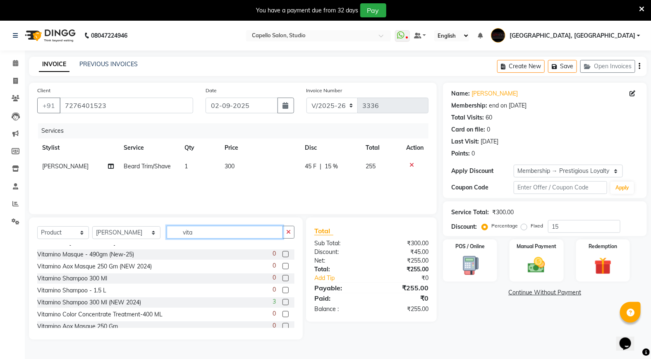
type input "vita"
click at [282, 301] on label at bounding box center [285, 302] width 6 height 6
click at [282, 301] on input "checkbox" at bounding box center [284, 302] width 5 height 5
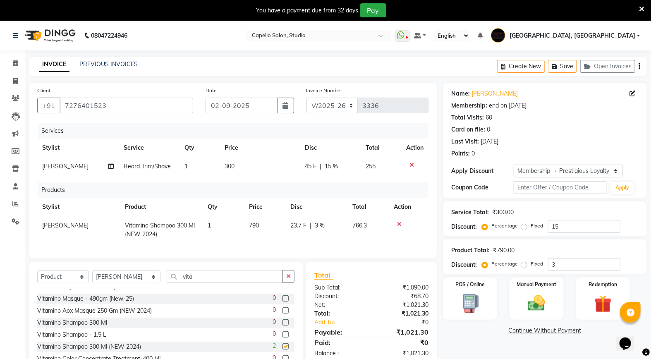
checkbox input "false"
click at [559, 264] on input "3" at bounding box center [584, 264] width 72 height 13
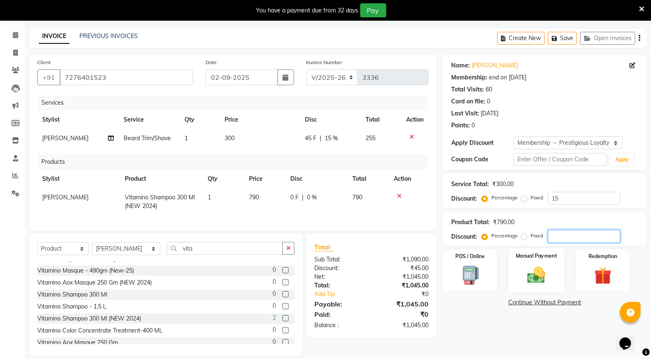
scroll to position [43, 0]
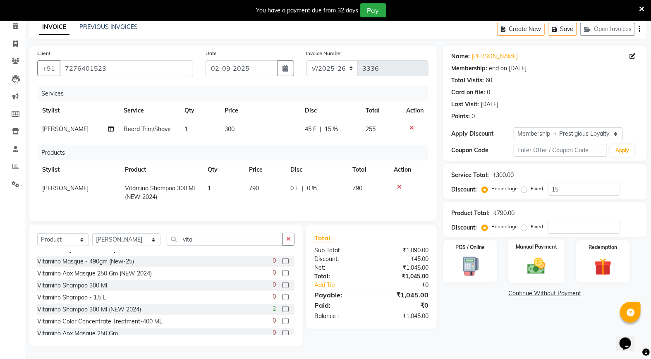
click at [545, 265] on img at bounding box center [536, 266] width 29 height 21
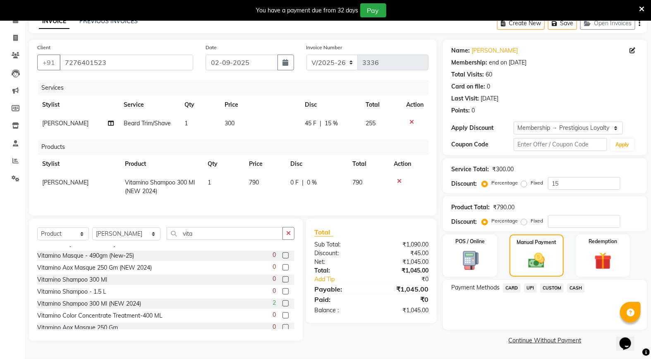
click at [533, 291] on span "UPI" at bounding box center [530, 288] width 13 height 10
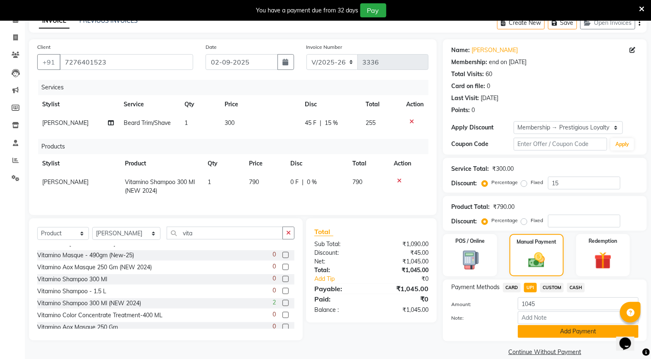
click at [536, 333] on button "Add Payment" at bounding box center [578, 331] width 121 height 13
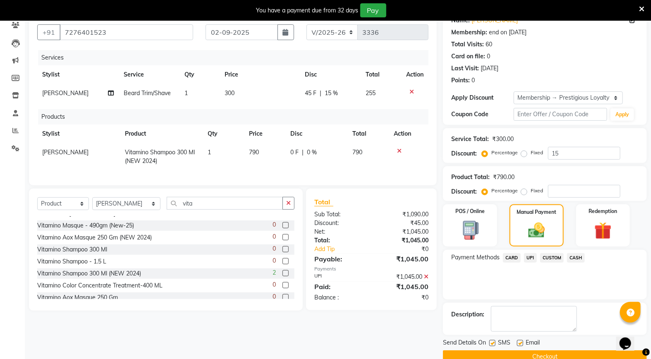
scroll to position [89, 0]
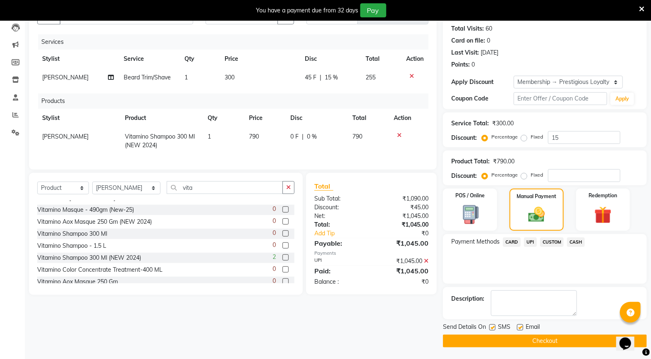
click at [525, 338] on button "Checkout" at bounding box center [545, 341] width 204 height 13
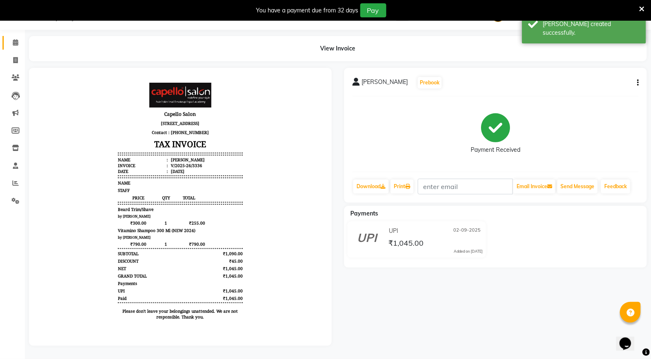
scroll to position [26, 0]
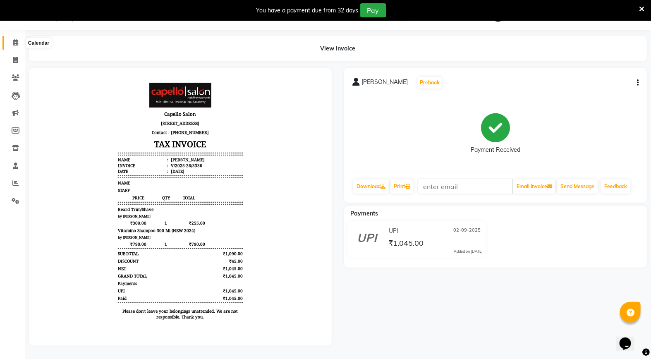
drag, startPoint x: 14, startPoint y: 34, endPoint x: 336, endPoint y: 358, distance: 457.1
click at [14, 39] on icon at bounding box center [15, 42] width 5 height 6
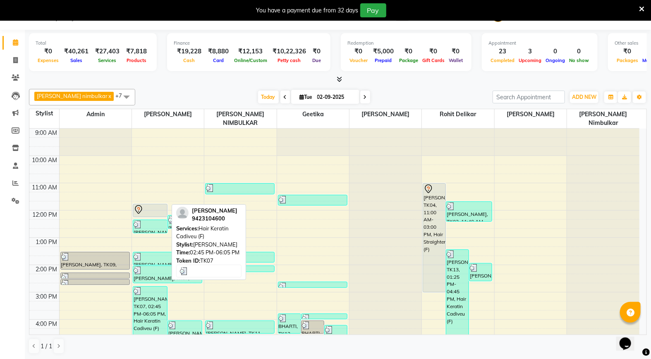
scroll to position [141, 0]
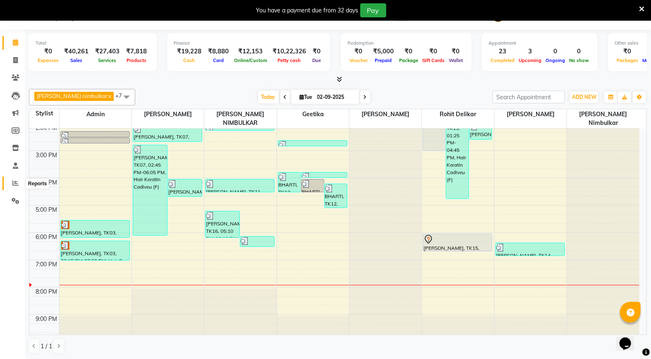
click at [18, 182] on icon at bounding box center [15, 183] width 6 height 6
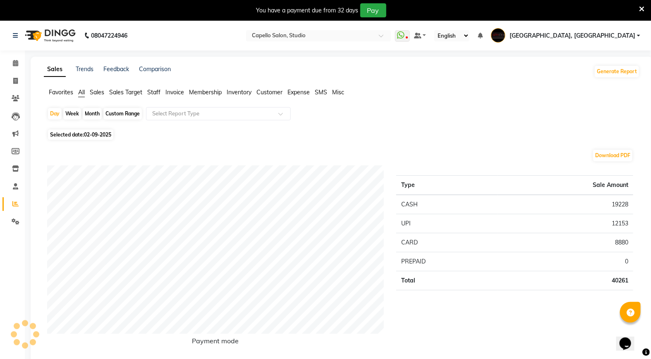
click at [152, 93] on span "Staff" at bounding box center [153, 92] width 13 height 7
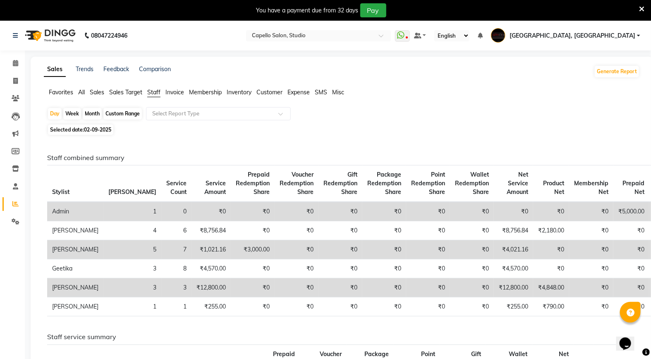
click at [94, 113] on div "Month" at bounding box center [92, 114] width 19 height 12
click at [97, 129] on span "02-09-2025" at bounding box center [97, 130] width 27 height 6
select select "9"
select select "2025"
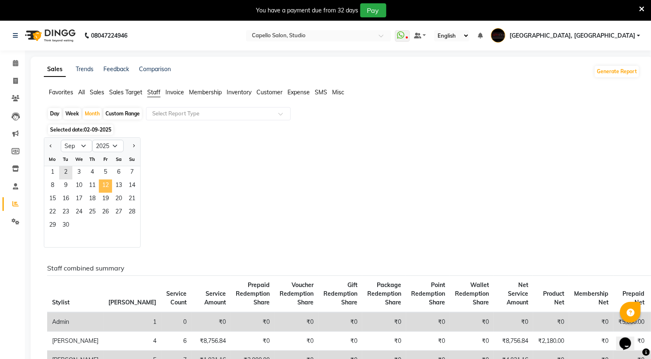
click at [101, 189] on span "12" at bounding box center [105, 186] width 13 height 13
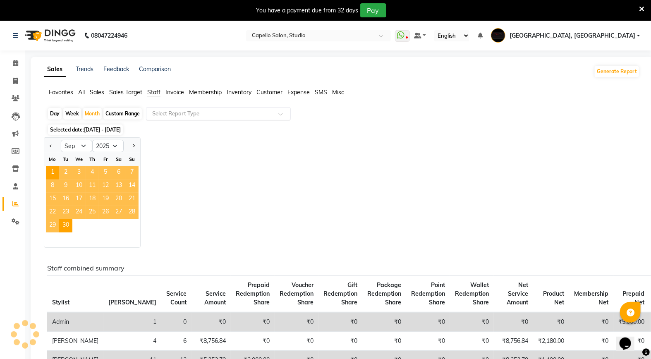
click at [164, 112] on input "text" at bounding box center [210, 114] width 119 height 8
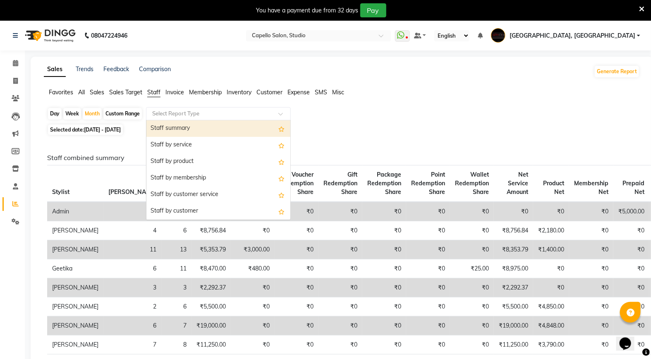
click at [175, 123] on div "Staff summary" at bounding box center [218, 128] width 144 height 17
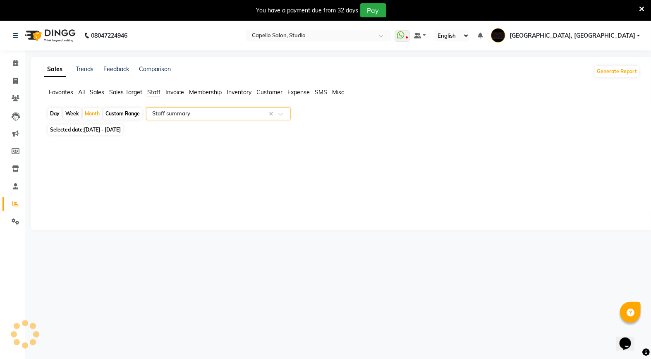
select select "full_report"
select select "csv"
click at [15, 61] on icon at bounding box center [15, 63] width 5 height 6
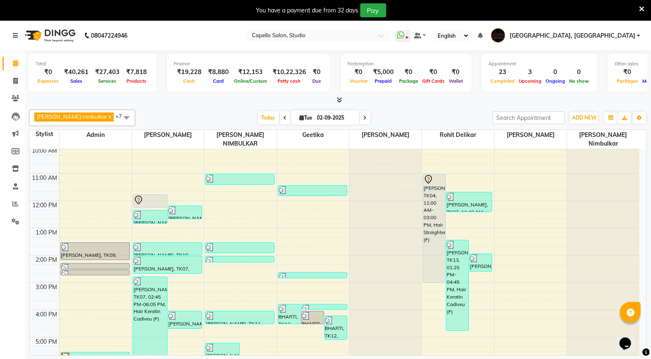
scroll to position [46, 0]
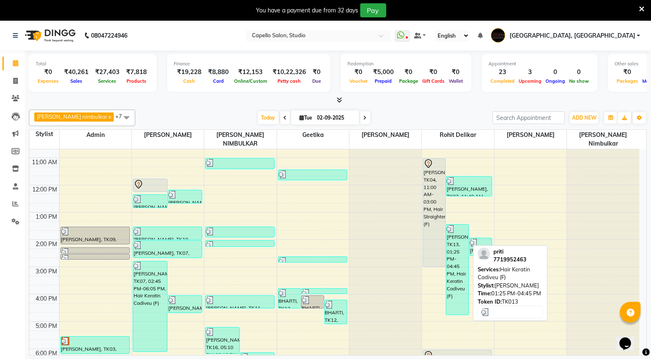
click at [457, 229] on div "[PERSON_NAME], TK13, 01:25 PM-04:45 PM, Hair Keratin Cadiveu (F)" at bounding box center [457, 270] width 22 height 90
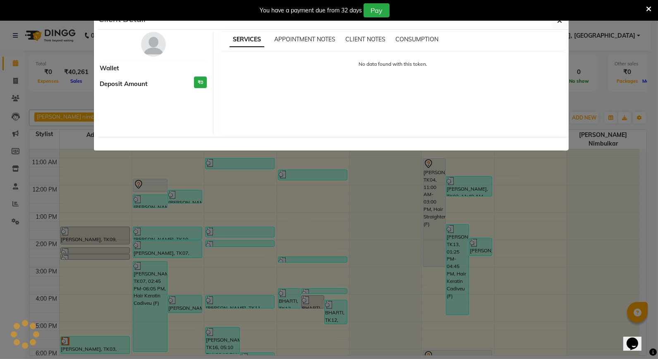
select select "3"
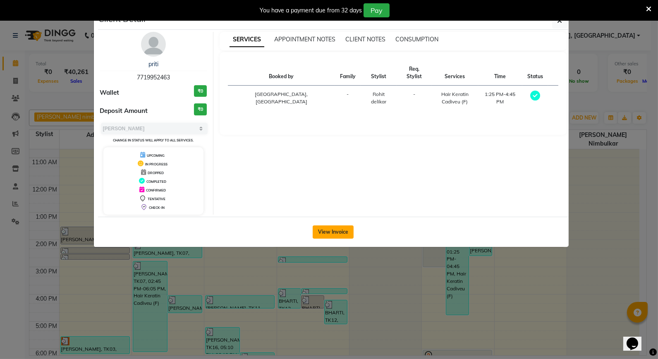
click at [313, 230] on button "View Invoice" at bounding box center [333, 231] width 41 height 13
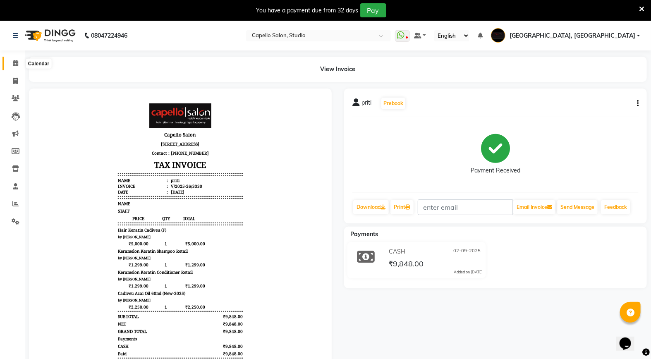
click at [18, 64] on span at bounding box center [15, 64] width 14 height 10
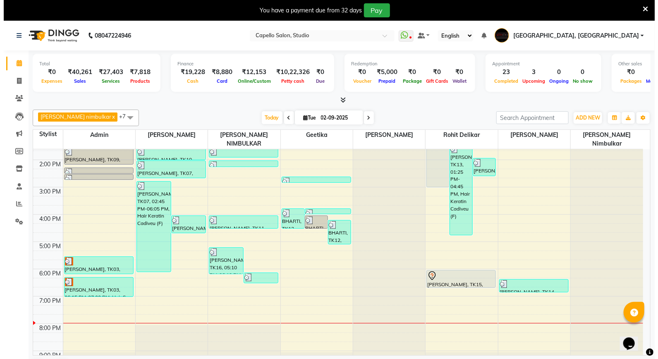
scroll to position [80, 0]
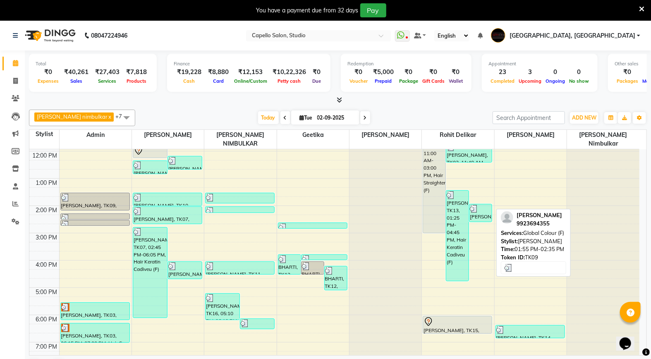
click at [477, 205] on img at bounding box center [474, 209] width 8 height 8
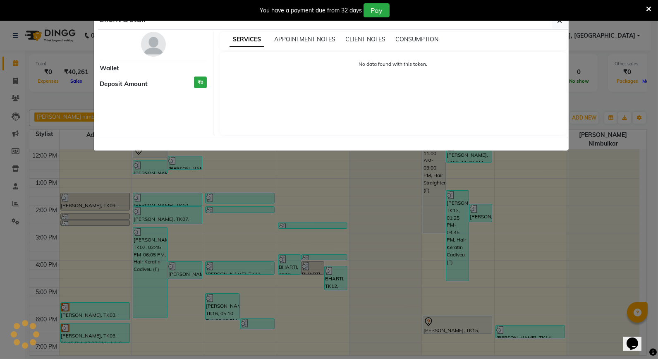
select select "3"
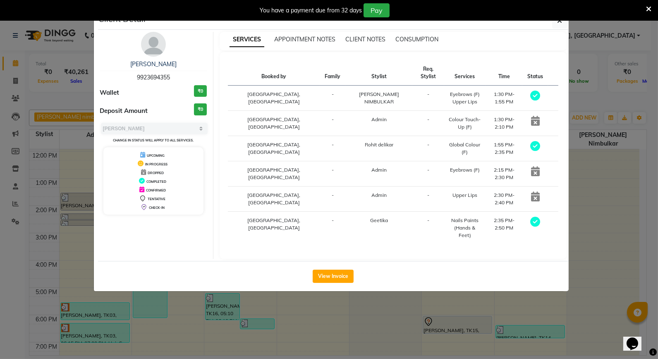
click at [155, 49] on img at bounding box center [153, 44] width 25 height 25
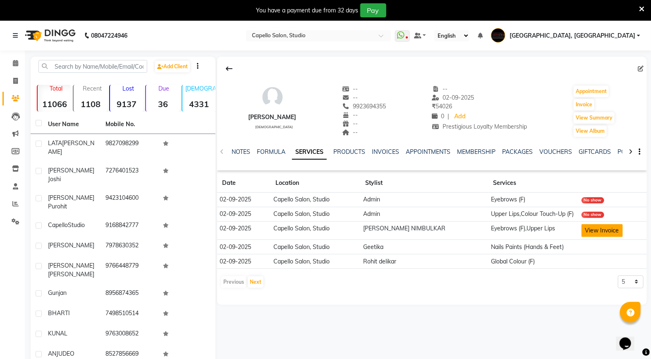
click at [583, 233] on button "View Invoice" at bounding box center [602, 230] width 41 height 13
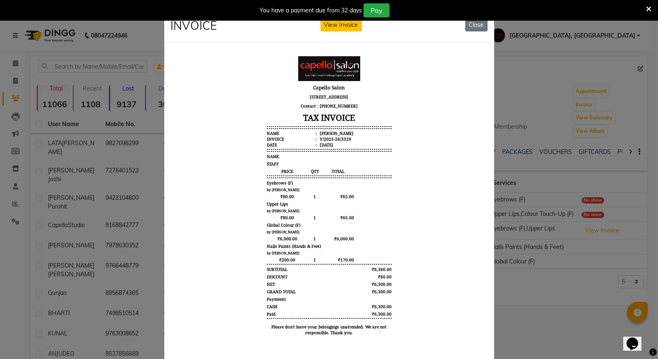
click at [21, 64] on ngb-modal-window "INVOICE View Invoice Close" at bounding box center [329, 179] width 658 height 359
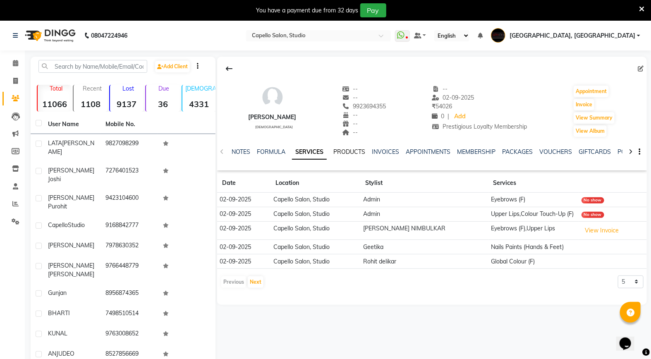
click at [356, 151] on link "PRODUCTS" at bounding box center [349, 151] width 32 height 7
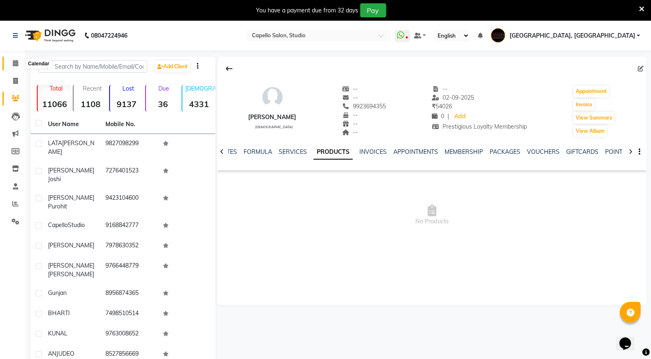
click at [14, 63] on icon at bounding box center [15, 63] width 5 height 6
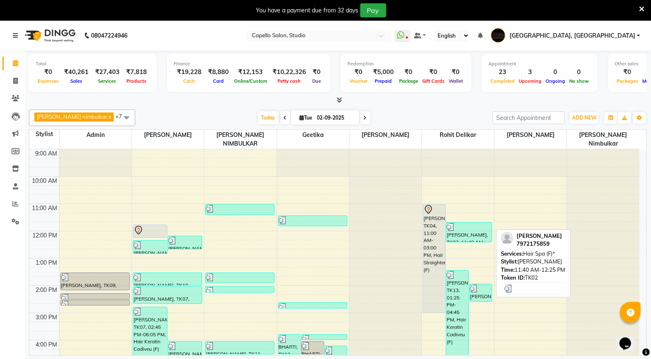
click at [473, 226] on div "[PERSON_NAME], TK02, 11:40 AM-12:25 PM, Hair Spa (F)*" at bounding box center [468, 232] width 45 height 19
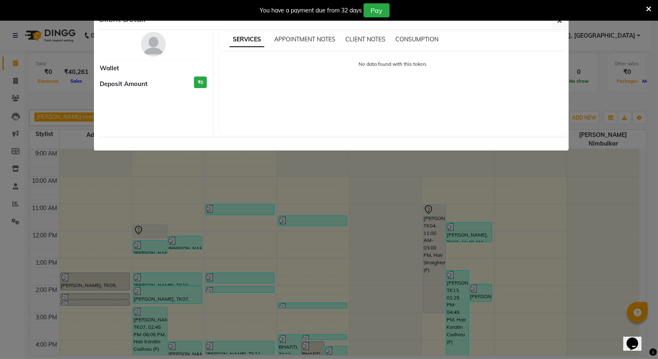
select select "3"
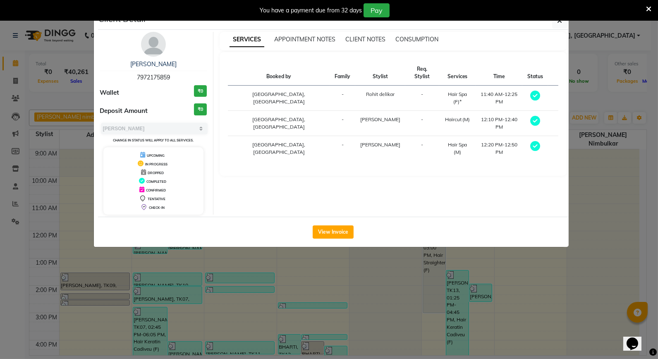
click at [146, 41] on img at bounding box center [153, 44] width 25 height 25
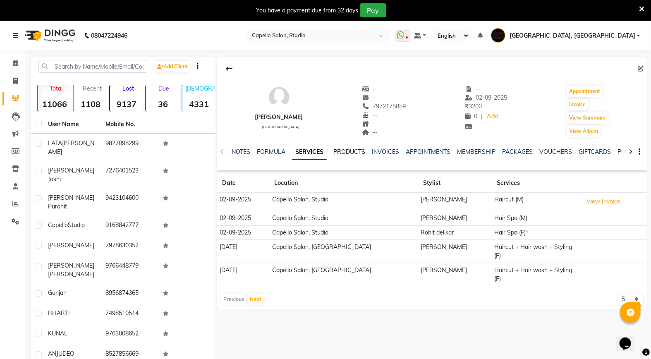
click at [347, 153] on link "PRODUCTS" at bounding box center [349, 151] width 32 height 7
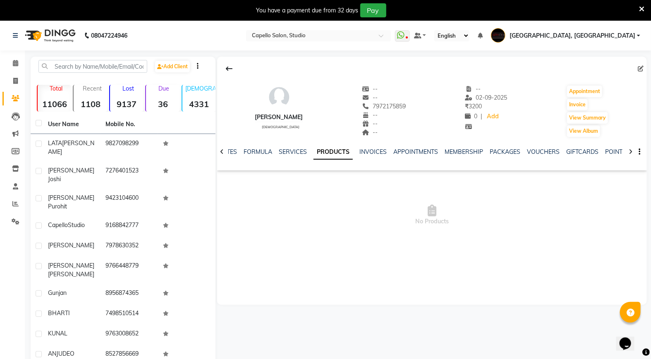
click at [276, 152] on ul "NOTES FORMULA SERVICES PRODUCTS INVOICES APPOINTMENTS MEMBERSHIP PACKAGES VOUCH…" at bounding box center [480, 152] width 525 height 9
click at [282, 151] on link "SERVICES" at bounding box center [293, 151] width 28 height 7
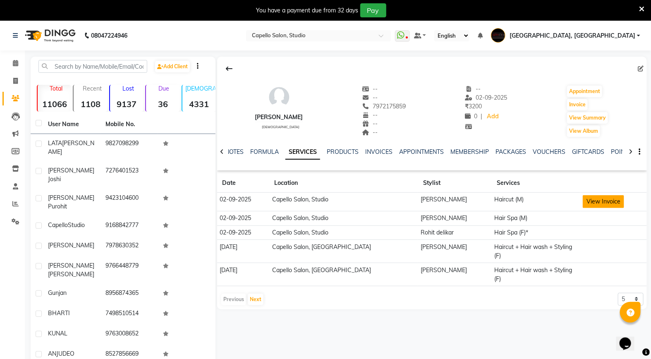
click at [597, 200] on button "View Invoice" at bounding box center [603, 201] width 41 height 13
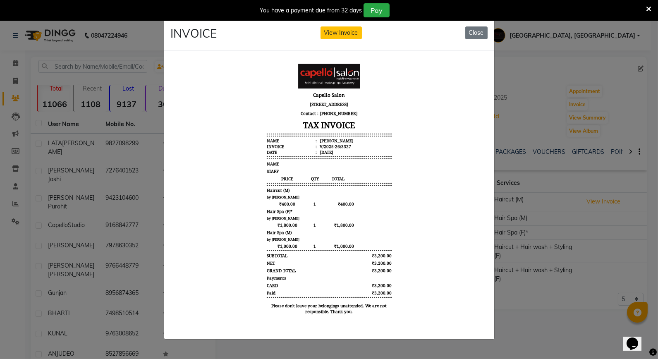
click at [19, 64] on ngb-modal-window "INVOICE View Invoice Close" at bounding box center [329, 179] width 658 height 359
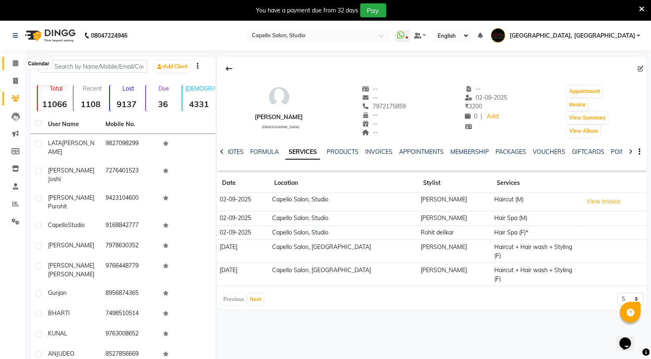
click at [14, 64] on icon at bounding box center [15, 63] width 5 height 6
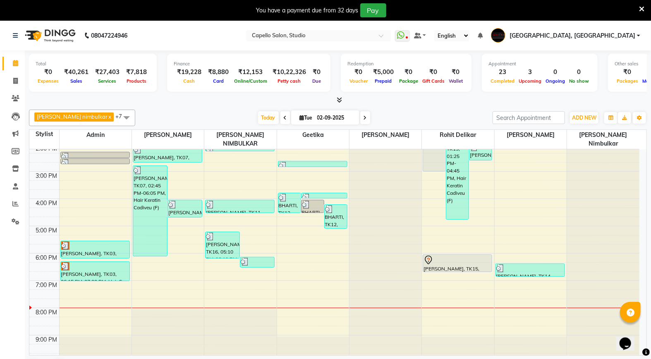
scroll to position [21, 0]
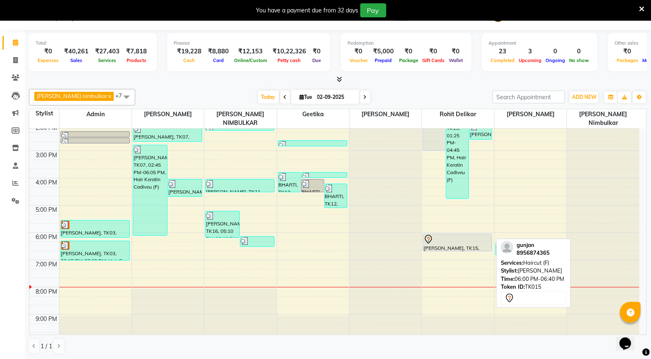
click at [452, 235] on div at bounding box center [458, 240] width 68 height 10
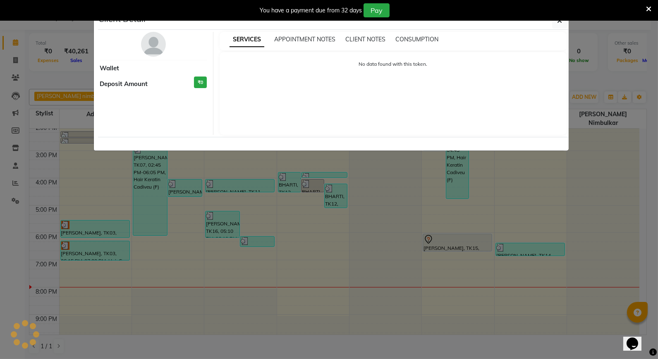
select select "7"
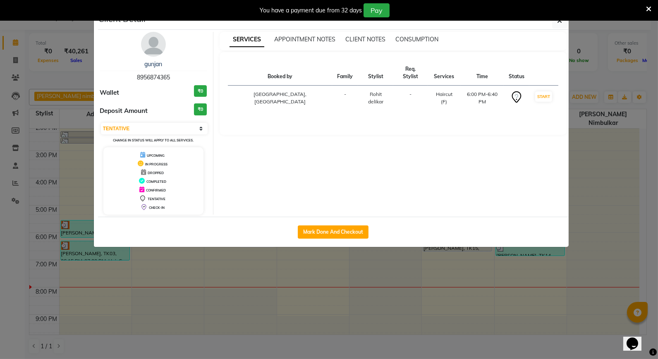
click at [146, 38] on img at bounding box center [153, 44] width 25 height 25
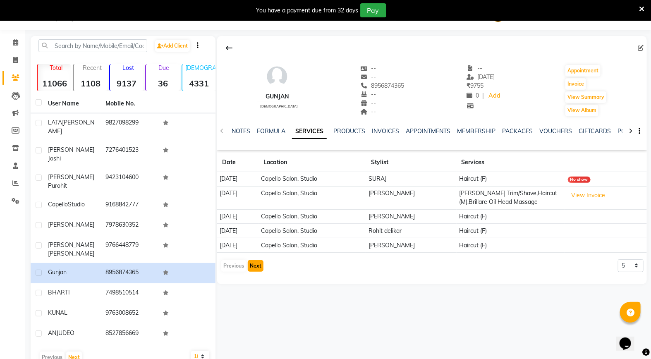
click at [259, 266] on button "Next" at bounding box center [256, 266] width 16 height 12
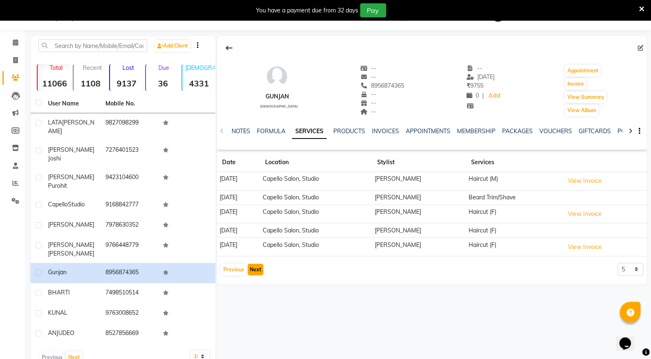
click at [259, 266] on button "Next" at bounding box center [256, 270] width 16 height 12
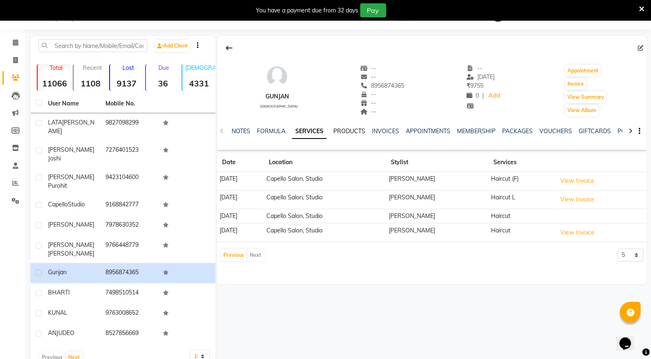
click at [348, 130] on link "PRODUCTS" at bounding box center [349, 130] width 32 height 7
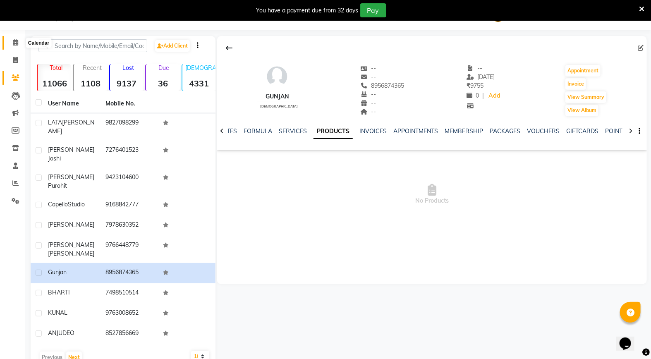
click at [11, 41] on span at bounding box center [15, 43] width 14 height 10
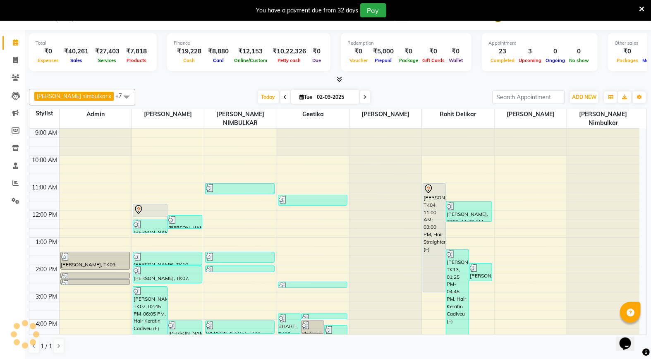
scroll to position [126, 0]
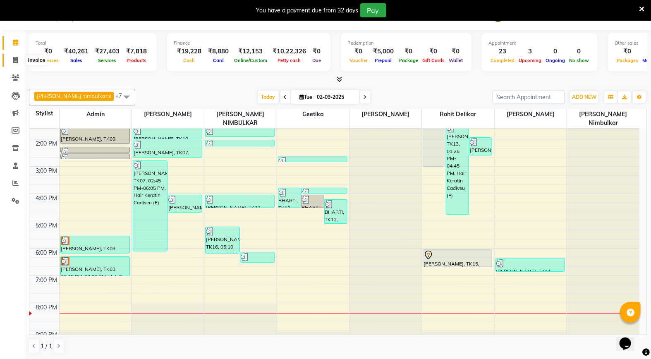
click at [18, 61] on span at bounding box center [15, 61] width 14 height 10
select select "service"
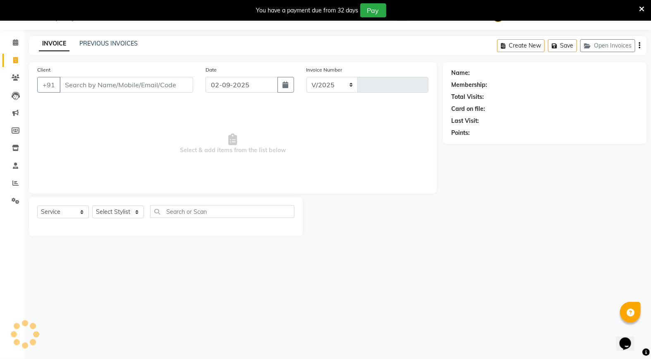
select select "847"
type input "3337"
click at [108, 86] on input "Client" at bounding box center [127, 85] width 134 height 16
click at [83, 84] on input "Client" at bounding box center [127, 85] width 134 height 16
type input "8983294524"
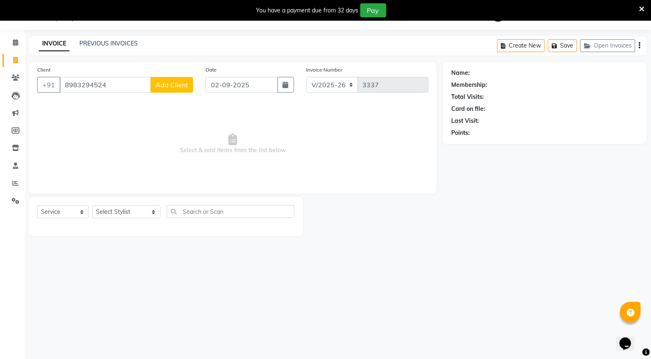
click at [169, 89] on span "Add Client" at bounding box center [172, 85] width 33 height 8
select select "22"
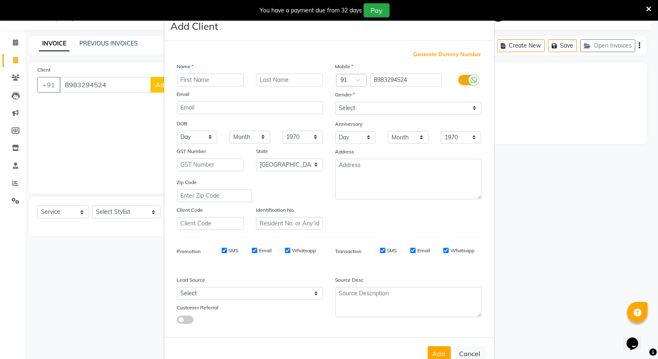
click at [199, 84] on input "text" at bounding box center [210, 80] width 67 height 13
type input "ashwini"
click at [303, 86] on div "Name ashwini Email DOB Day 01 02 03 04 05 06 07 08 09 10 11 12 13 14 15 16 17 1…" at bounding box center [250, 146] width 158 height 168
click at [387, 112] on select "Select Male Female Other Prefer Not To Say" at bounding box center [408, 108] width 146 height 13
select select "female"
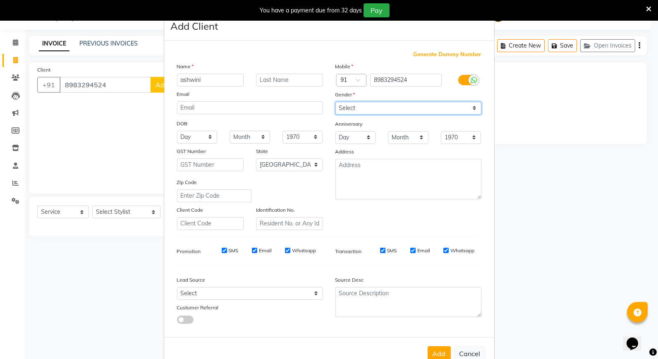
click at [335, 102] on select "Select Male Female Other Prefer Not To Say" at bounding box center [408, 108] width 146 height 13
click at [429, 353] on button "Add" at bounding box center [439, 353] width 23 height 15
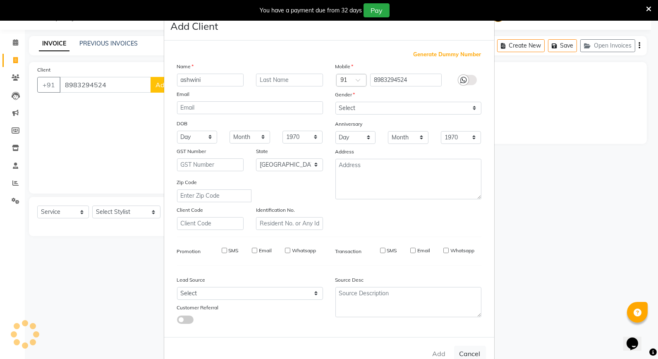
select select
select select "null"
select select
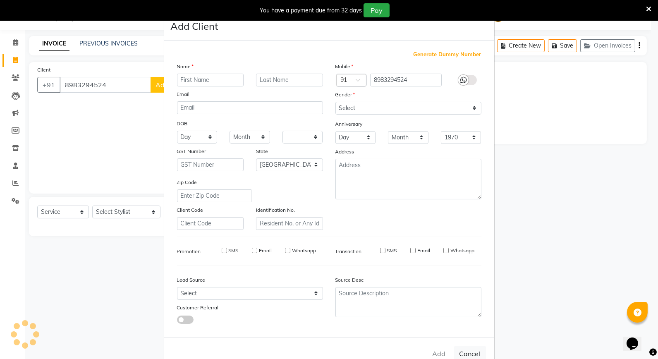
select select
checkbox input "false"
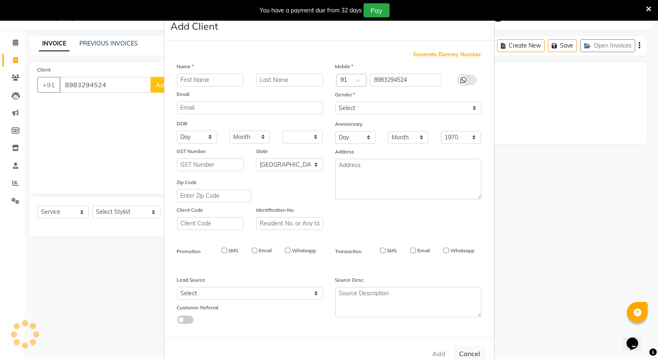
checkbox input "false"
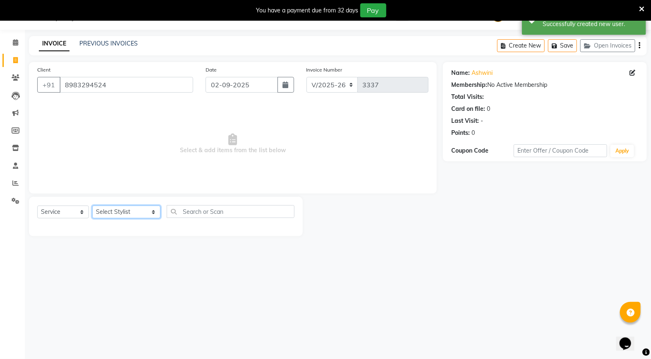
click at [109, 212] on select "Select Stylist Admin [PERSON_NAME] [PERSON_NAME] Studio, [PERSON_NAME] [PERSON_…" at bounding box center [126, 212] width 68 height 13
select select "14652"
click at [92, 206] on select "Select Stylist Admin [PERSON_NAME] [PERSON_NAME] Studio, [PERSON_NAME] [PERSON_…" at bounding box center [126, 212] width 68 height 13
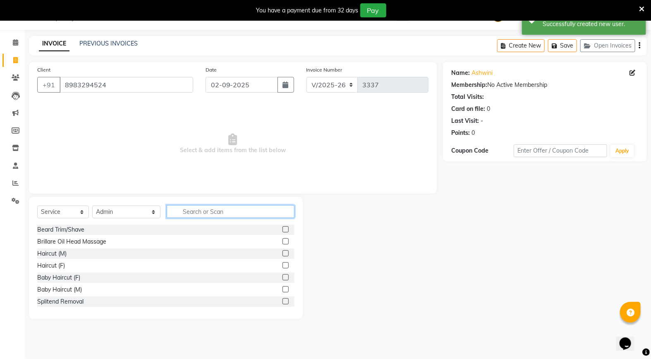
click at [175, 217] on input "text" at bounding box center [231, 211] width 128 height 13
type input "a"
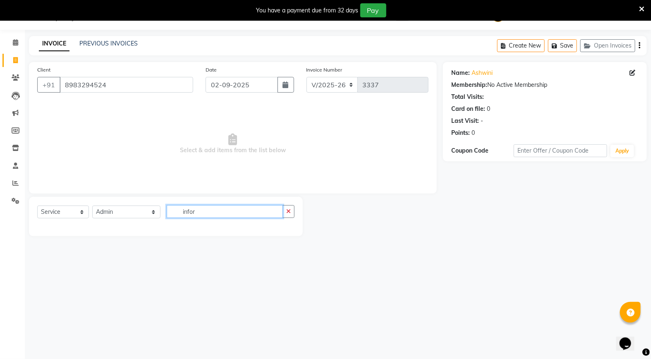
type input "infor"
click at [50, 213] on select "Select Service Product Membership Package Voucher Prepaid Gift Card" at bounding box center [63, 212] width 52 height 13
select select "product"
click at [37, 206] on select "Select Service Product Membership Package Voucher Prepaid Gift Card" at bounding box center [63, 212] width 52 height 13
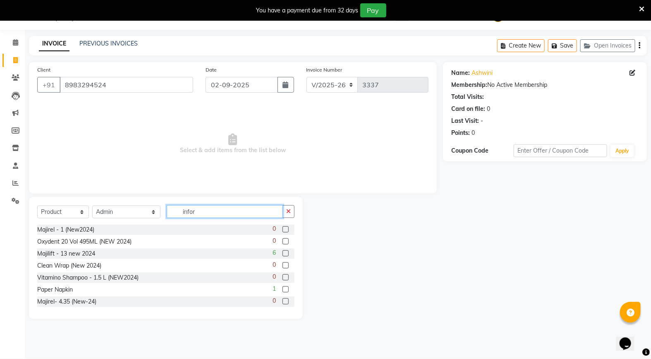
click at [188, 210] on input "infor" at bounding box center [225, 211] width 116 height 13
type input "inforce"
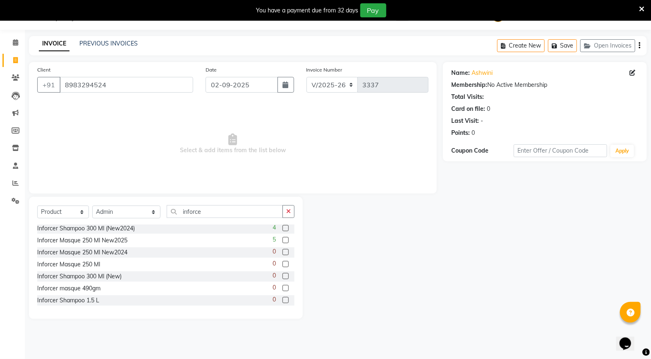
click at [282, 239] on label at bounding box center [285, 240] width 6 height 6
click at [282, 239] on input "checkbox" at bounding box center [284, 240] width 5 height 5
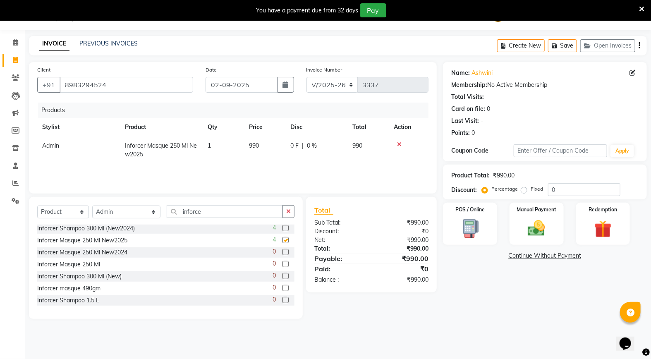
checkbox input "false"
click at [259, 142] on span "990" at bounding box center [254, 145] width 10 height 7
click at [208, 166] on div "Products Stylist Product Qty Price Disc Total Action Admin AMIT SHENDE ANKIT Ca…" at bounding box center [232, 144] width 391 height 83
click at [531, 233] on img at bounding box center [536, 228] width 29 height 21
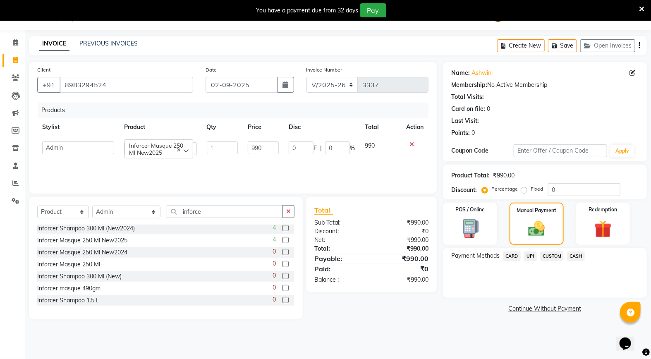
click at [525, 254] on span "UPI" at bounding box center [530, 256] width 13 height 10
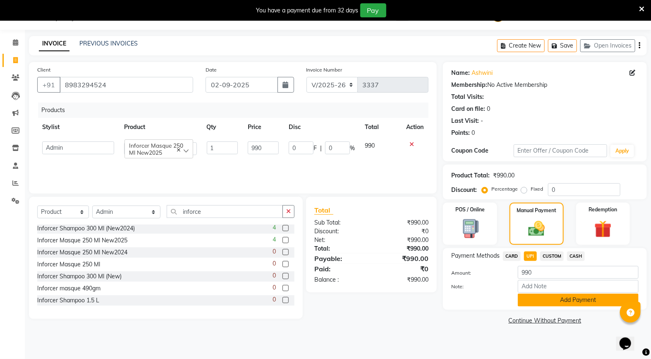
click at [519, 299] on button "Add Payment" at bounding box center [578, 300] width 121 height 13
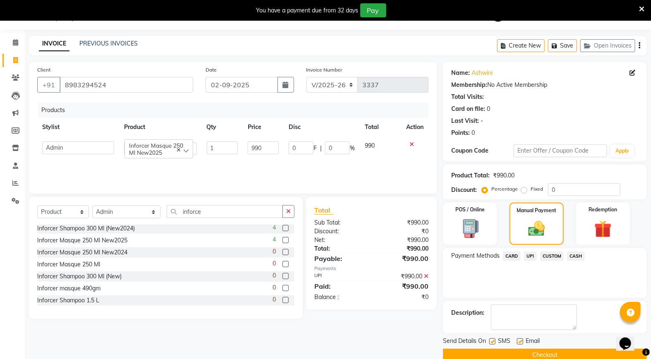
scroll to position [35, 0]
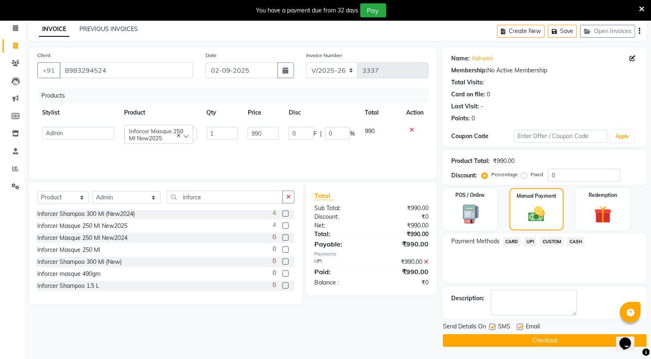
click at [455, 340] on button "Checkout" at bounding box center [545, 340] width 204 height 13
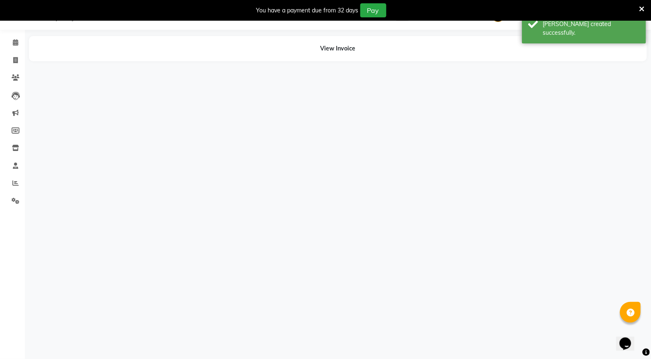
scroll to position [21, 0]
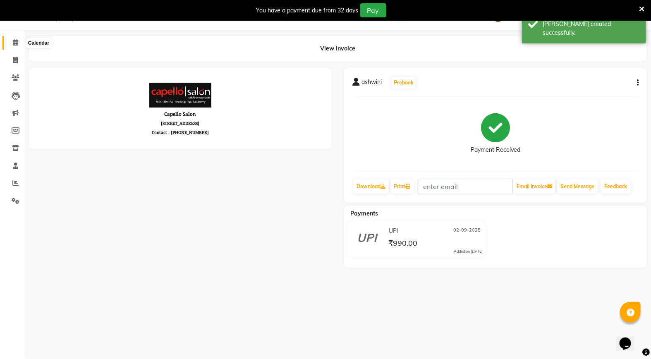
click at [18, 47] on span at bounding box center [15, 43] width 14 height 10
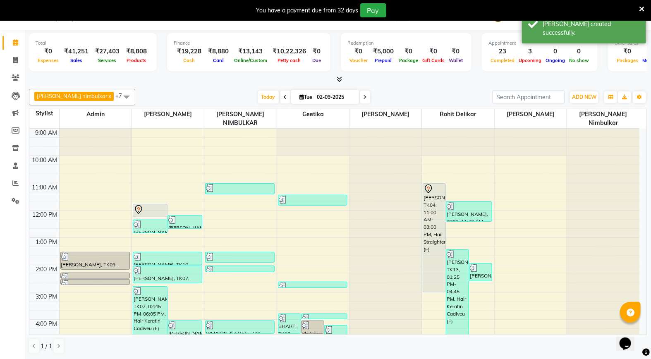
click at [643, 10] on icon at bounding box center [641, 8] width 5 height 7
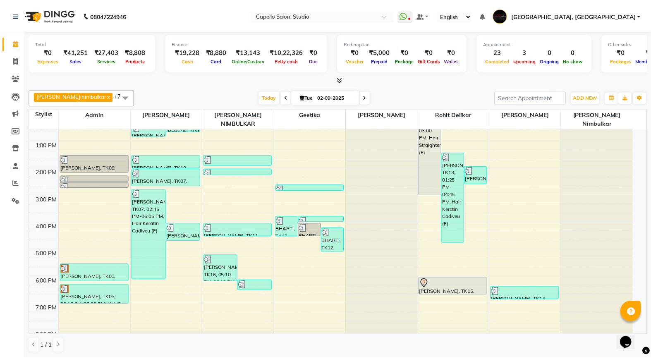
scroll to position [141, 0]
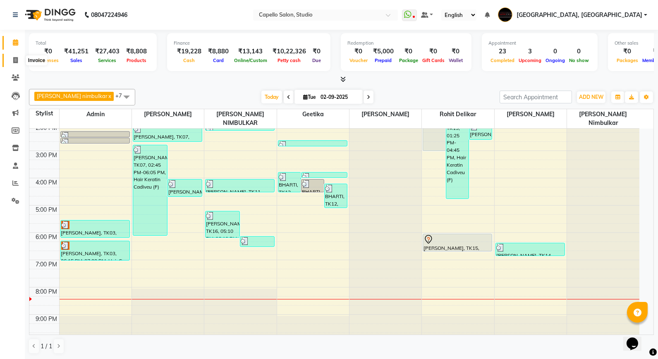
click at [14, 57] on icon at bounding box center [15, 60] width 5 height 6
select select "service"
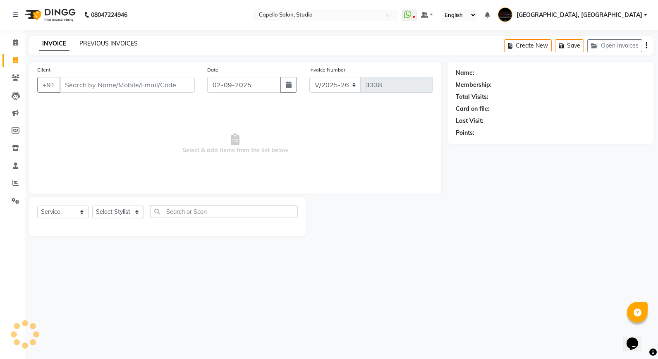
click at [86, 43] on link "PREVIOUS INVOICES" at bounding box center [108, 43] width 58 height 7
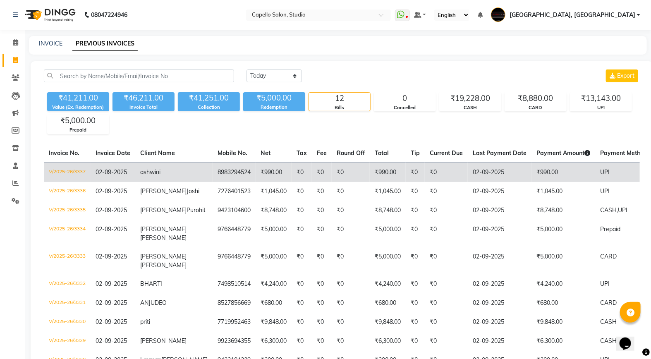
click at [69, 171] on td "V/2025-26/3337" at bounding box center [67, 172] width 47 height 19
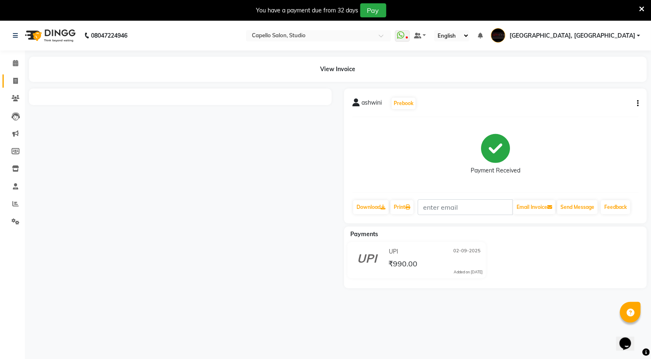
click at [12, 87] on link "Invoice" at bounding box center [12, 81] width 20 height 14
select select "service"
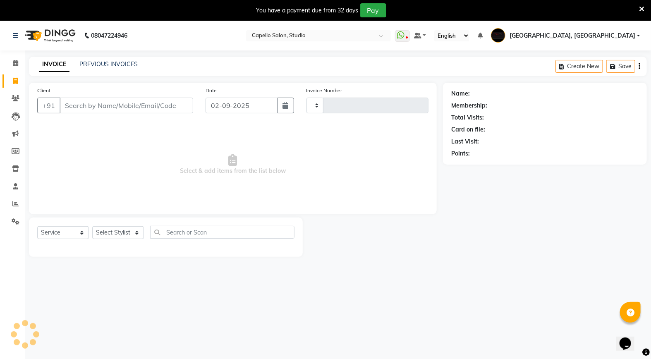
scroll to position [2, 0]
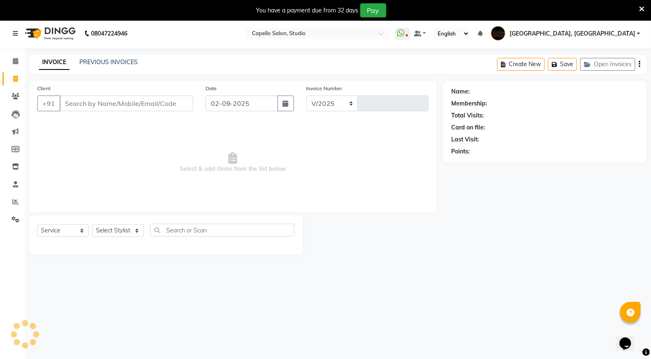
select select "847"
type input "3338"
click at [640, 10] on icon at bounding box center [641, 8] width 5 height 7
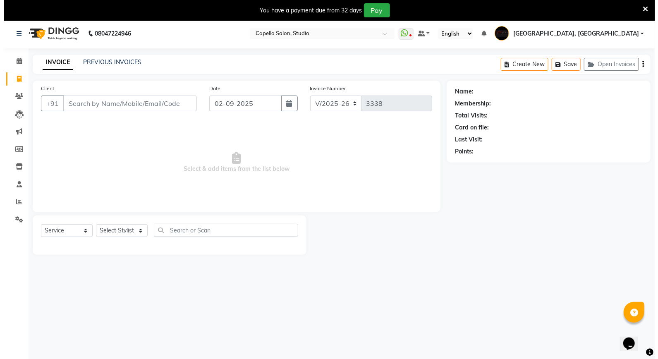
scroll to position [0, 0]
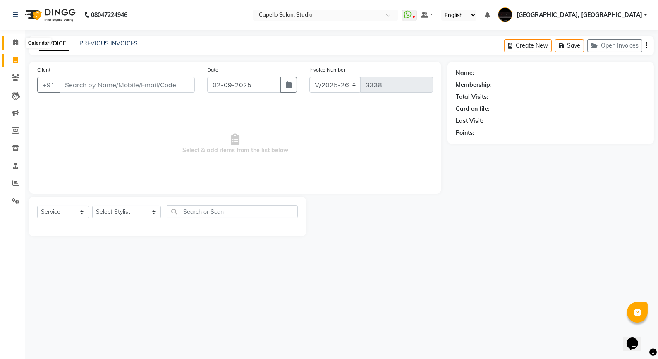
click at [18, 41] on span at bounding box center [15, 43] width 14 height 10
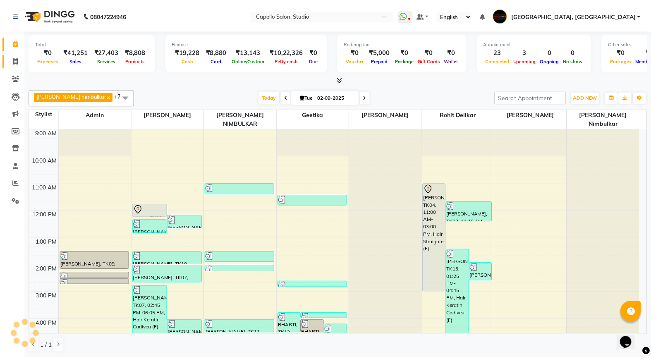
scroll to position [126, 0]
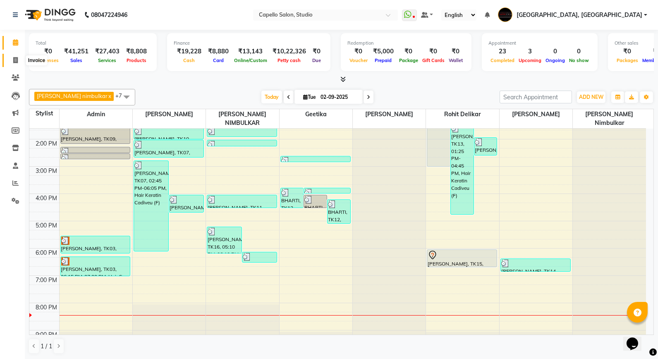
click at [13, 63] on icon at bounding box center [15, 60] width 5 height 6
select select "service"
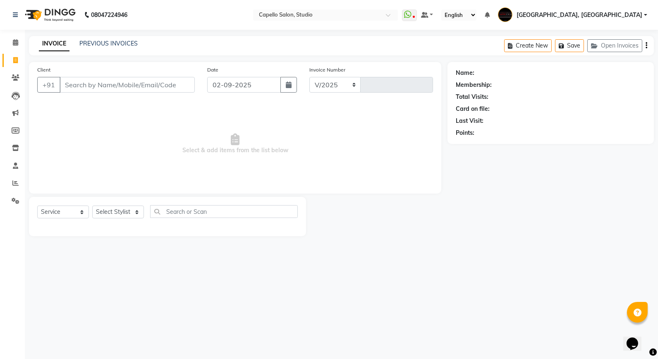
select select "847"
type input "3338"
click at [87, 42] on link "PREVIOUS INVOICES" at bounding box center [108, 43] width 58 height 7
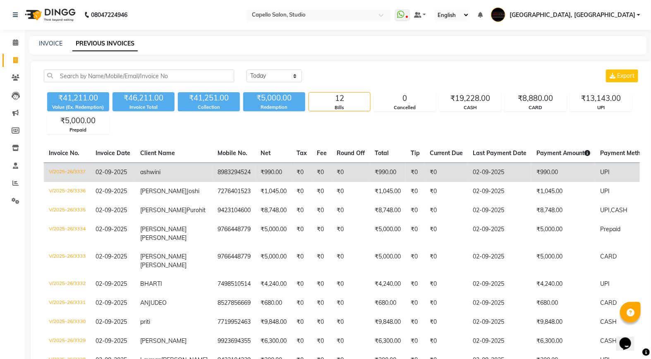
click at [72, 168] on td "V/2025-26/3337" at bounding box center [67, 172] width 47 height 19
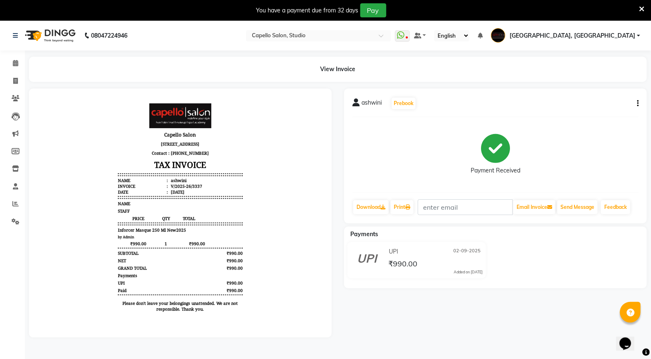
click at [642, 5] on icon at bounding box center [641, 8] width 5 height 7
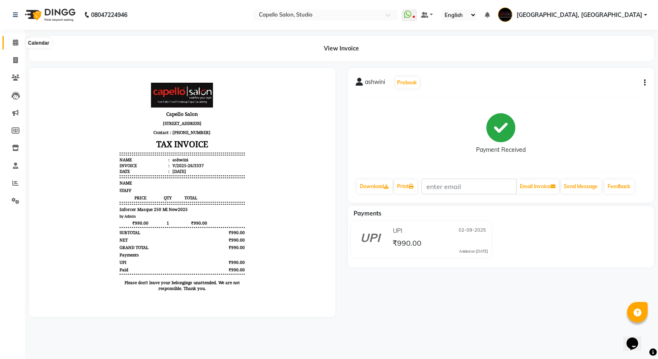
click at [15, 43] on icon at bounding box center [15, 42] width 5 height 6
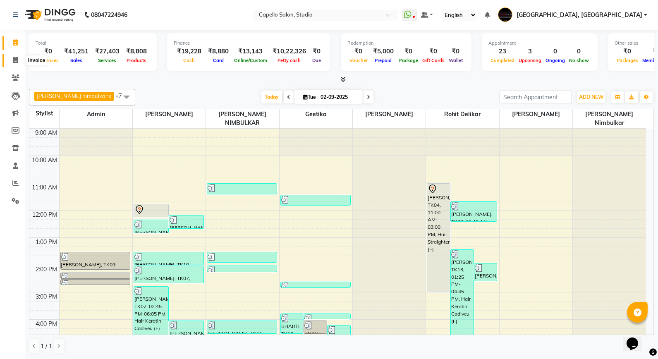
click at [14, 60] on icon at bounding box center [15, 60] width 5 height 6
select select "service"
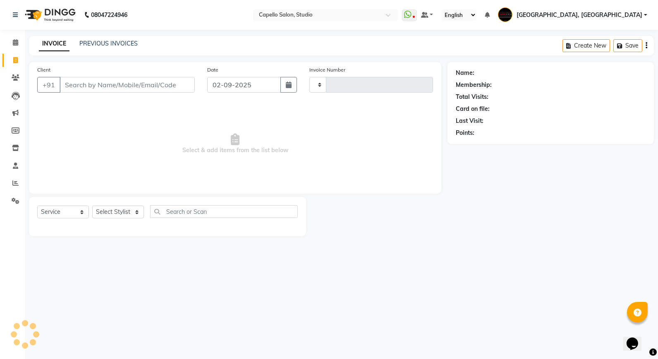
type input "3338"
select select "847"
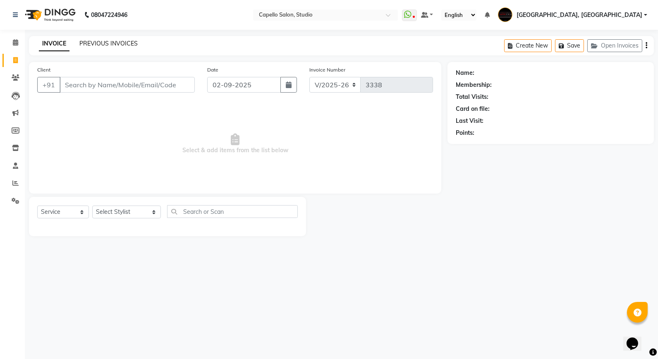
click at [118, 41] on link "PREVIOUS INVOICES" at bounding box center [108, 43] width 58 height 7
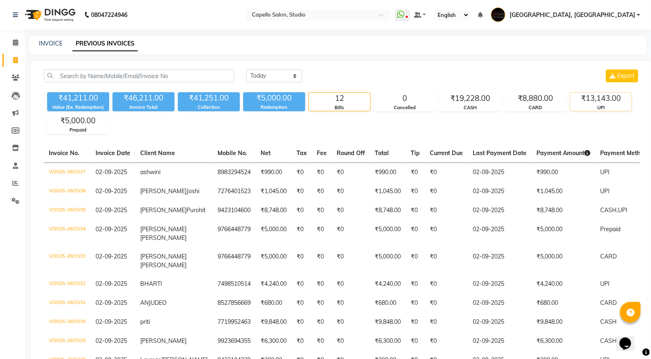
click at [605, 104] on div "₹13,143.00" at bounding box center [600, 99] width 61 height 12
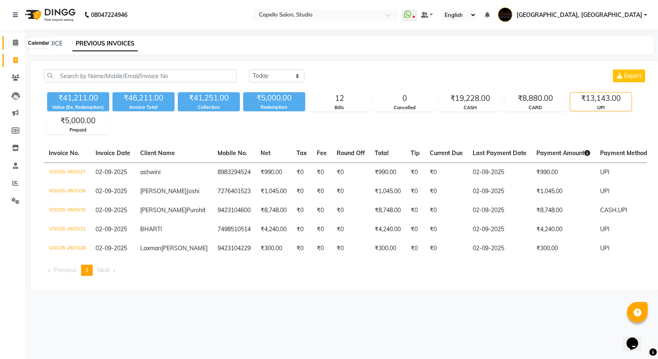
click at [13, 43] on icon at bounding box center [15, 42] width 5 height 6
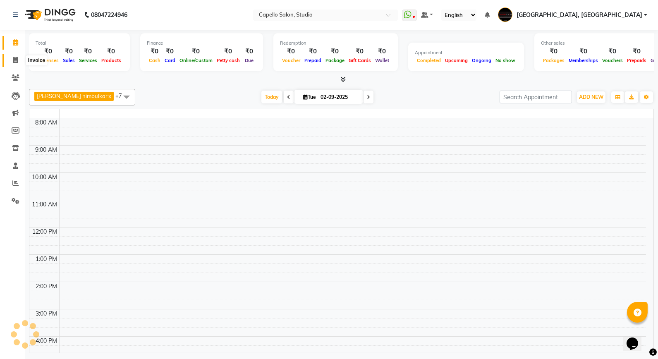
click at [15, 62] on icon at bounding box center [15, 60] width 5 height 6
select select "service"
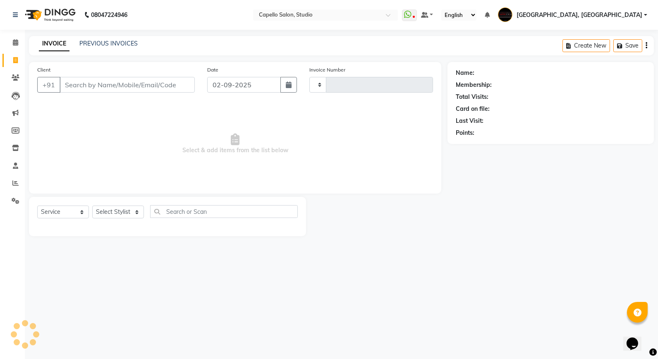
click at [94, 85] on input "Client" at bounding box center [127, 85] width 135 height 16
select select "847"
type input "3338"
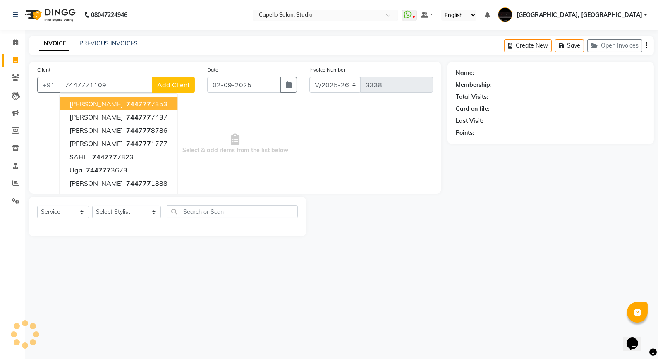
type input "7447771109"
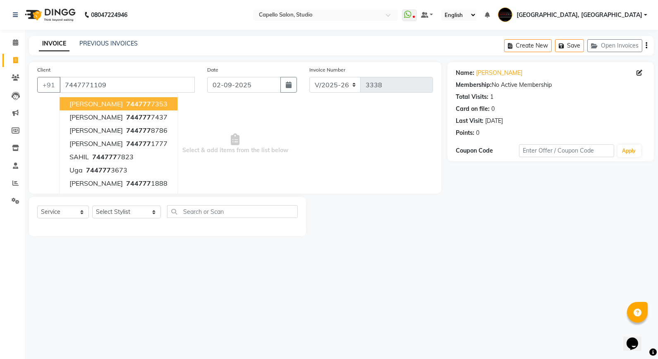
click at [132, 266] on div "08047224946 Select Location × Capello Salon, Studio WhatsApp Status ✕ Status: D…" at bounding box center [329, 179] width 658 height 359
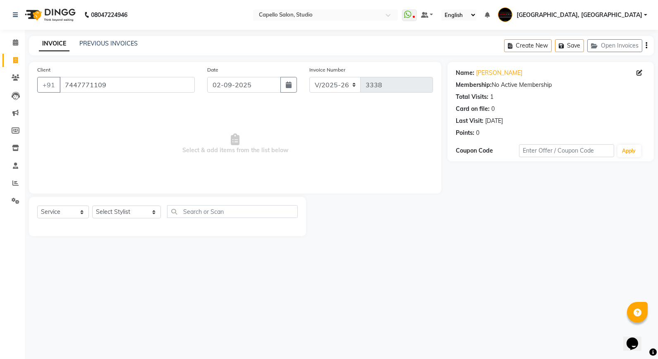
click at [108, 219] on div "Select Service Product Membership Package Voucher Prepaid Gift Card Select Styl…" at bounding box center [167, 214] width 261 height 19
click at [110, 213] on select "Select Stylist Admin [PERSON_NAME] [PERSON_NAME] Studio, [PERSON_NAME] [PERSON_…" at bounding box center [126, 212] width 69 height 13
select select "36848"
click at [92, 206] on select "Select Stylist Admin [PERSON_NAME] [PERSON_NAME] Studio, [PERSON_NAME] [PERSON_…" at bounding box center [126, 212] width 69 height 13
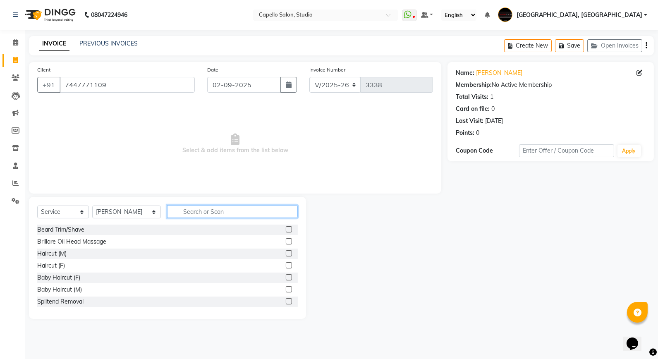
click at [170, 210] on input "text" at bounding box center [232, 211] width 131 height 13
click at [286, 257] on div at bounding box center [288, 254] width 5 height 9
click at [286, 254] on label at bounding box center [289, 253] width 6 height 6
click at [286, 254] on input "checkbox" at bounding box center [288, 253] width 5 height 5
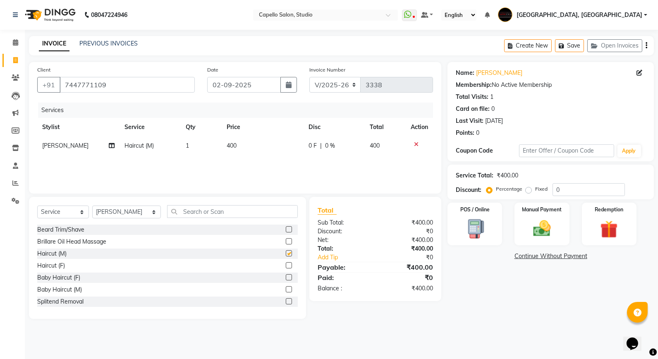
checkbox input "false"
click at [546, 232] on img at bounding box center [542, 228] width 30 height 21
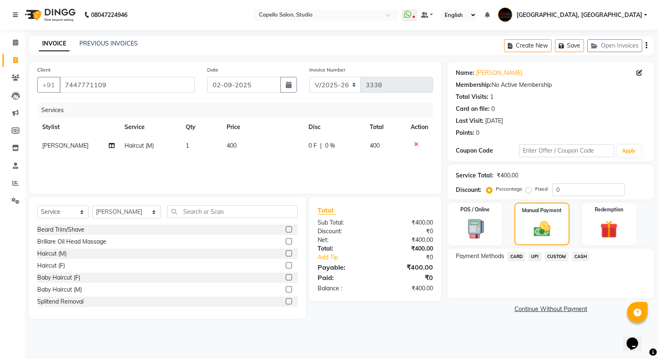
click at [581, 259] on span "CASH" at bounding box center [581, 257] width 18 height 10
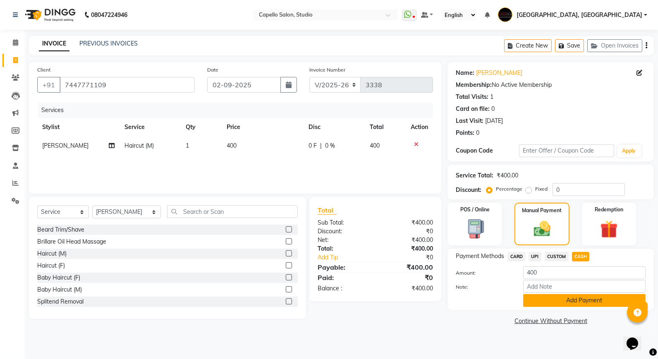
click at [548, 303] on button "Add Payment" at bounding box center [584, 300] width 122 height 13
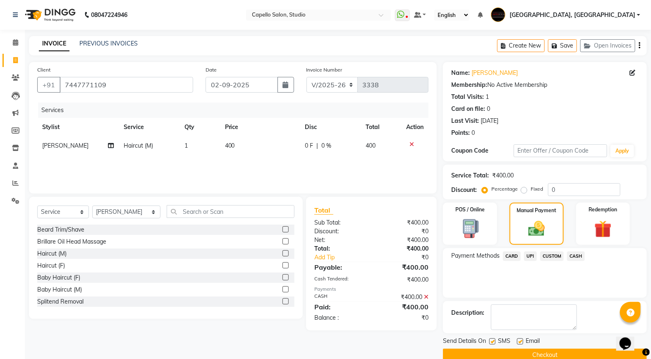
click at [502, 352] on button "Checkout" at bounding box center [545, 355] width 204 height 13
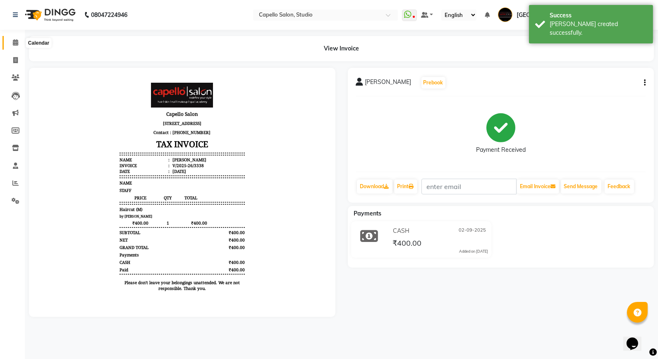
click at [11, 41] on span at bounding box center [15, 43] width 14 height 10
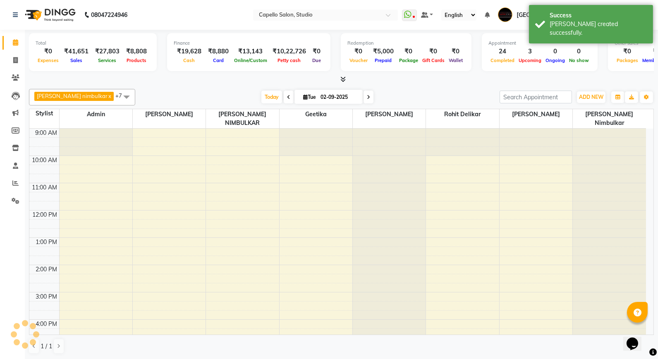
click at [15, 52] on li "Invoice" at bounding box center [12, 61] width 25 height 18
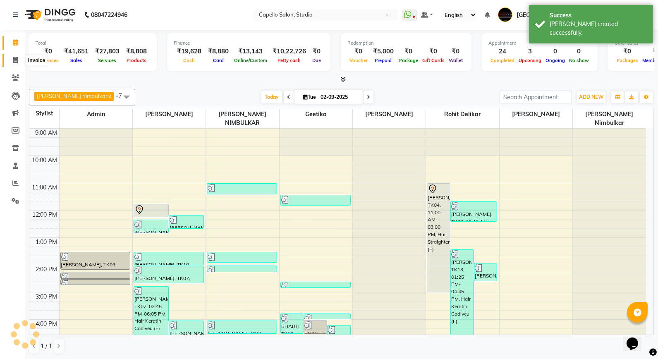
click at [15, 61] on icon at bounding box center [15, 60] width 5 height 6
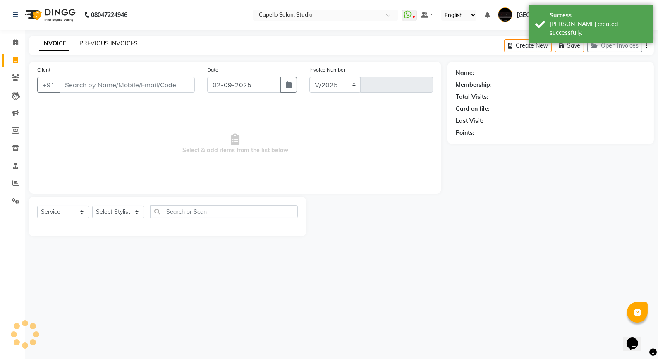
click at [84, 46] on link "PREVIOUS INVOICES" at bounding box center [108, 43] width 58 height 7
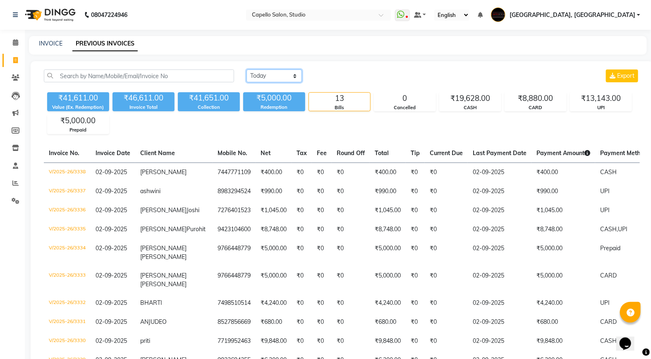
click at [285, 74] on select "[DATE] [DATE] Custom Range" at bounding box center [274, 75] width 55 height 13
select select "range"
click at [247, 69] on select "[DATE] [DATE] Custom Range" at bounding box center [274, 75] width 55 height 13
click at [338, 76] on input "02-09-2025" at bounding box center [342, 76] width 58 height 12
select select "9"
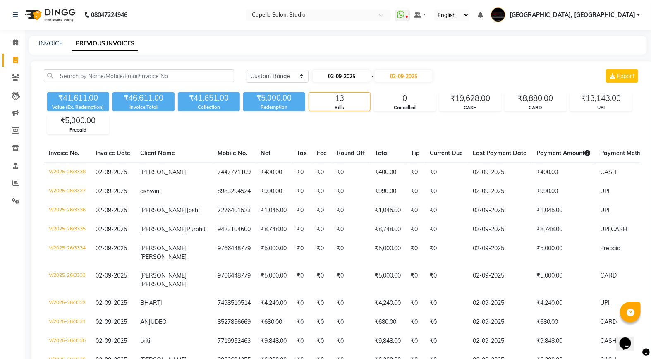
select select "2025"
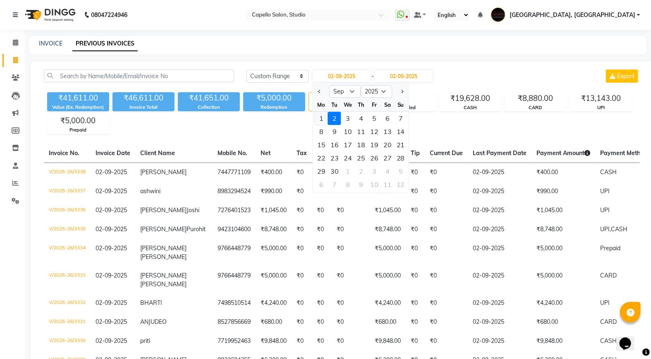
click at [321, 117] on div "1" at bounding box center [321, 118] width 13 height 13
type input "[DATE]"
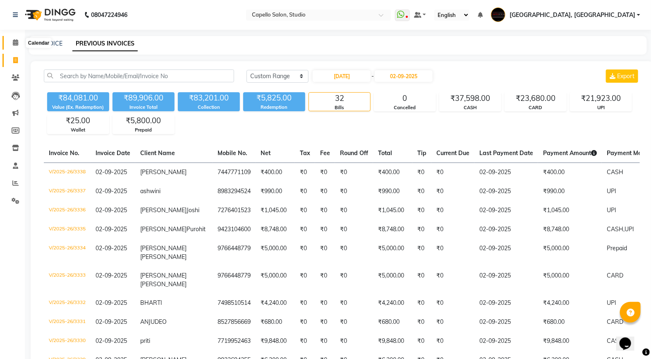
click at [14, 45] on icon at bounding box center [15, 42] width 5 height 6
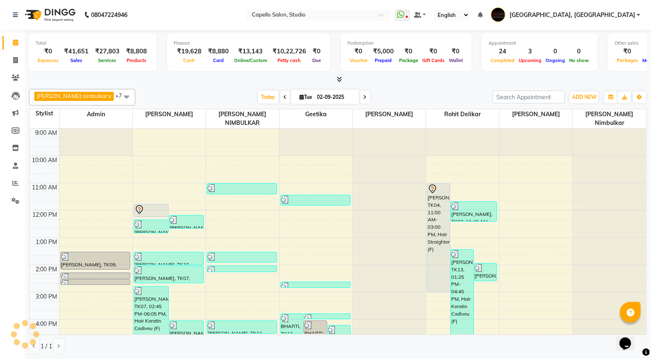
scroll to position [126, 0]
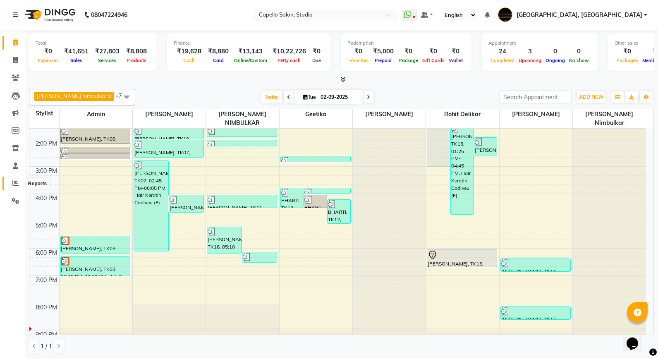
click at [18, 184] on icon at bounding box center [15, 183] width 6 height 6
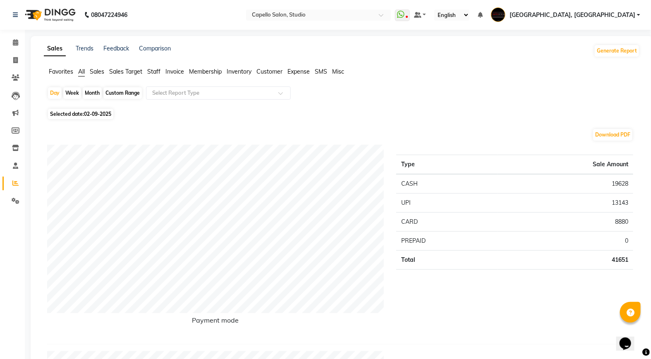
click at [89, 93] on div "Month" at bounding box center [92, 93] width 19 height 12
select select "9"
select select "2025"
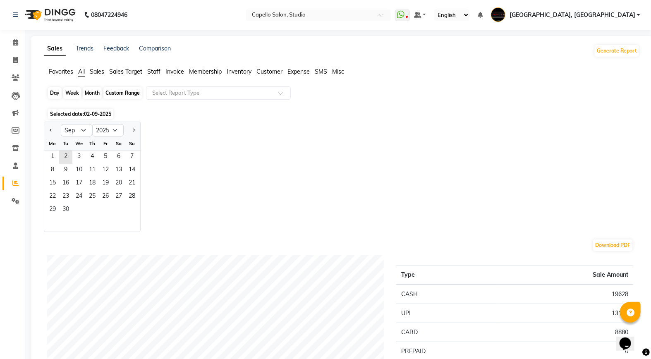
click at [93, 91] on div "Month" at bounding box center [92, 93] width 19 height 12
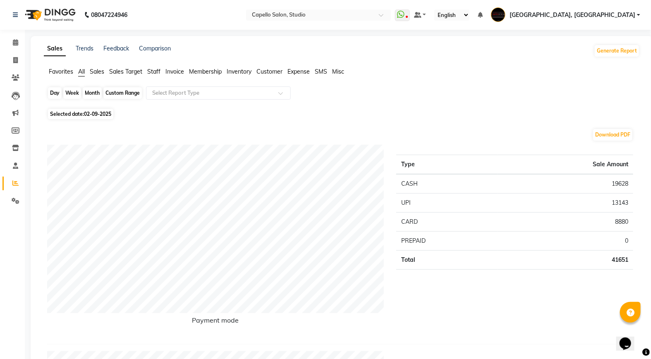
click at [93, 91] on div "Month" at bounding box center [92, 93] width 19 height 12
select select "9"
select select "2025"
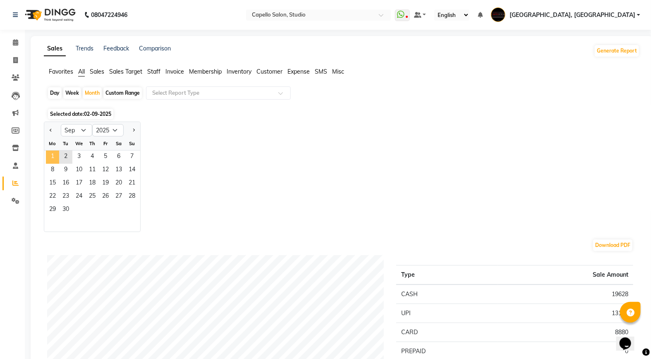
click at [52, 156] on span "1" at bounding box center [52, 157] width 13 height 13
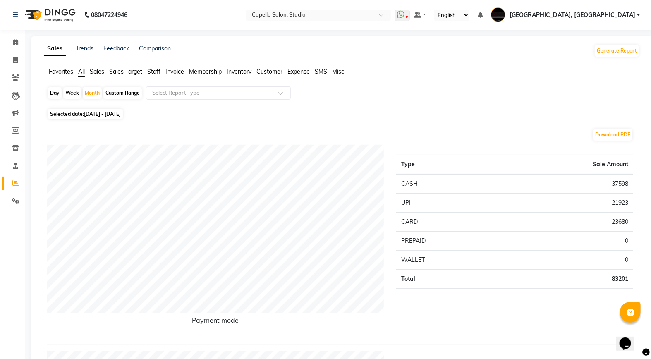
click at [57, 11] on img at bounding box center [49, 14] width 57 height 23
